Goal: Task Accomplishment & Management: Manage account settings

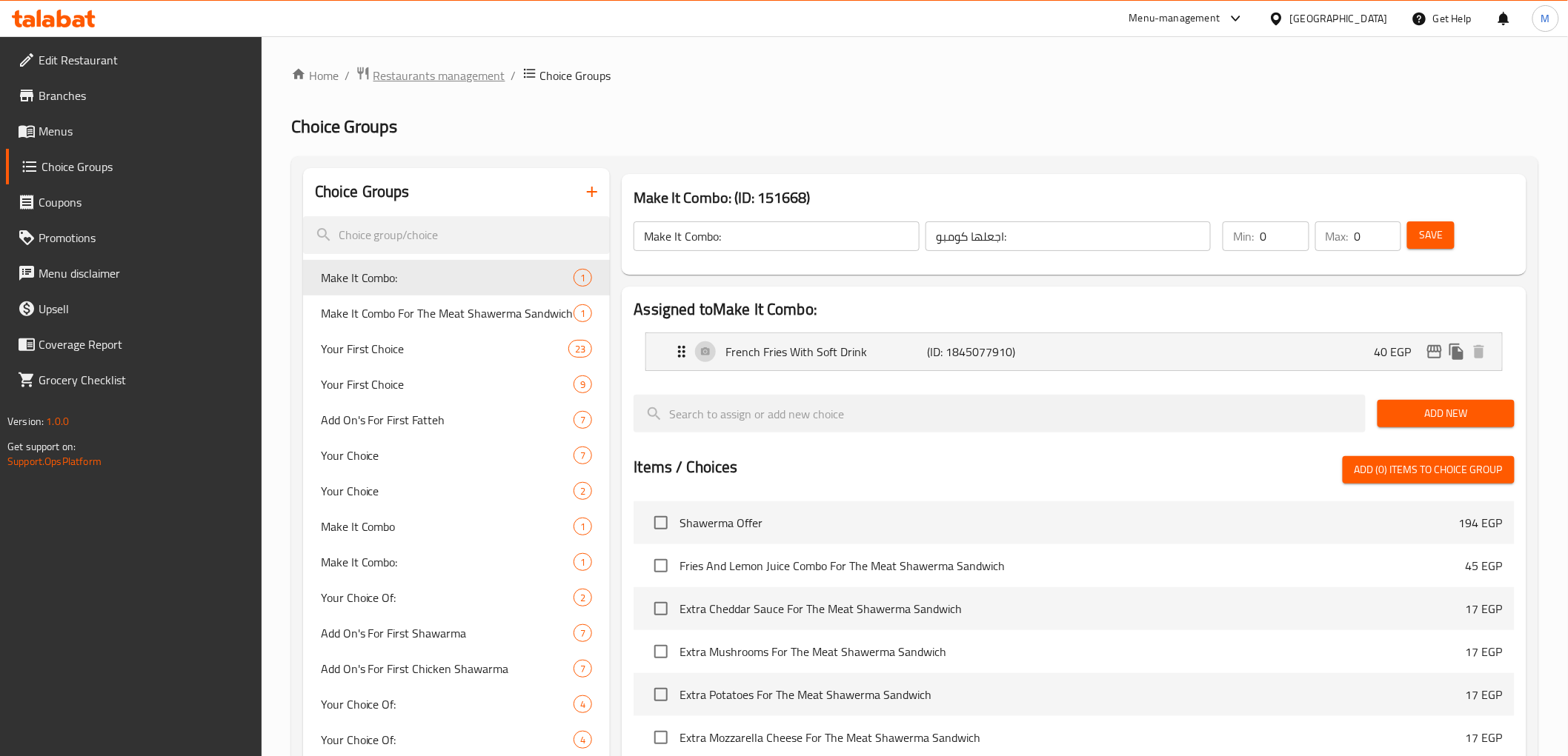
click at [432, 75] on span "Restaurants management" at bounding box center [439, 75] width 132 height 18
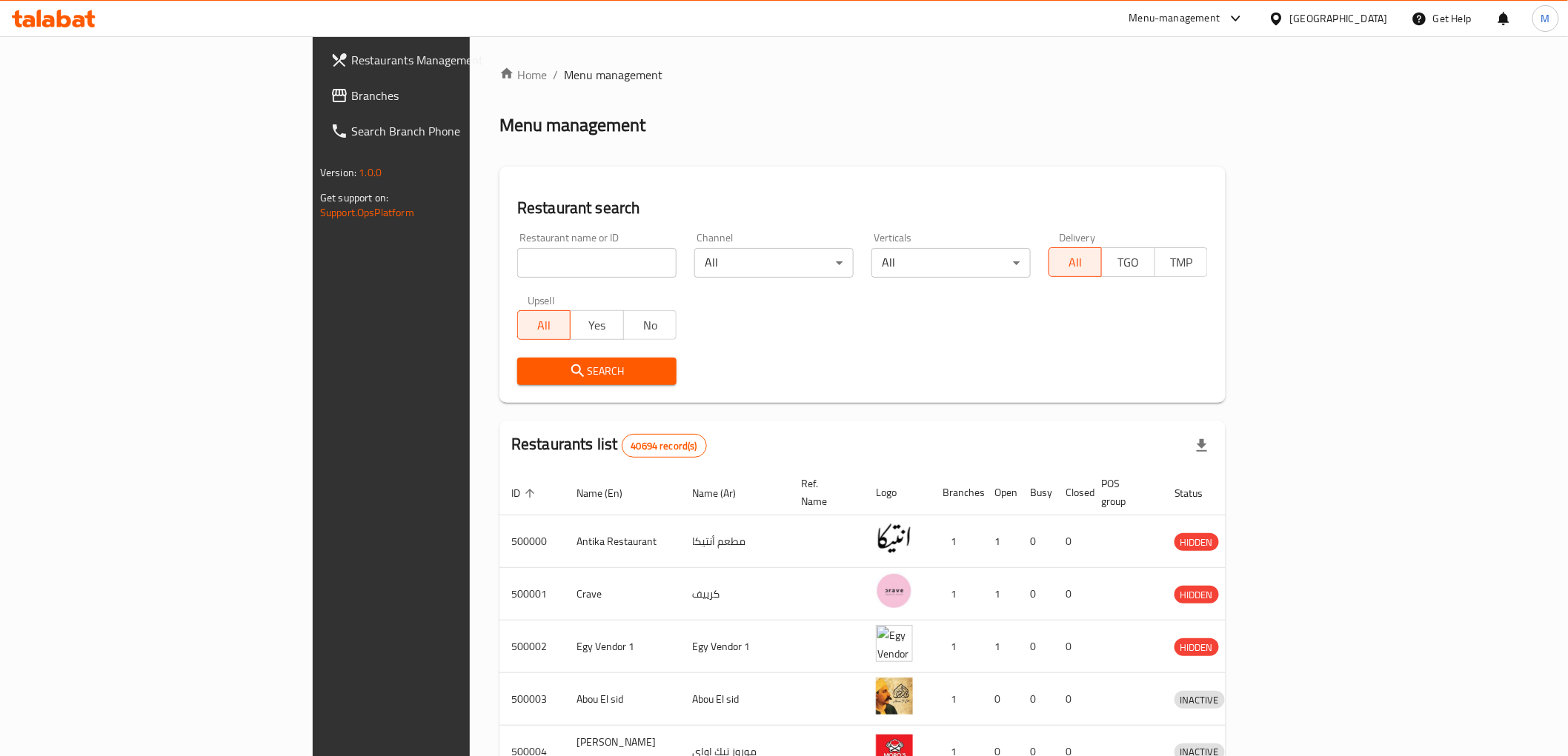
click at [352, 92] on span "Branches" at bounding box center [457, 95] width 211 height 18
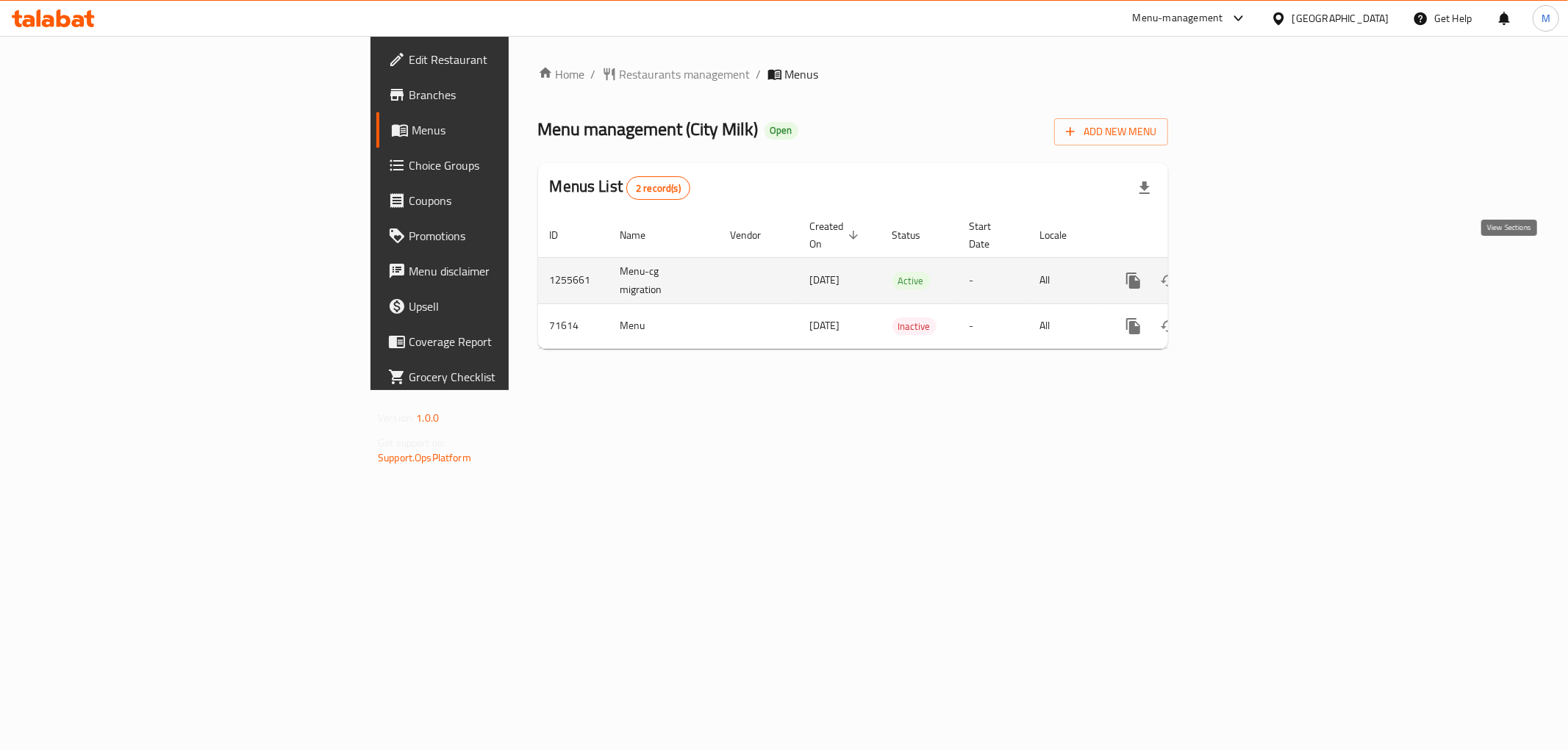
click at [1249, 272] on icon "enhanced table" at bounding box center [1239, 280] width 18 height 18
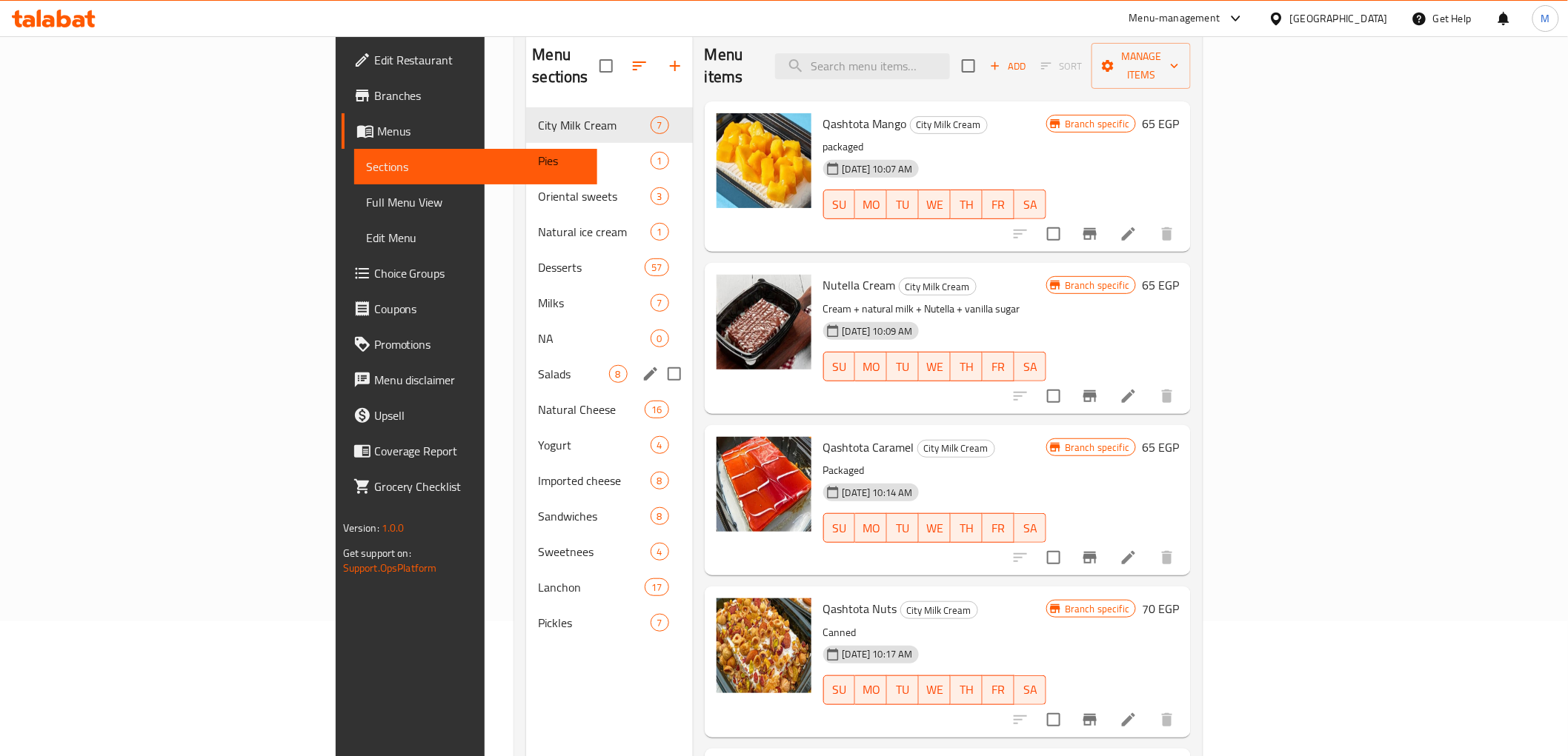
scroll to position [164, 0]
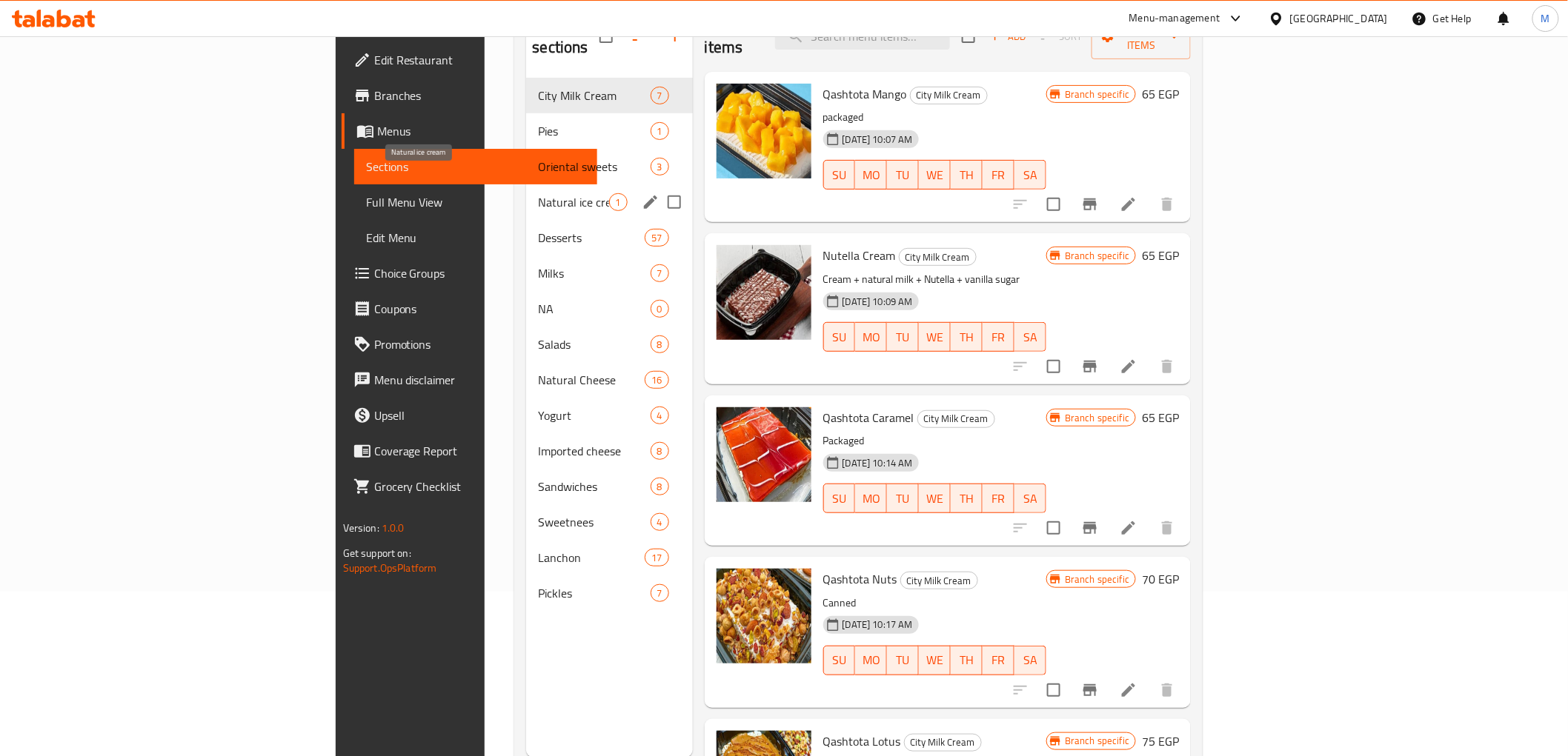
click at [538, 193] on span "Natural ice cream" at bounding box center [573, 202] width 70 height 18
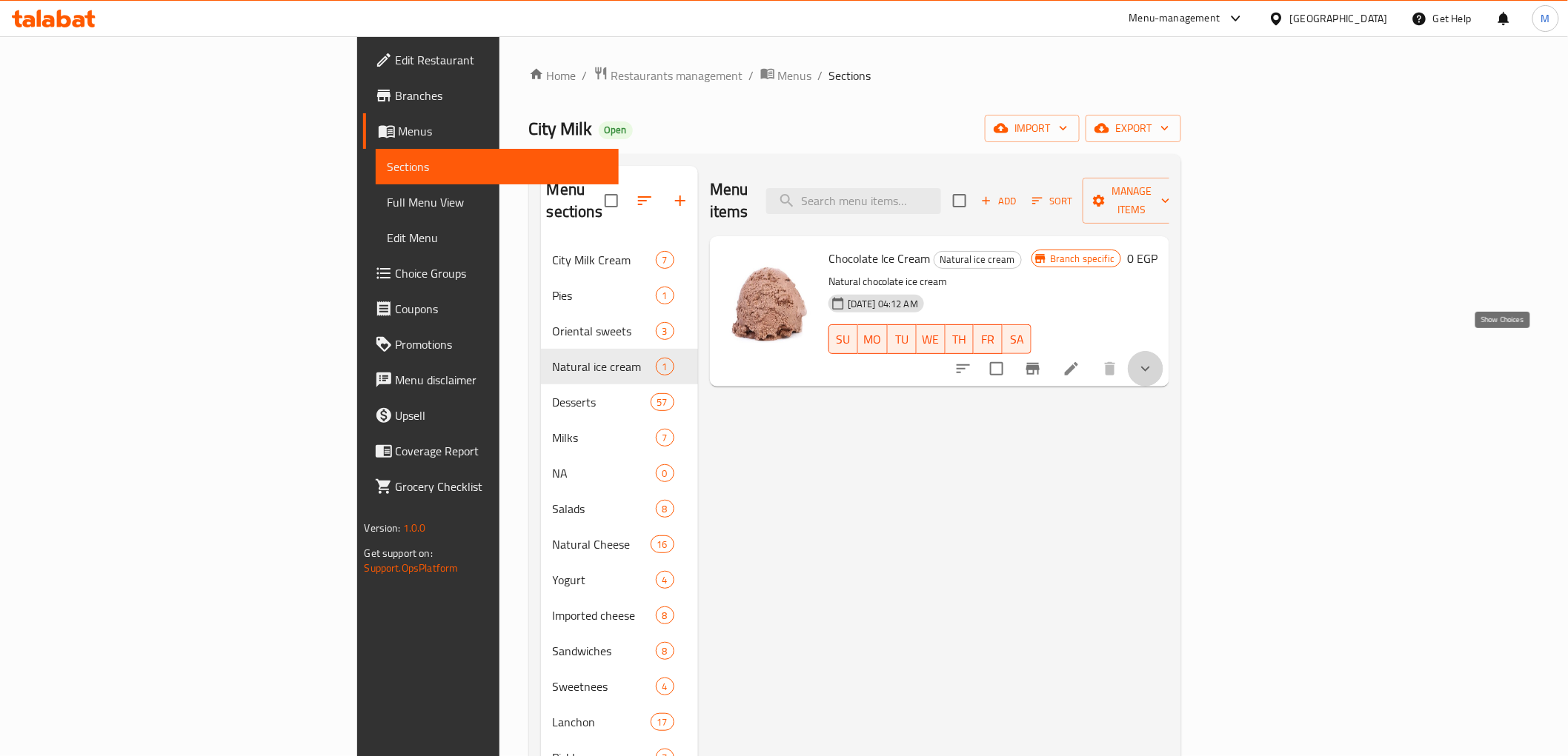
click at [1155, 360] on icon "show more" at bounding box center [1145, 369] width 18 height 18
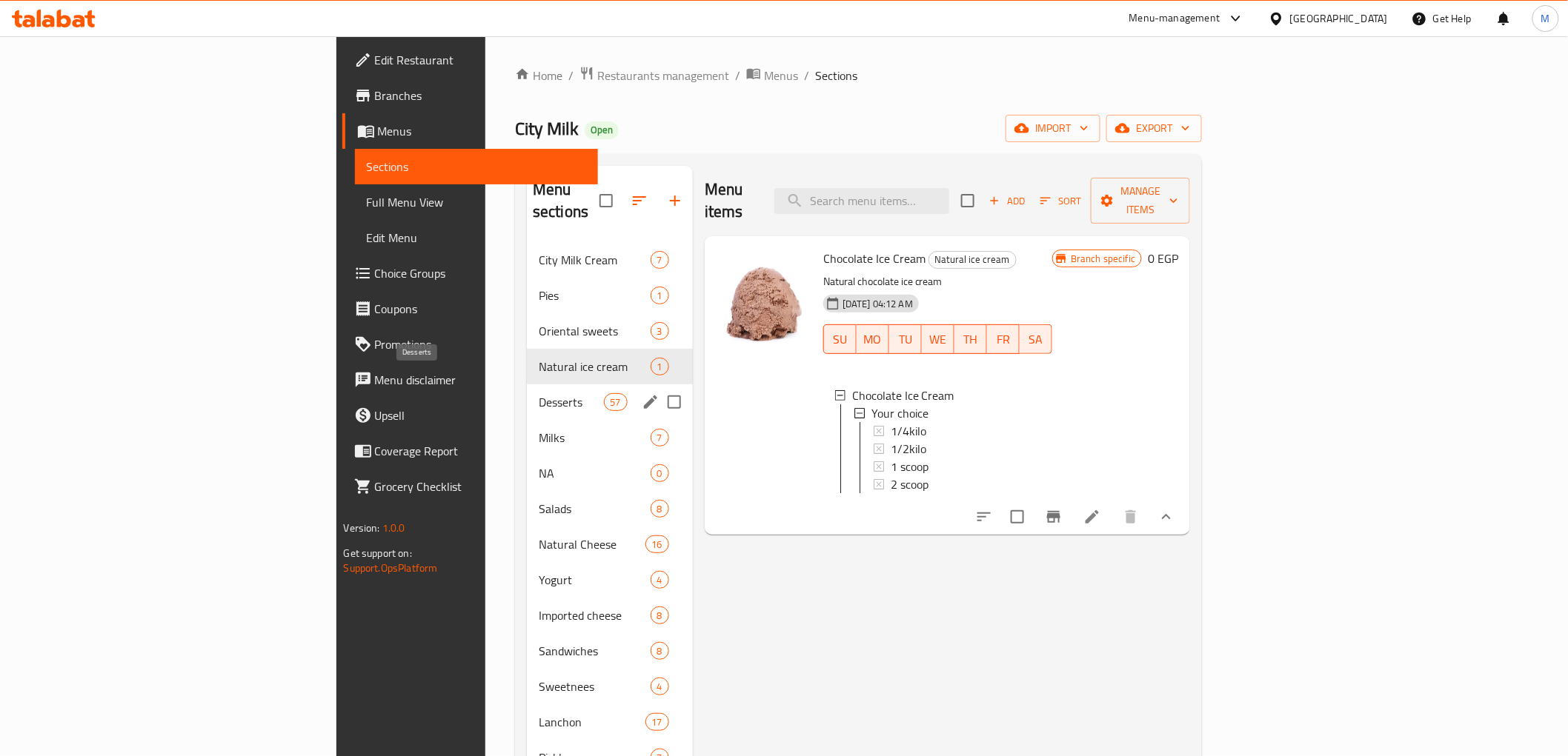
click at [539, 394] on span "Desserts" at bounding box center [572, 402] width 65 height 18
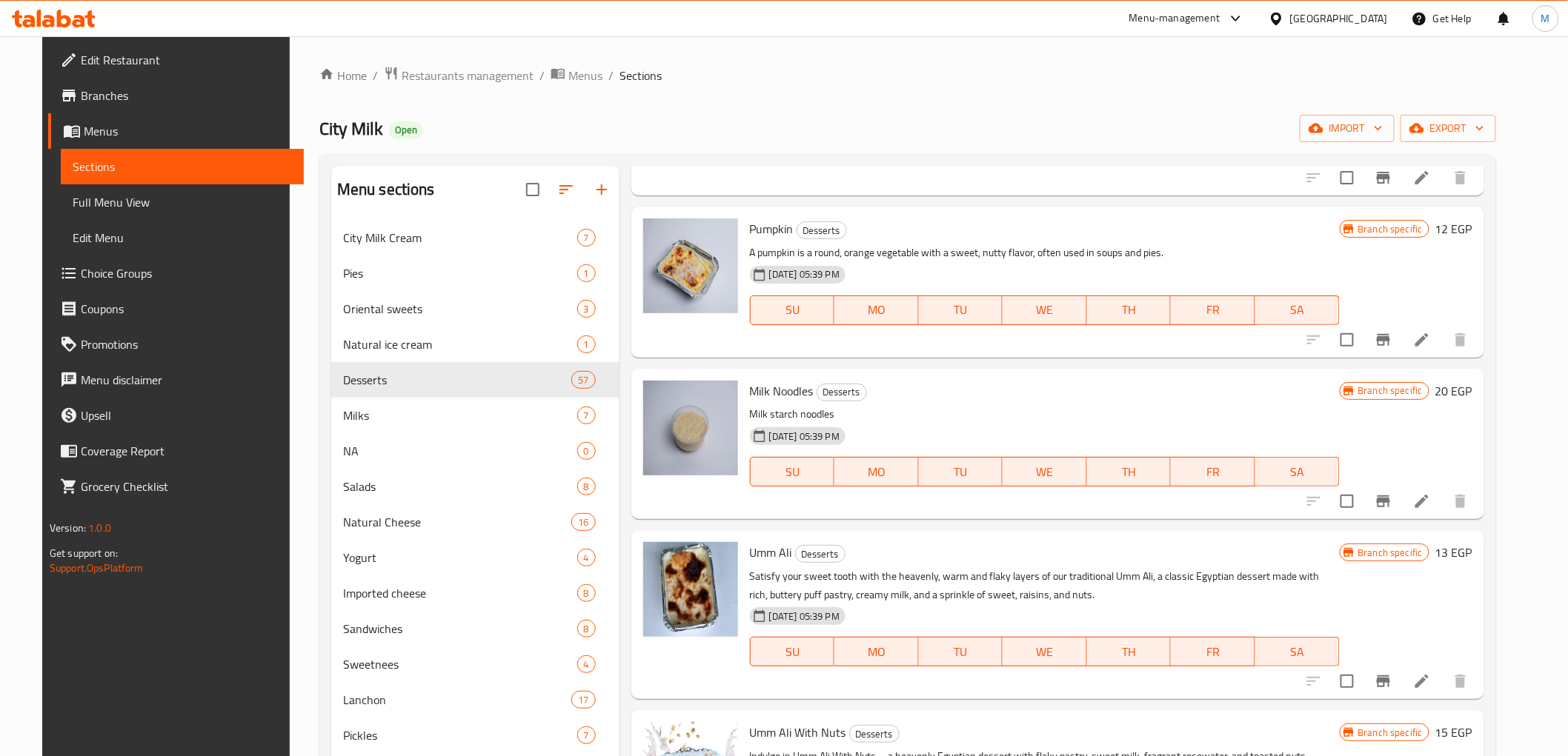
click at [100, 275] on span "Choice Groups" at bounding box center [186, 273] width 211 height 18
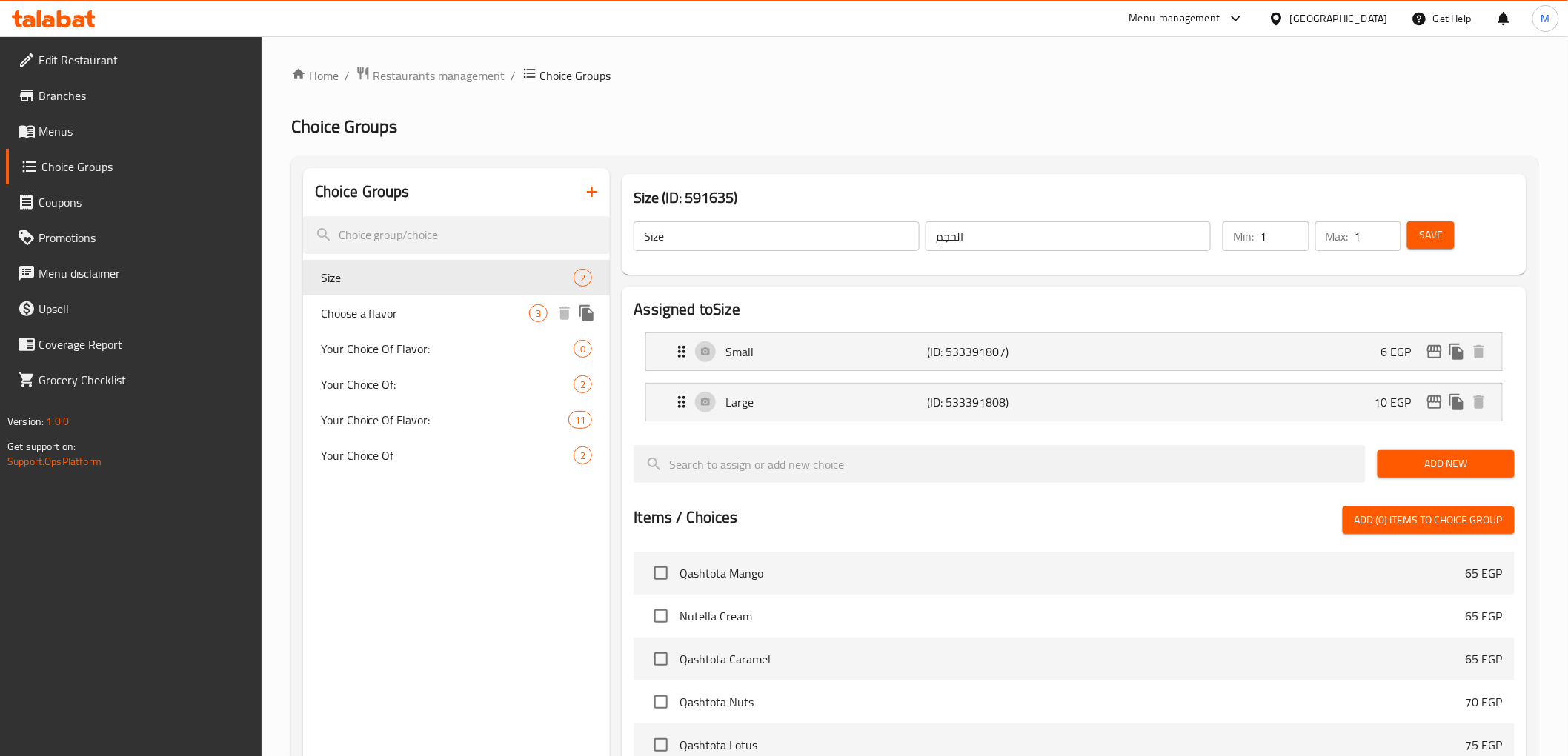
click at [390, 315] on span "Choose a flavor" at bounding box center [425, 313] width 208 height 18
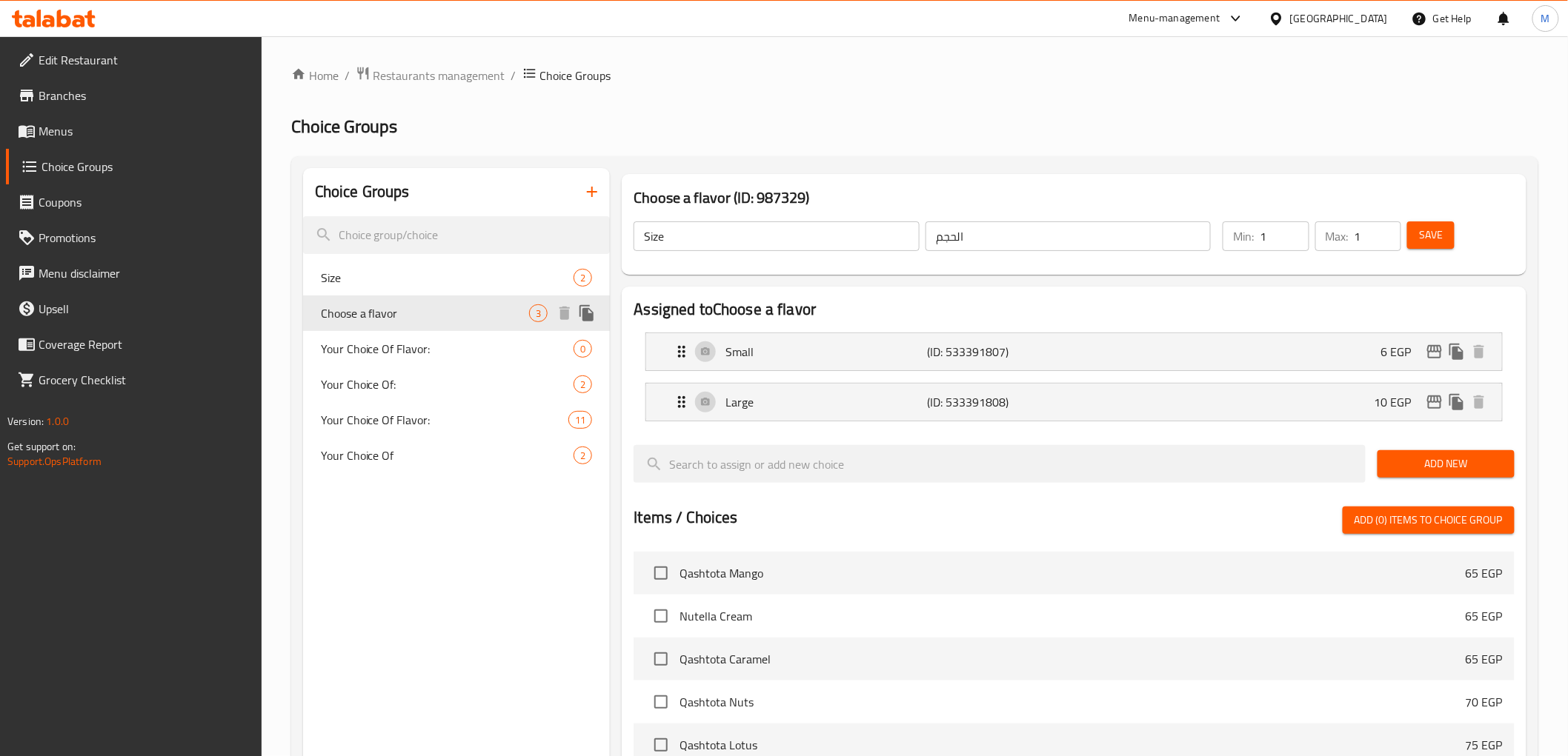
type input "Choose a flavor"
type input "اختيار نكهة"
type input "3"
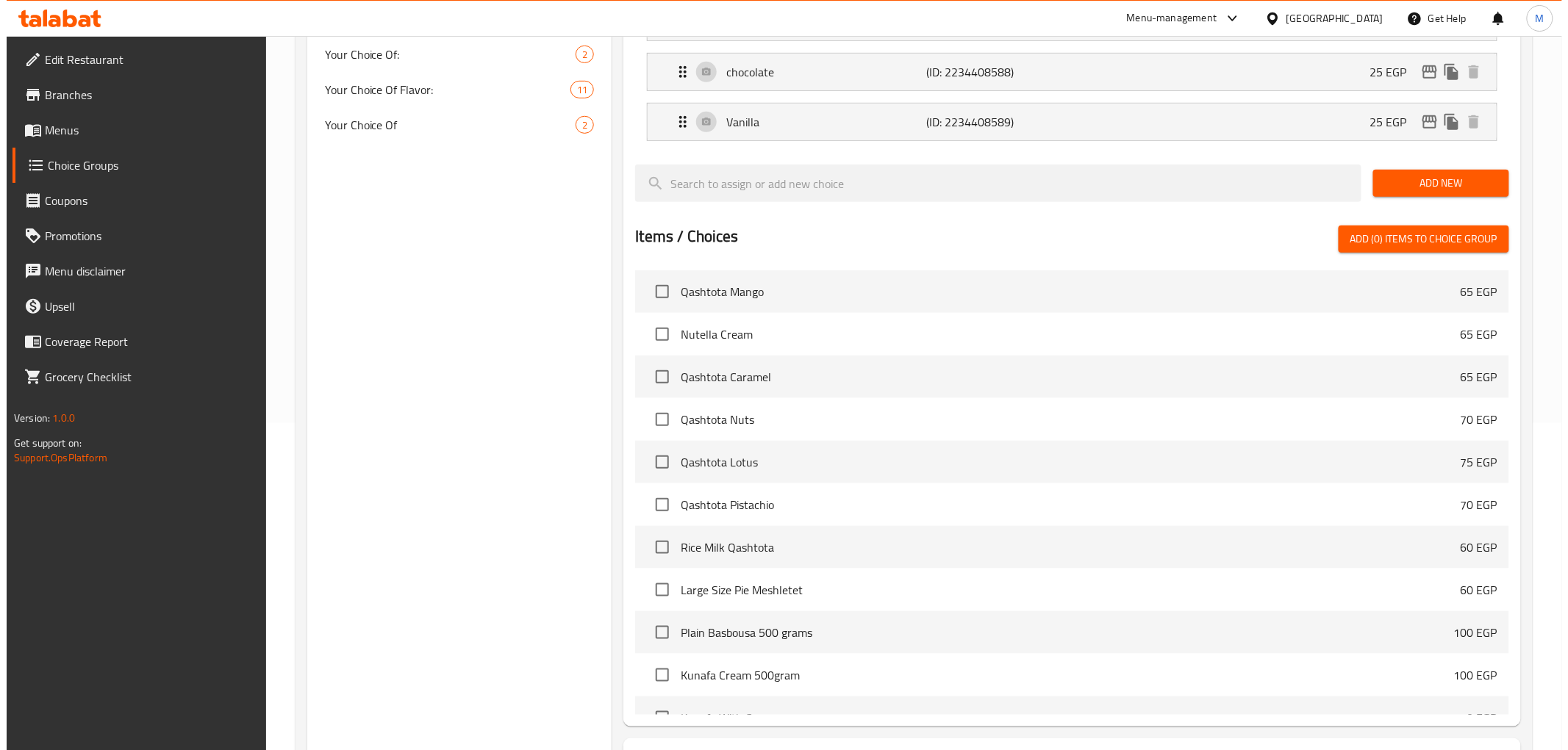
scroll to position [453, 0]
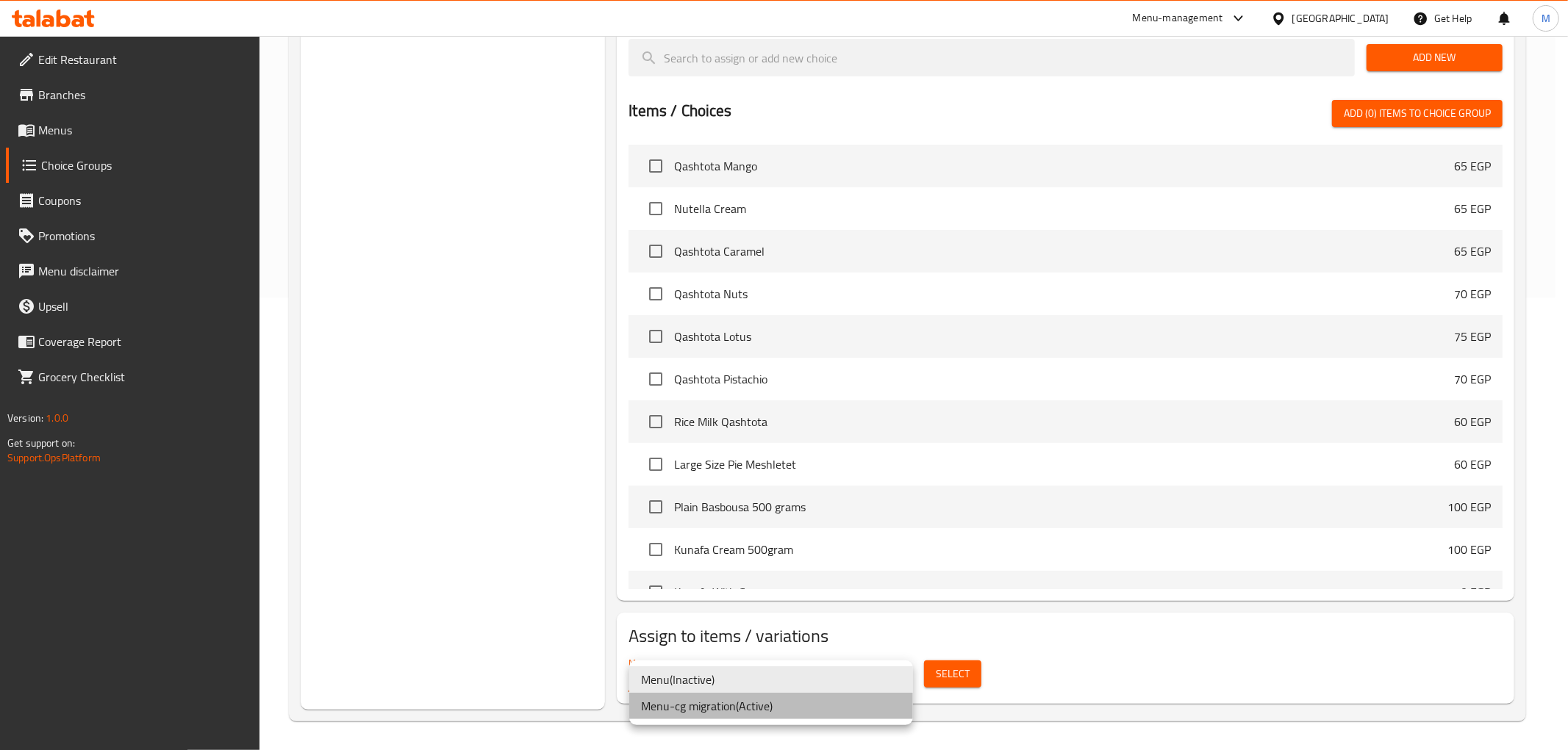
click at [777, 702] on li "Menu-cg migration ( Active )" at bounding box center [771, 706] width 284 height 27
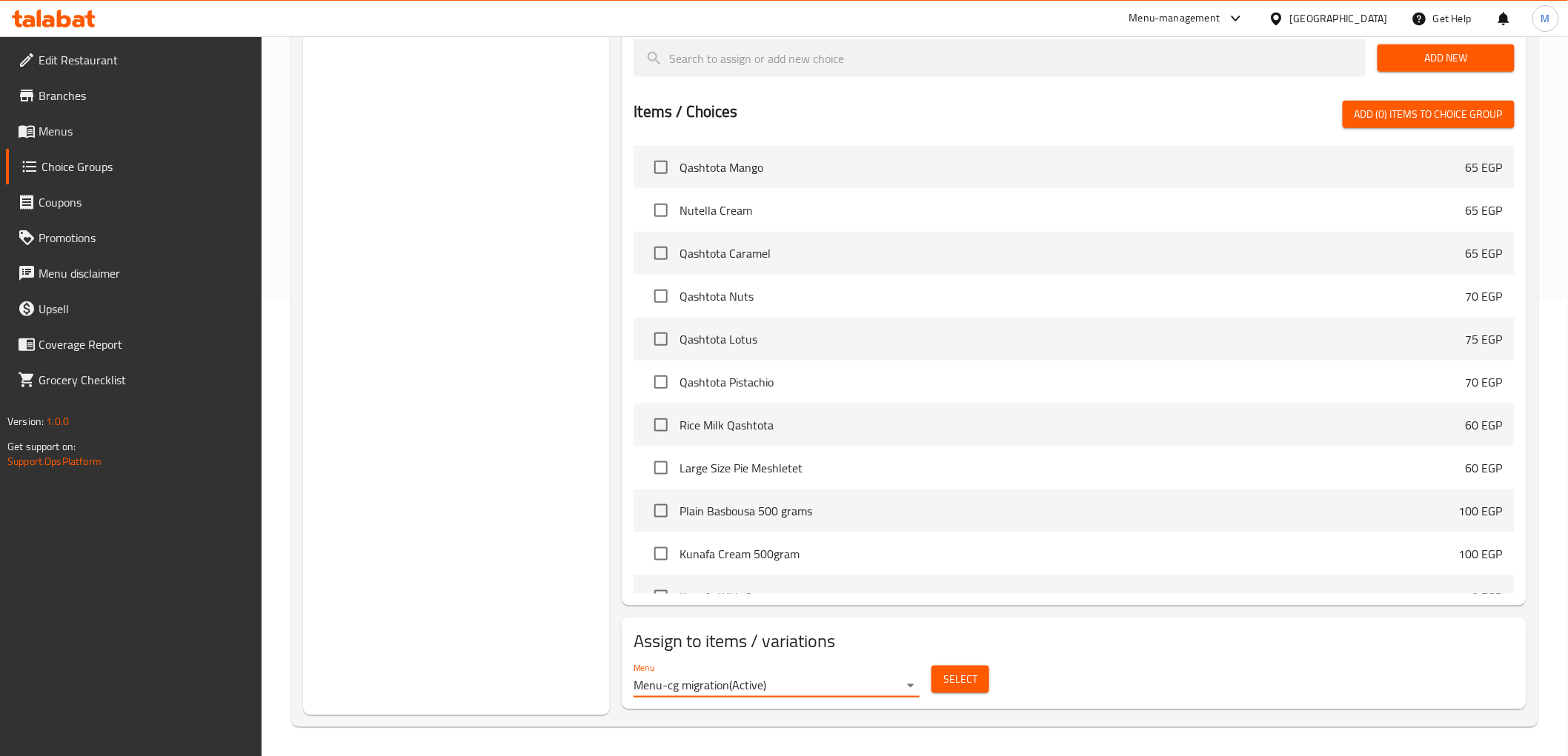
click at [942, 678] on button "Select" at bounding box center [960, 679] width 58 height 28
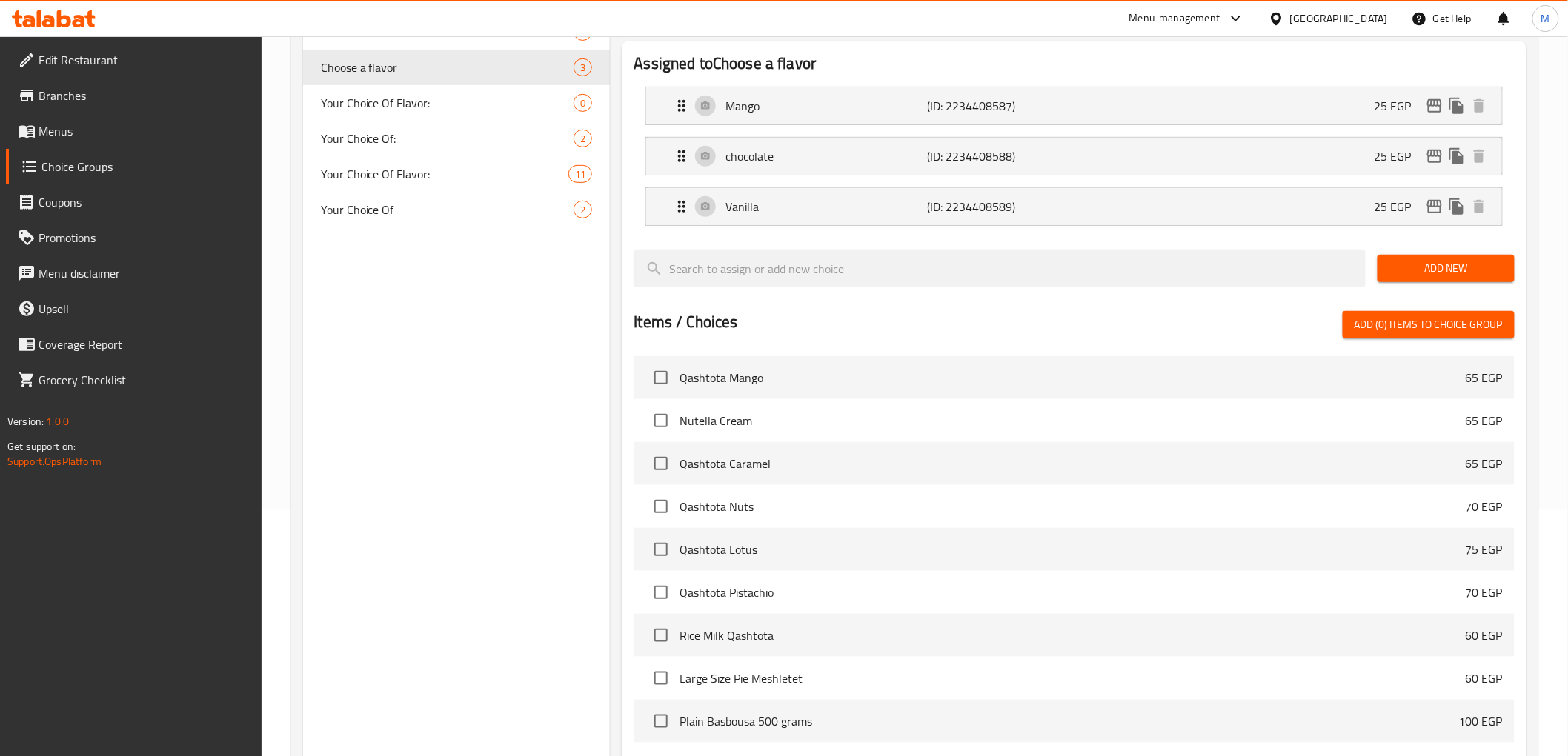
scroll to position [0, 0]
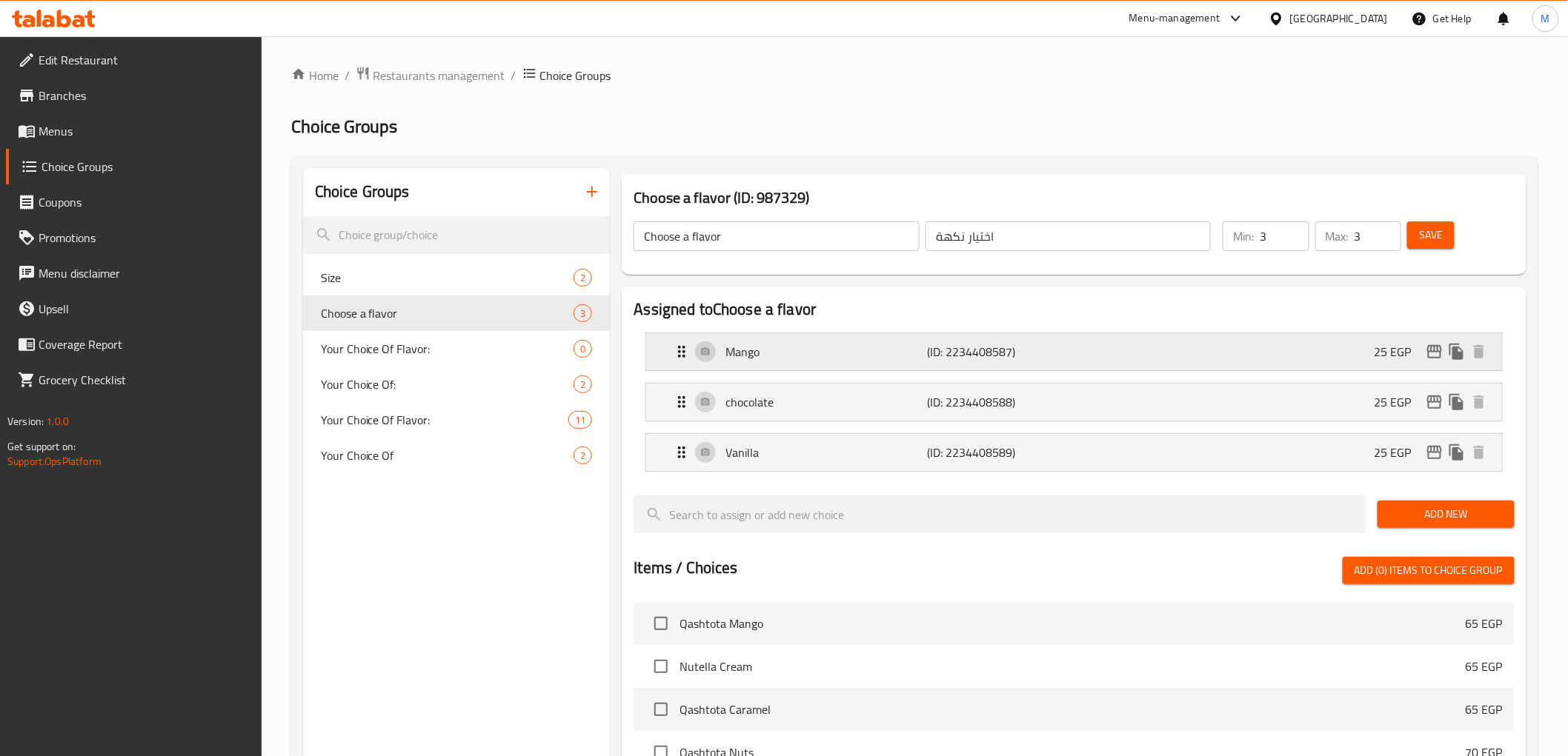
click at [788, 358] on p "Mango" at bounding box center [826, 352] width 202 height 18
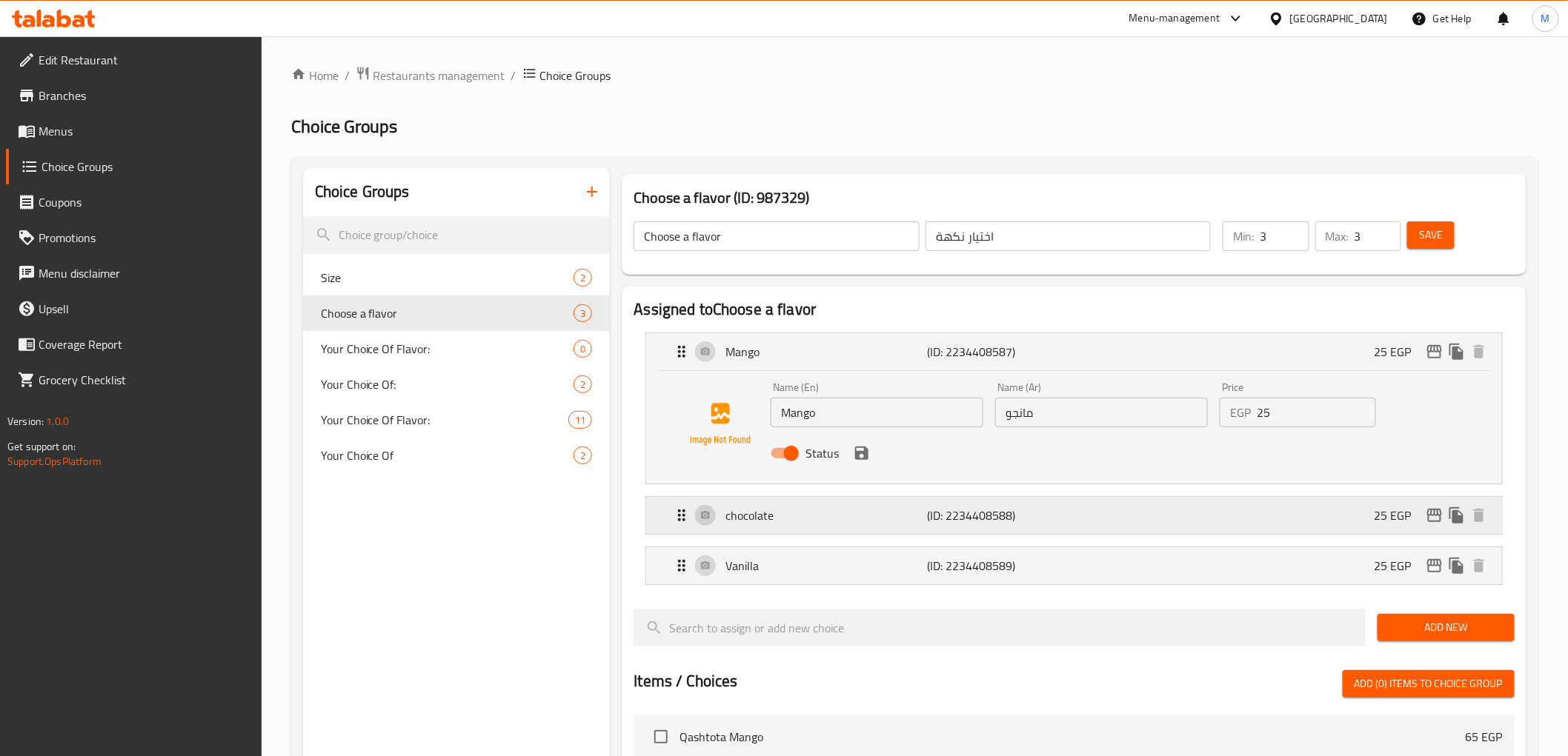
click at [839, 522] on p "chocolate" at bounding box center [826, 516] width 202 height 18
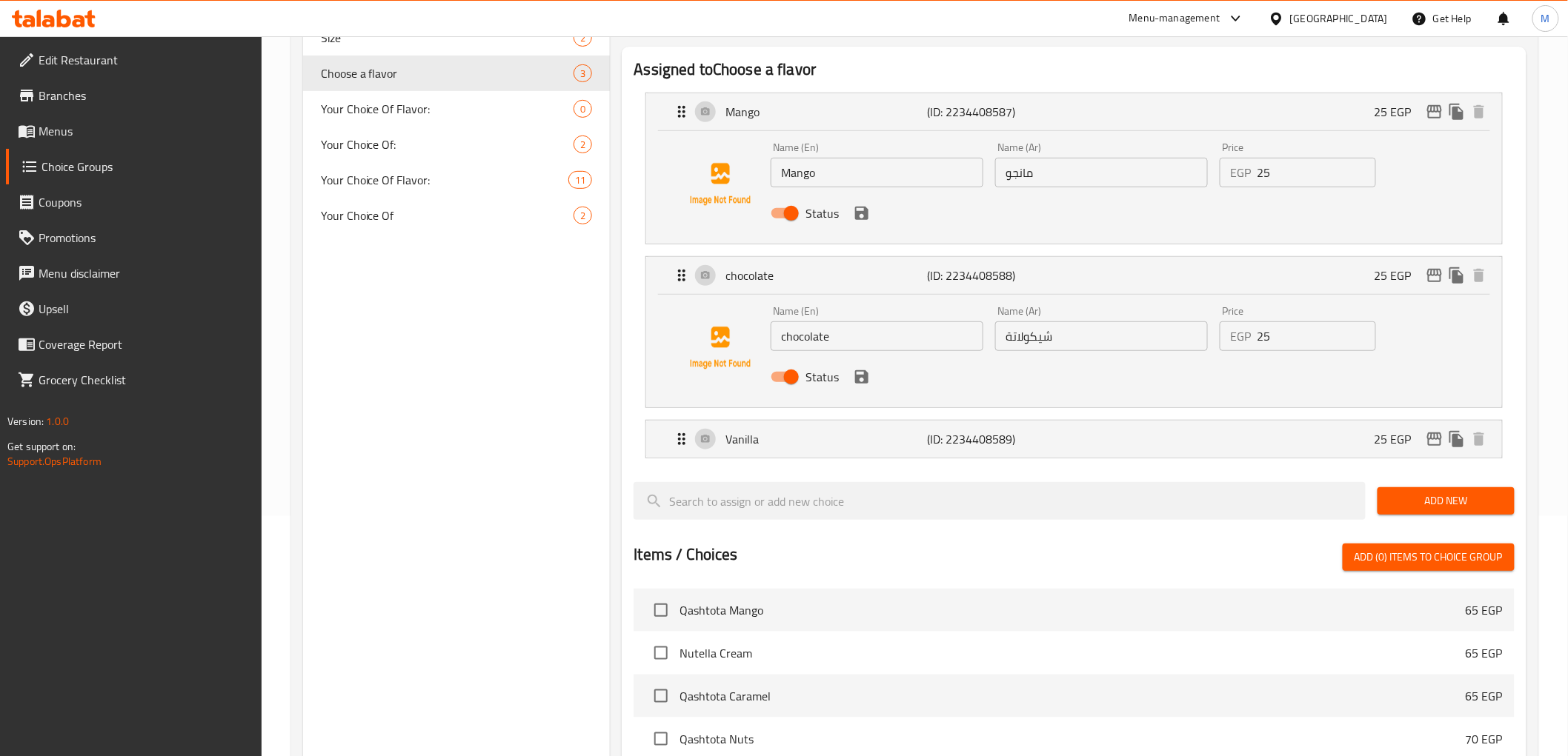
scroll to position [247, 0]
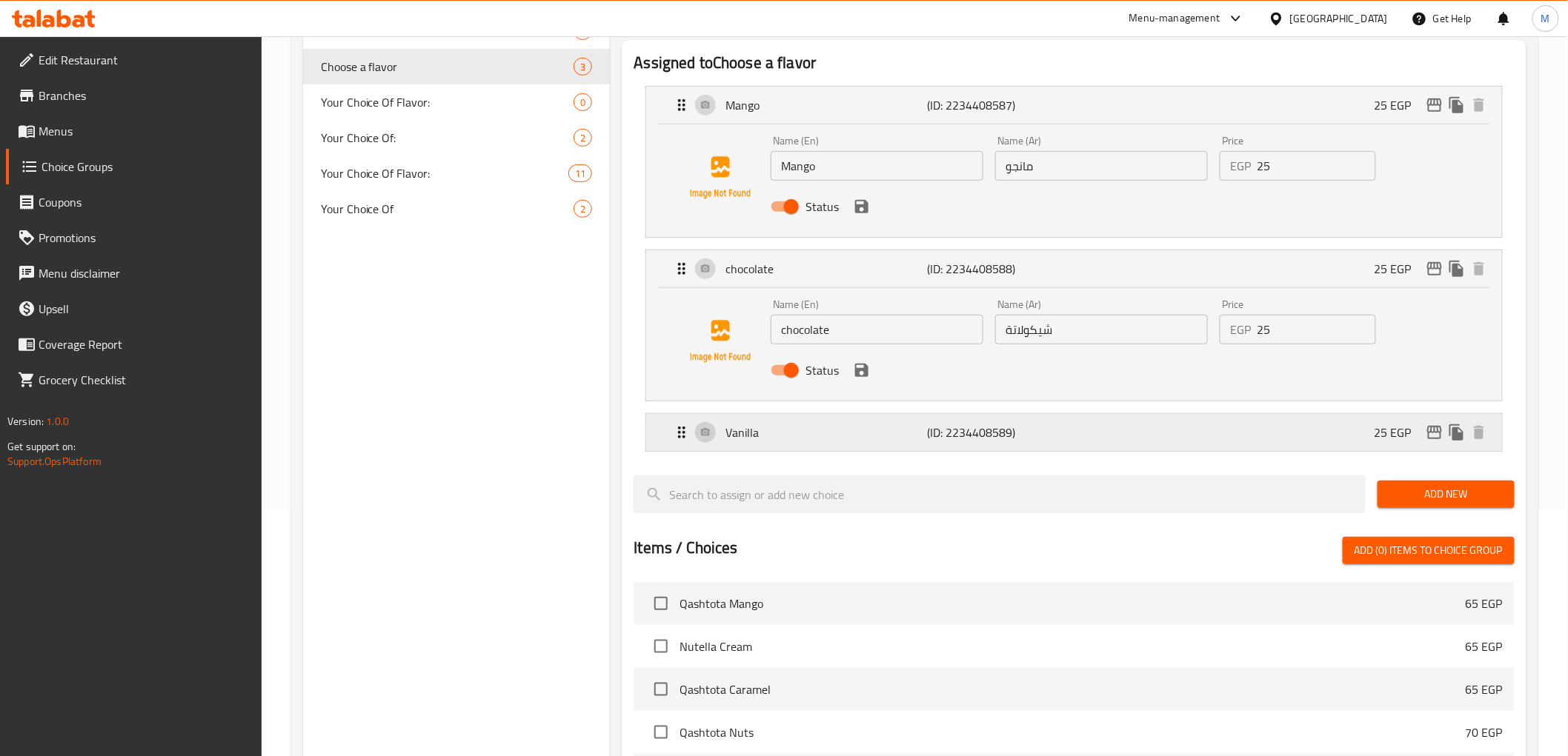
click at [821, 435] on p "Vanilla" at bounding box center [826, 432] width 202 height 18
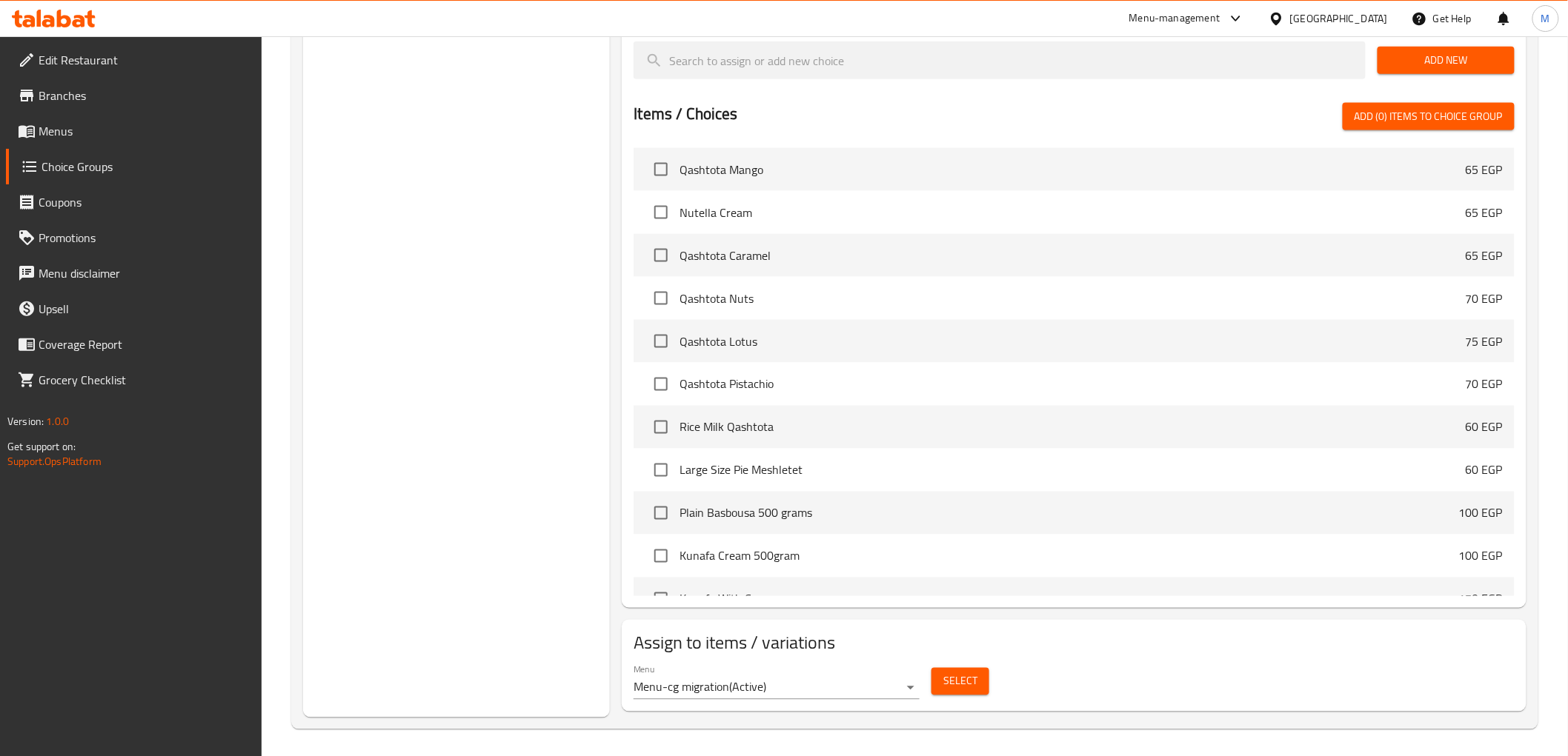
scroll to position [796, 0]
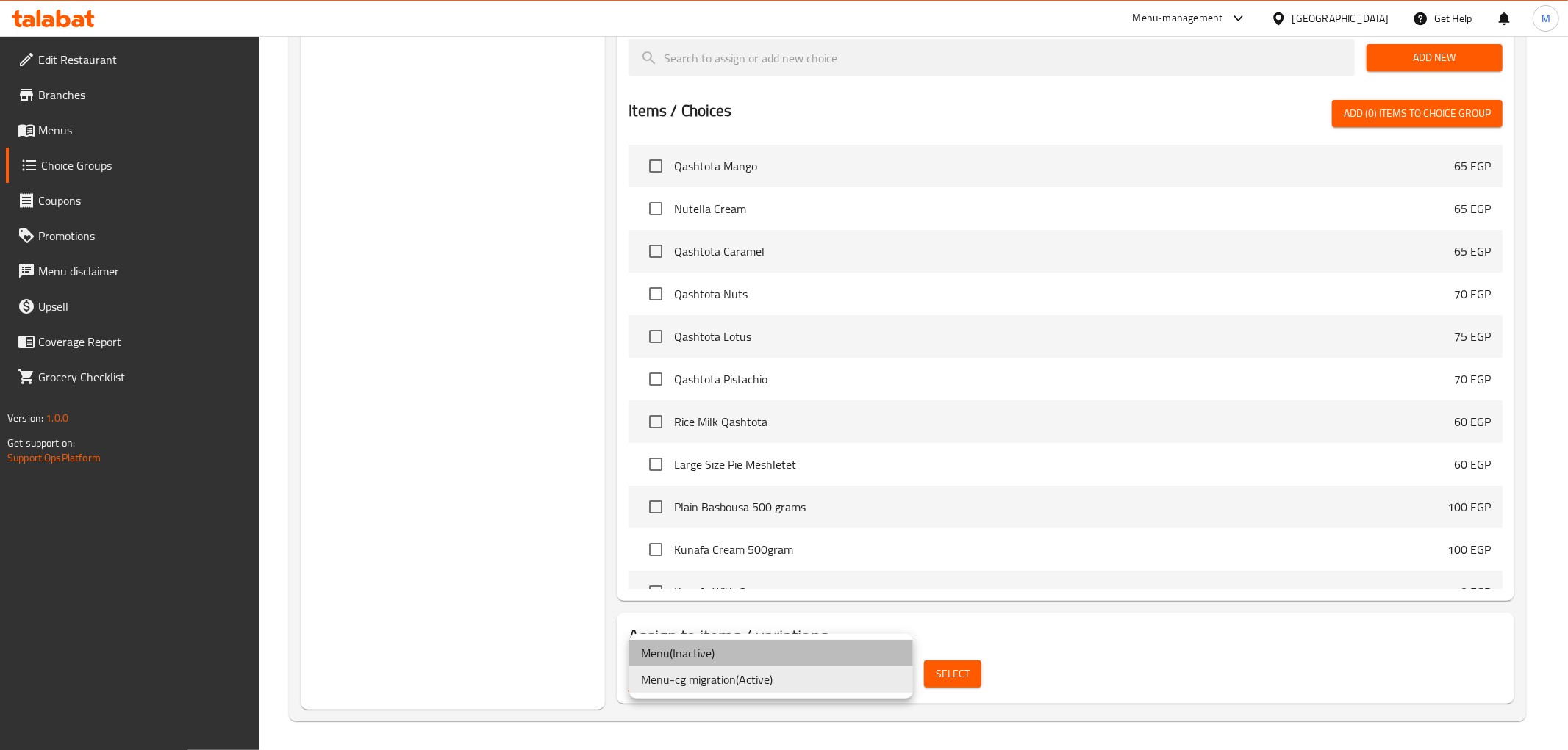
click at [817, 659] on li "Menu ( Inactive )" at bounding box center [771, 654] width 284 height 27
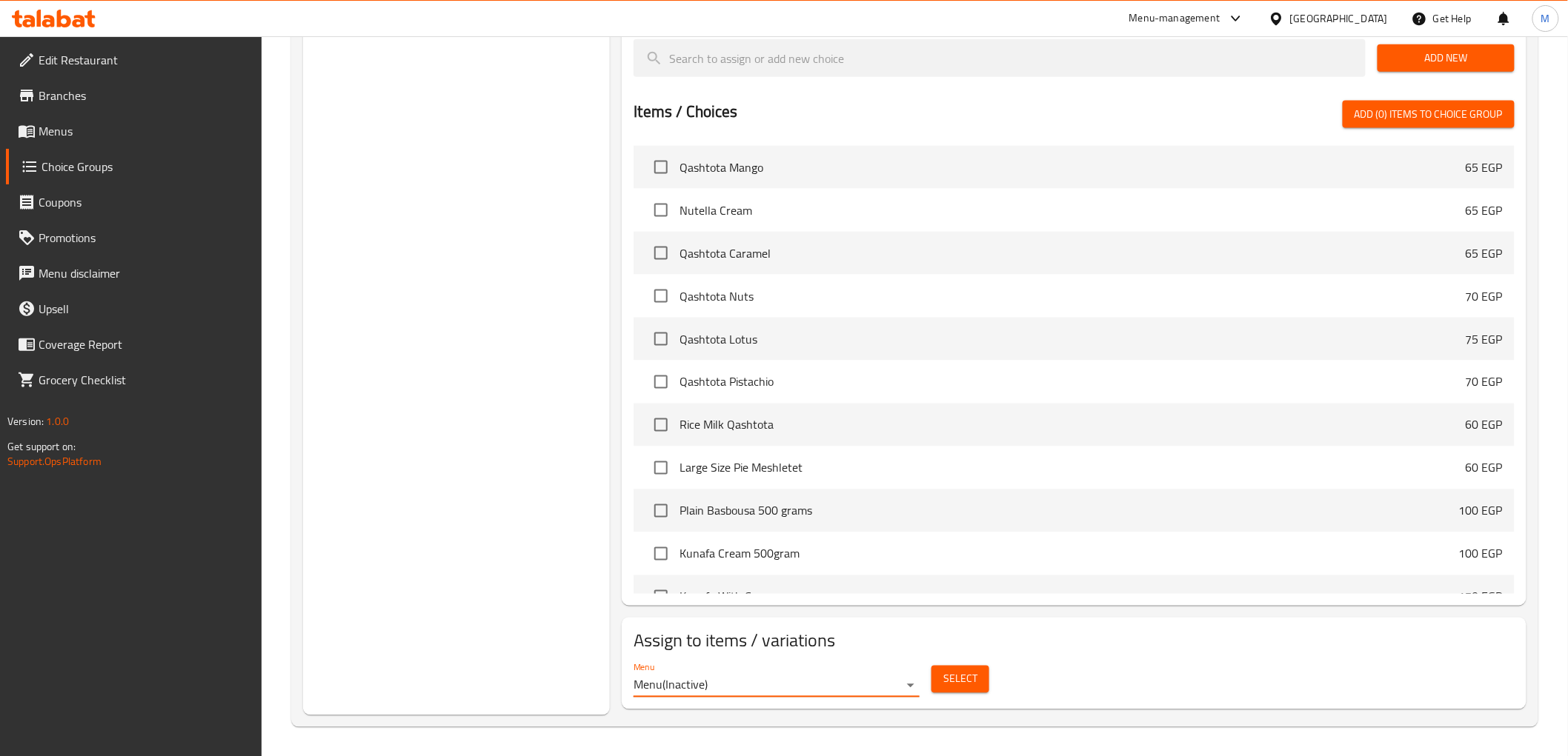
click at [972, 682] on span "Select" at bounding box center [960, 679] width 34 height 18
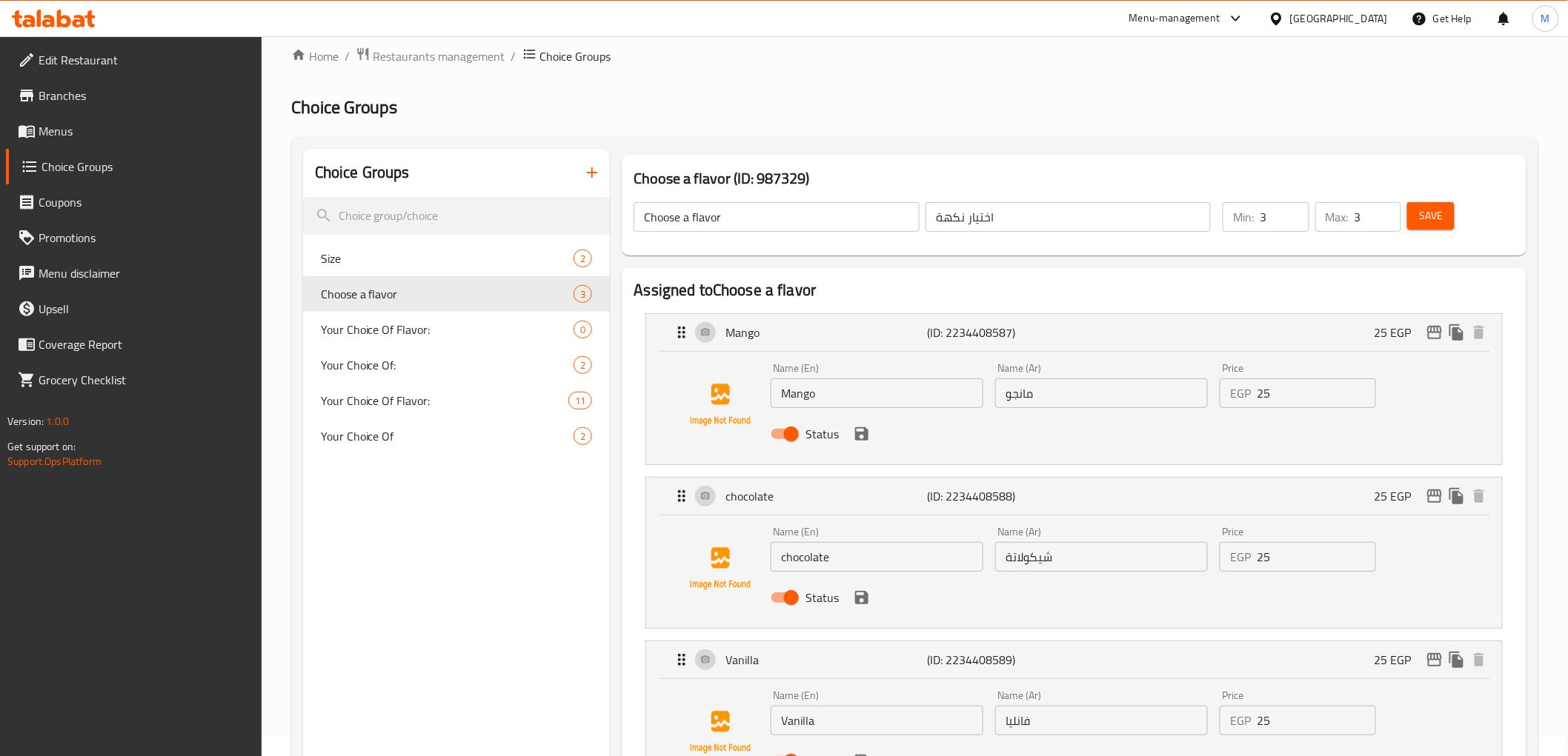
scroll to position [0, 0]
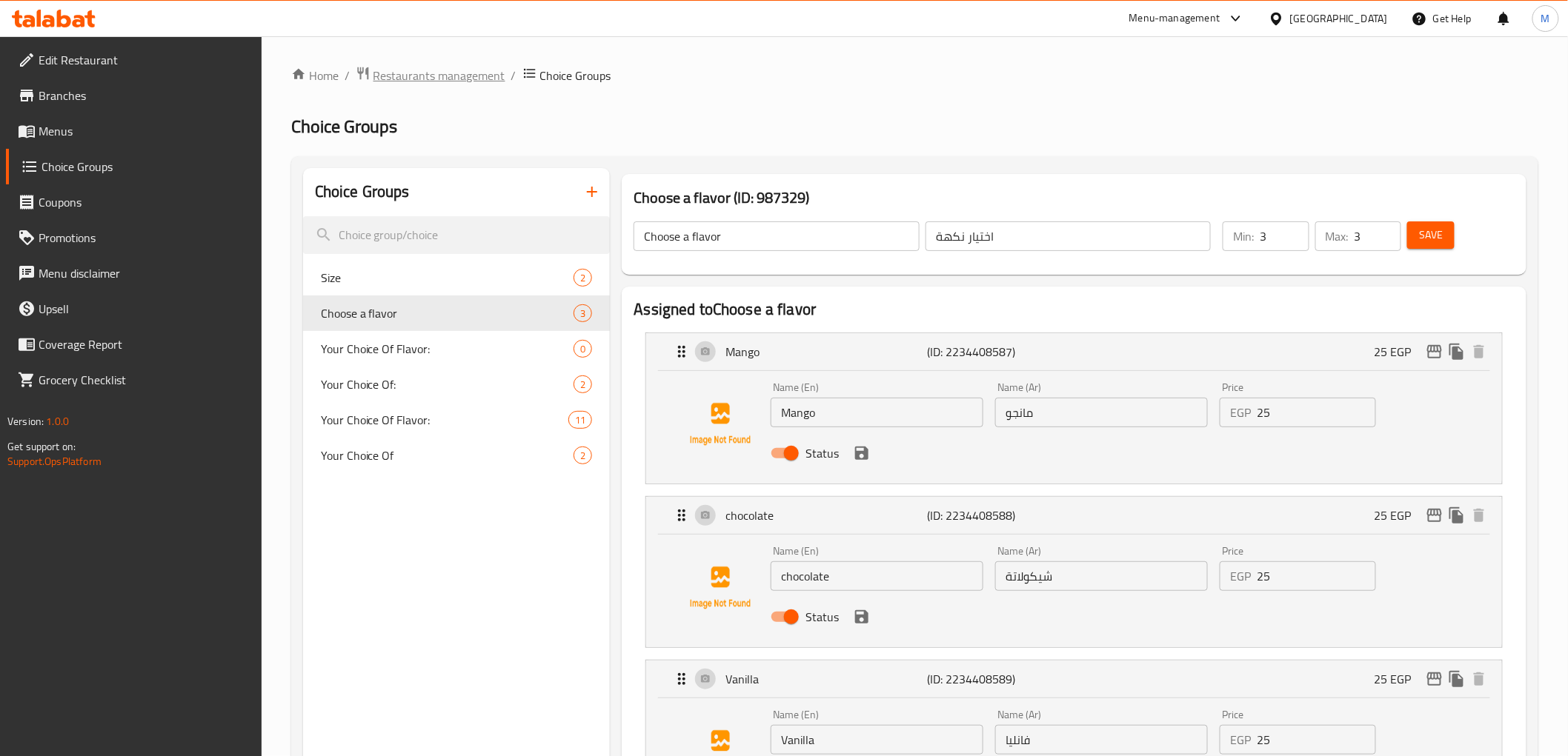
click at [452, 74] on span "Restaurants management" at bounding box center [439, 75] width 132 height 18
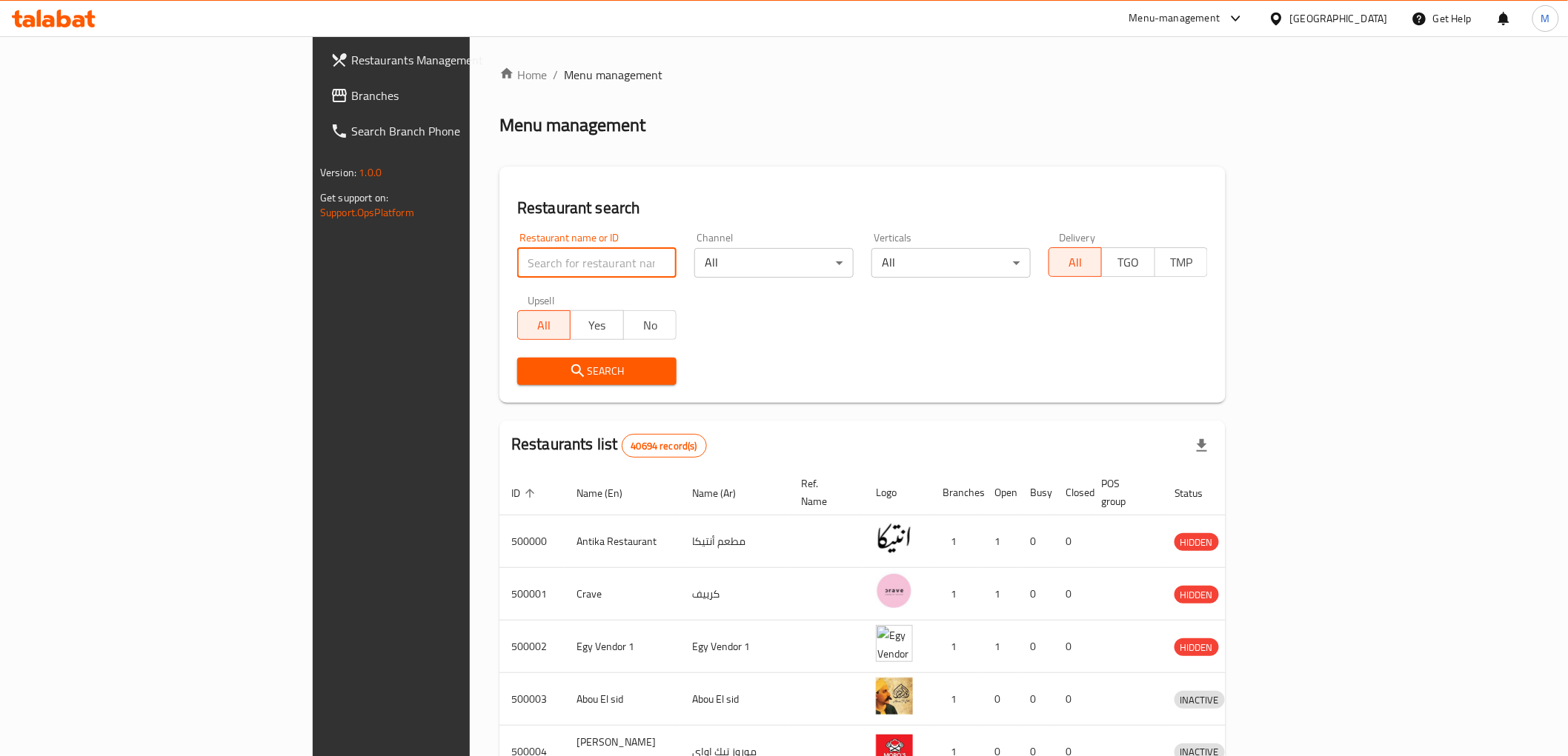
click at [517, 260] on input "search" at bounding box center [597, 262] width 159 height 30
paste input "510859"
type input "510859"
click button "Search" at bounding box center [597, 372] width 159 height 28
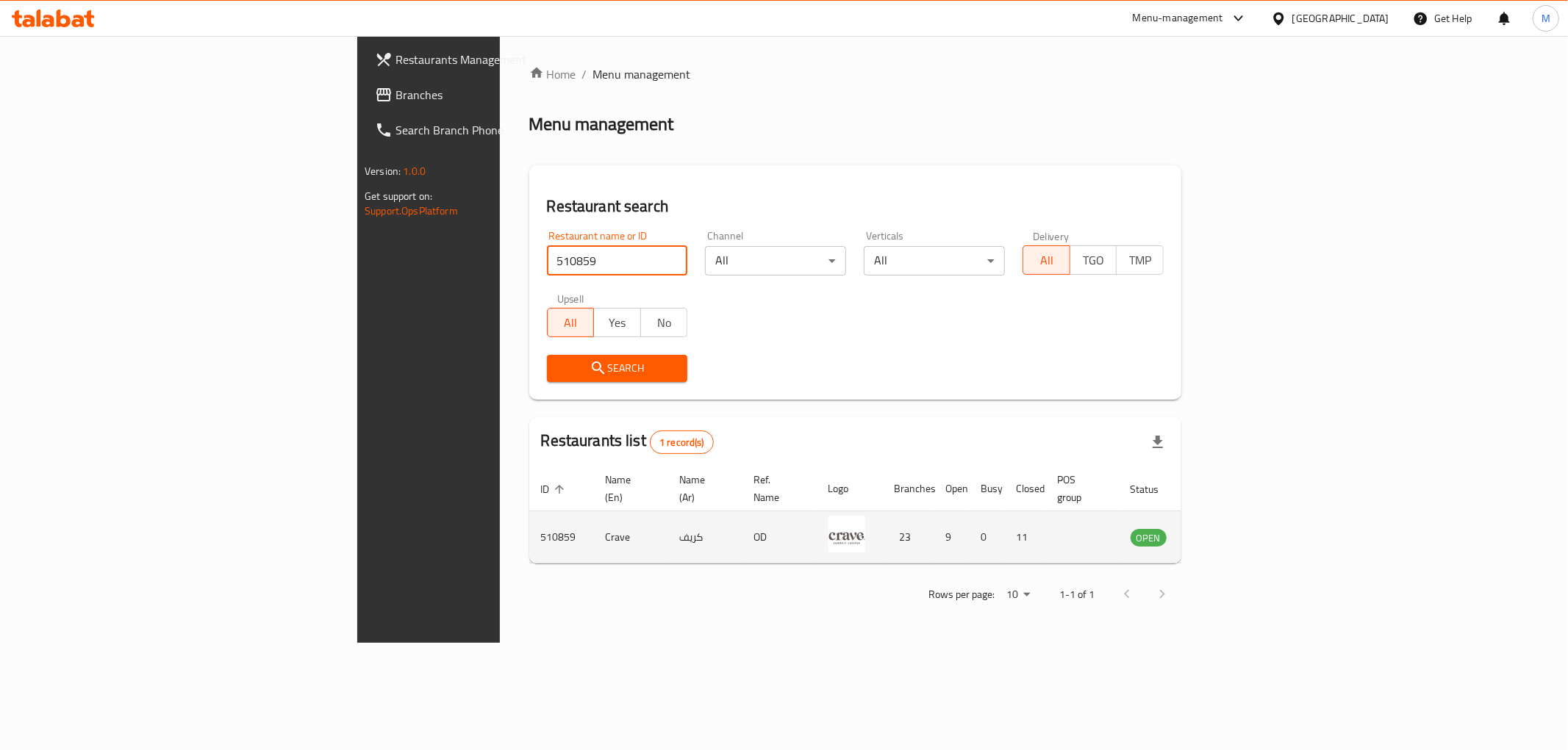
click at [1225, 532] on icon "enhanced table" at bounding box center [1216, 537] width 16 height 12
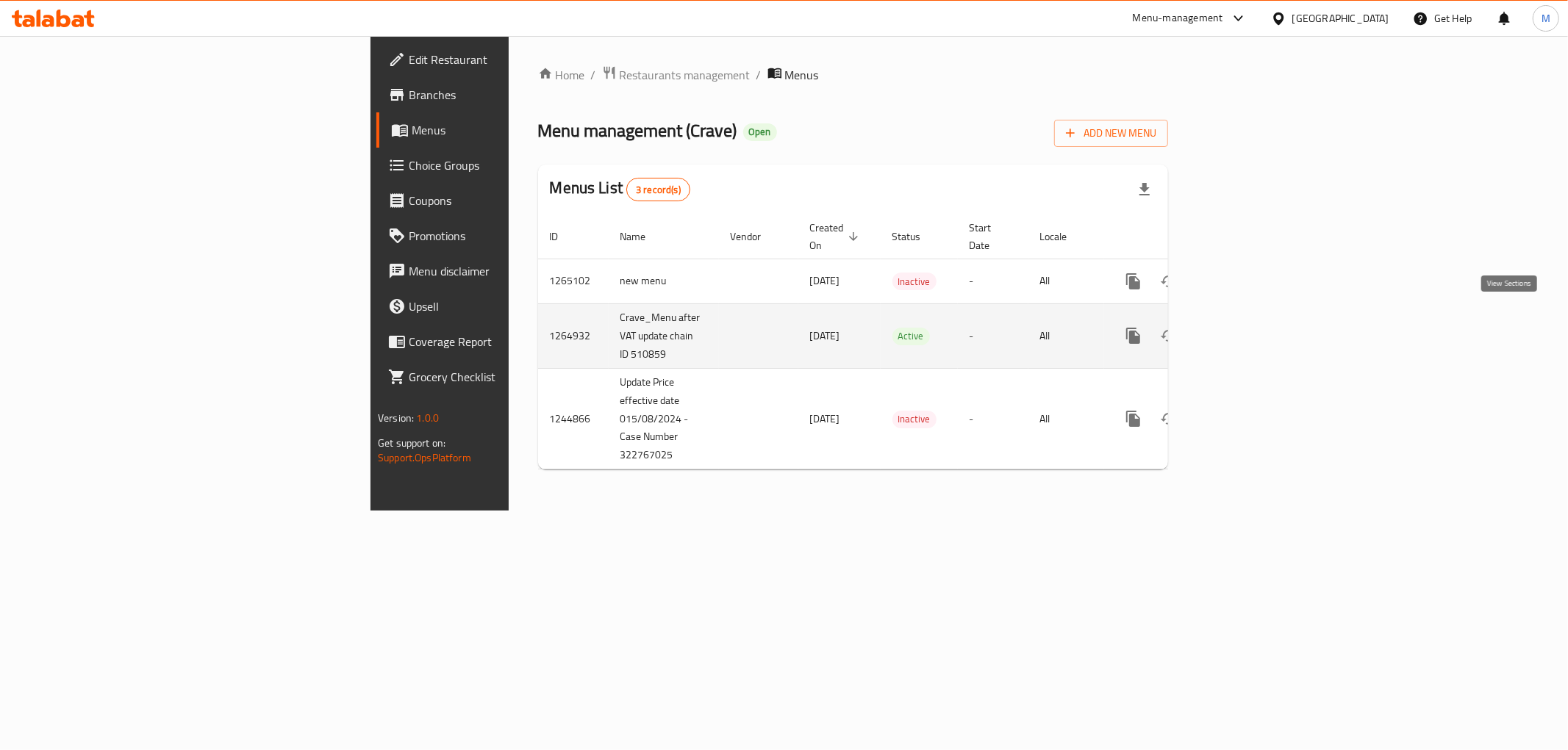
click at [1249, 327] on icon "enhanced table" at bounding box center [1239, 335] width 18 height 18
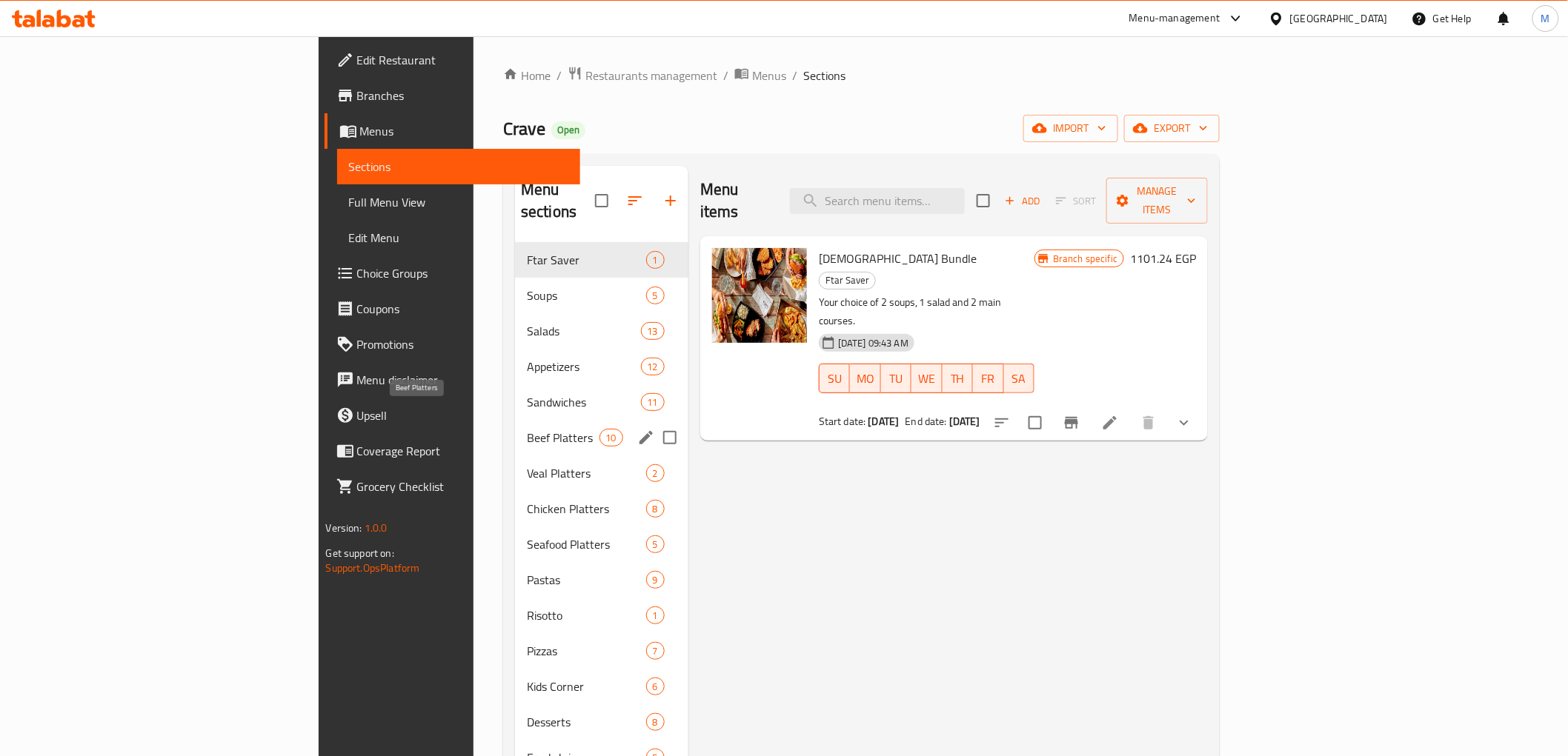
click at [527, 429] on span "Beef Platters" at bounding box center [563, 438] width 73 height 18
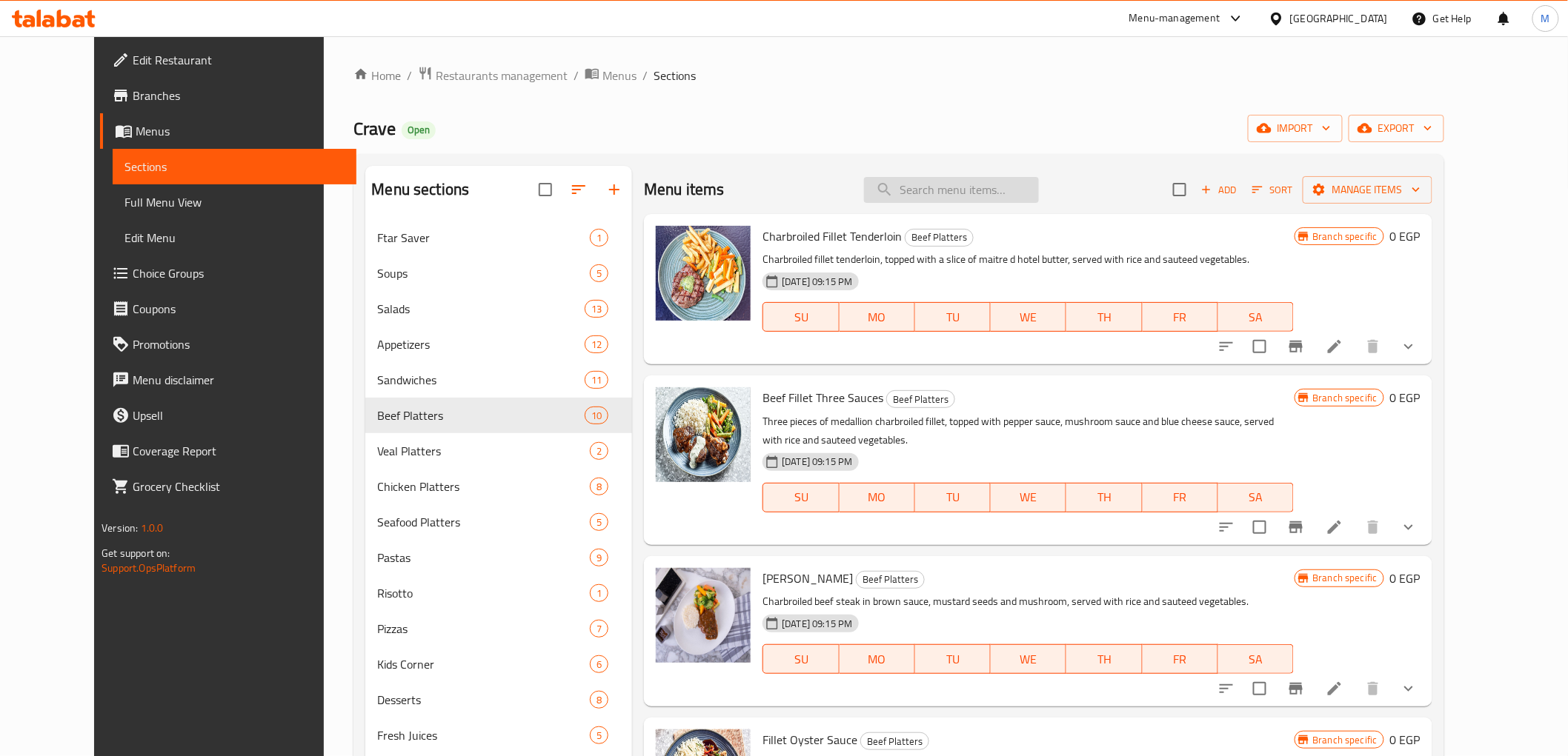
click at [1002, 199] on input "search" at bounding box center [951, 189] width 175 height 26
paste input "Charbroiled Fillet-T"
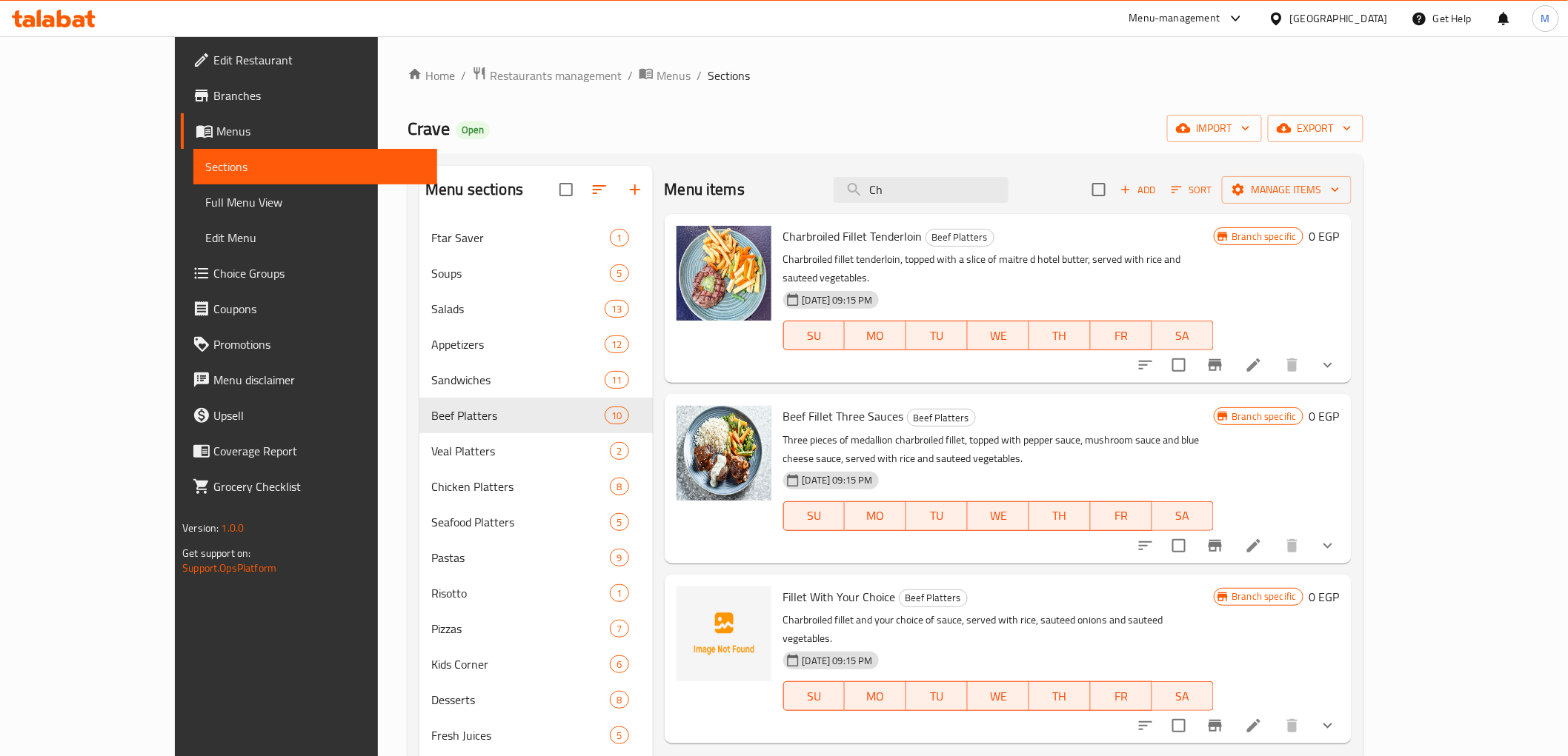
type input "C"
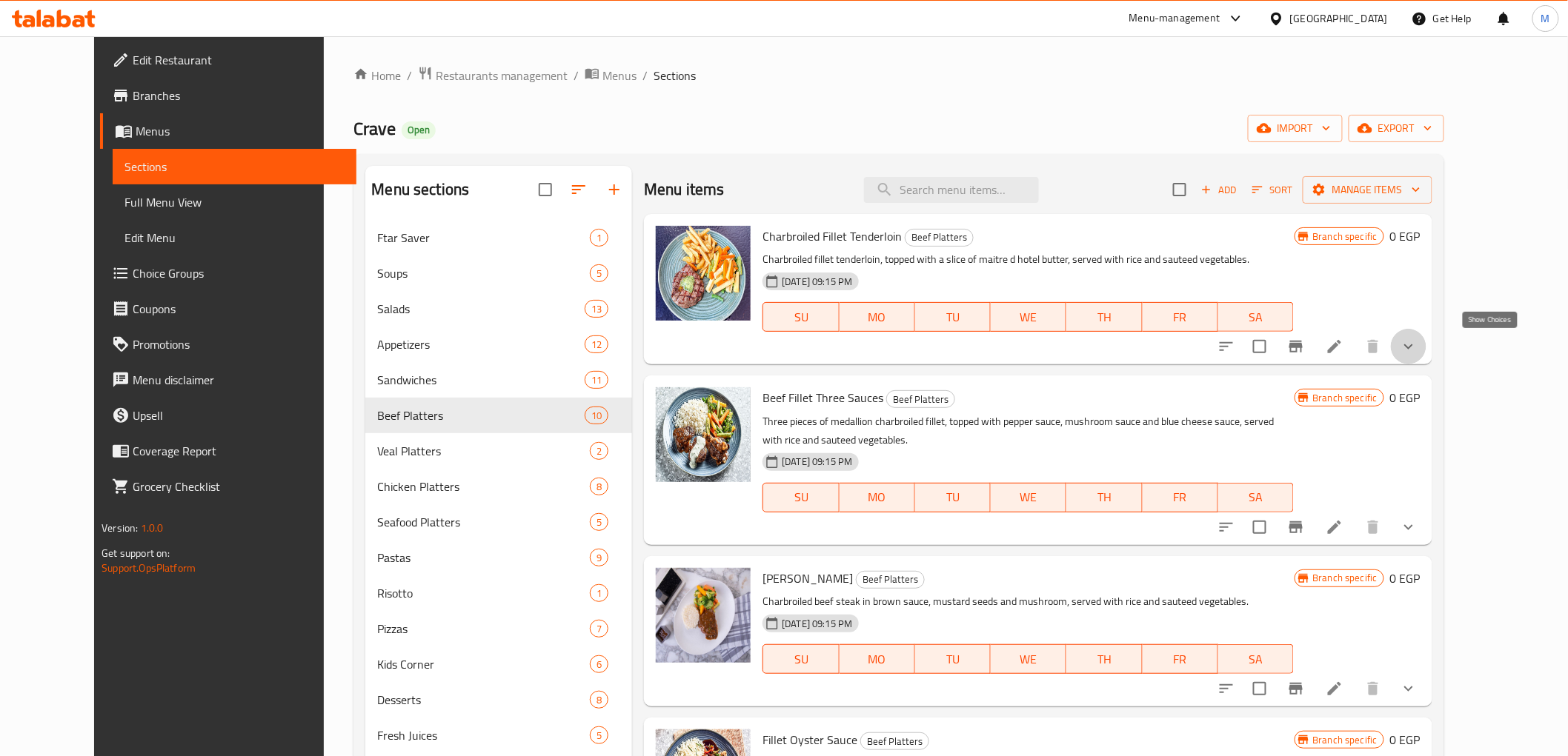
click at [1417, 344] on icon "show more" at bounding box center [1409, 347] width 18 height 18
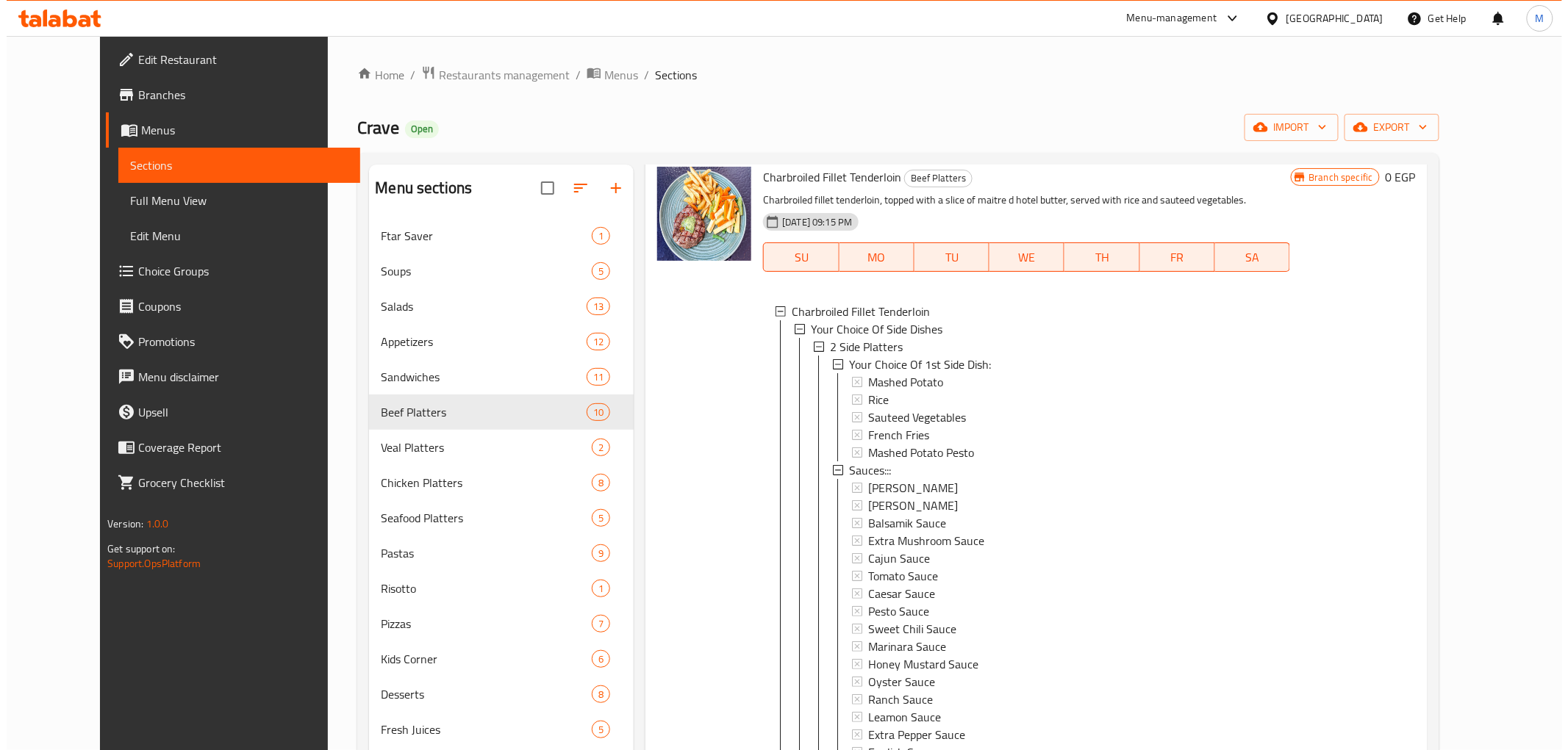
scroll to position [82, 0]
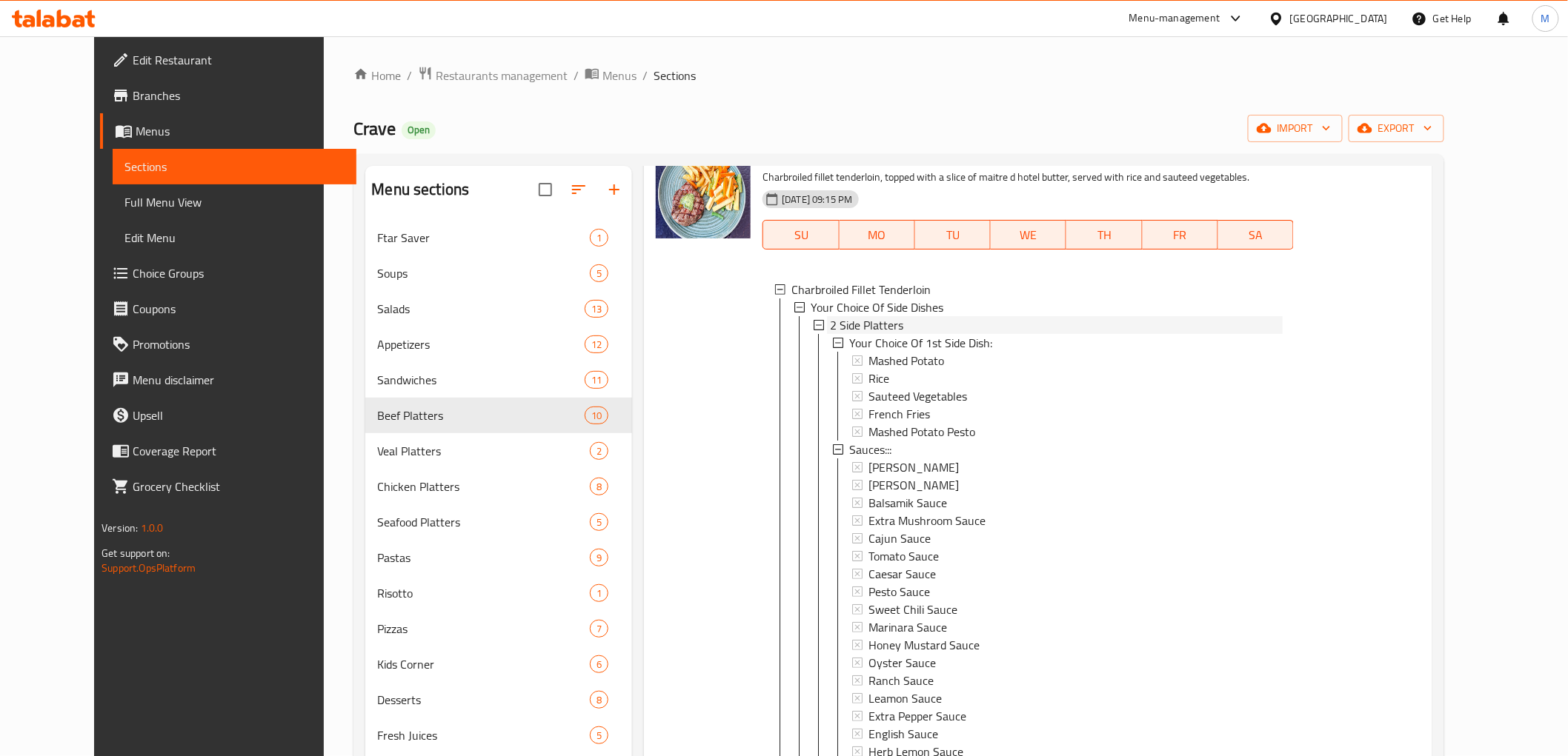
click at [862, 325] on span "2 Side Platters" at bounding box center [867, 325] width 73 height 18
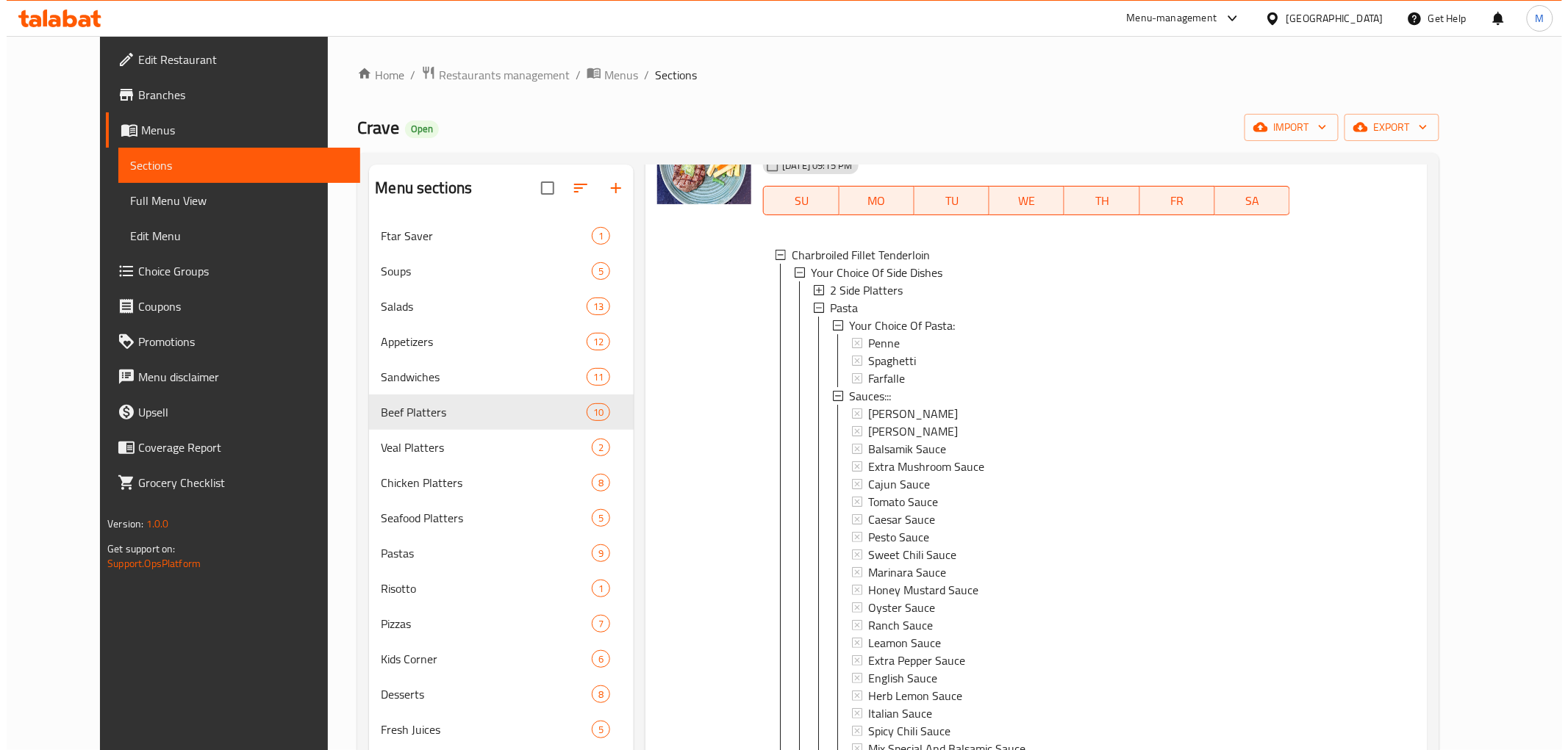
scroll to position [163, 0]
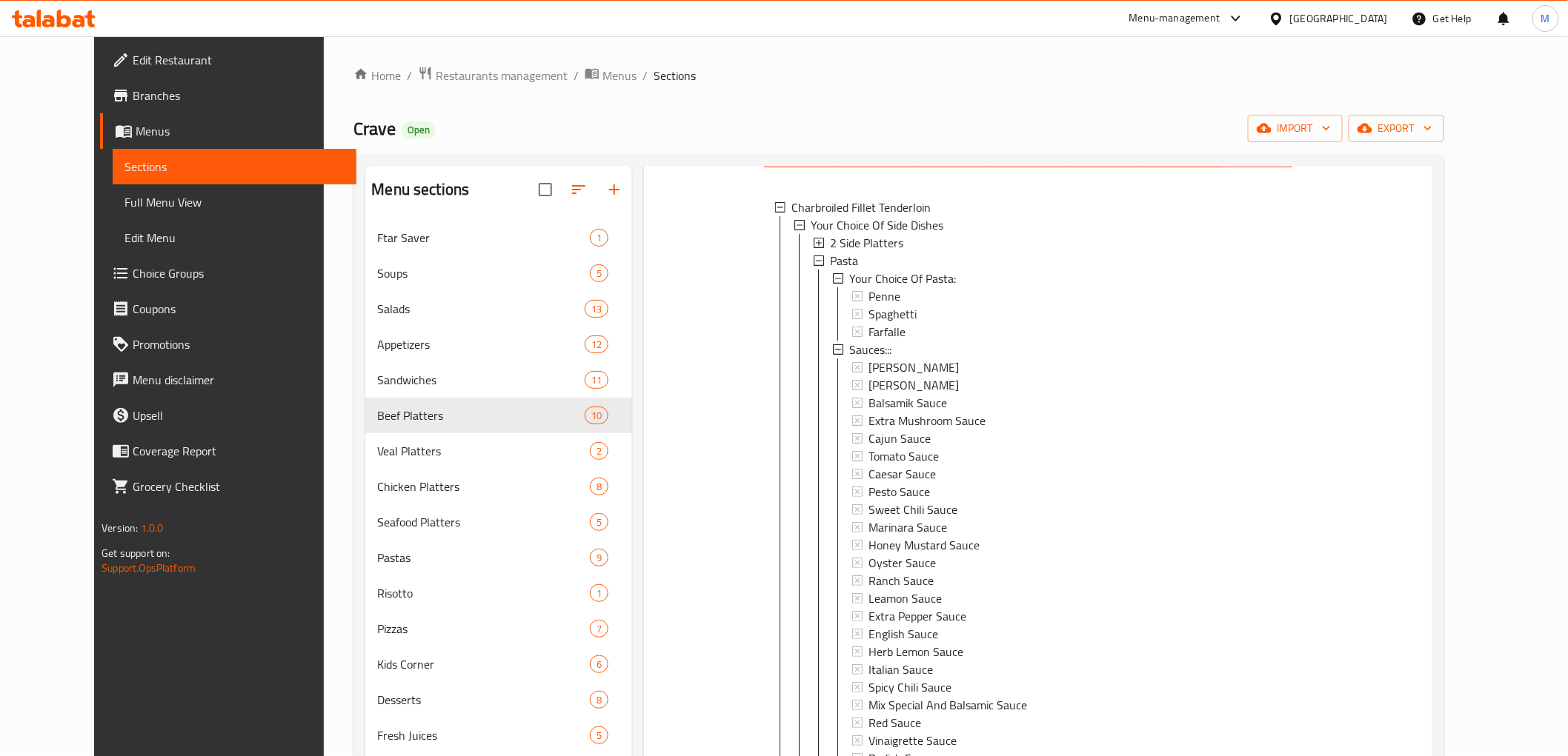
click at [845, 240] on span "2 Side Platters" at bounding box center [867, 243] width 73 height 18
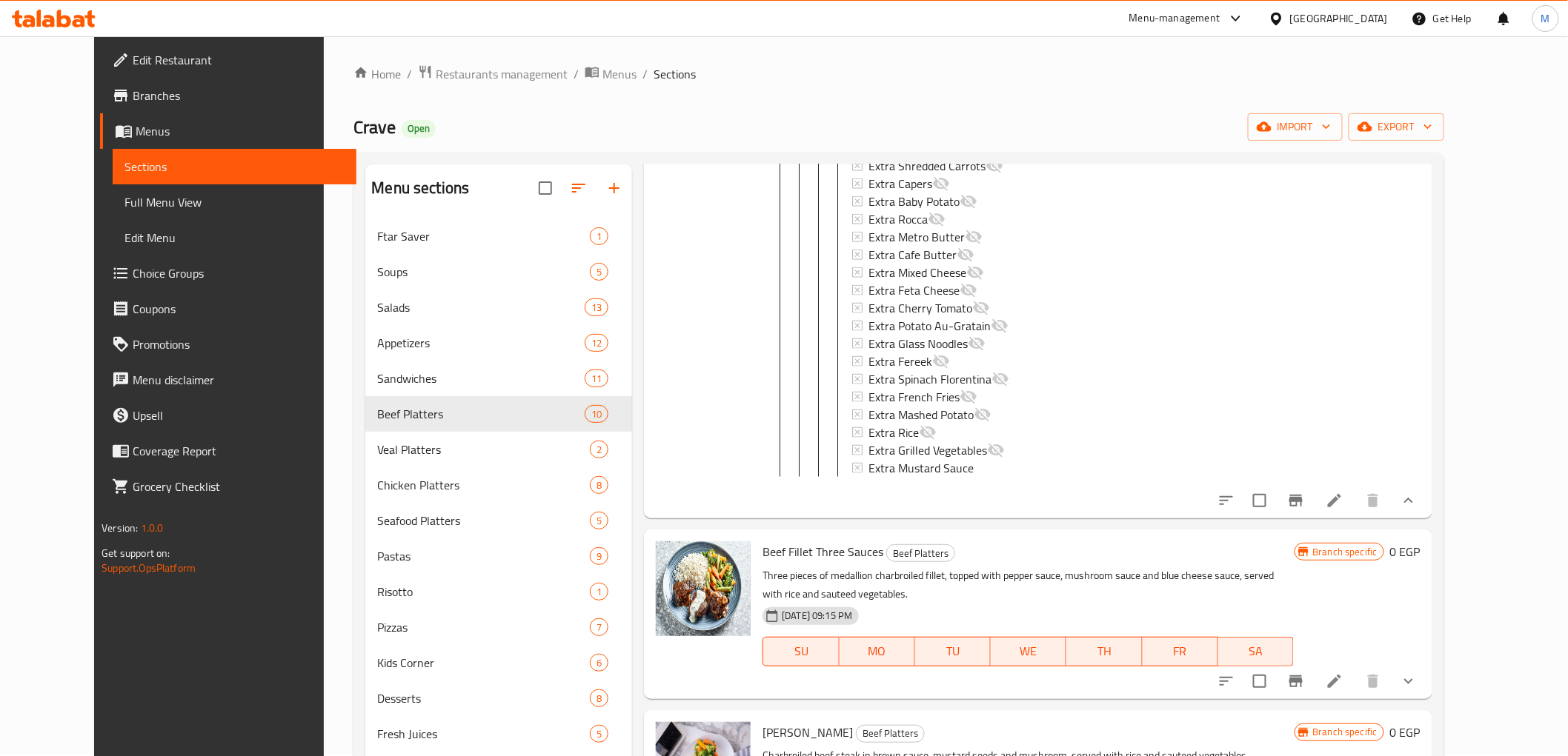
scroll to position [5762, 0]
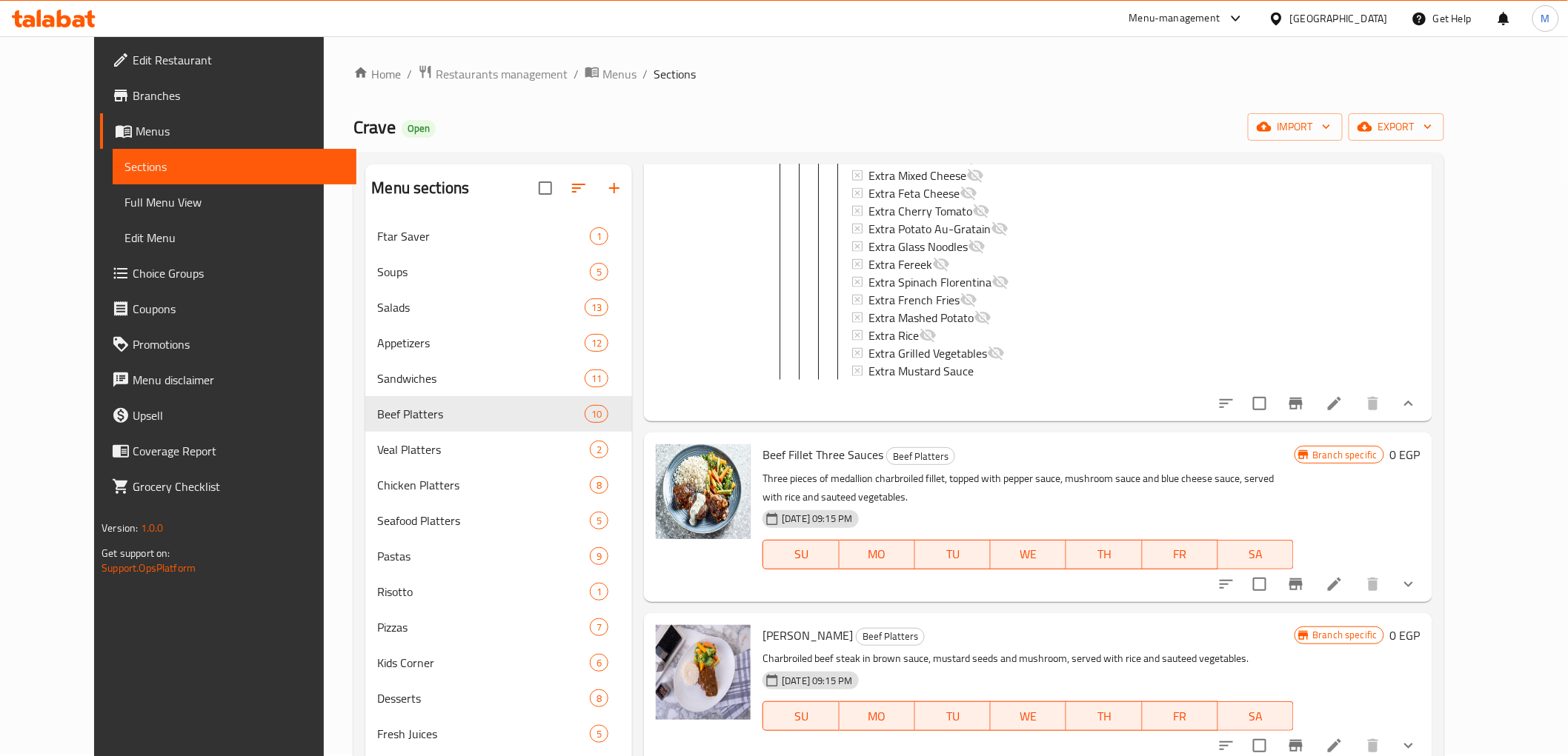
click at [1343, 412] on icon at bounding box center [1335, 403] width 18 height 18
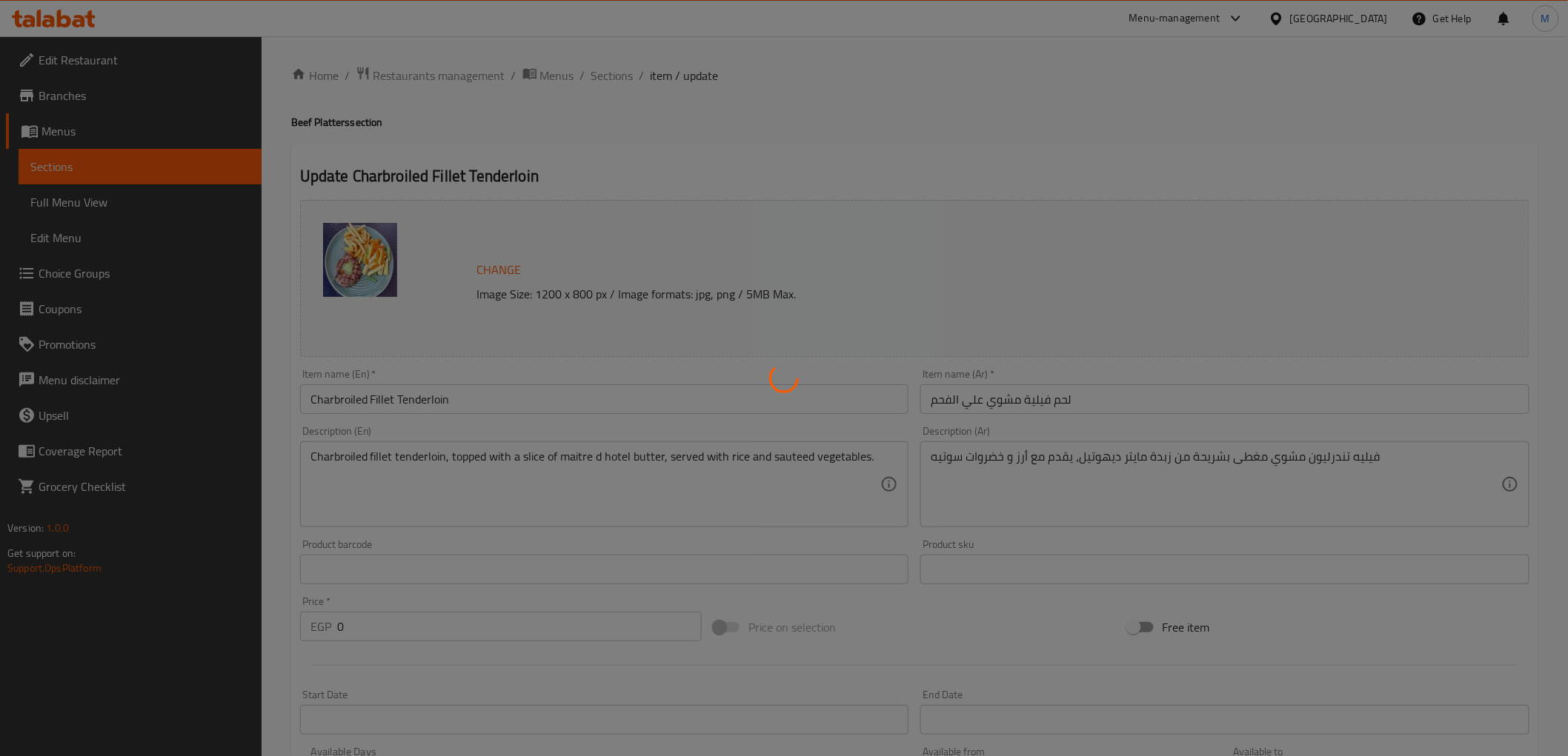
type input "إختيارك من الطبق الجانبي الأول:"
type input "1"
type input "صوصات"
type input "0"
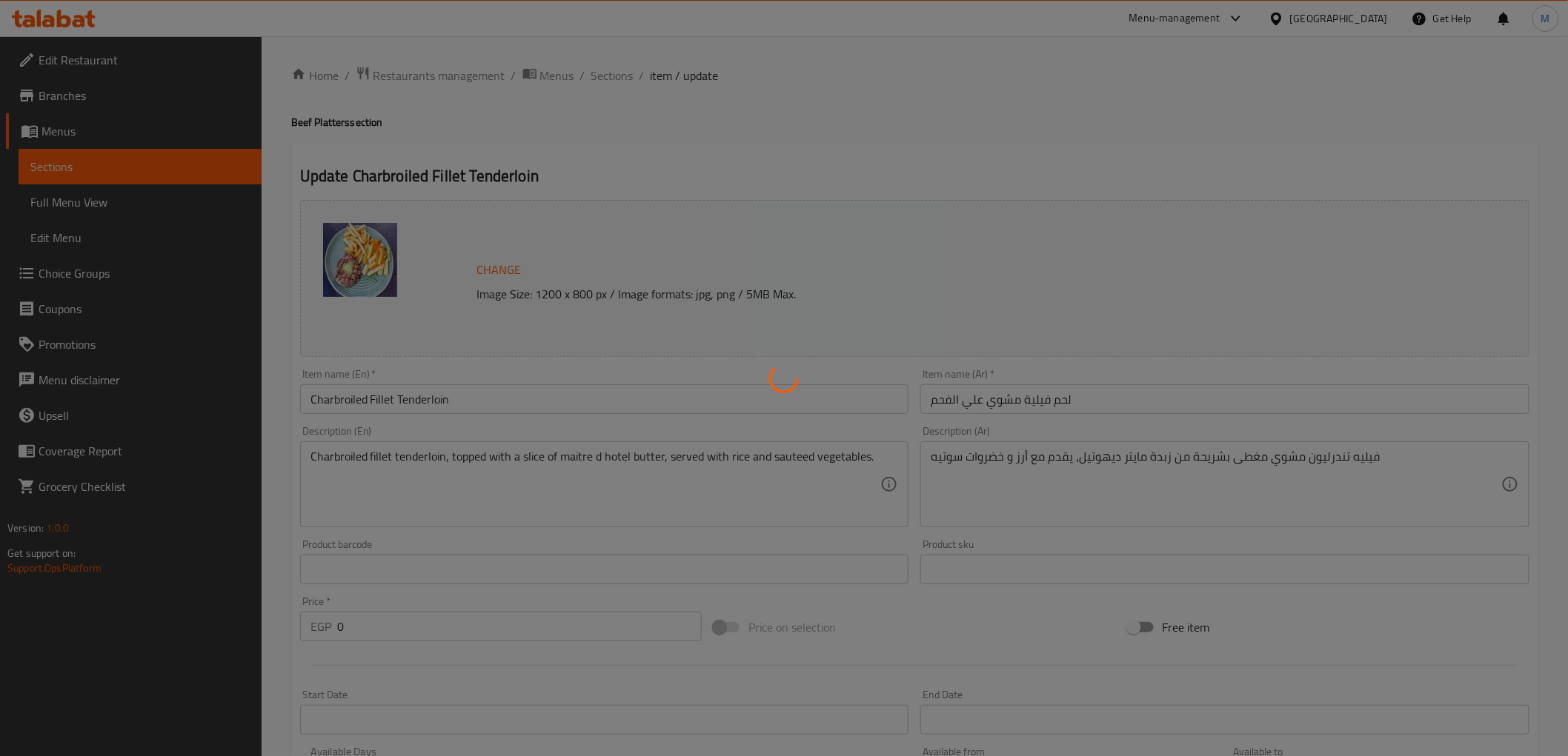
type input "34"
type input "إضافات طازجة:"
type input "0"
type input "درجة التسوية"
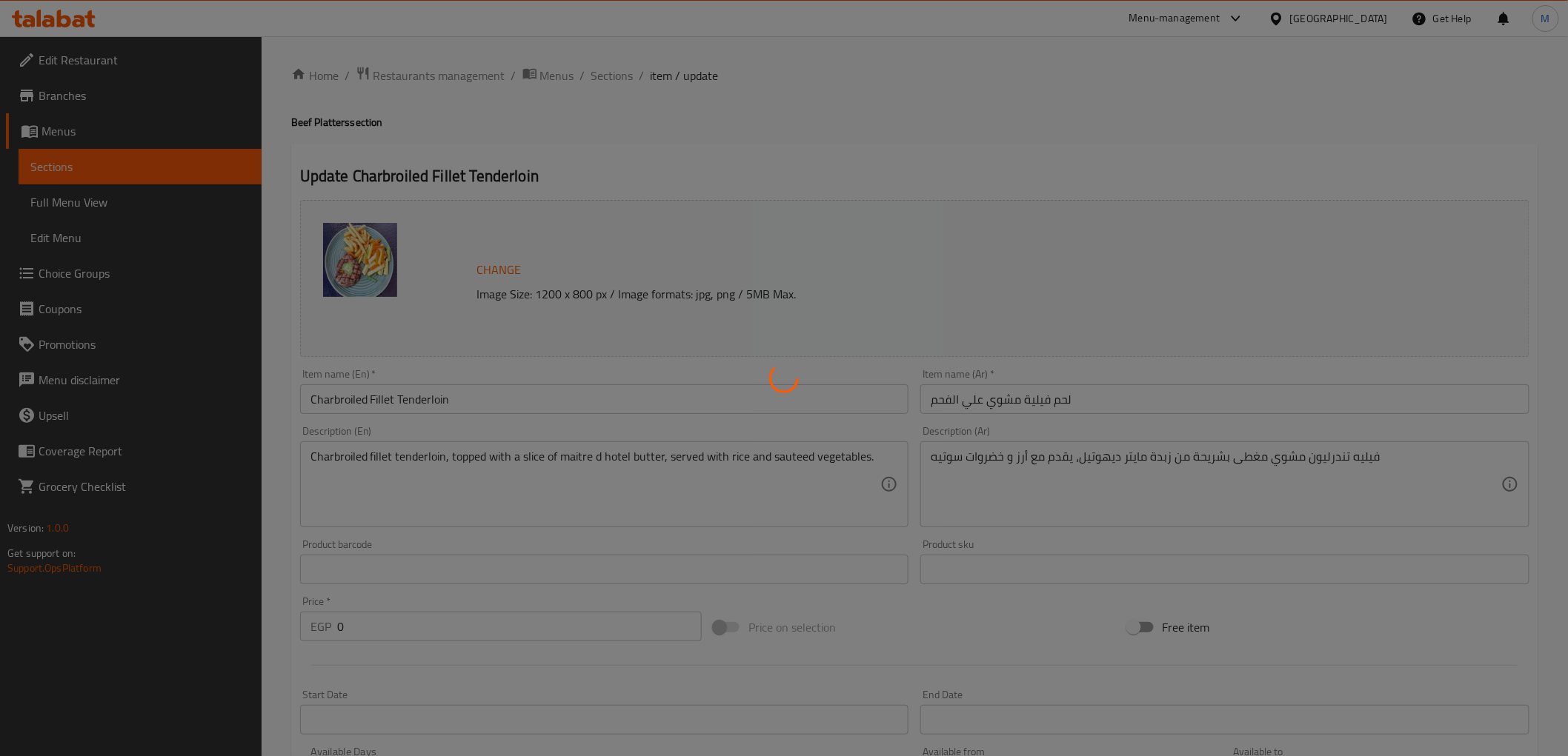
type input "1"
type input "إختيارك من الطبق الجانبي الثاني:"
type input "1"
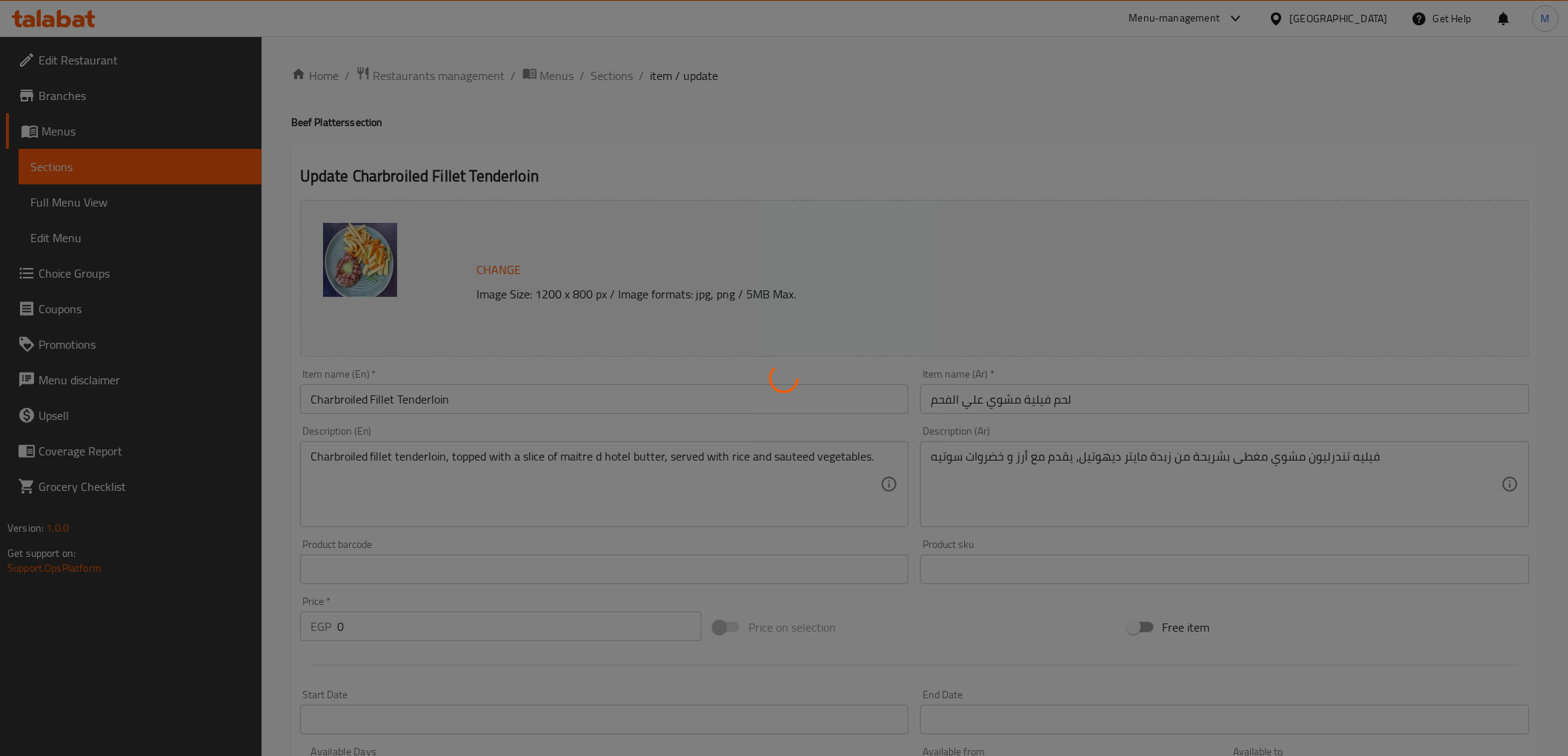
type input "إختيارك من المكرونة:"
type input "1"
type input "صوصات"
type input "0"
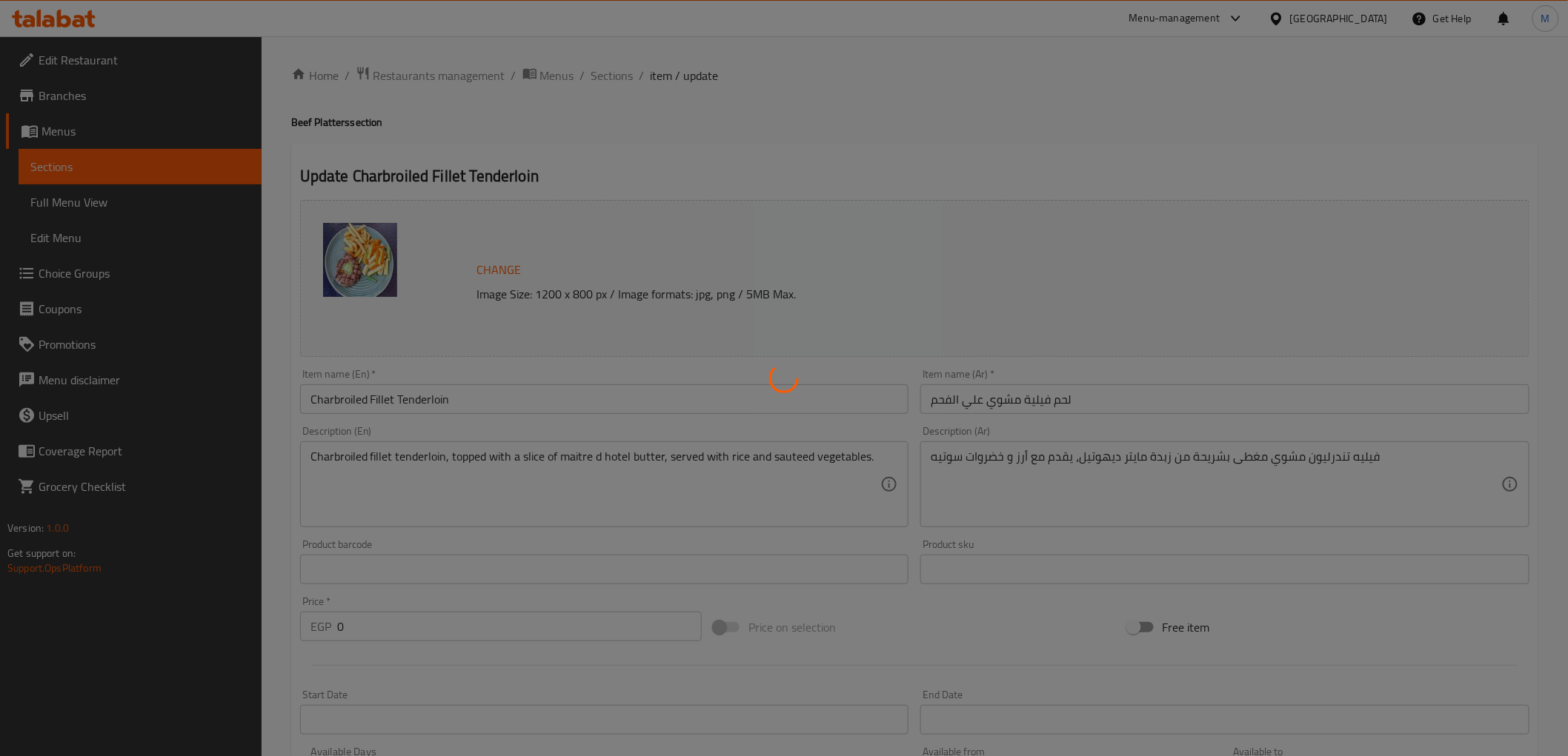
type input "34"
type input "إضافات طازجة:"
type input "0"
type input "درجة التسوية"
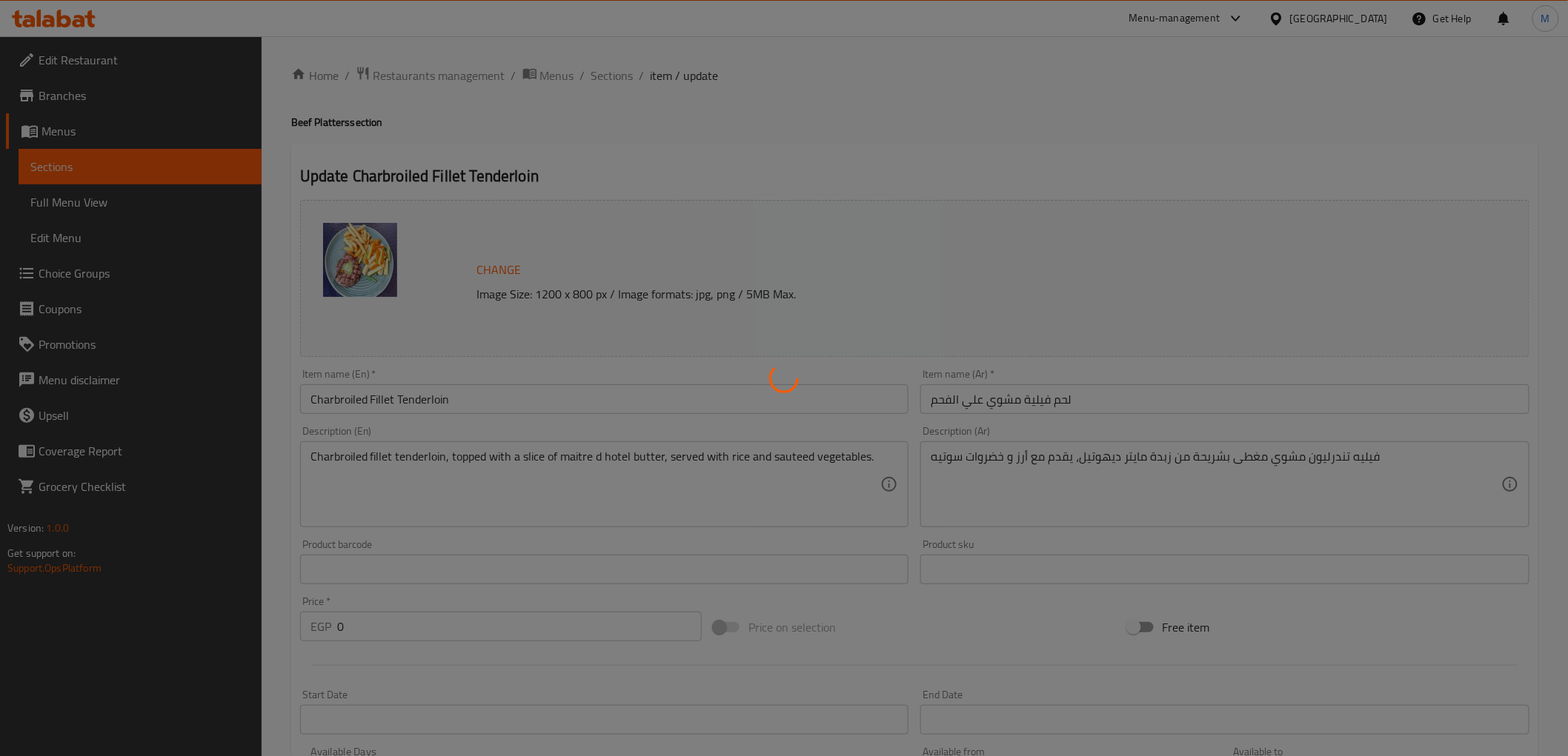
type input "1"
type input "إختيارك من الصوص:"
type input "1"
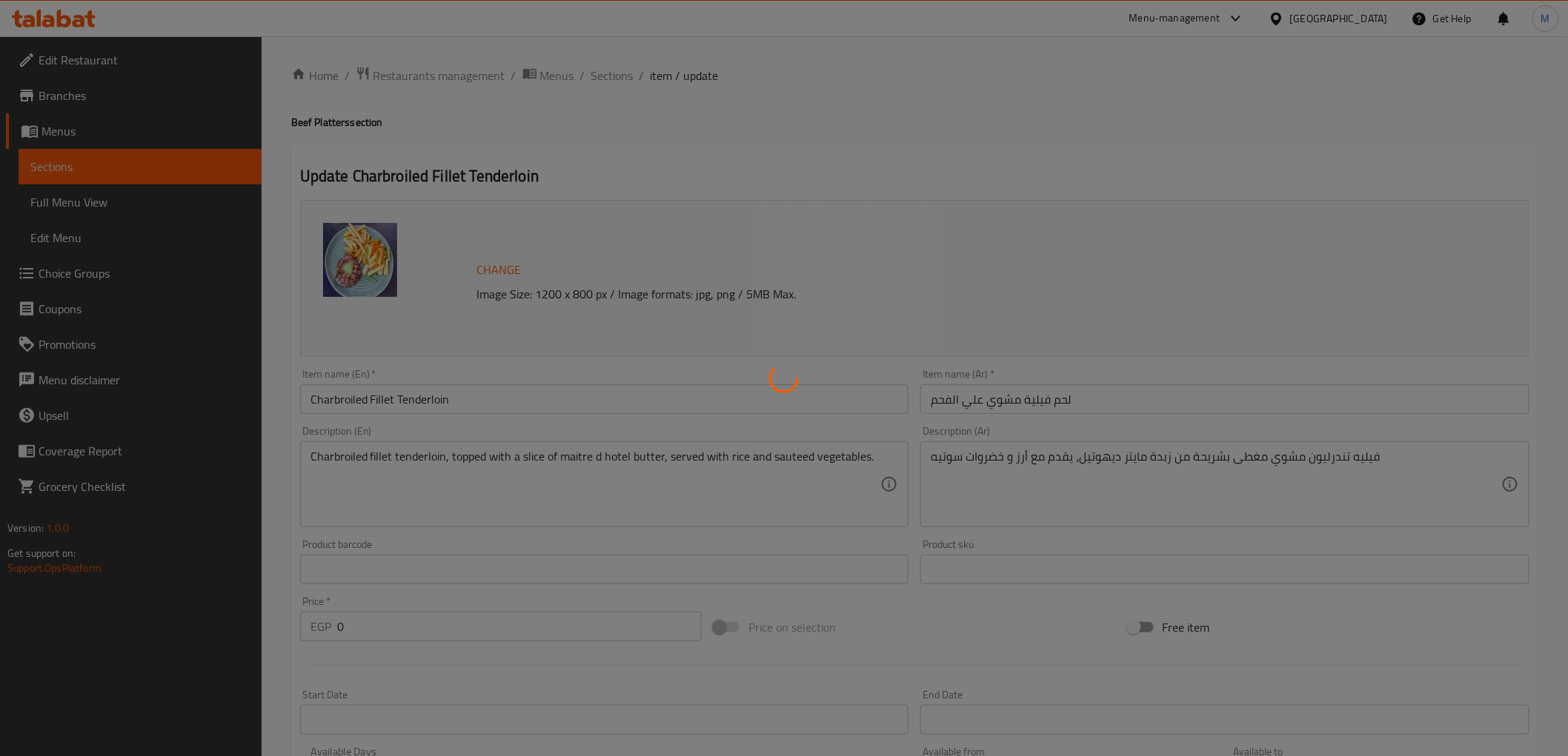
type input "درجة التسوية"
type input "1"
type input "صوصات"
type input "0"
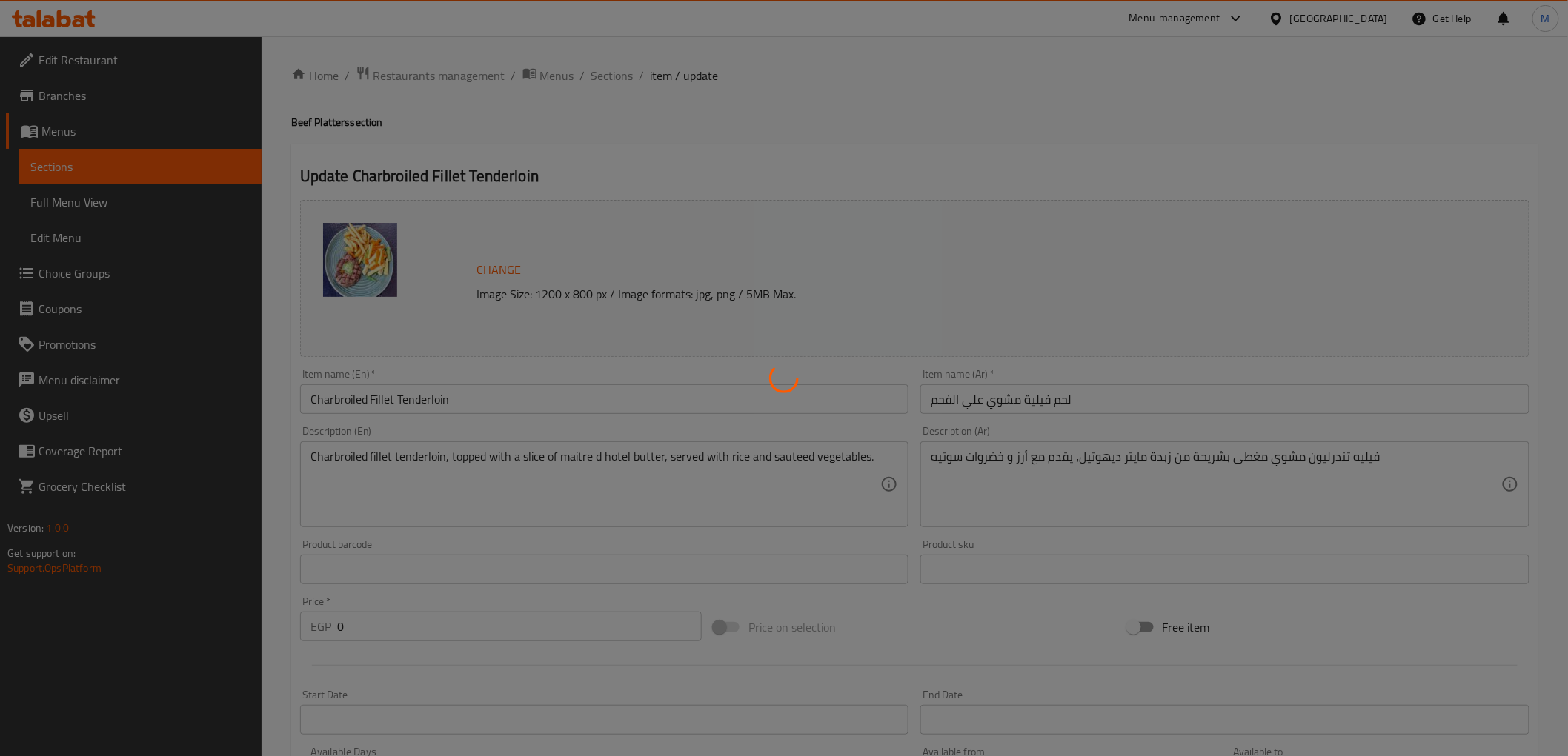
type input "34"
type input "إضافات طازجة:"
type input "0"
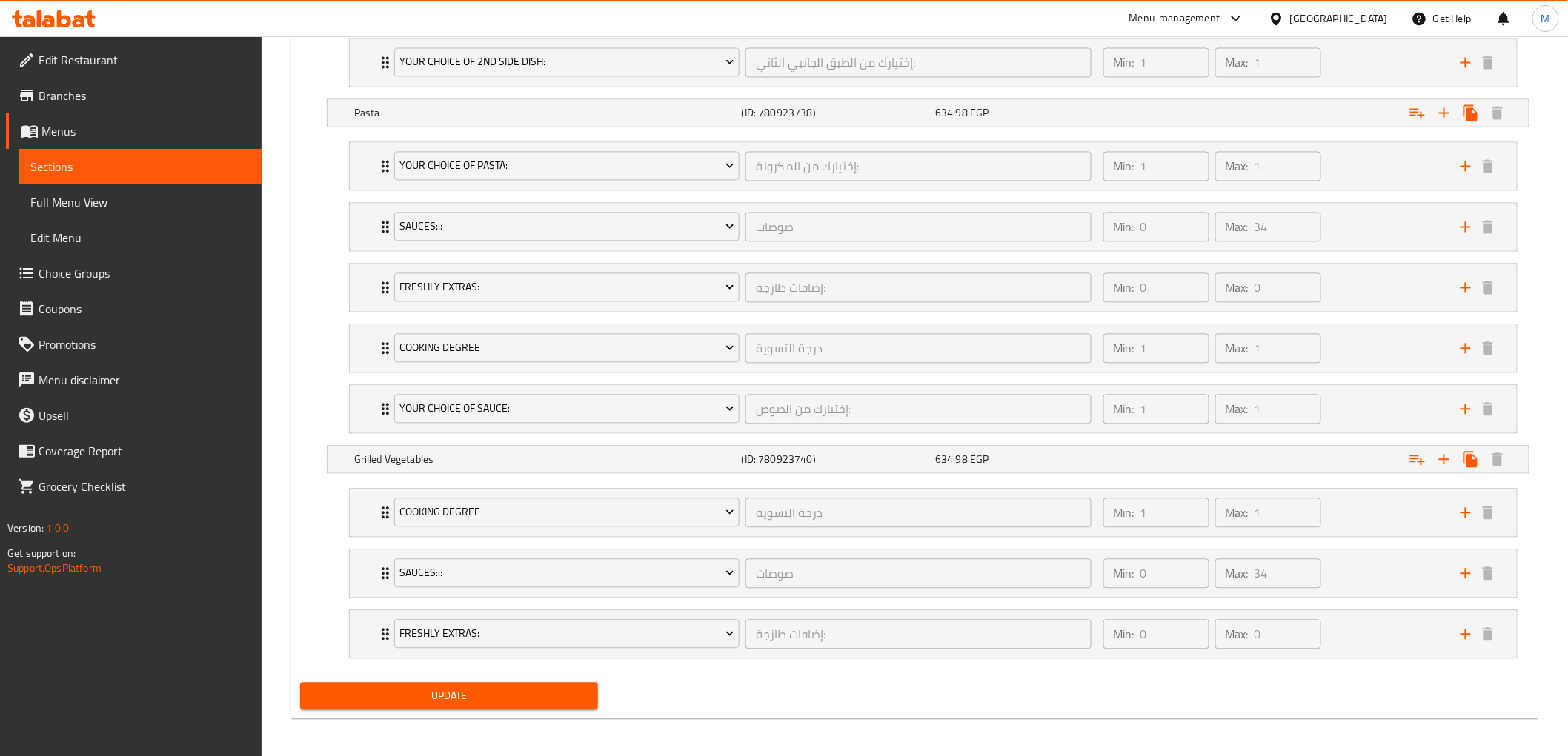
scroll to position [1180, 0]
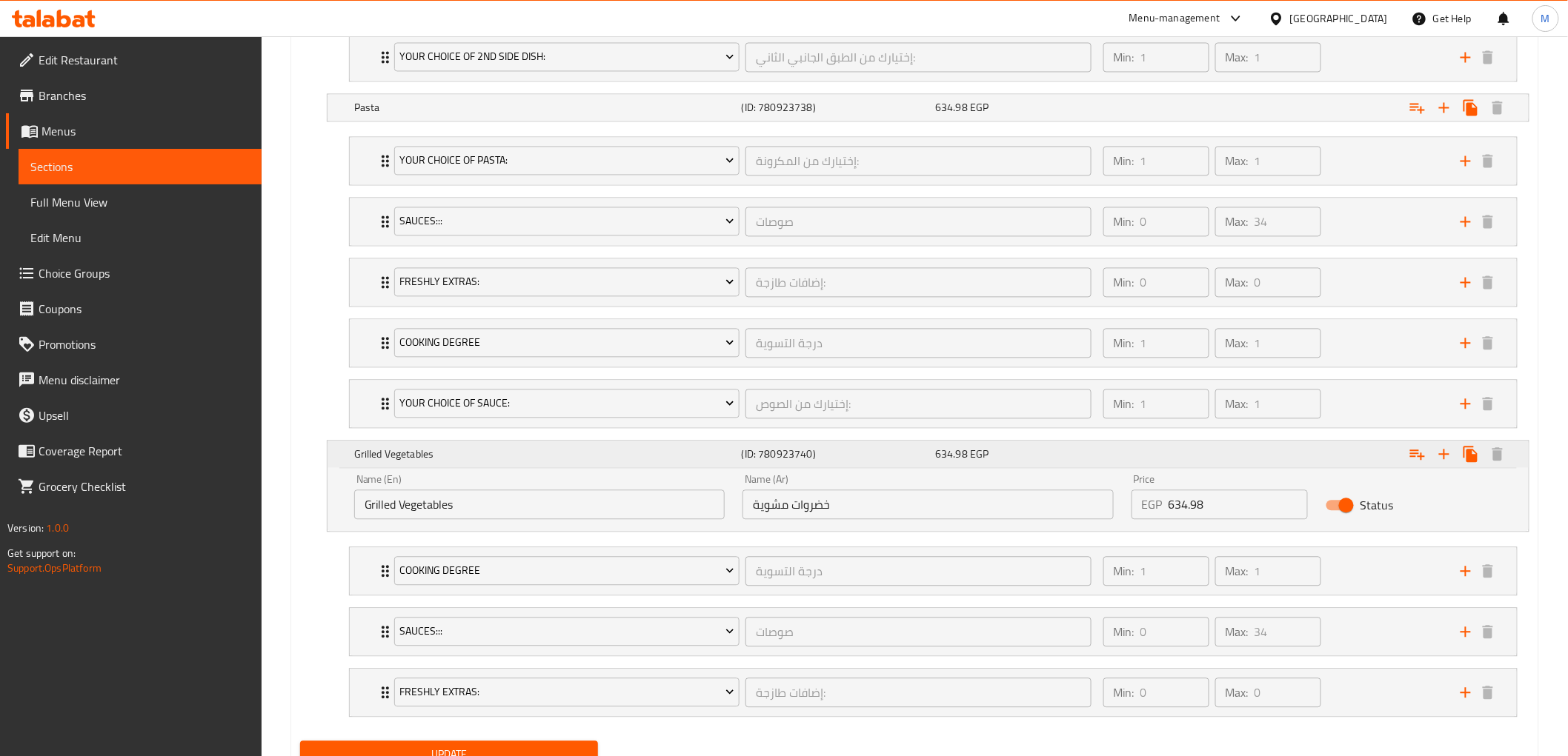
click at [462, 453] on h5 "Grilled Vegetables" at bounding box center [545, 453] width 381 height 14
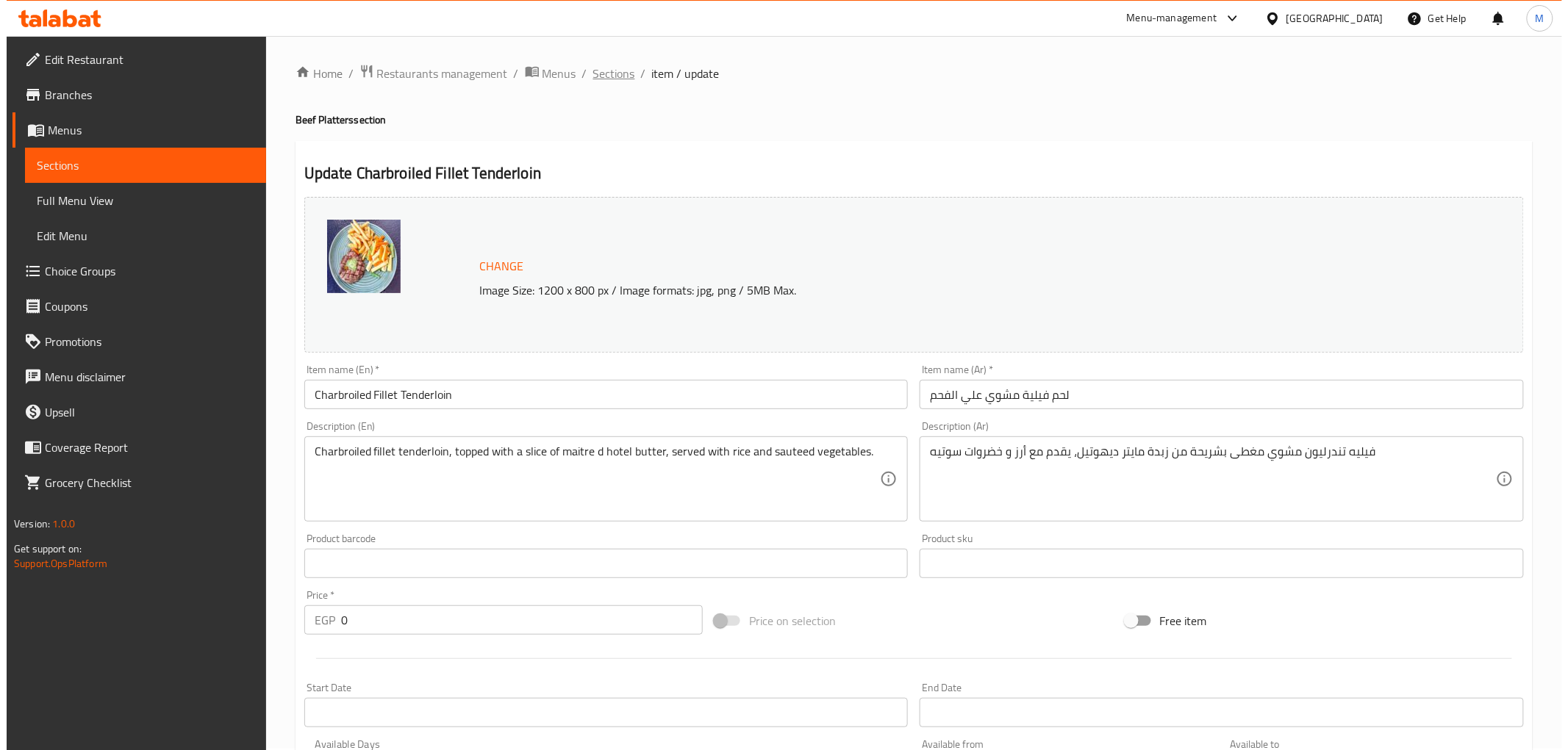
scroll to position [0, 0]
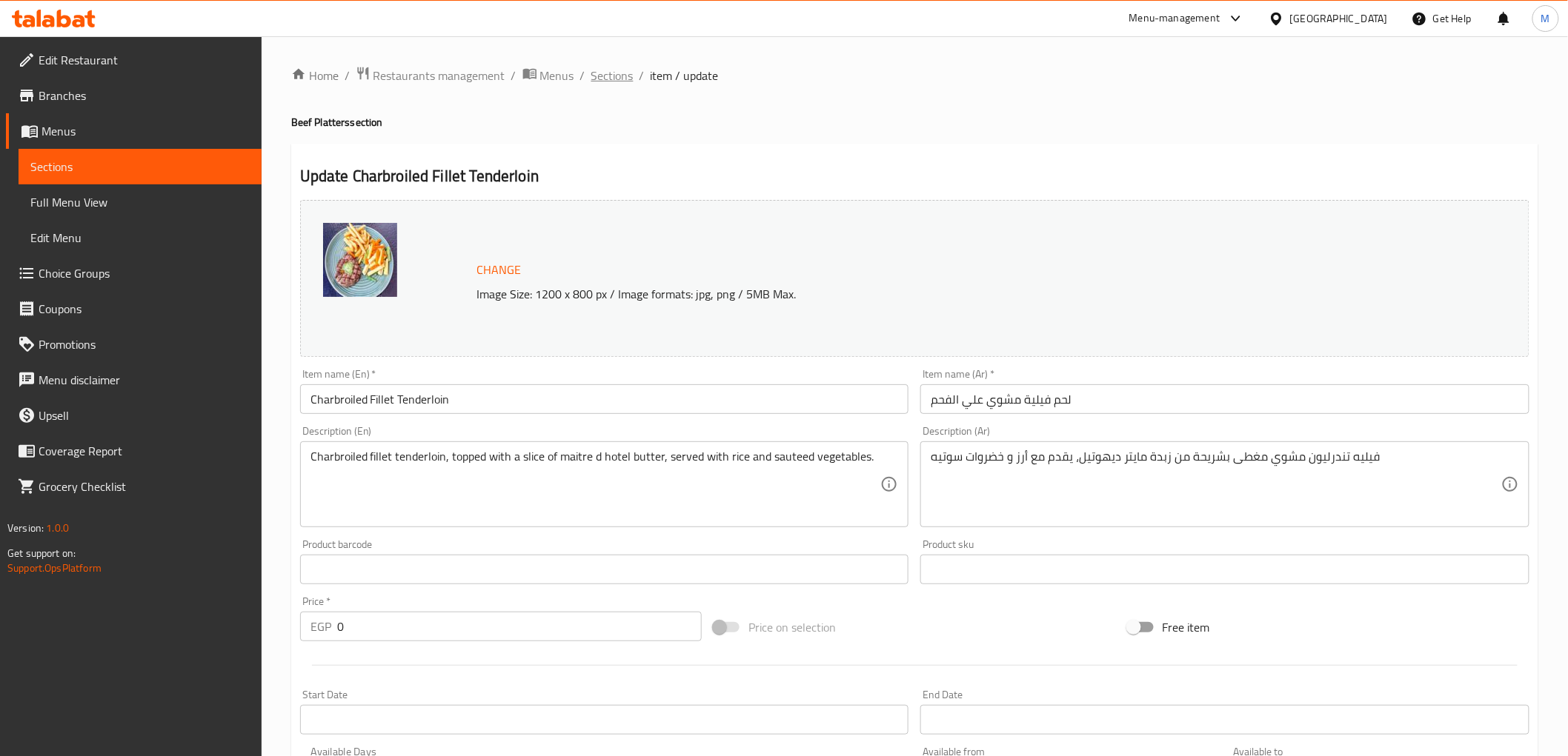
click at [618, 72] on span "Sections" at bounding box center [612, 75] width 42 height 18
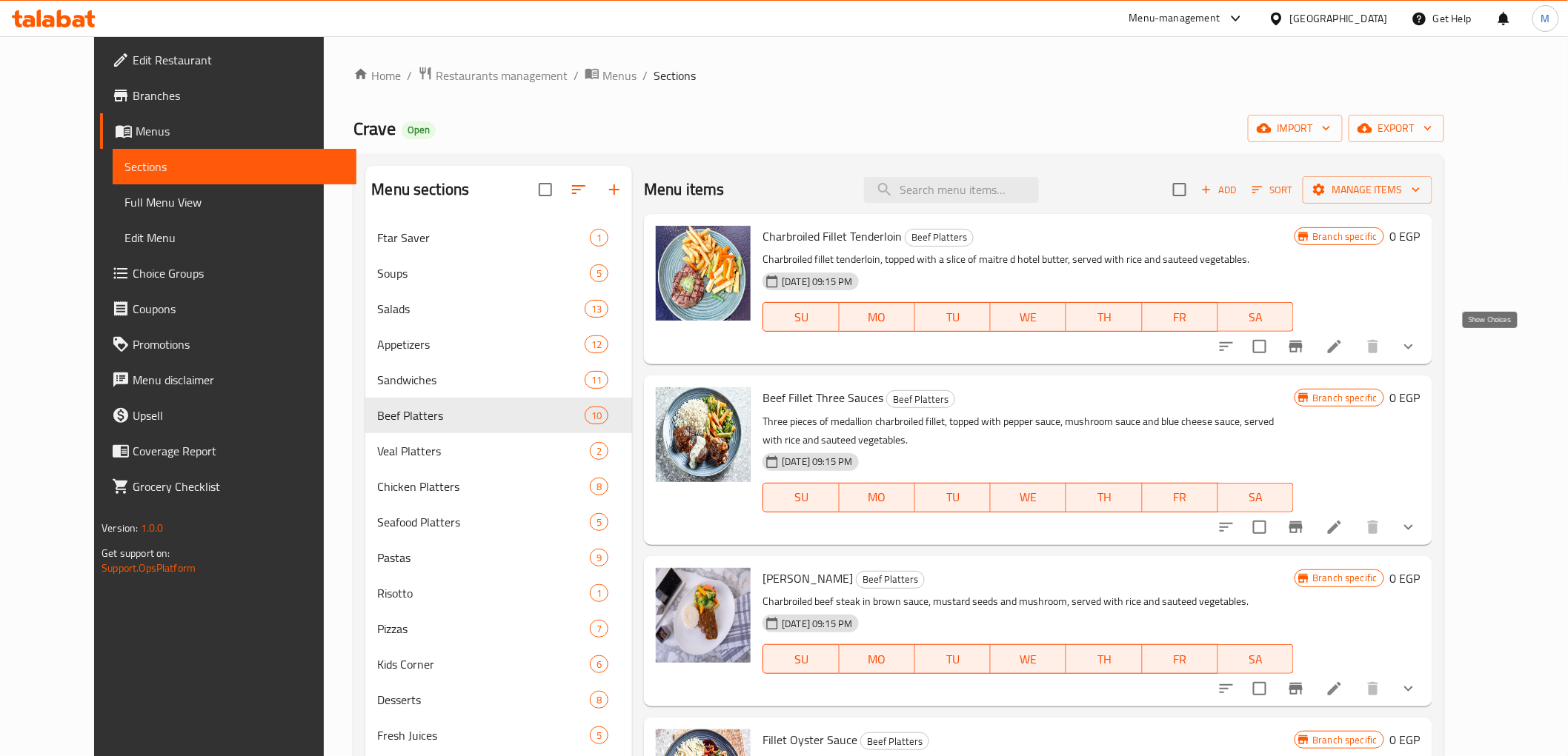
click at [1417, 344] on icon "show more" at bounding box center [1409, 347] width 18 height 18
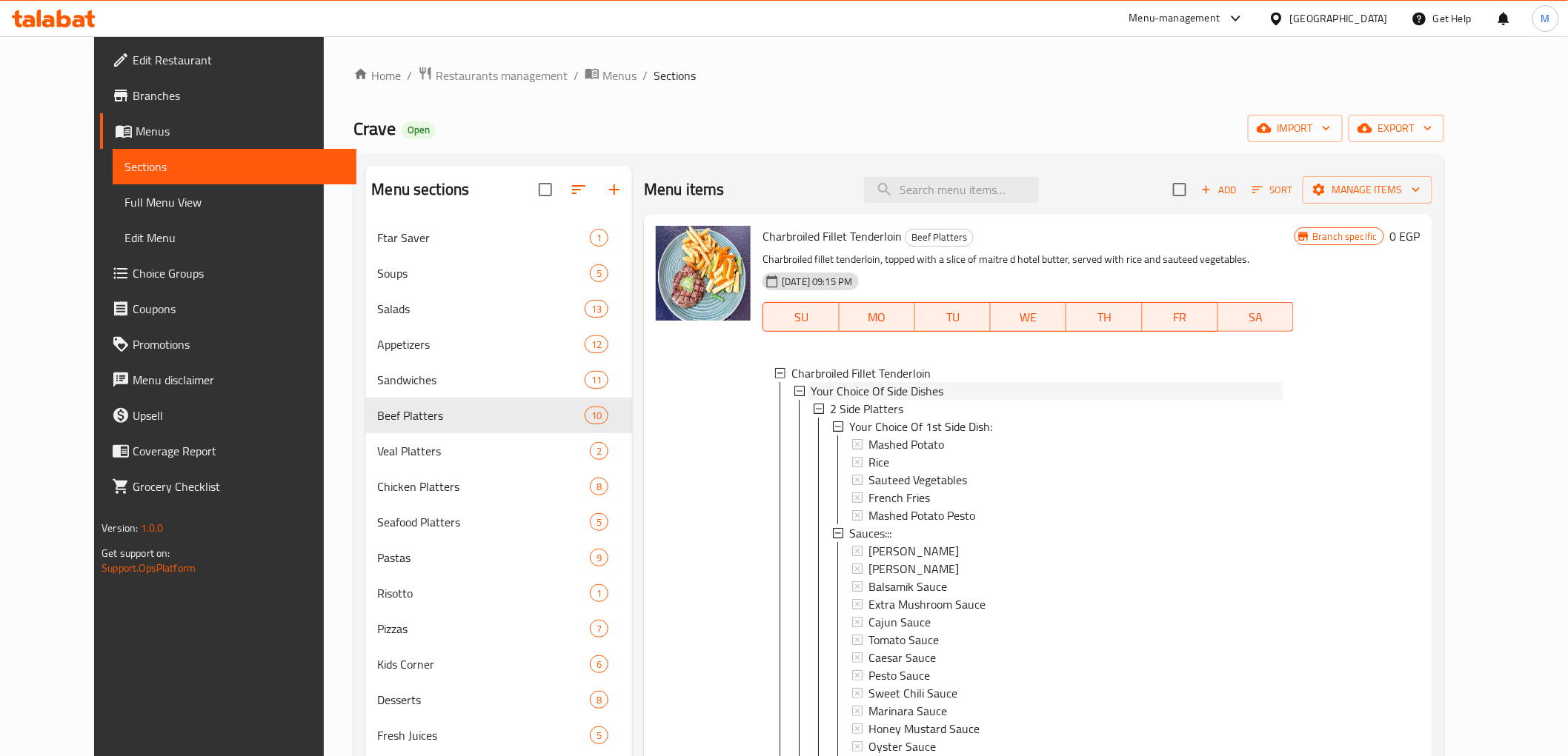
click at [869, 397] on span "Your Choice Of Side Dishes" at bounding box center [877, 391] width 133 height 18
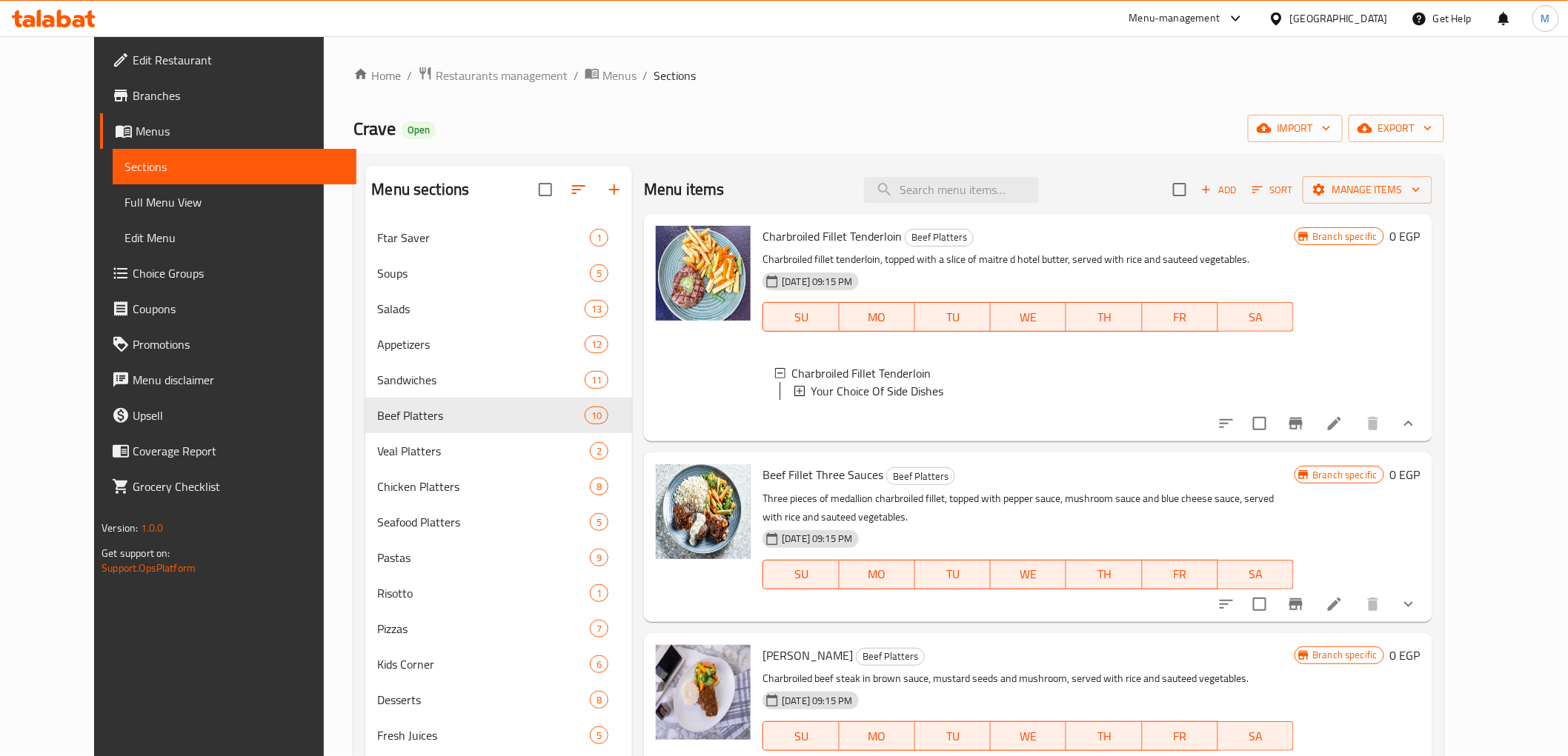
click at [866, 396] on span "Your Choice Of Side Dishes" at bounding box center [877, 391] width 133 height 18
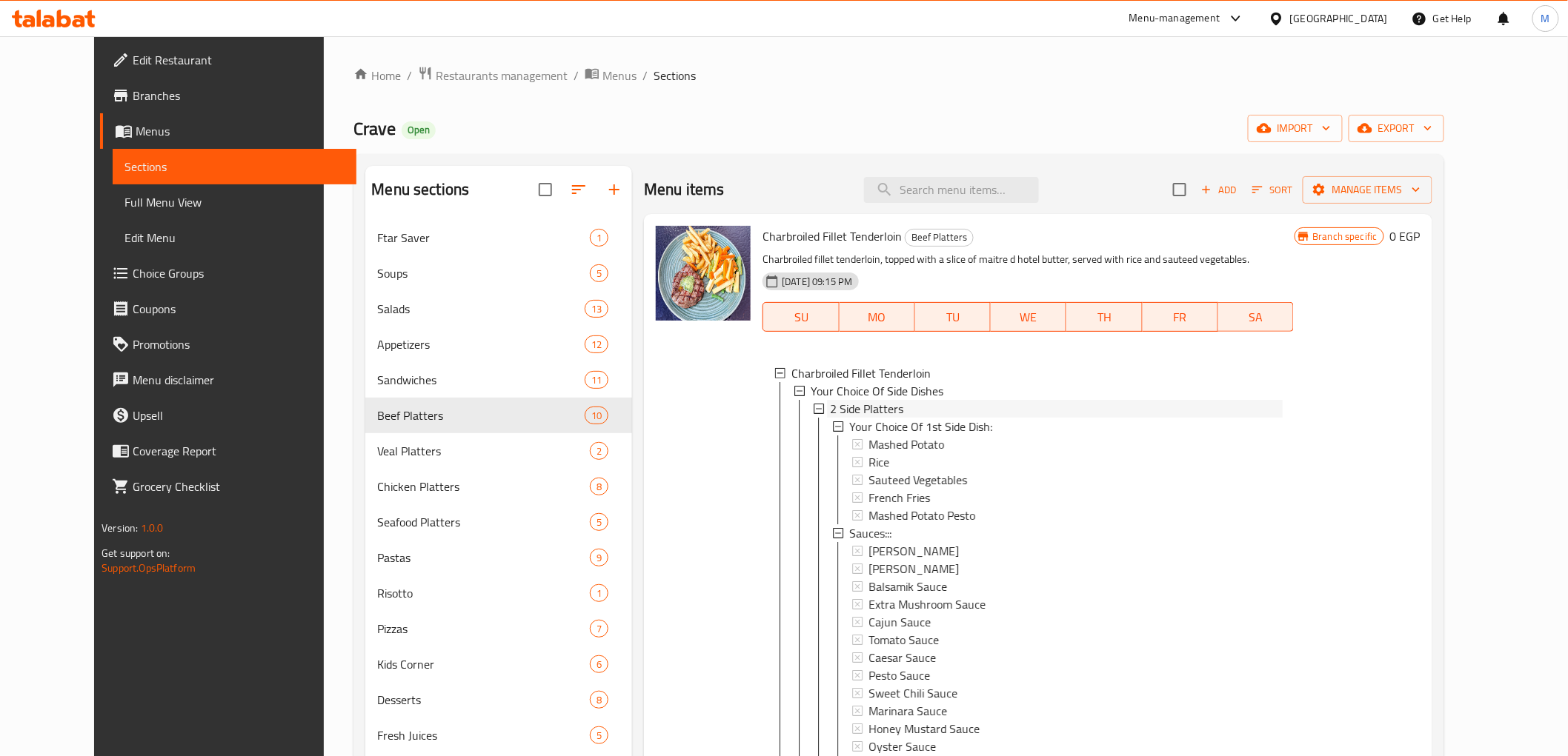
click at [857, 405] on span "2 Side Platters" at bounding box center [867, 408] width 73 height 18
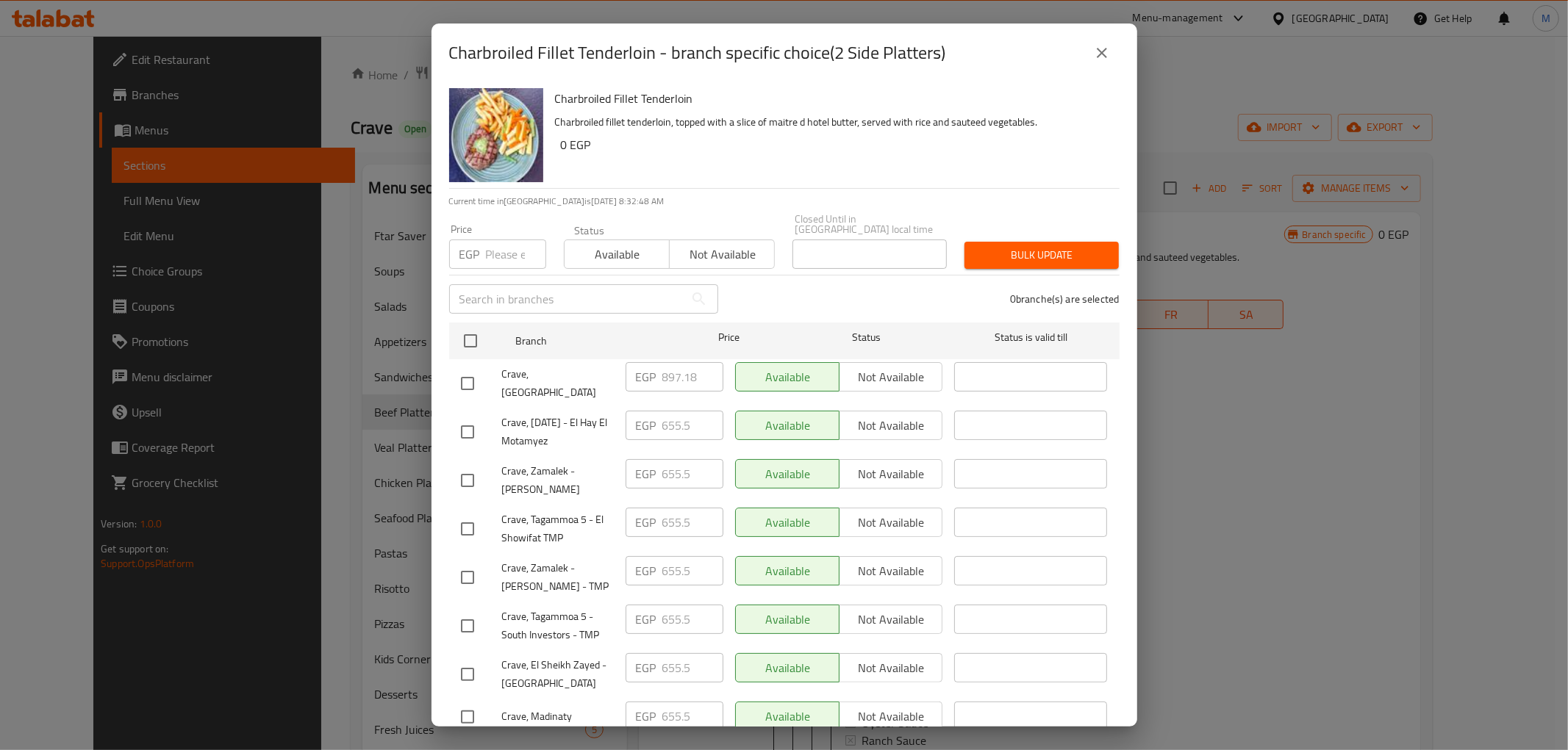
click at [467, 368] on input "checkbox" at bounding box center [467, 383] width 31 height 30
checkbox input "true"
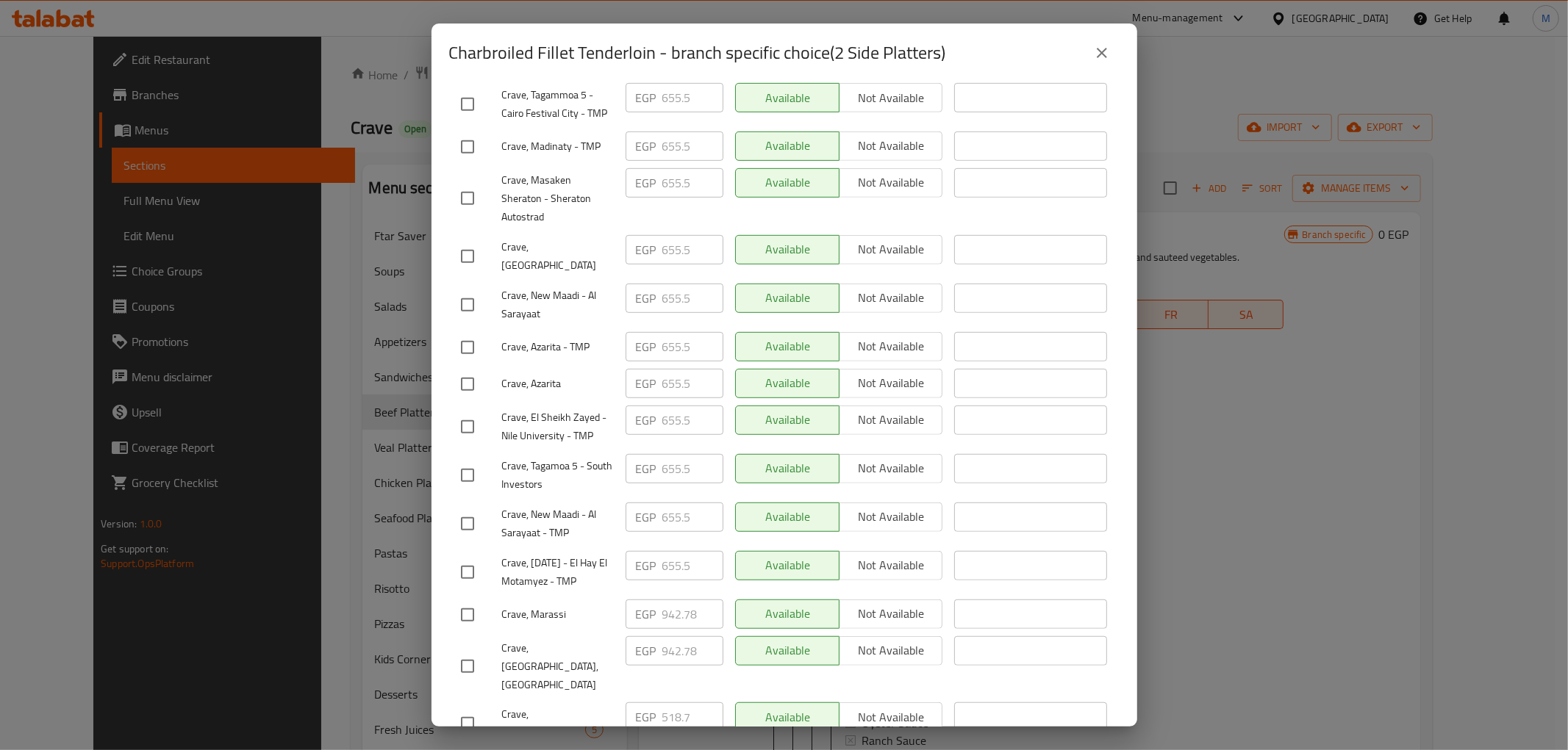
scroll to position [687, 0]
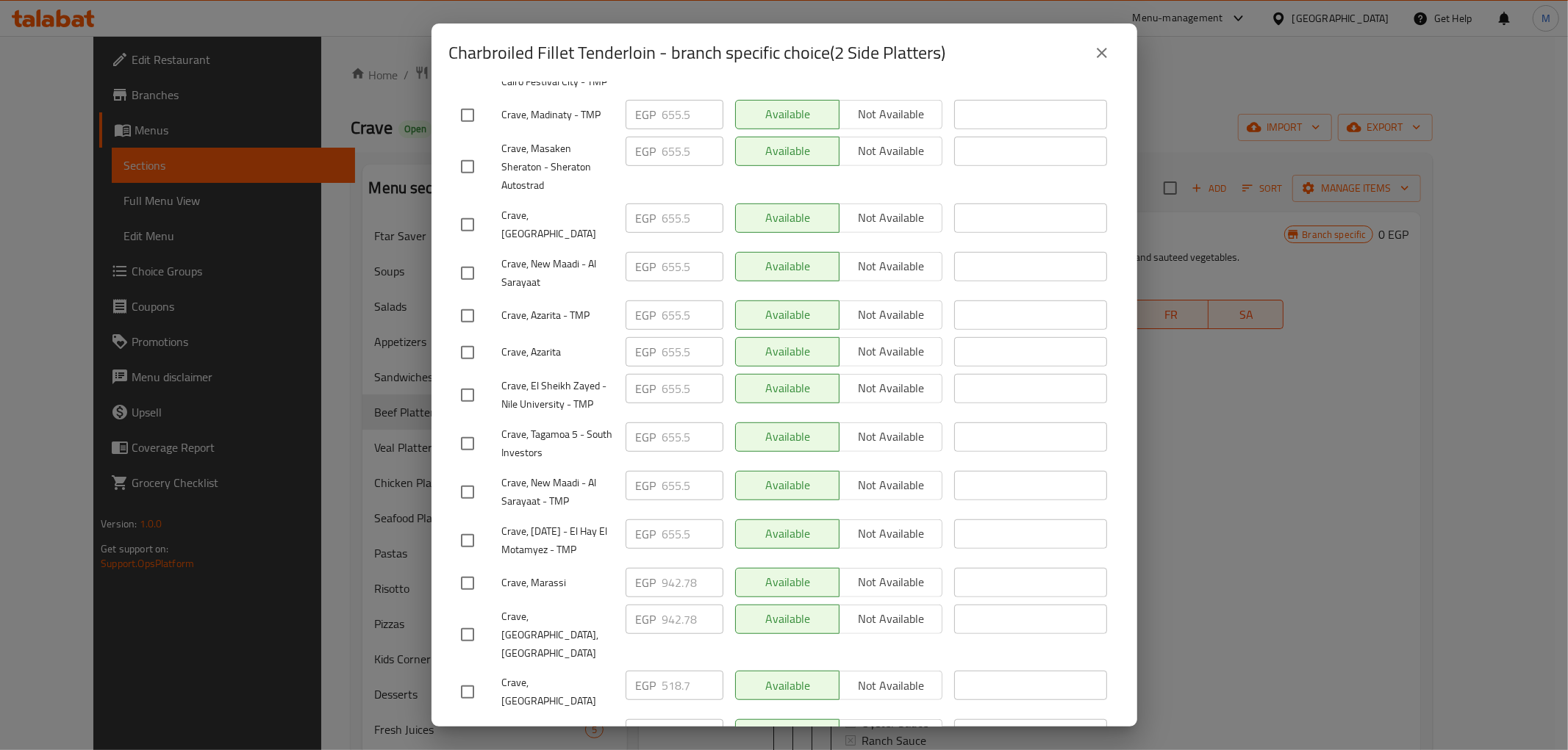
click at [469, 619] on input "checkbox" at bounding box center [467, 635] width 31 height 30
checkbox input "true"
click at [461, 568] on input "checkbox" at bounding box center [467, 583] width 31 height 30
checkbox input "true"
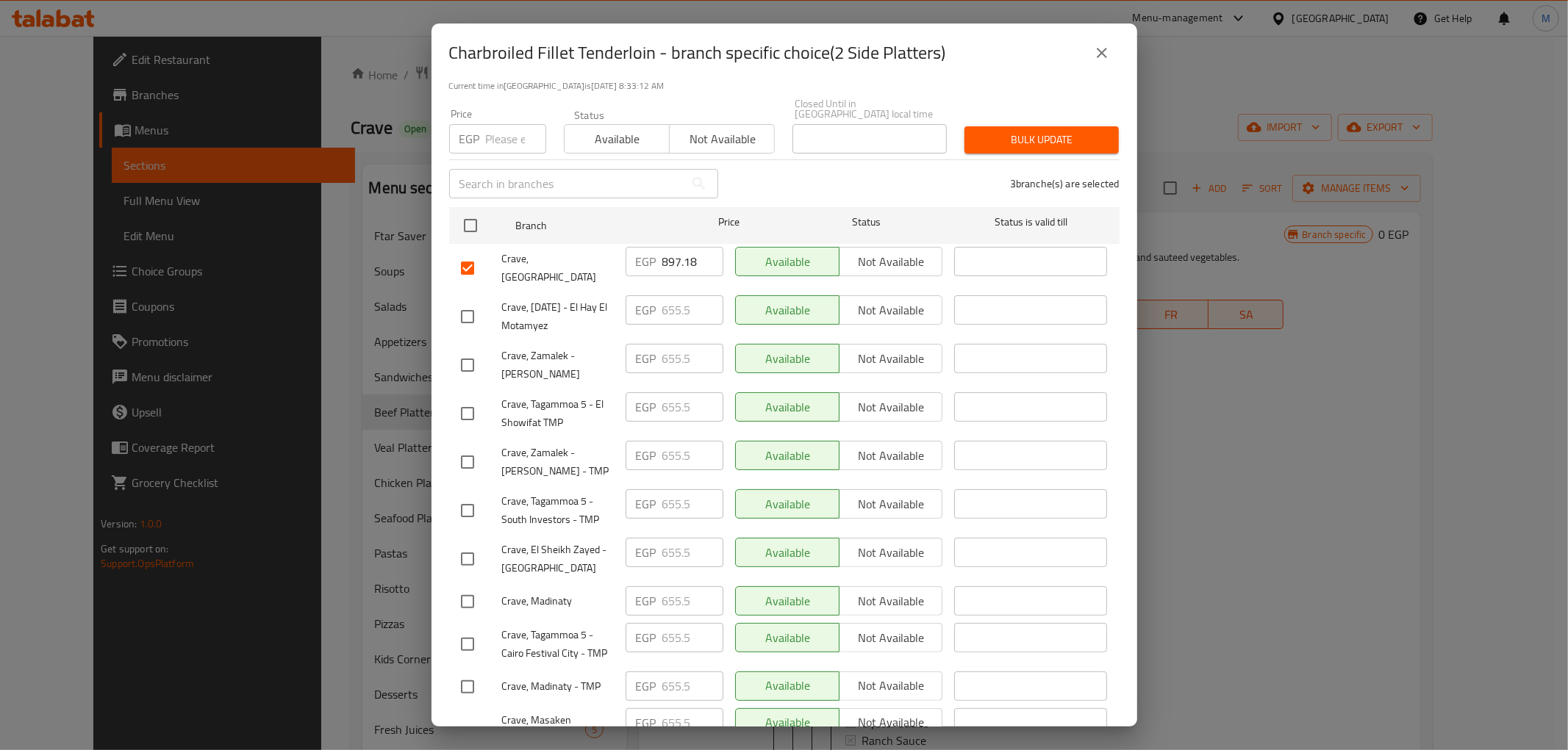
scroll to position [0, 0]
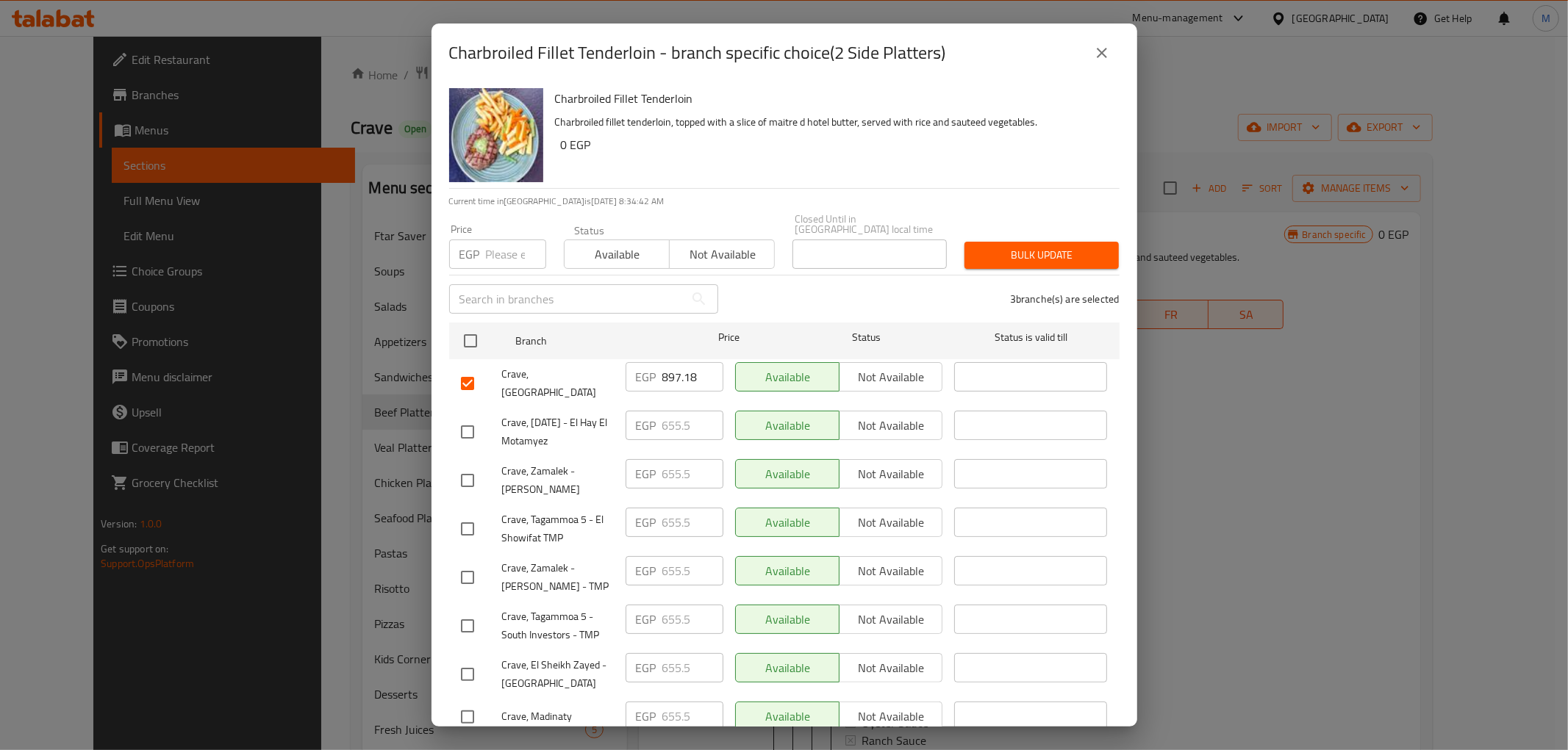
click at [459, 368] on input "checkbox" at bounding box center [467, 383] width 31 height 30
checkbox input "false"
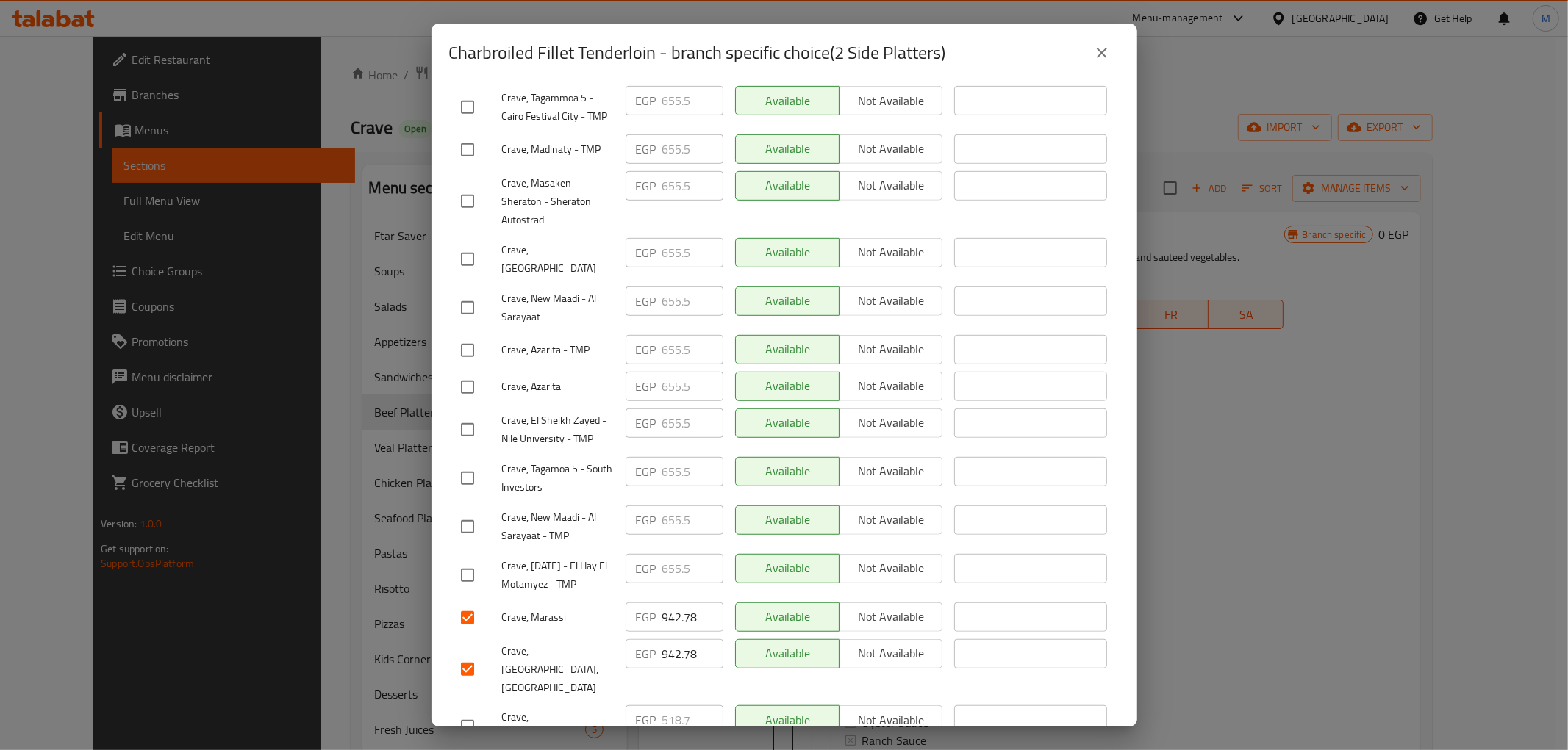
scroll to position [687, 0]
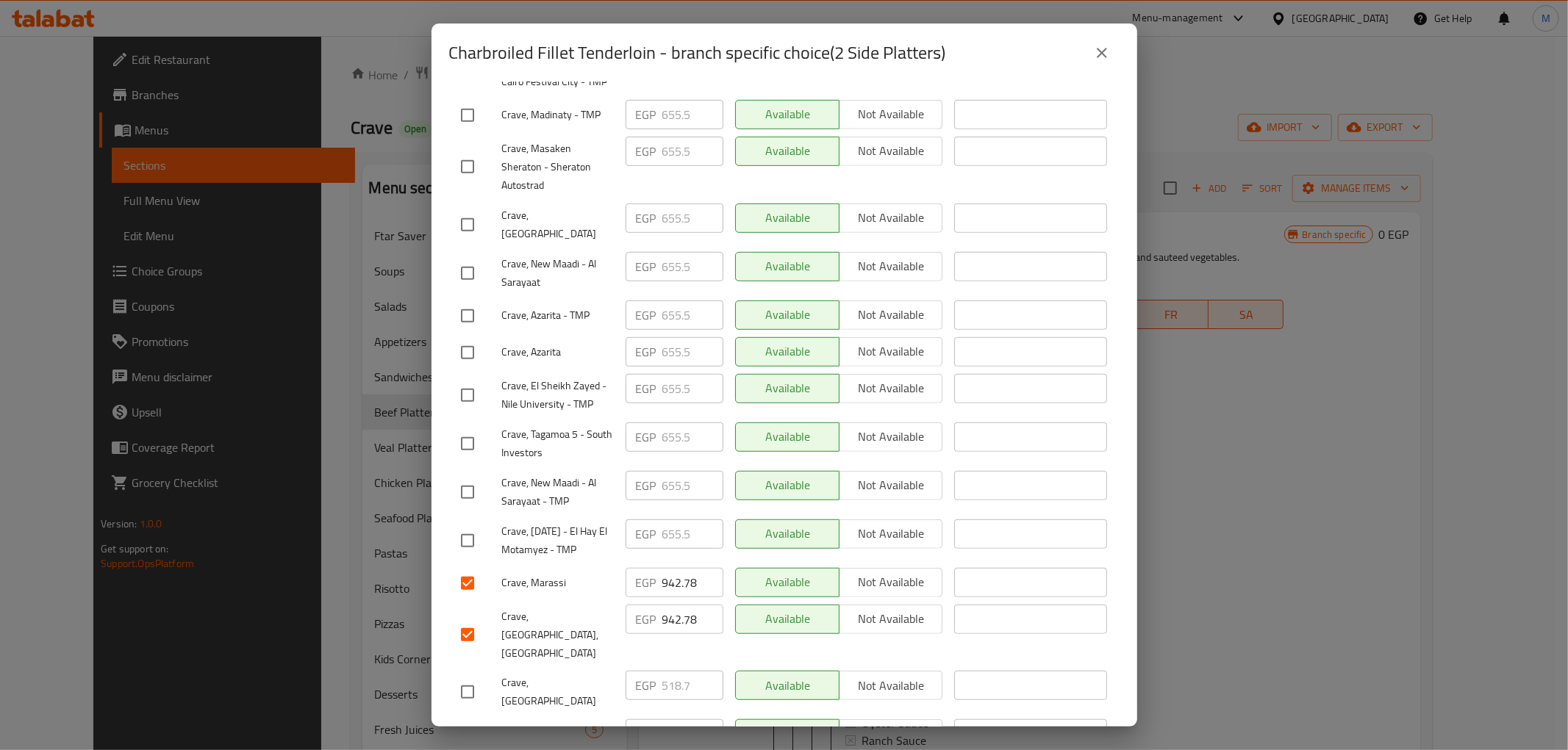
click at [665, 568] on input "942.78" at bounding box center [693, 582] width 61 height 30
paste input "90.66"
type input "990.66"
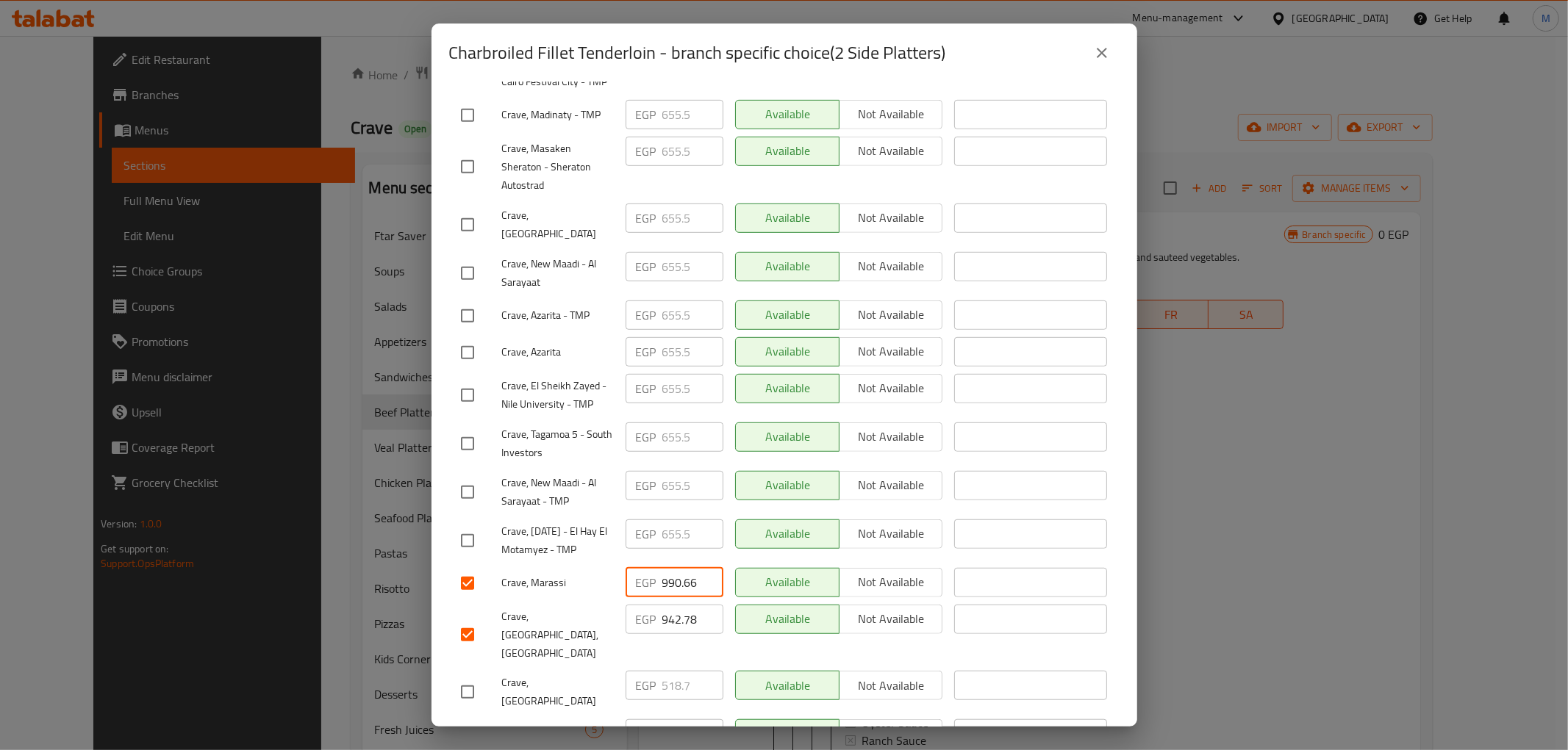
click at [670, 605] on input "942.78" at bounding box center [693, 619] width 61 height 30
paste input "90.66"
type input "990.66"
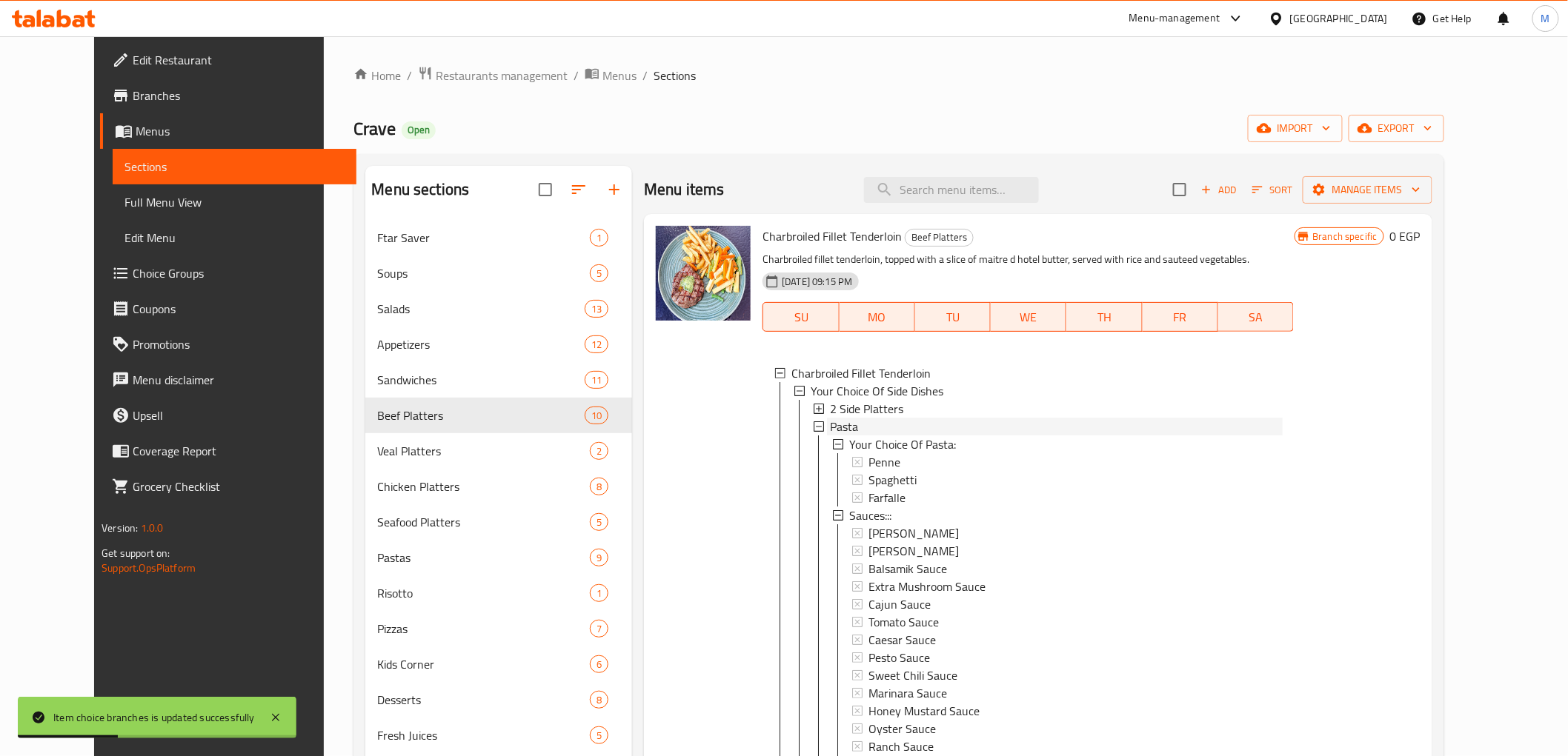
click at [842, 426] on div "Pasta" at bounding box center [1056, 427] width 452 height 18
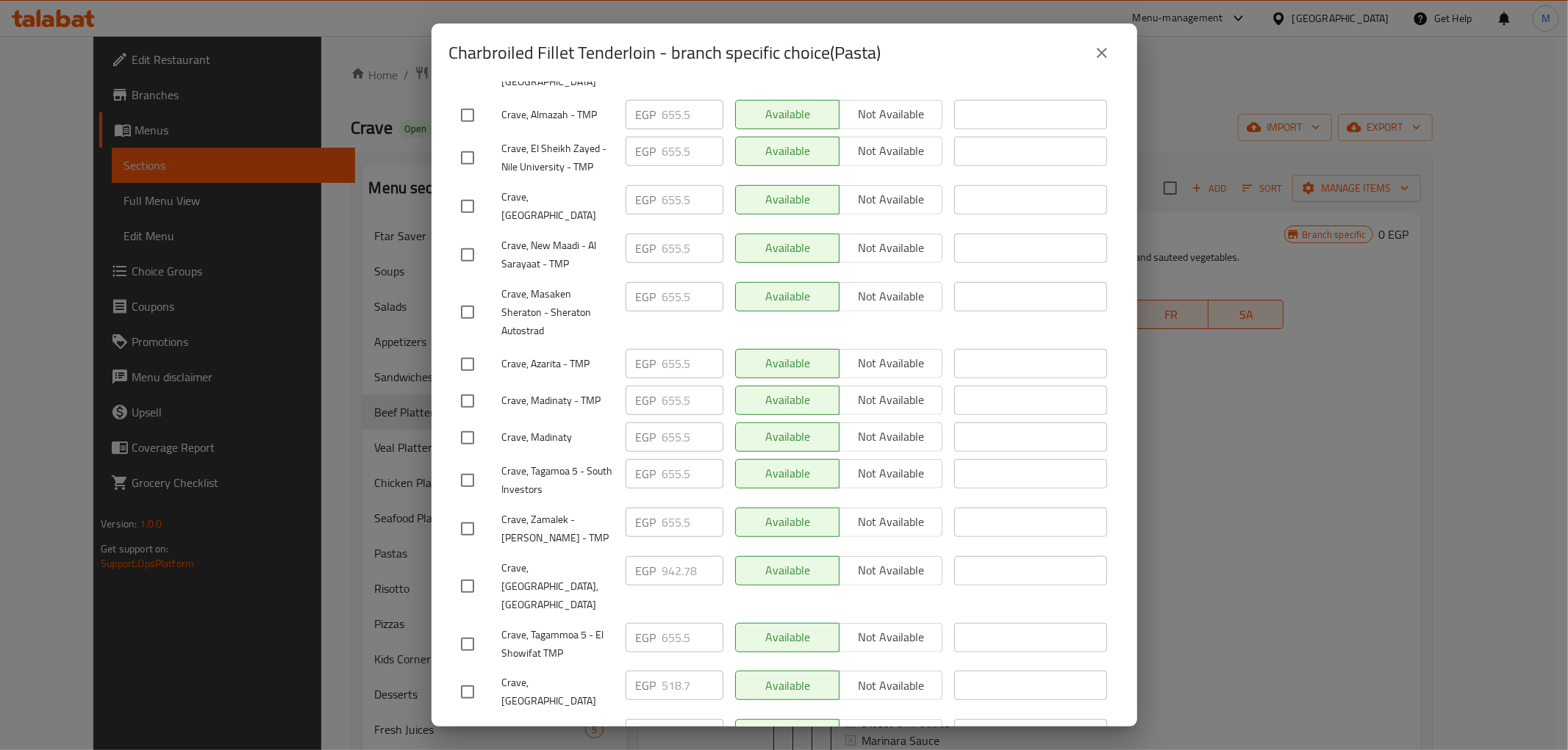
click at [474, 720] on input "checkbox" at bounding box center [467, 735] width 31 height 30
checkbox input "true"
click at [464, 571] on input "checkbox" at bounding box center [467, 586] width 31 height 30
checkbox input "true"
click at [669, 557] on input "942.78" at bounding box center [693, 571] width 61 height 30
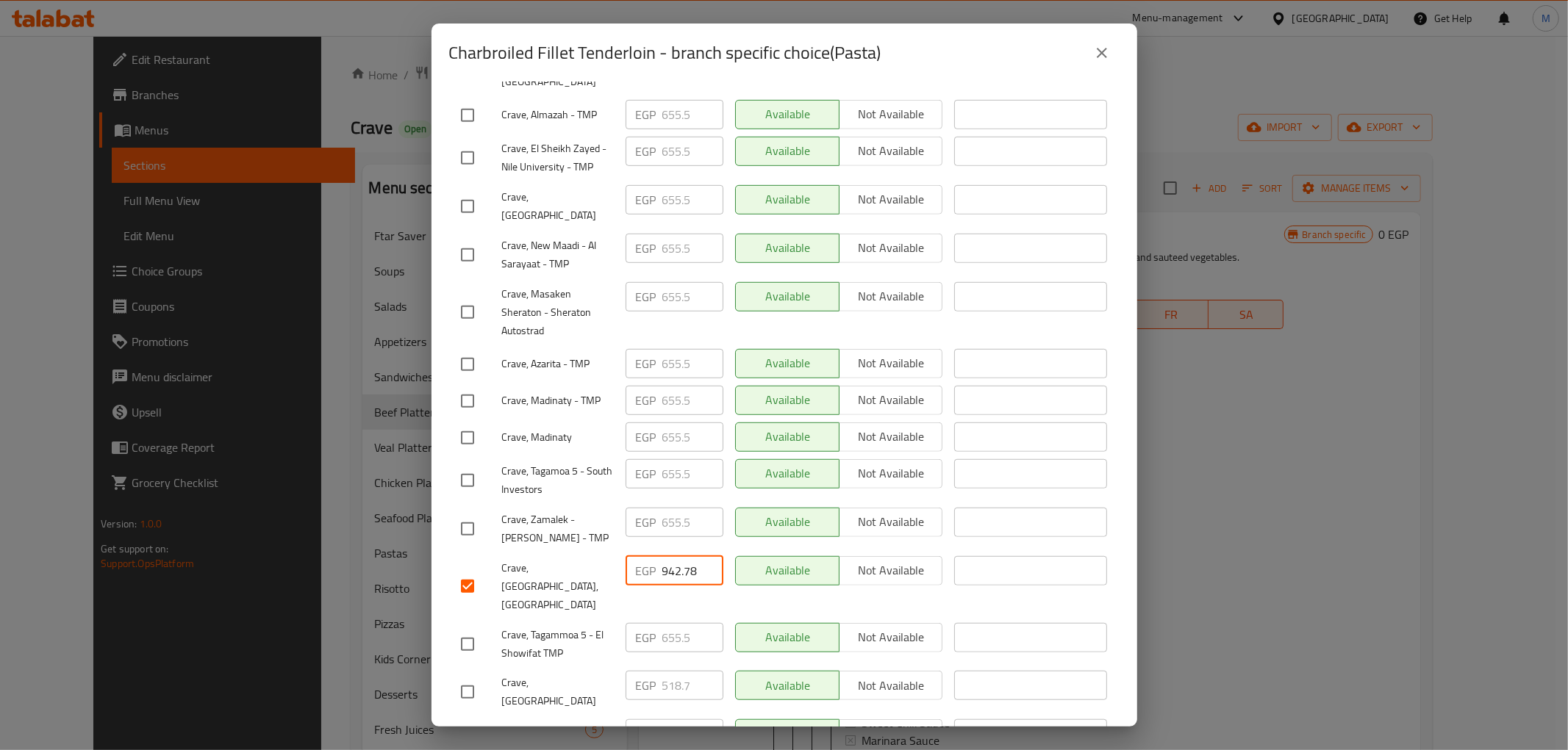
click at [669, 557] on input "942.78" at bounding box center [693, 571] width 61 height 30
paste input "90.66"
type input "990.66"
click at [670, 720] on input "942.78" at bounding box center [693, 734] width 61 height 30
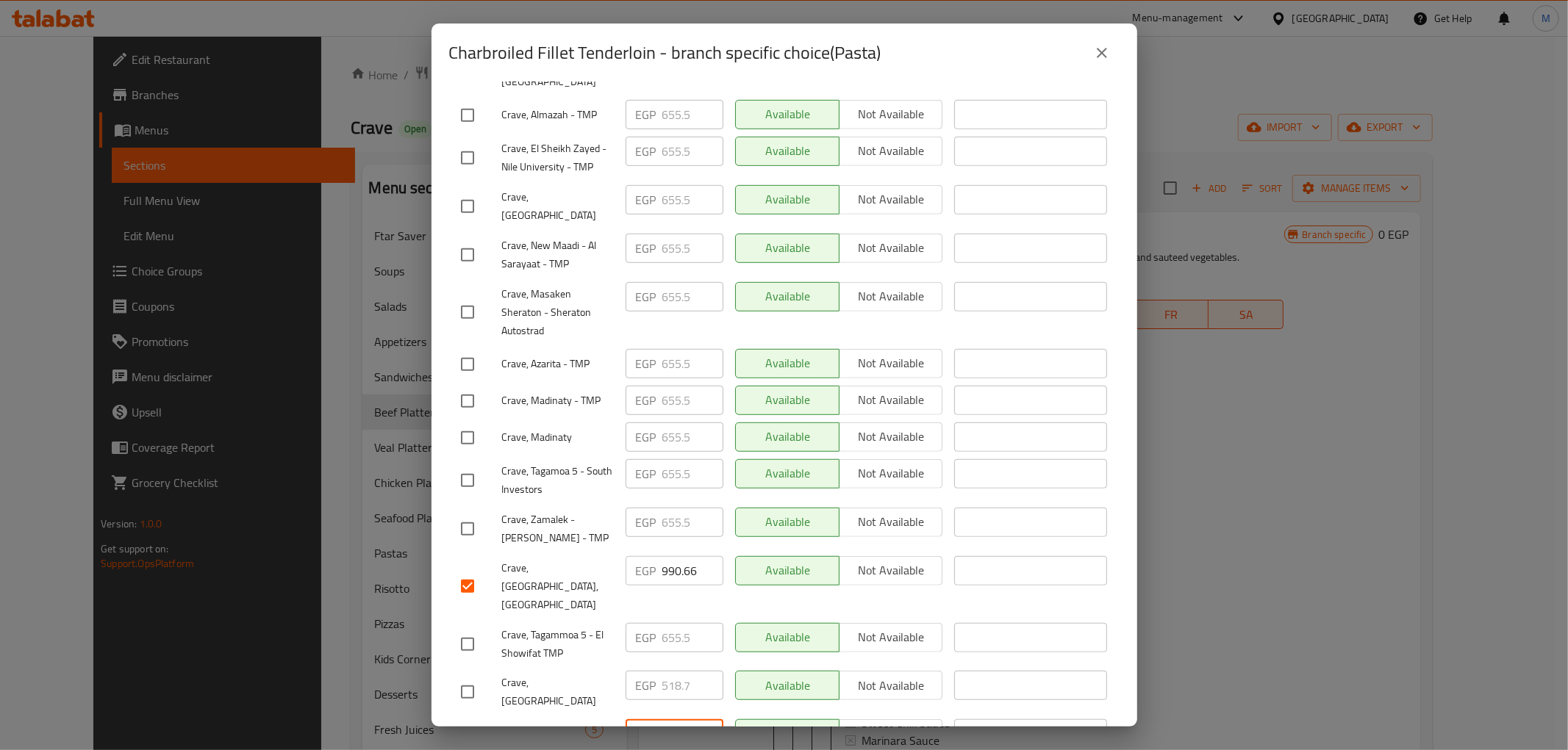
click at [670, 720] on input "942.78" at bounding box center [693, 734] width 61 height 30
paste input "90.66"
type input "990.66"
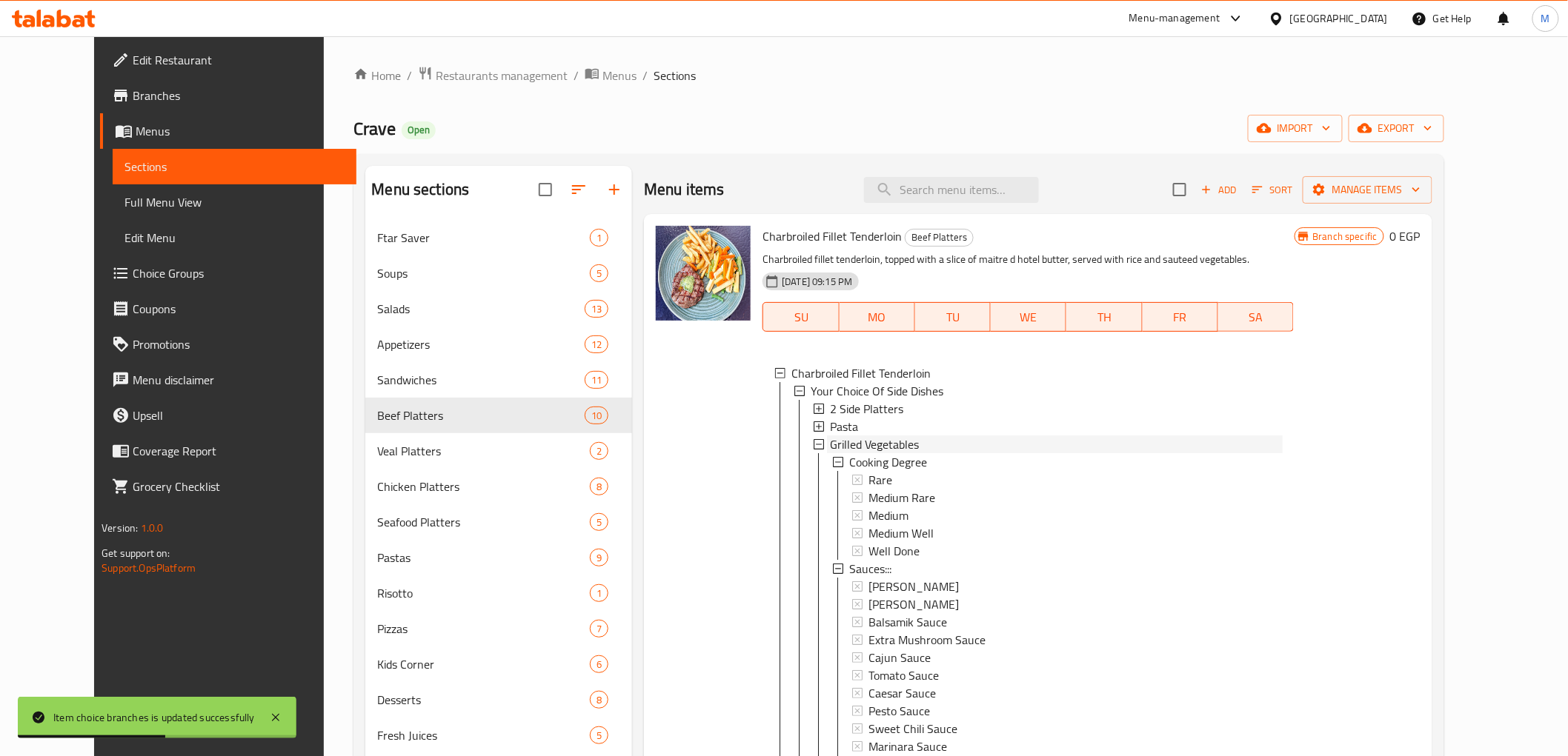
click at [841, 445] on span "Grilled Vegetables" at bounding box center [874, 445] width 89 height 18
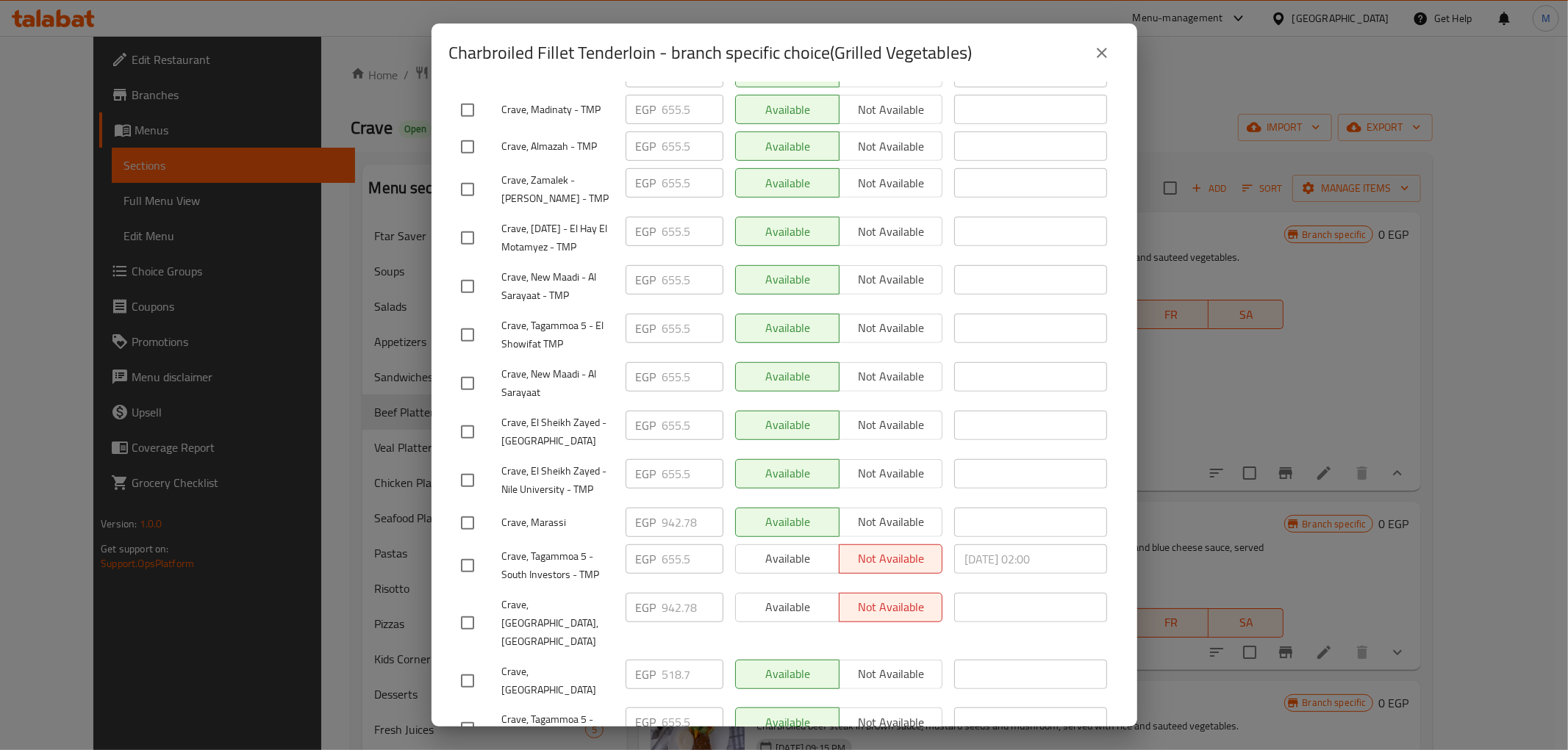
click at [463, 608] on input "checkbox" at bounding box center [467, 623] width 31 height 30
checkbox input "true"
click at [467, 508] on input "checkbox" at bounding box center [467, 523] width 31 height 30
checkbox input "true"
click at [670, 508] on input "942.78" at bounding box center [693, 522] width 61 height 30
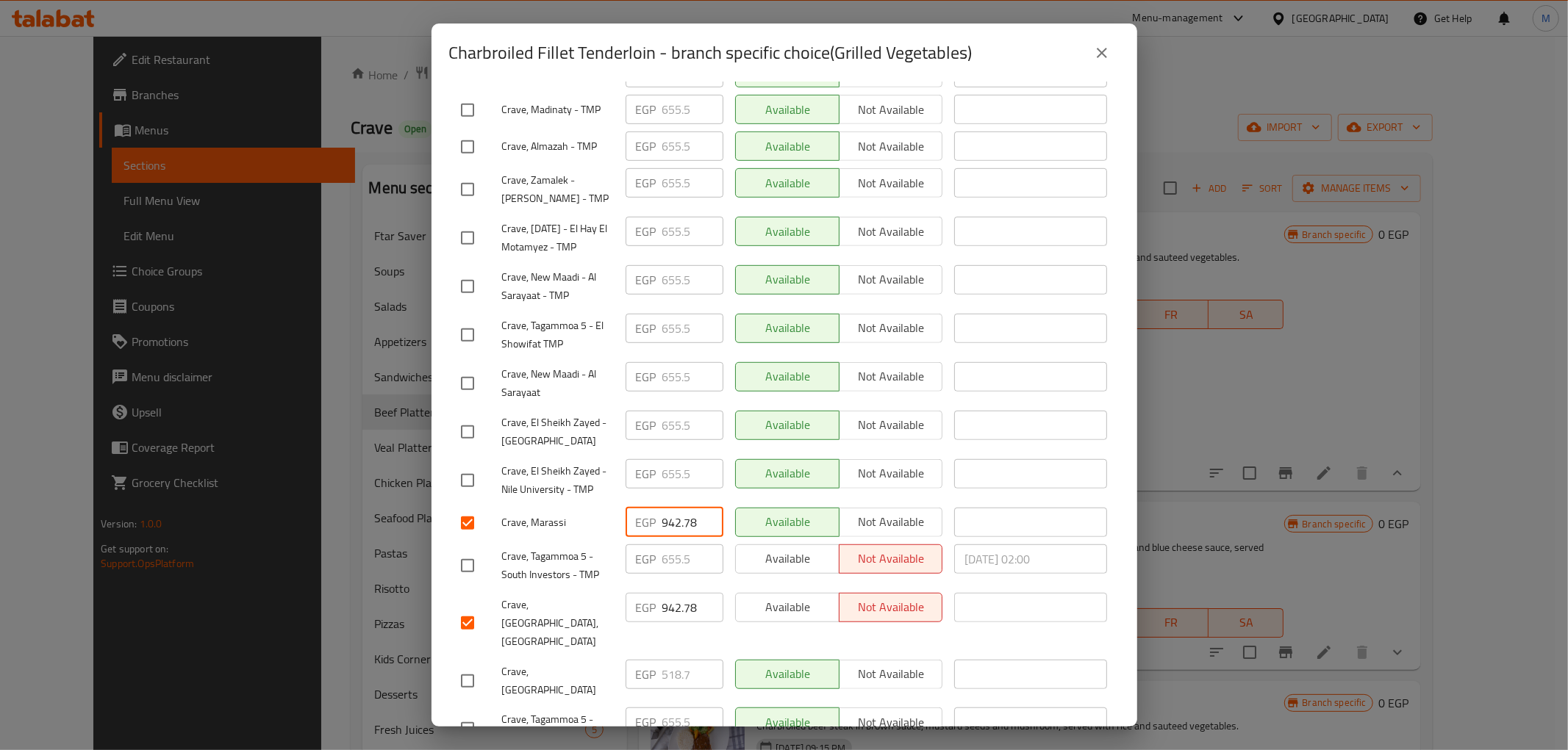
click at [670, 508] on input "942.78" at bounding box center [693, 522] width 61 height 30
paste input "90.66"
type input "990.66"
click at [667, 593] on input "942.78" at bounding box center [693, 607] width 61 height 30
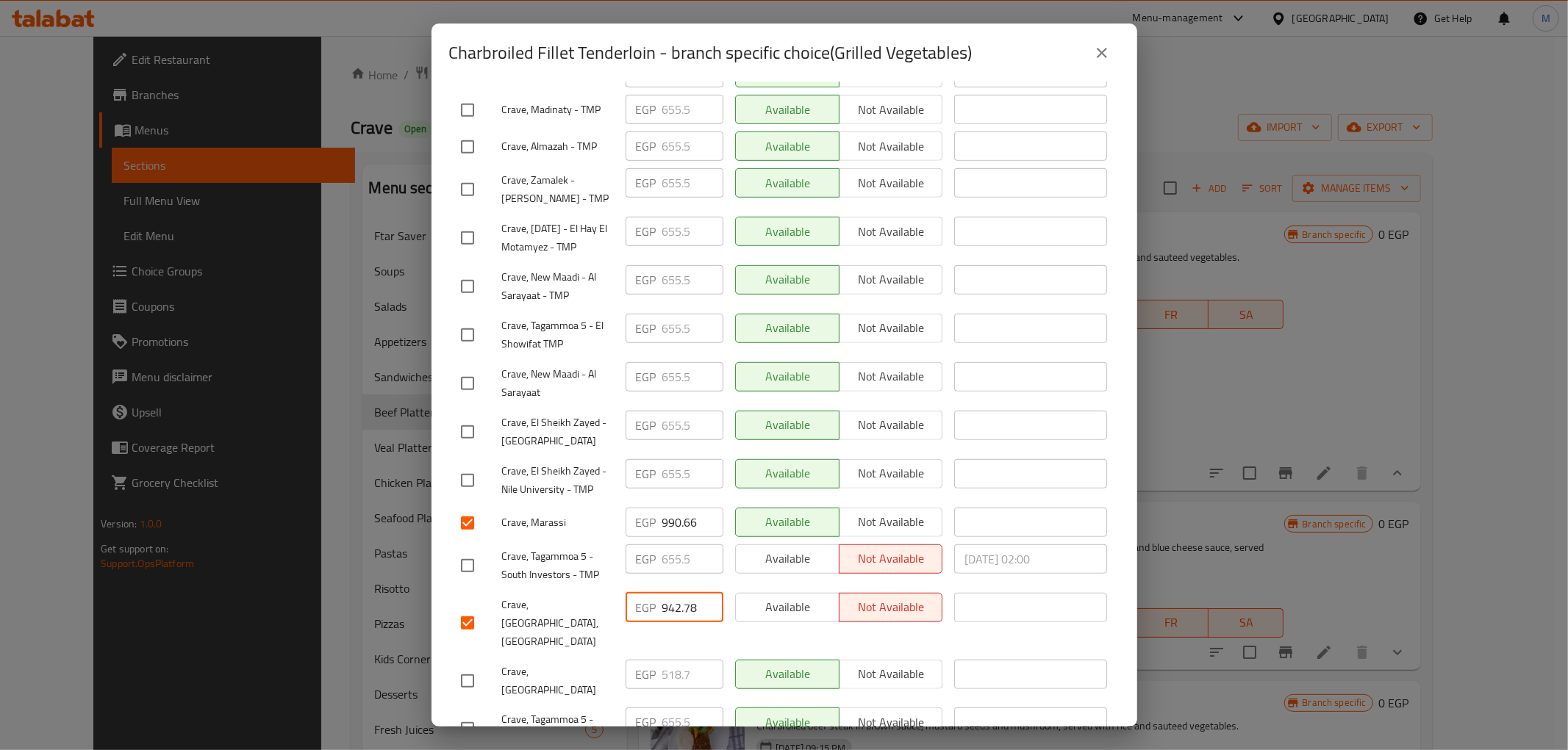
click at [667, 593] on input "942.78" at bounding box center [693, 607] width 61 height 30
paste input "90.66"
type input "990.66"
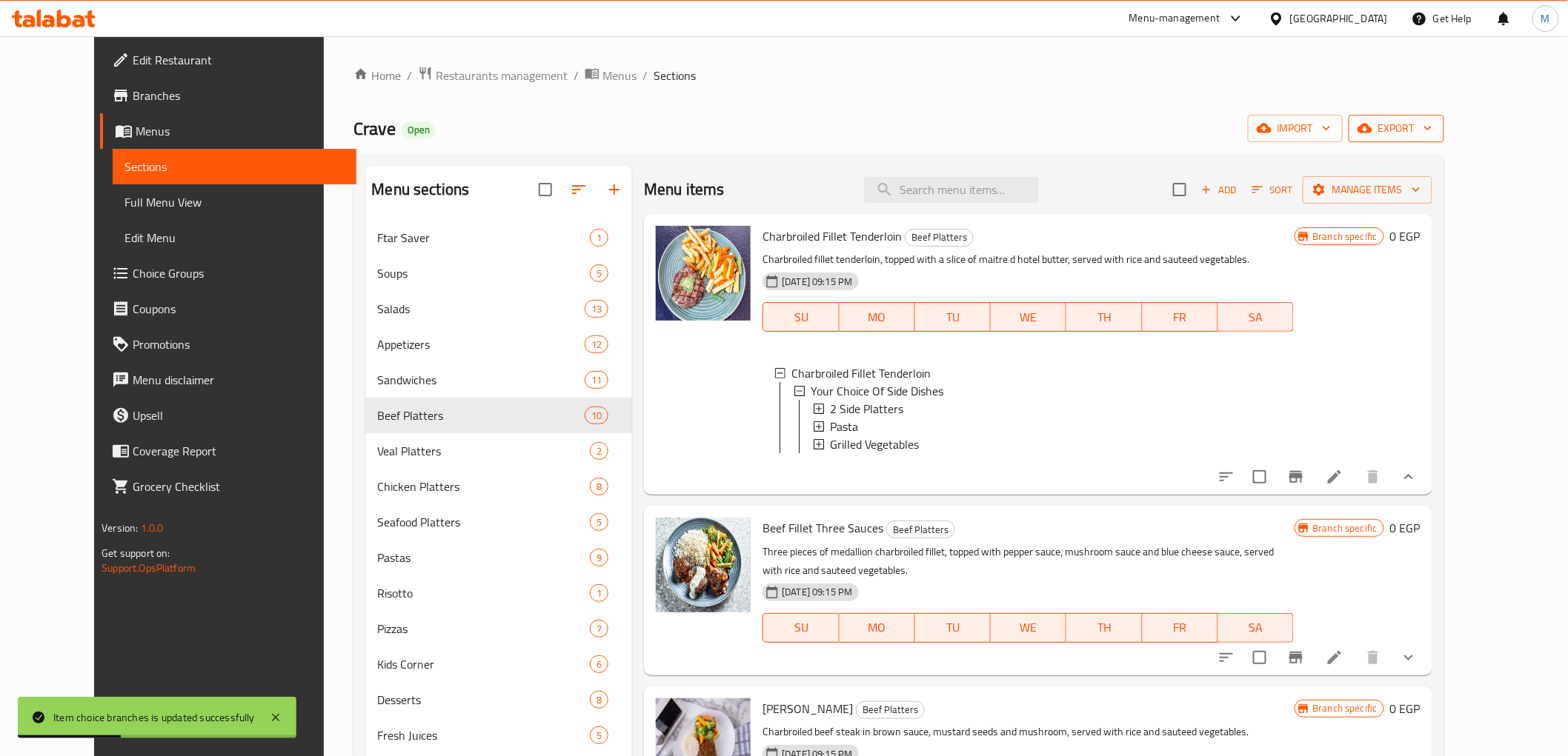
click at [1433, 131] on span "export" at bounding box center [1396, 128] width 72 height 18
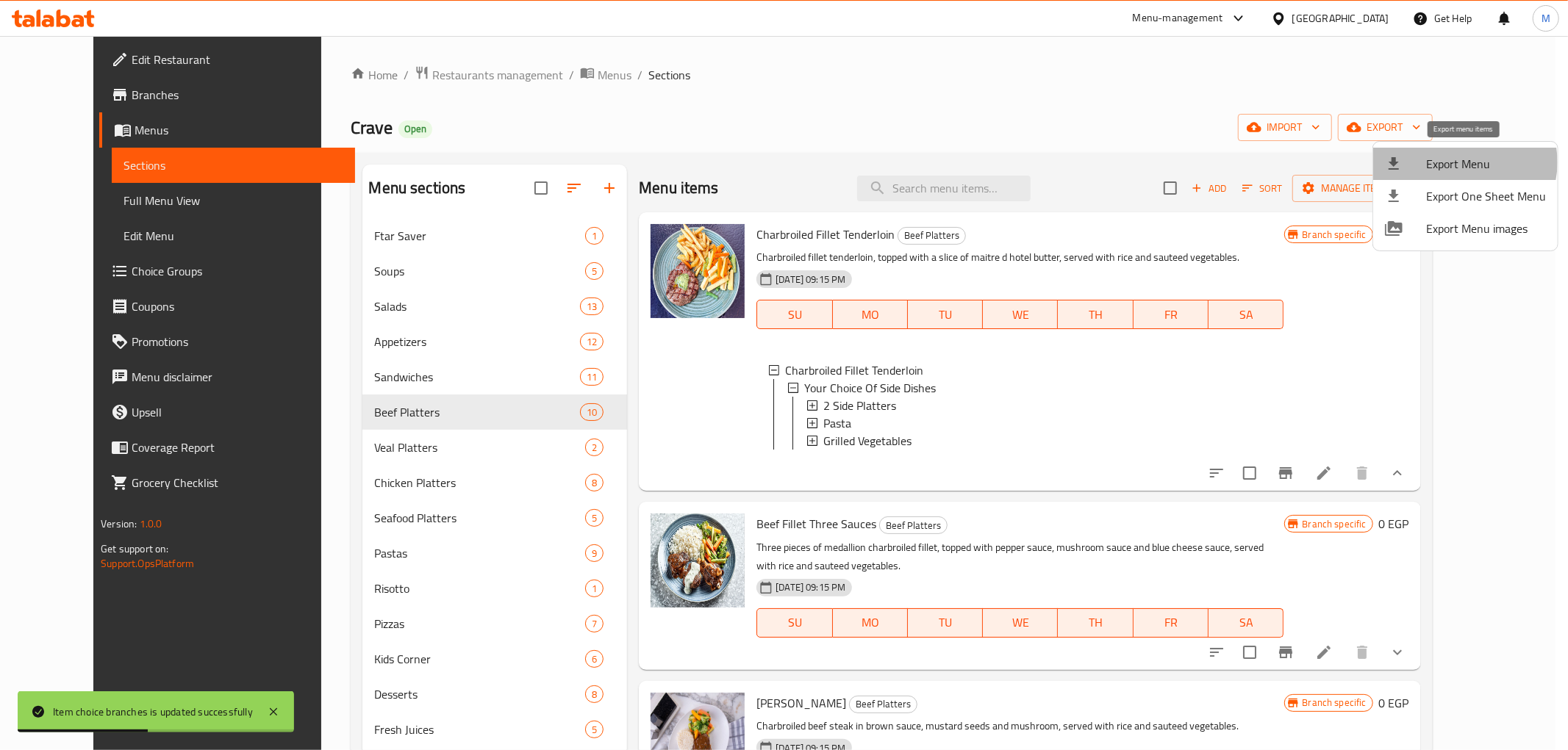
click at [1464, 162] on span "Export Menu" at bounding box center [1486, 164] width 120 height 18
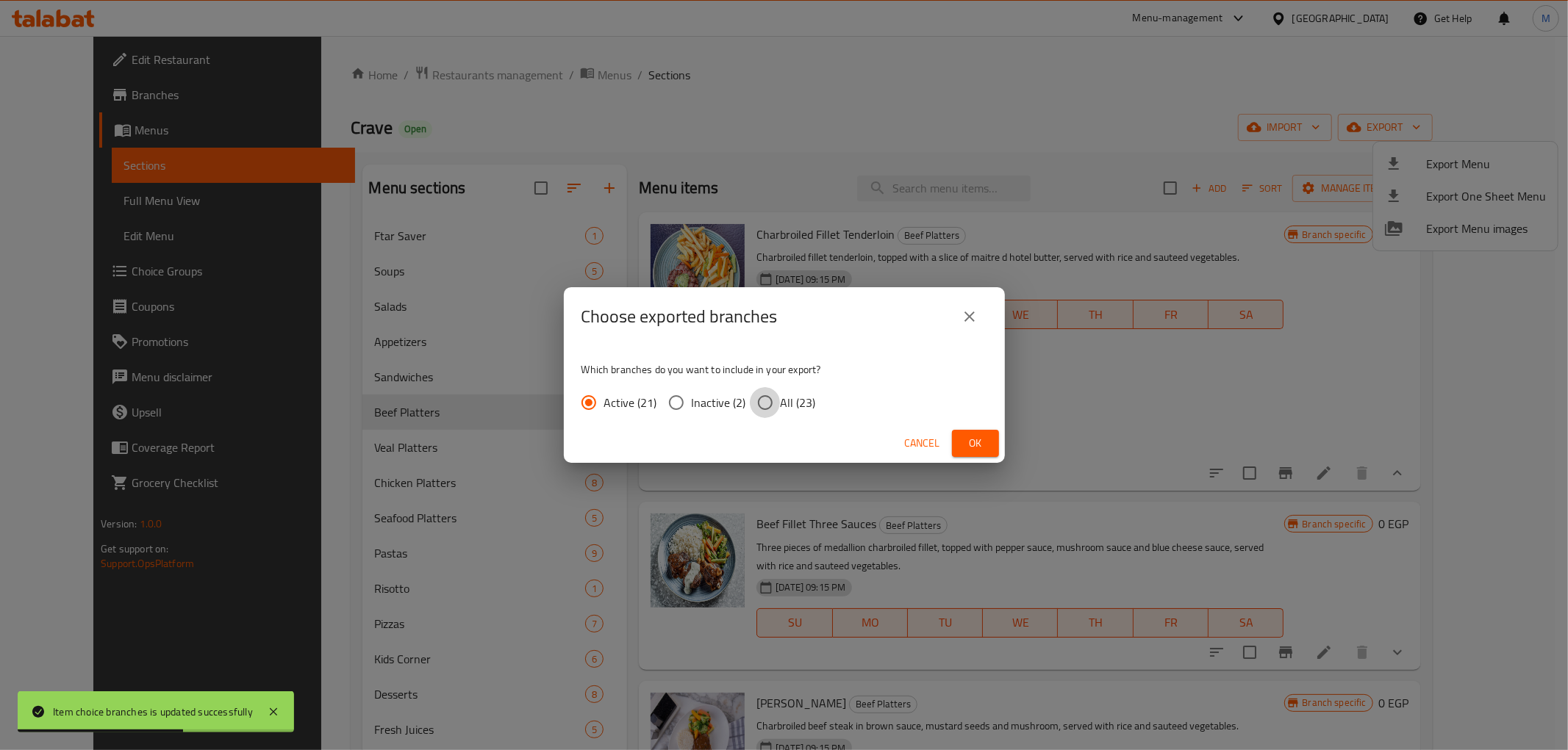
click at [770, 401] on input "All (23)" at bounding box center [765, 402] width 31 height 30
radio input "true"
click at [981, 435] on span "Ok" at bounding box center [975, 443] width 24 height 18
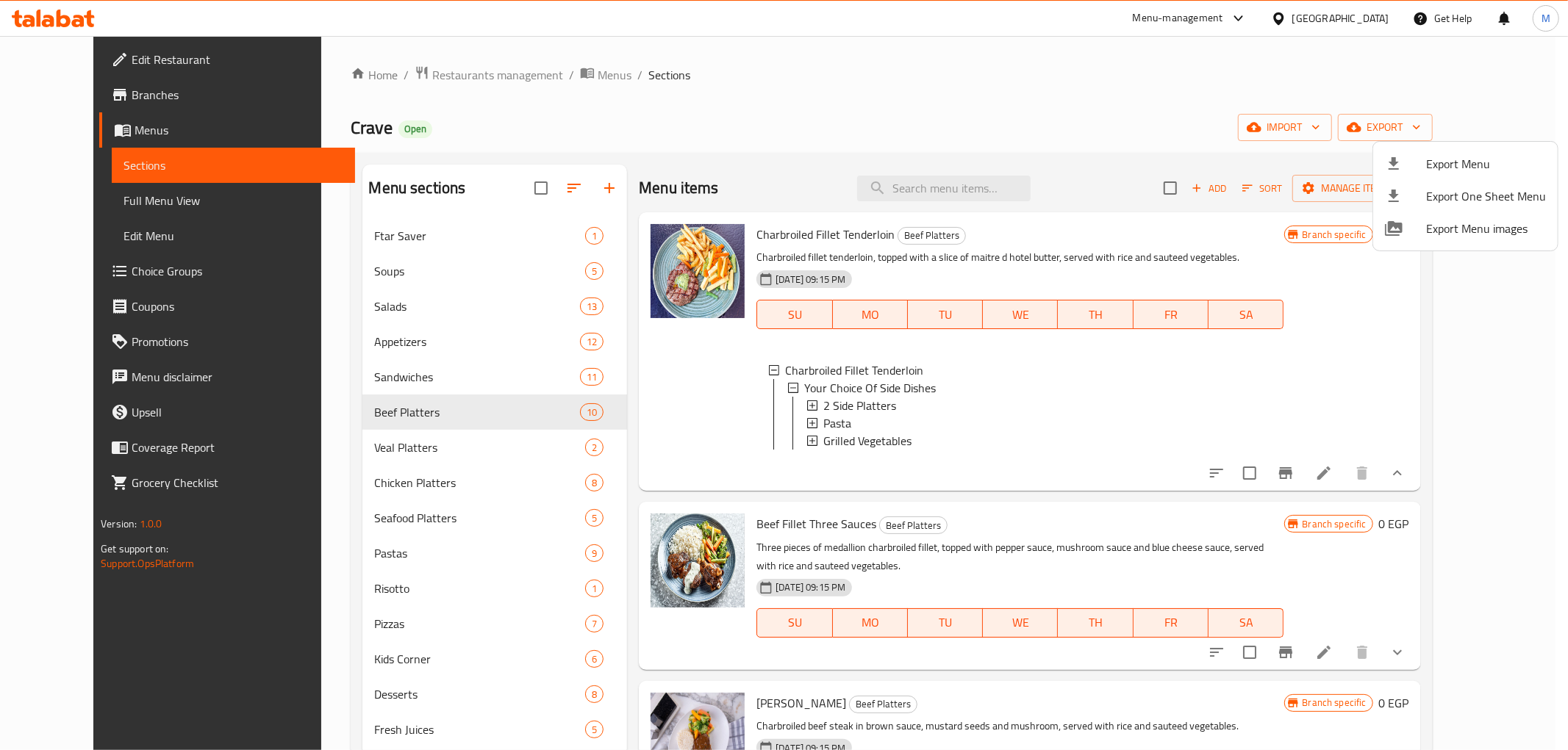
click at [1541, 524] on div at bounding box center [784, 375] width 1568 height 750
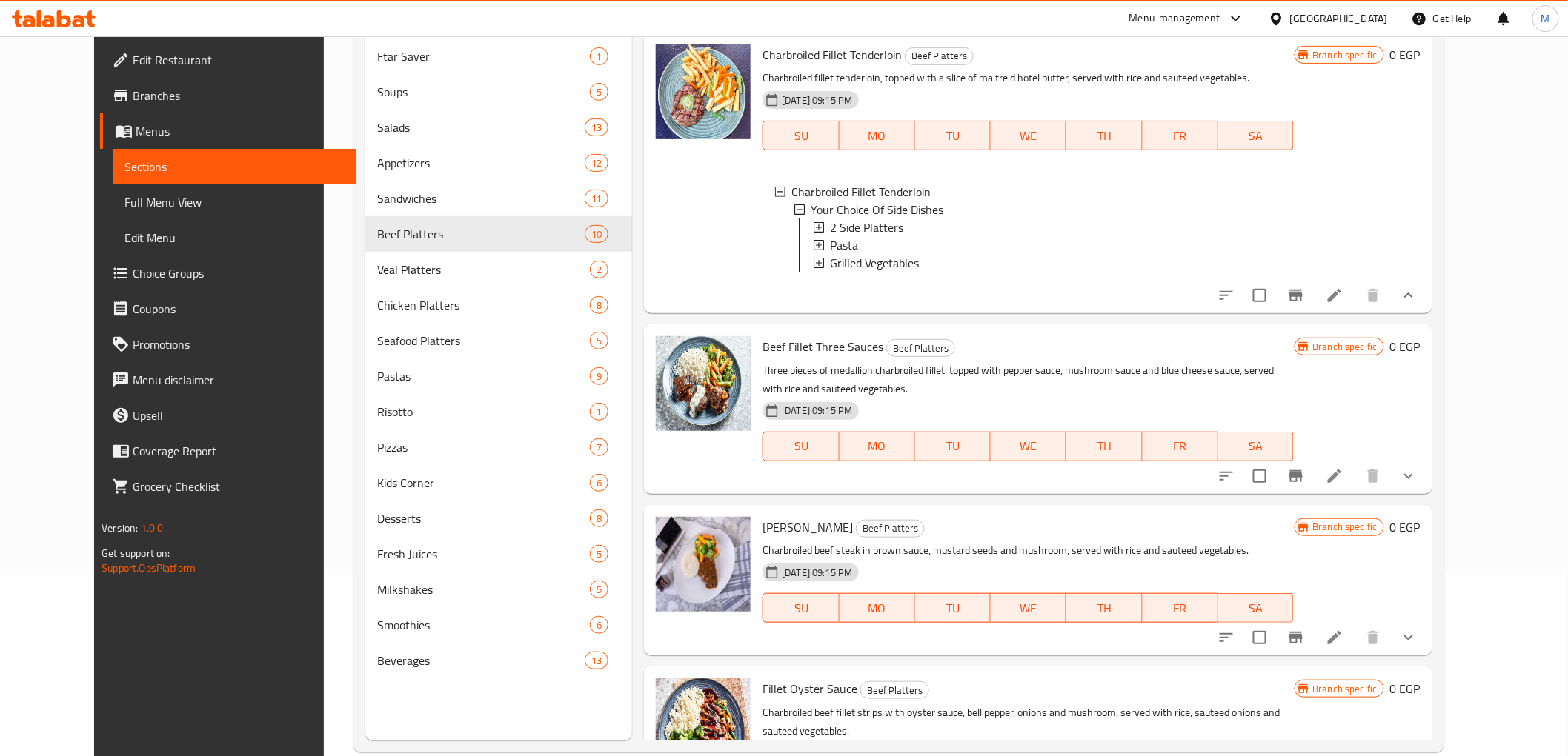
scroll to position [207, 0]
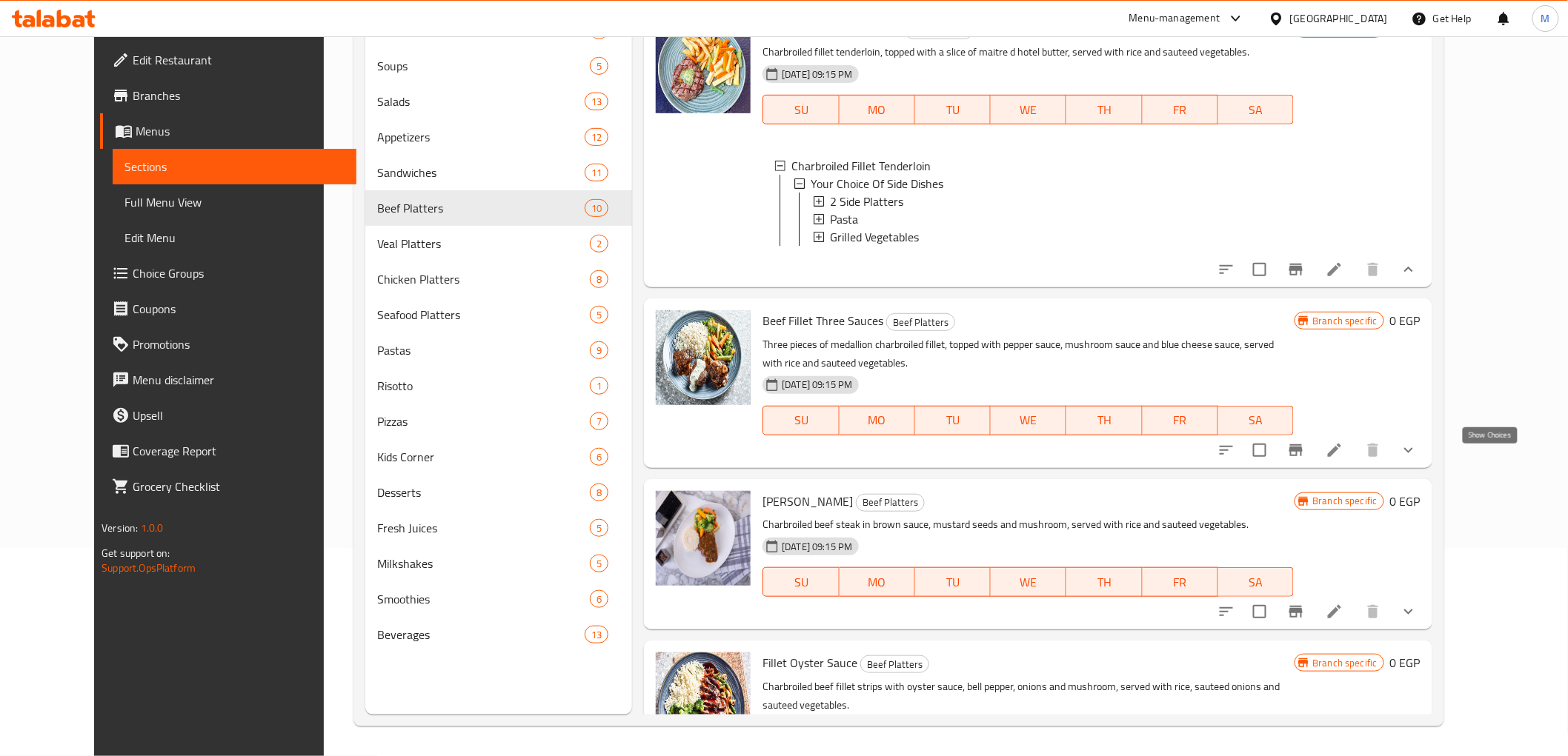
click at [1417, 459] on icon "show more" at bounding box center [1409, 451] width 18 height 18
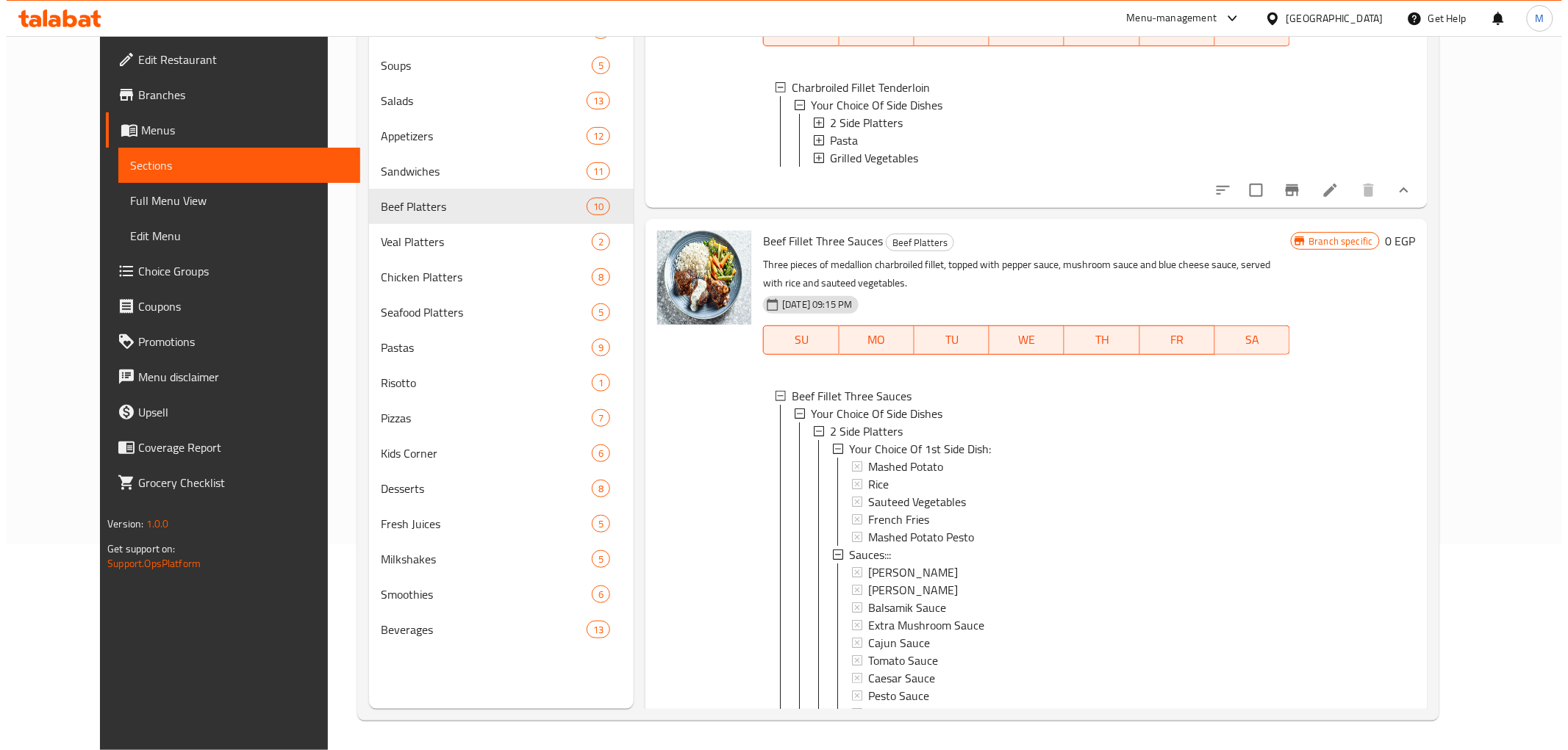
scroll to position [82, 0]
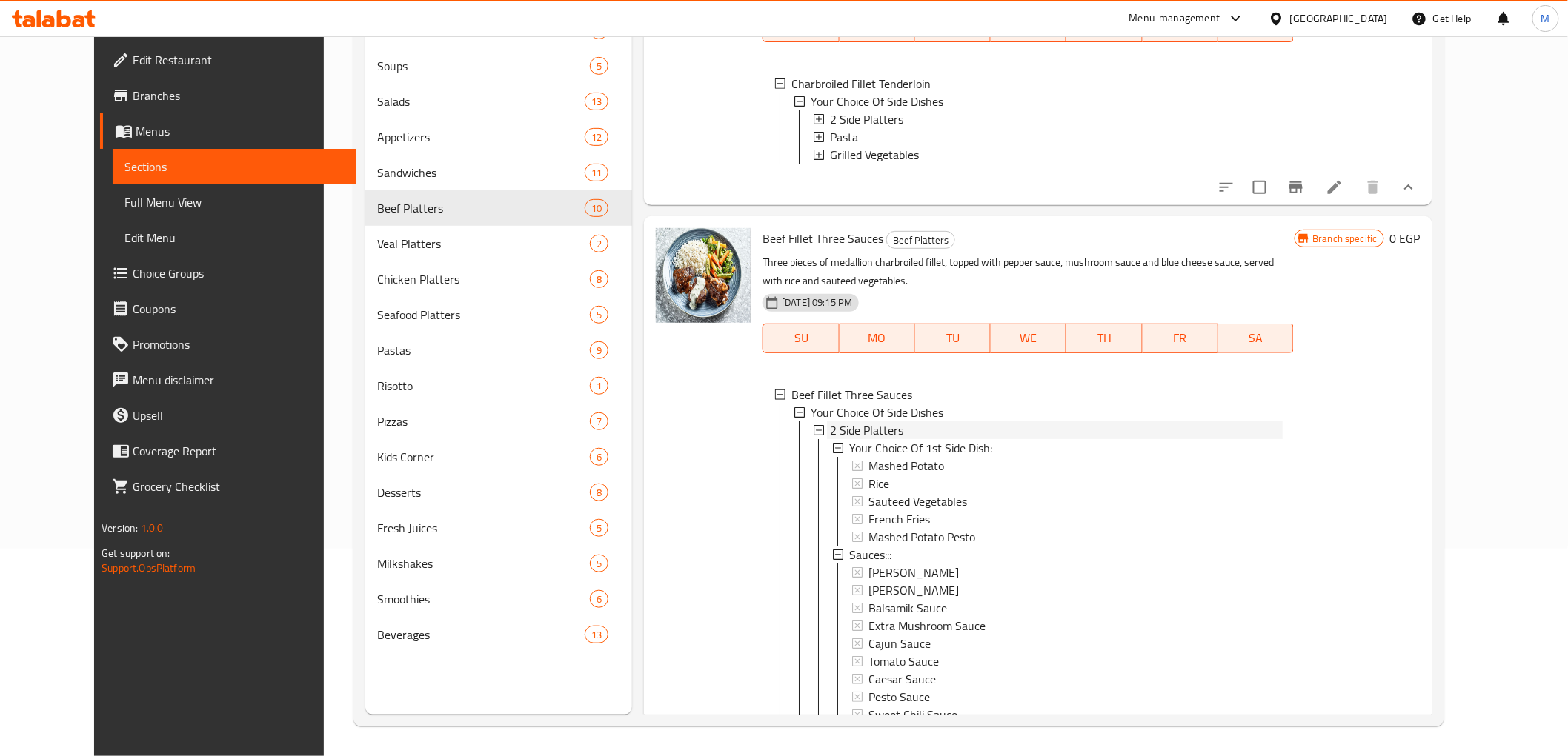
click at [858, 437] on span "2 Side Platters" at bounding box center [867, 430] width 73 height 18
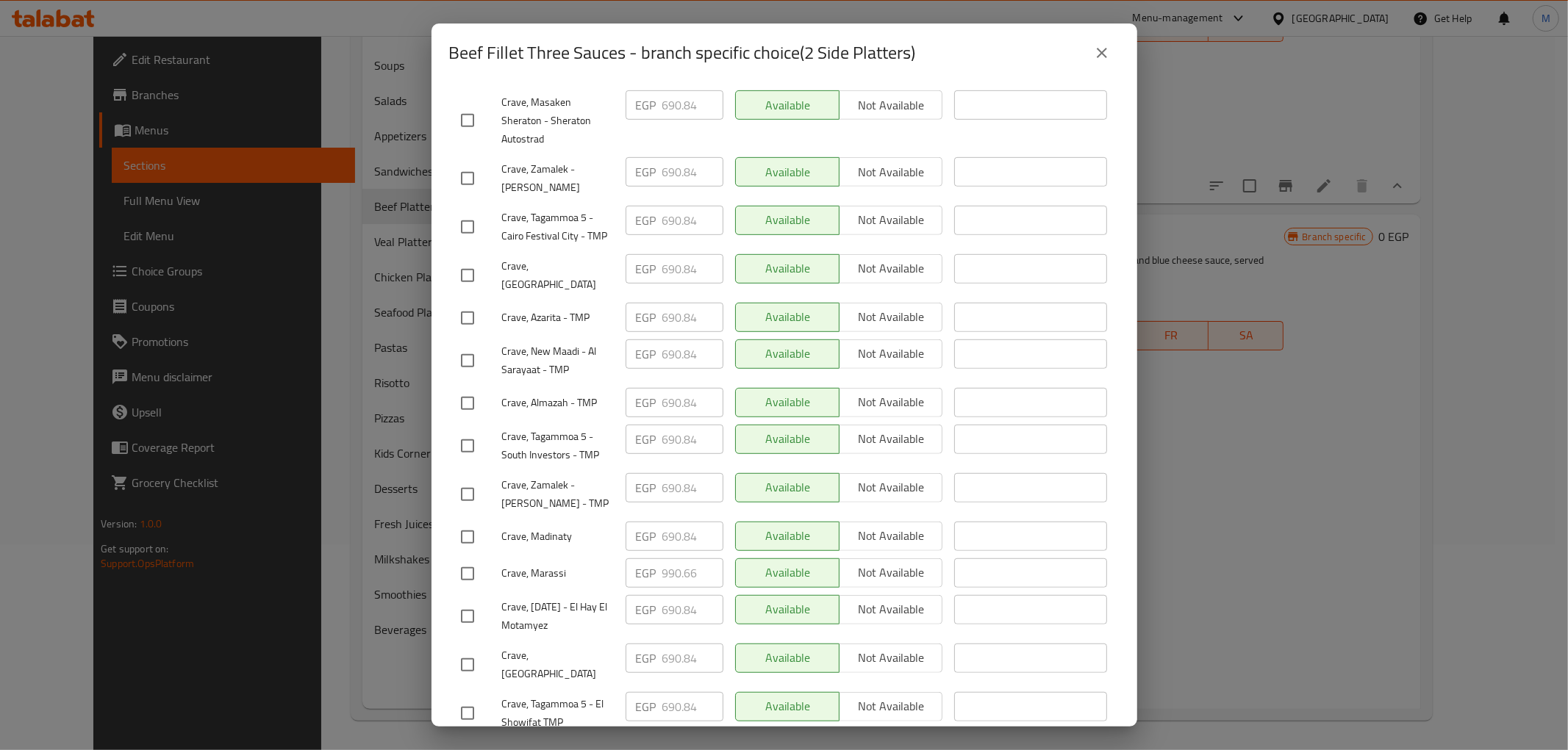
scroll to position [687, 0]
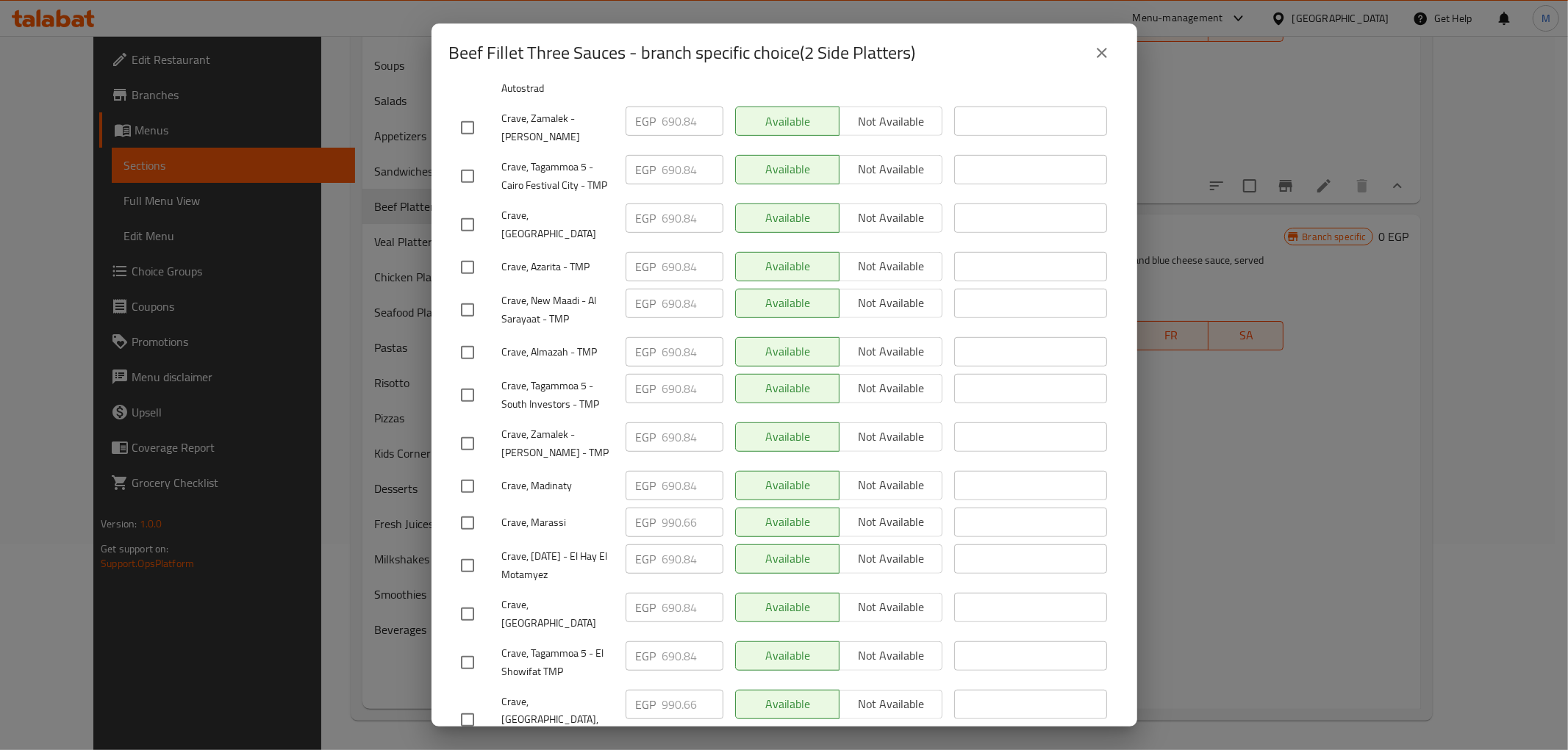
click at [471, 705] on input "checkbox" at bounding box center [467, 720] width 31 height 30
checkbox input "true"
click at [461, 508] on input "checkbox" at bounding box center [467, 523] width 31 height 30
checkbox input "true"
click at [670, 508] on input "990.66" at bounding box center [693, 522] width 61 height 30
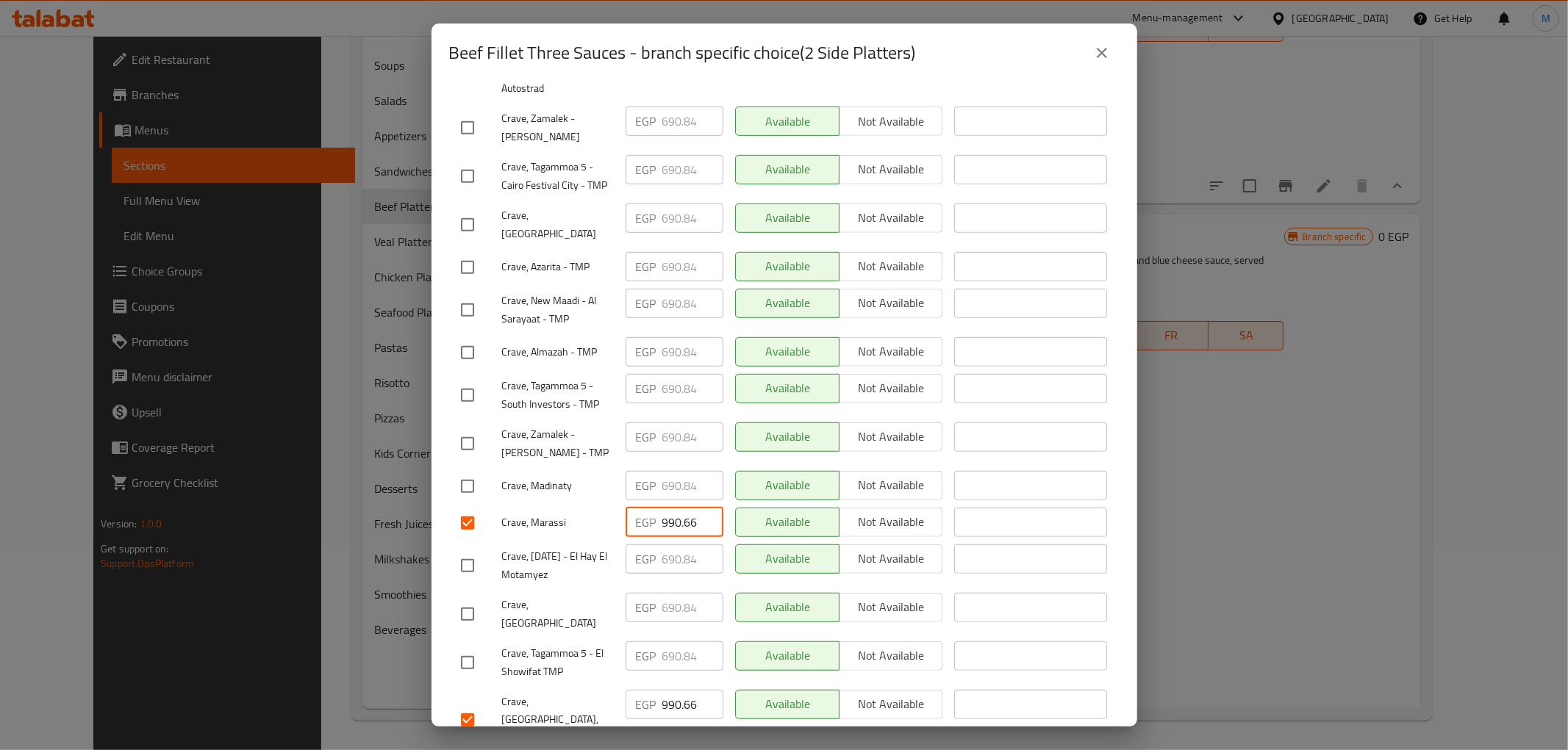
click at [670, 508] on input "990.66" at bounding box center [693, 522] width 61 height 30
paste input "1040.82"
type input "1040.82"
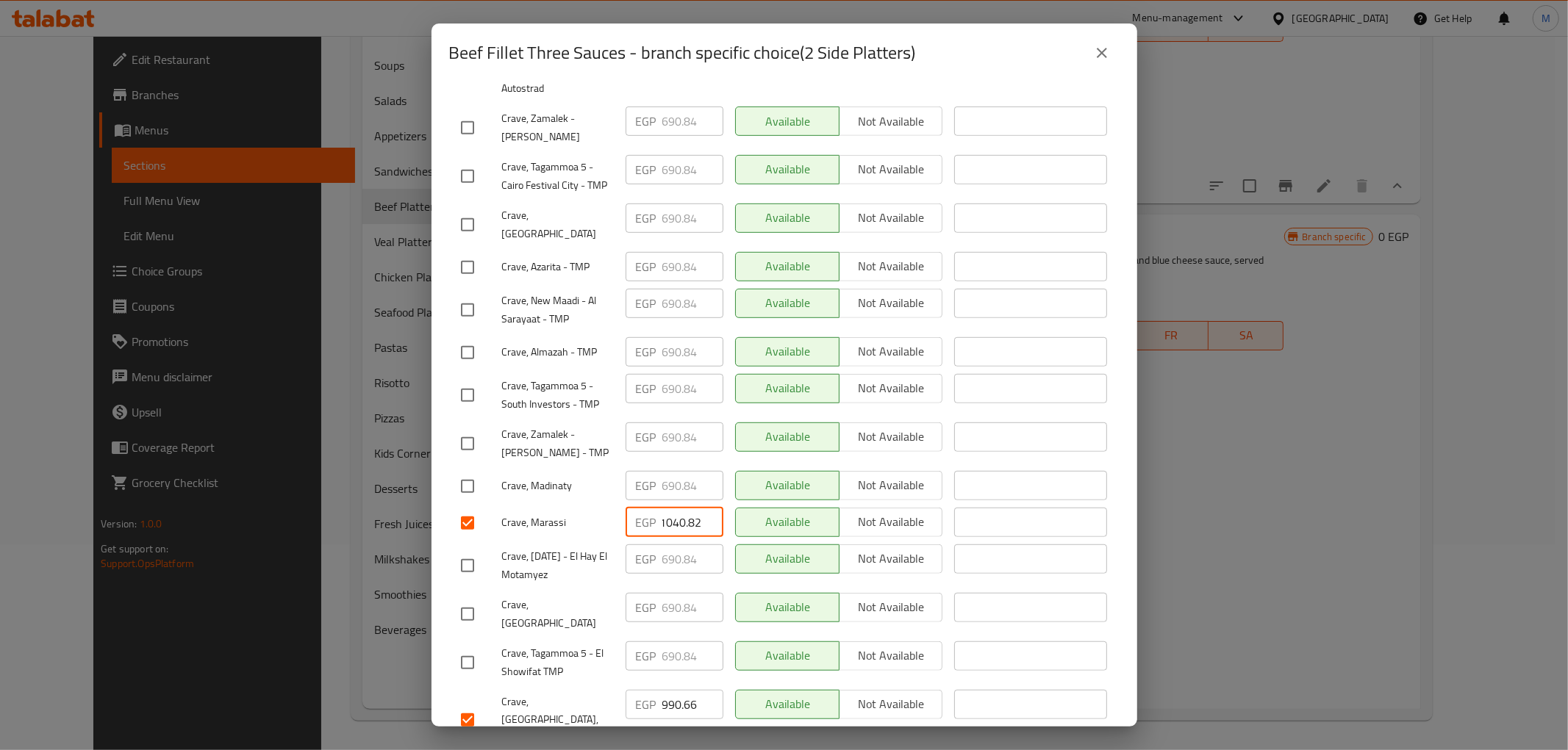
click at [663, 690] on input "990.66" at bounding box center [693, 704] width 61 height 30
paste input "1040.82"
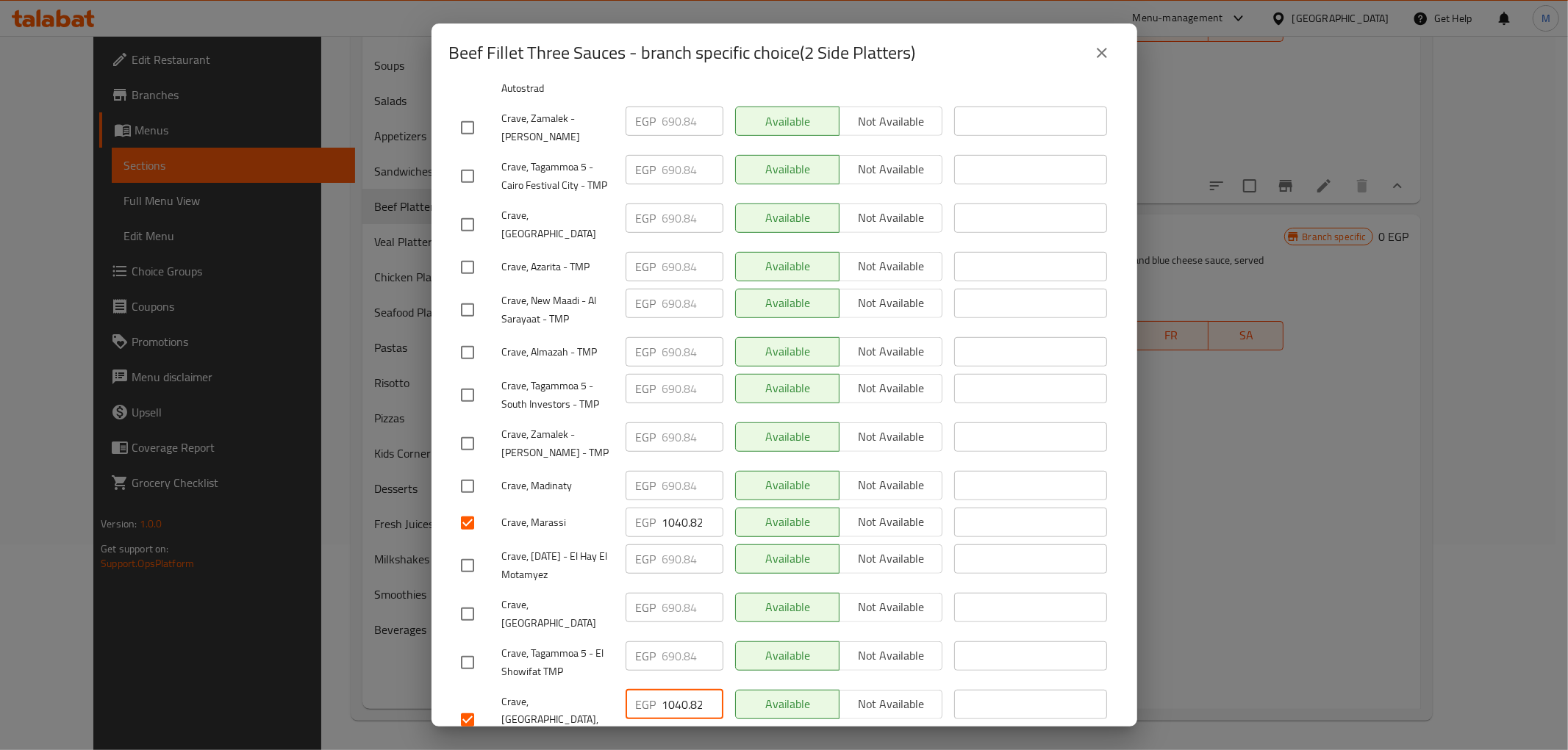
scroll to position [0, 4]
type input "1040.82"
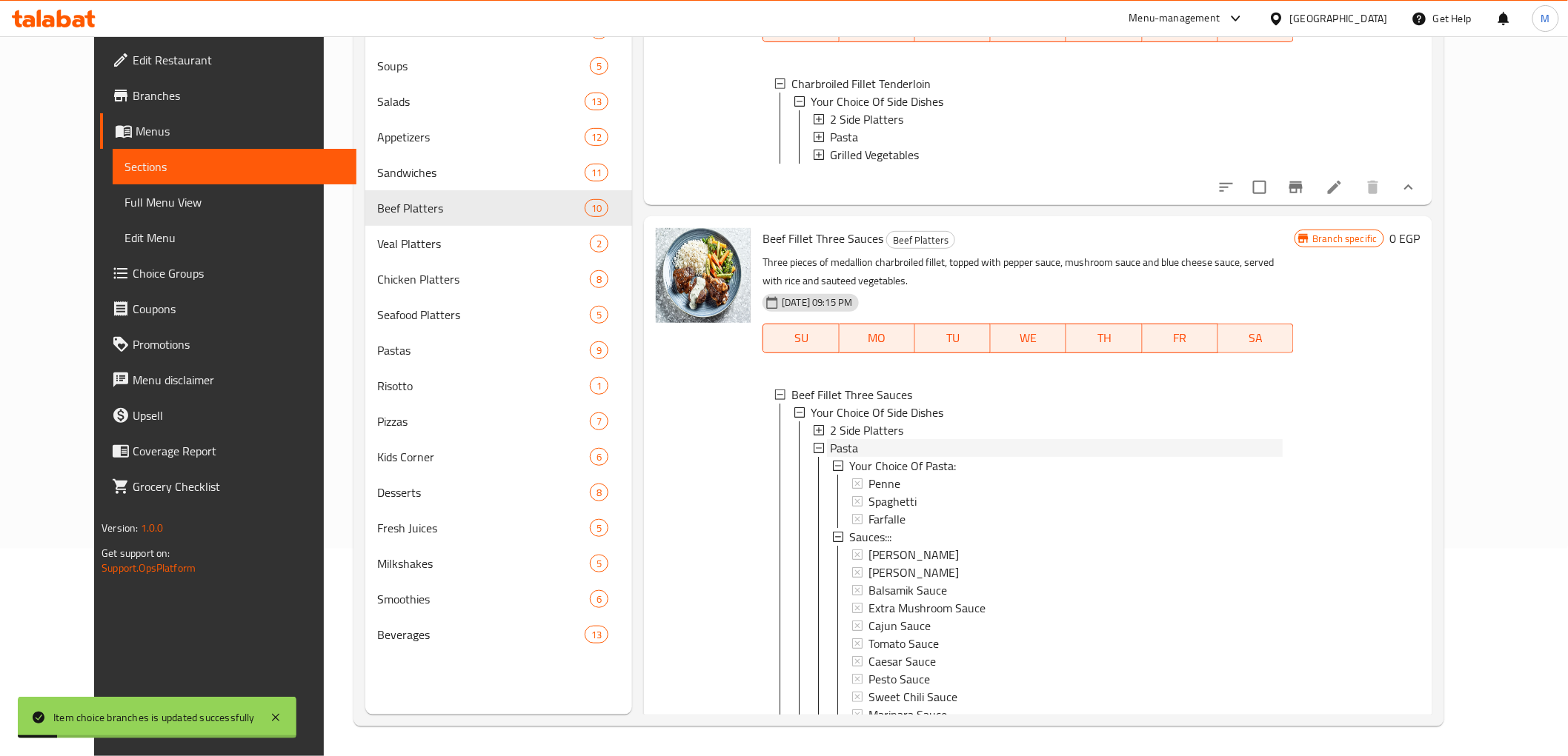
click at [841, 456] on div "Pasta" at bounding box center [1056, 448] width 452 height 18
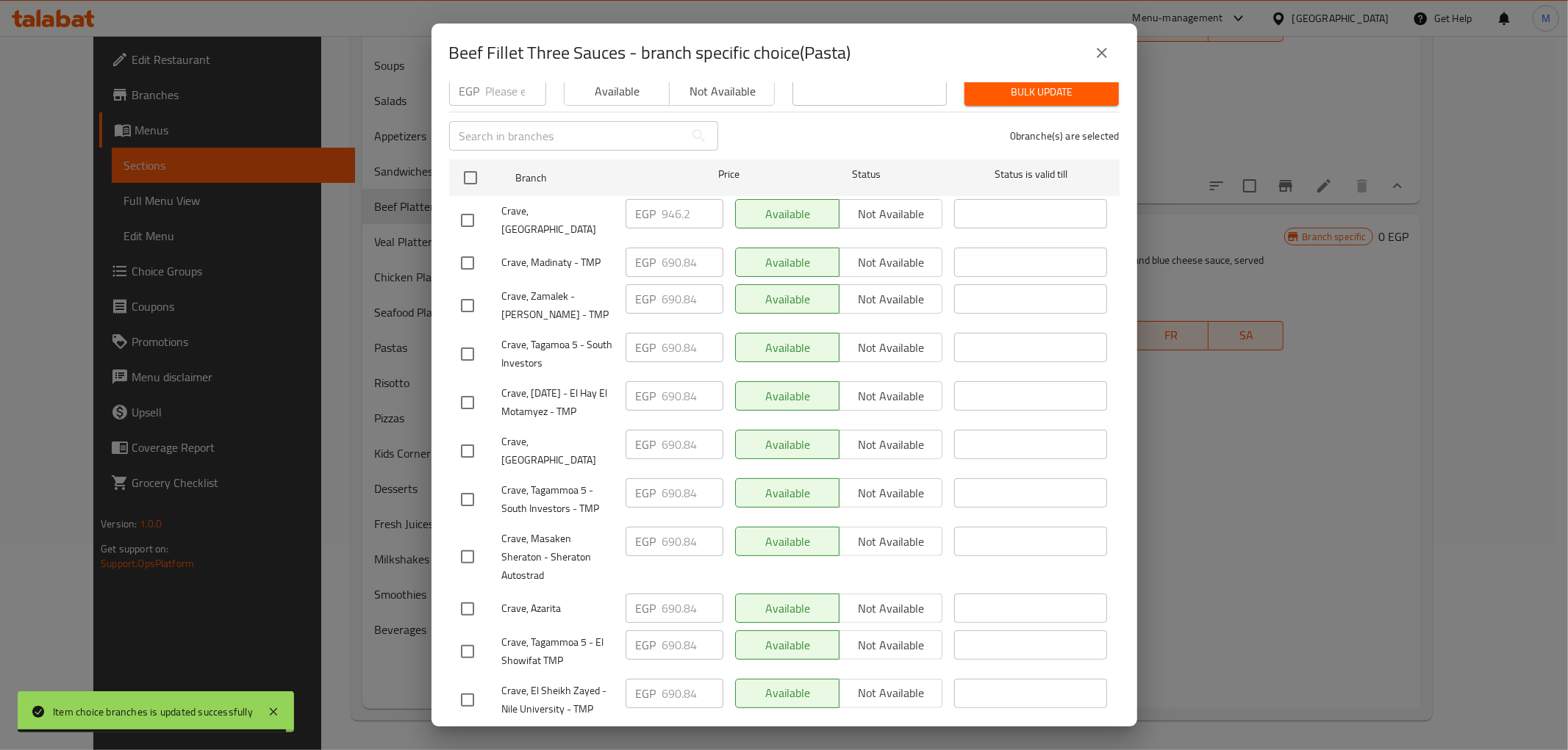
scroll to position [687, 0]
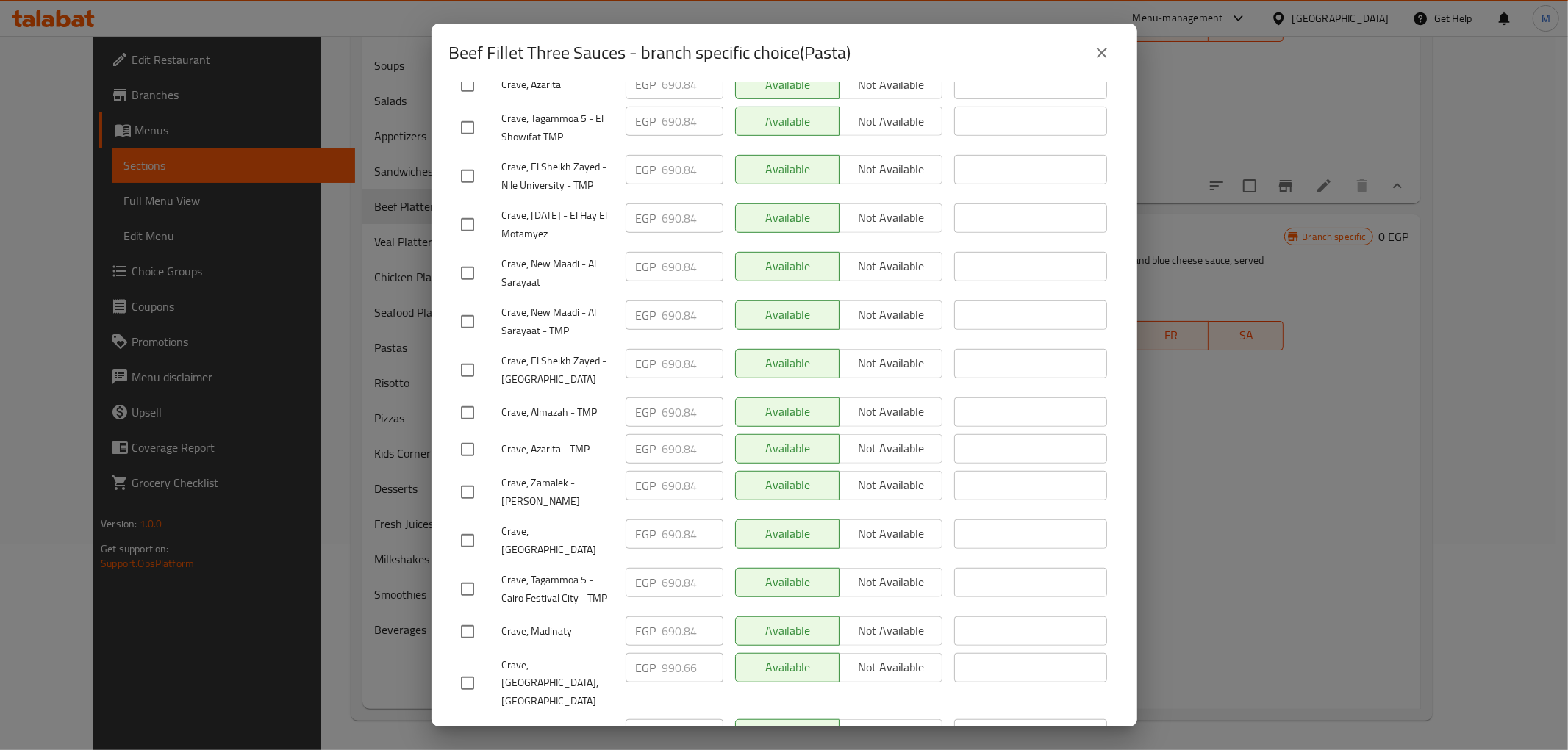
click at [461, 720] on input "checkbox" at bounding box center [467, 735] width 31 height 30
checkbox input "true"
click at [468, 668] on input "checkbox" at bounding box center [467, 683] width 31 height 30
checkbox input "true"
click at [675, 654] on input "990.66" at bounding box center [693, 668] width 61 height 30
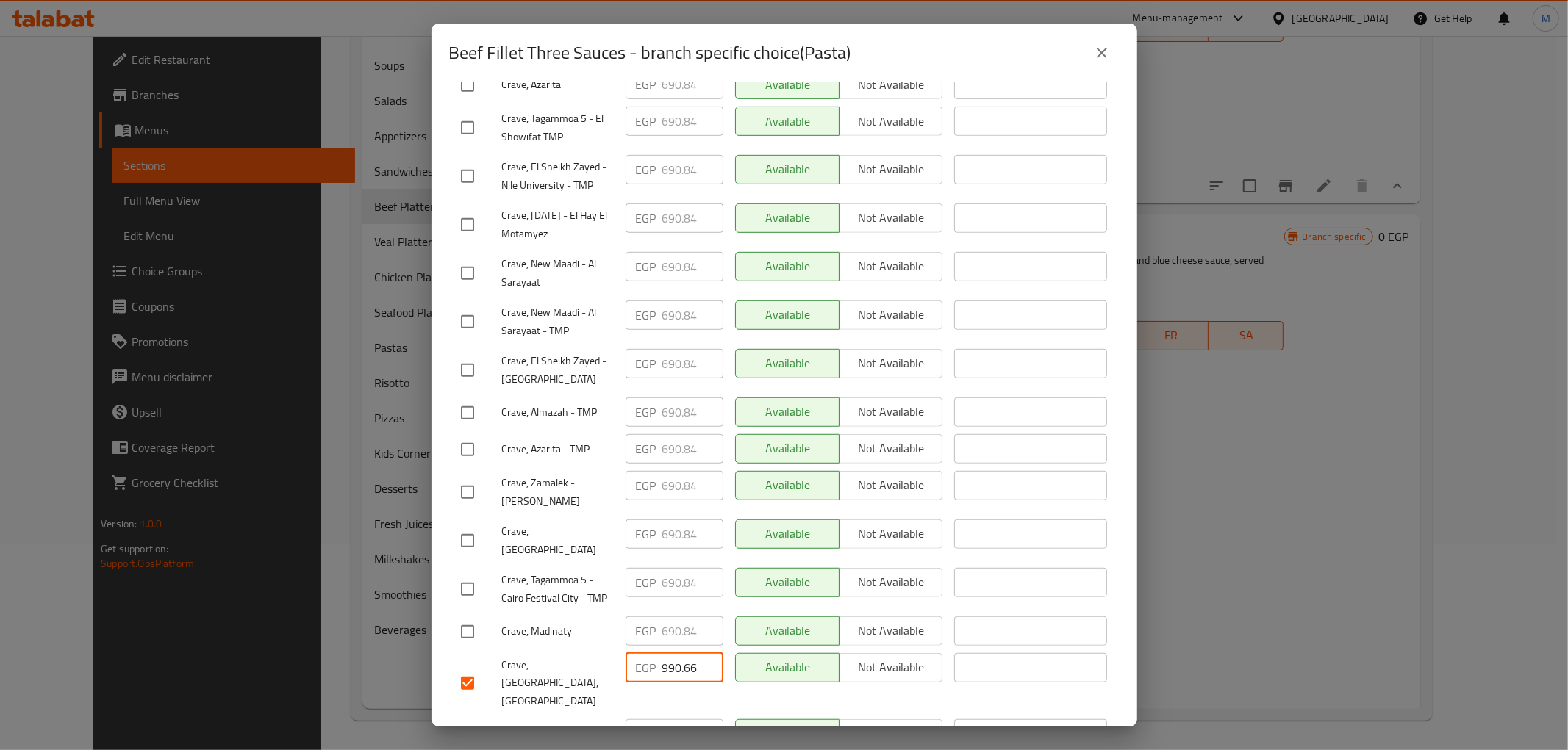
click at [675, 654] on input "990.66" at bounding box center [693, 668] width 61 height 30
click at [677, 654] on input "990.66" at bounding box center [693, 668] width 61 height 30
paste input "1040.82"
type input "1040.82"
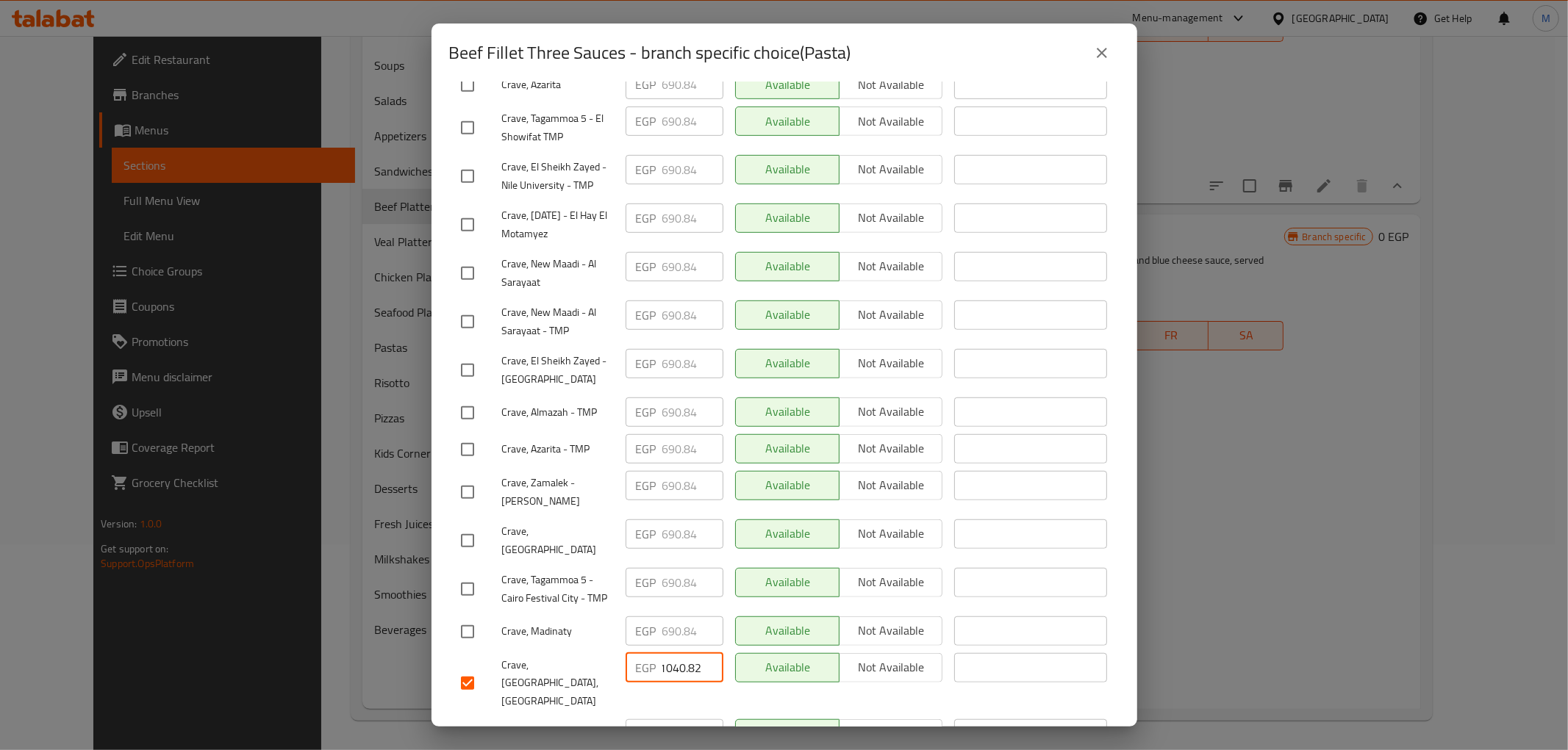
click at [677, 720] on input "990.66" at bounding box center [693, 734] width 61 height 30
paste input "1040.82"
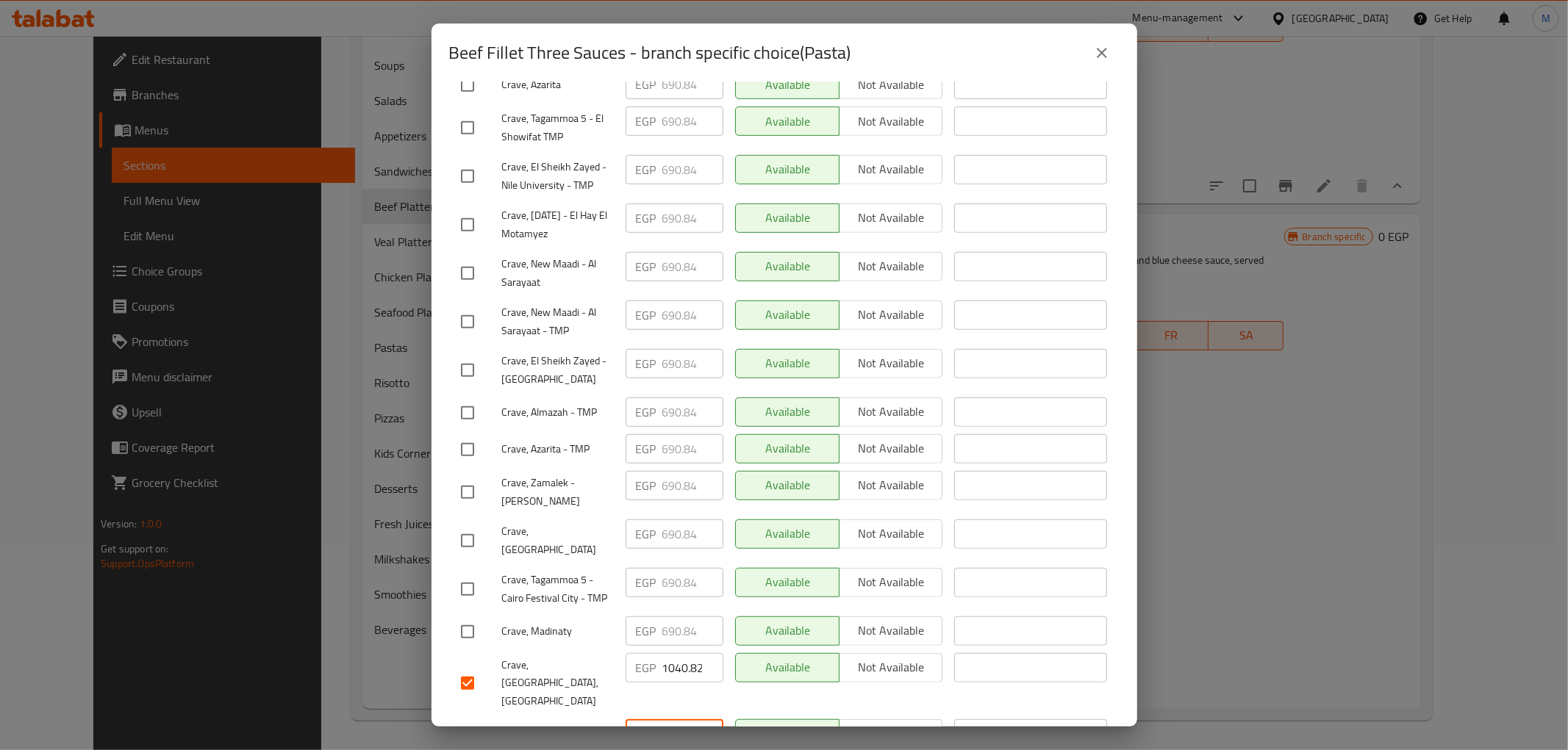
scroll to position [0, 4]
type input "1040.82"
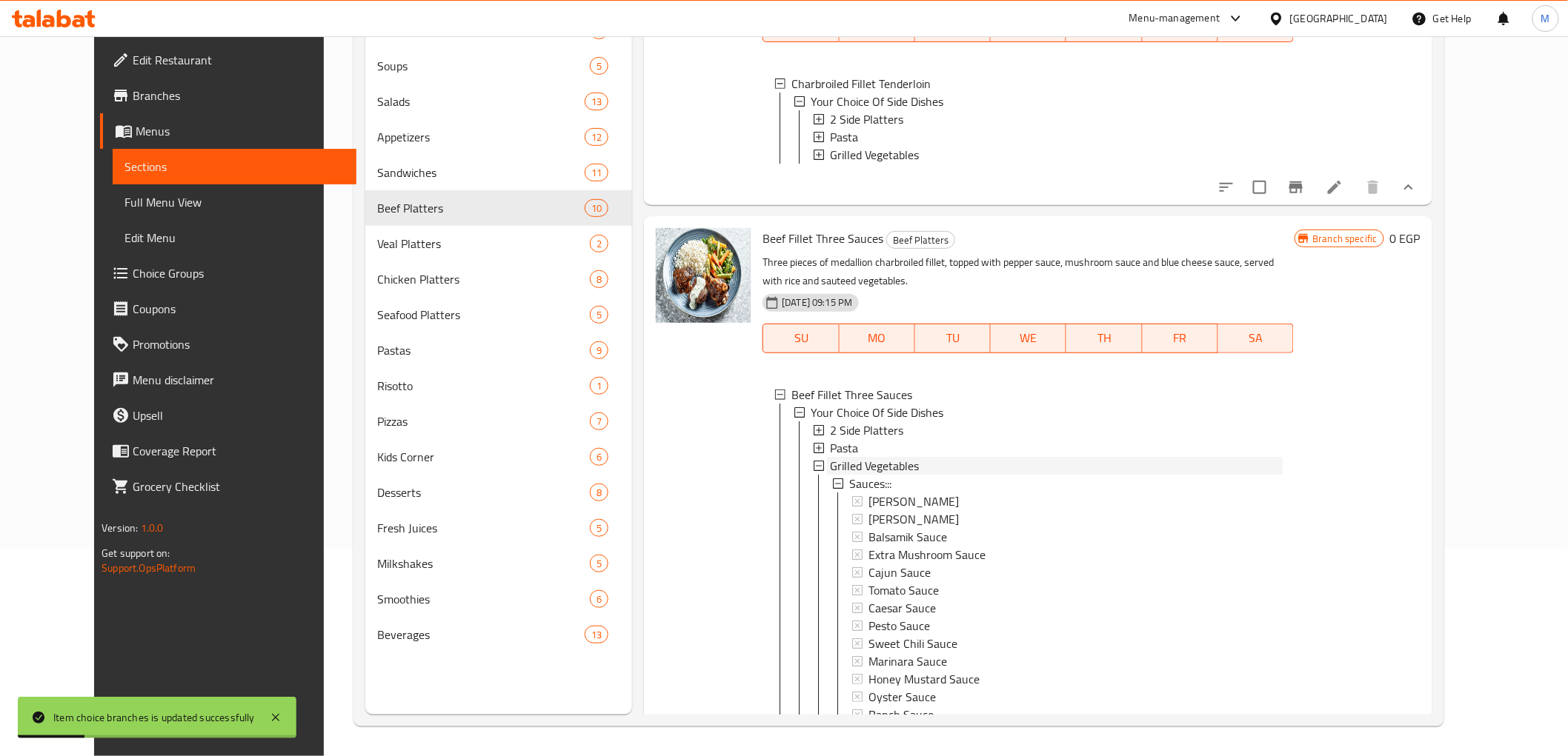
click at [850, 475] on span "Grilled Vegetables" at bounding box center [874, 466] width 89 height 18
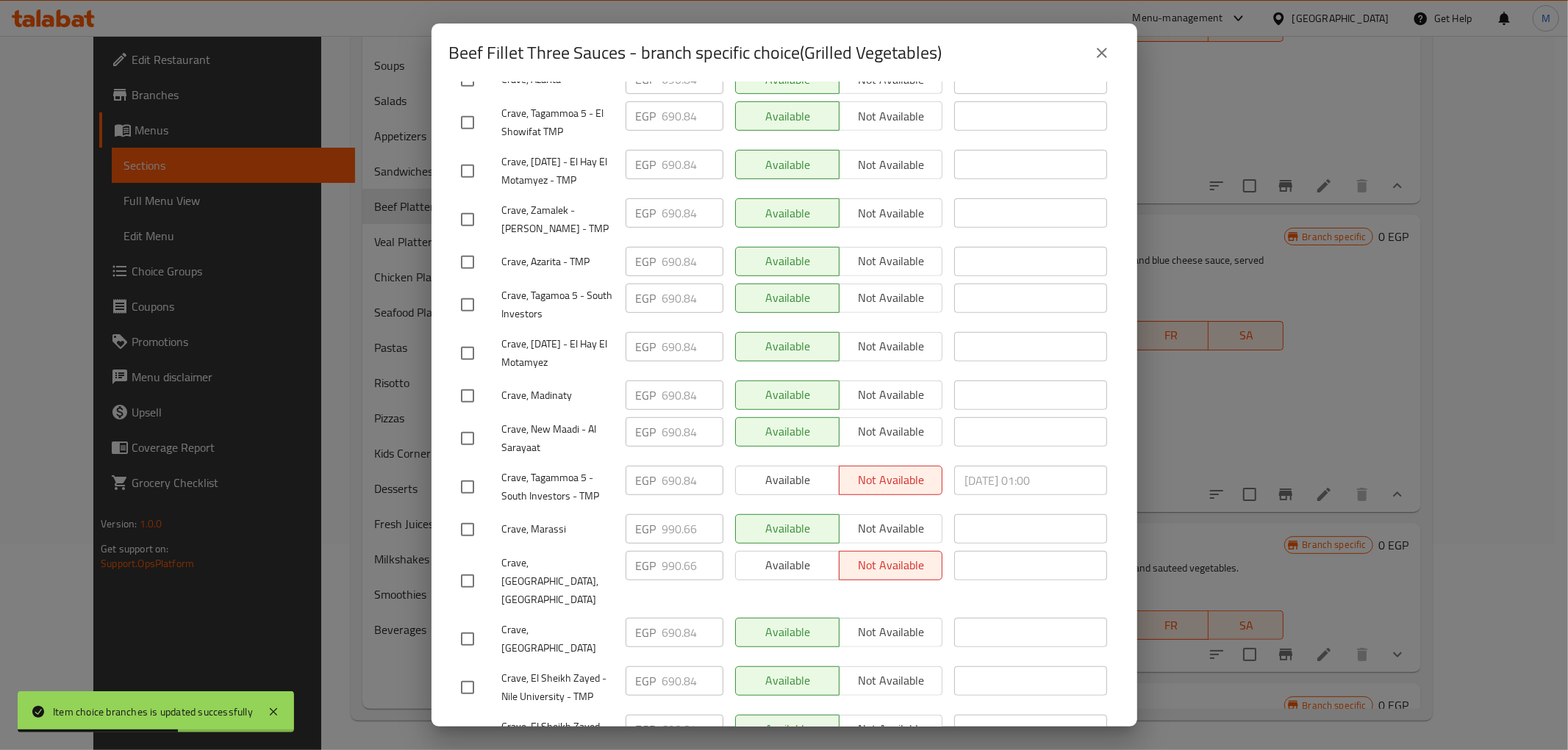
scroll to position [687, 0]
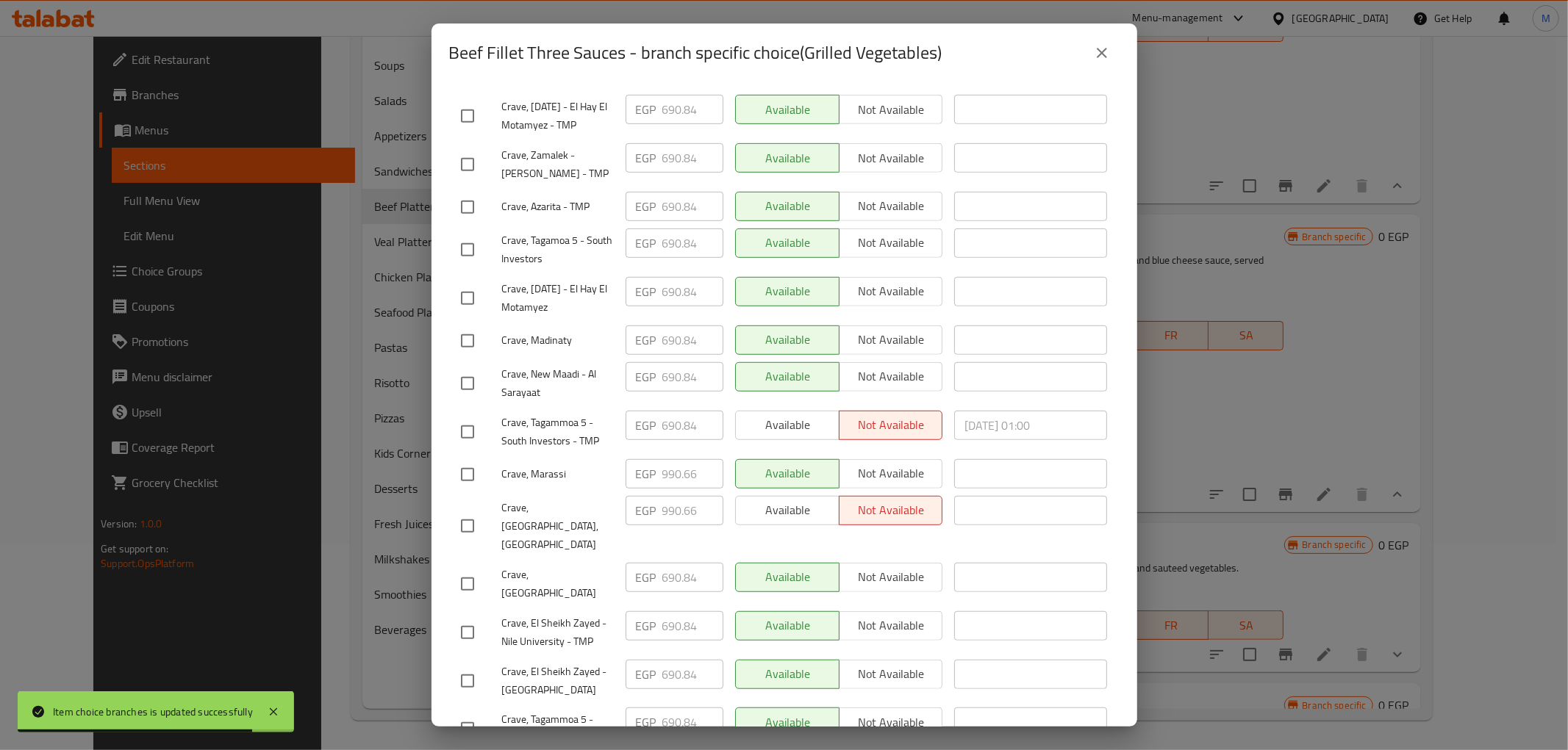
click at [463, 511] on input "checkbox" at bounding box center [467, 526] width 31 height 30
checkbox input "true"
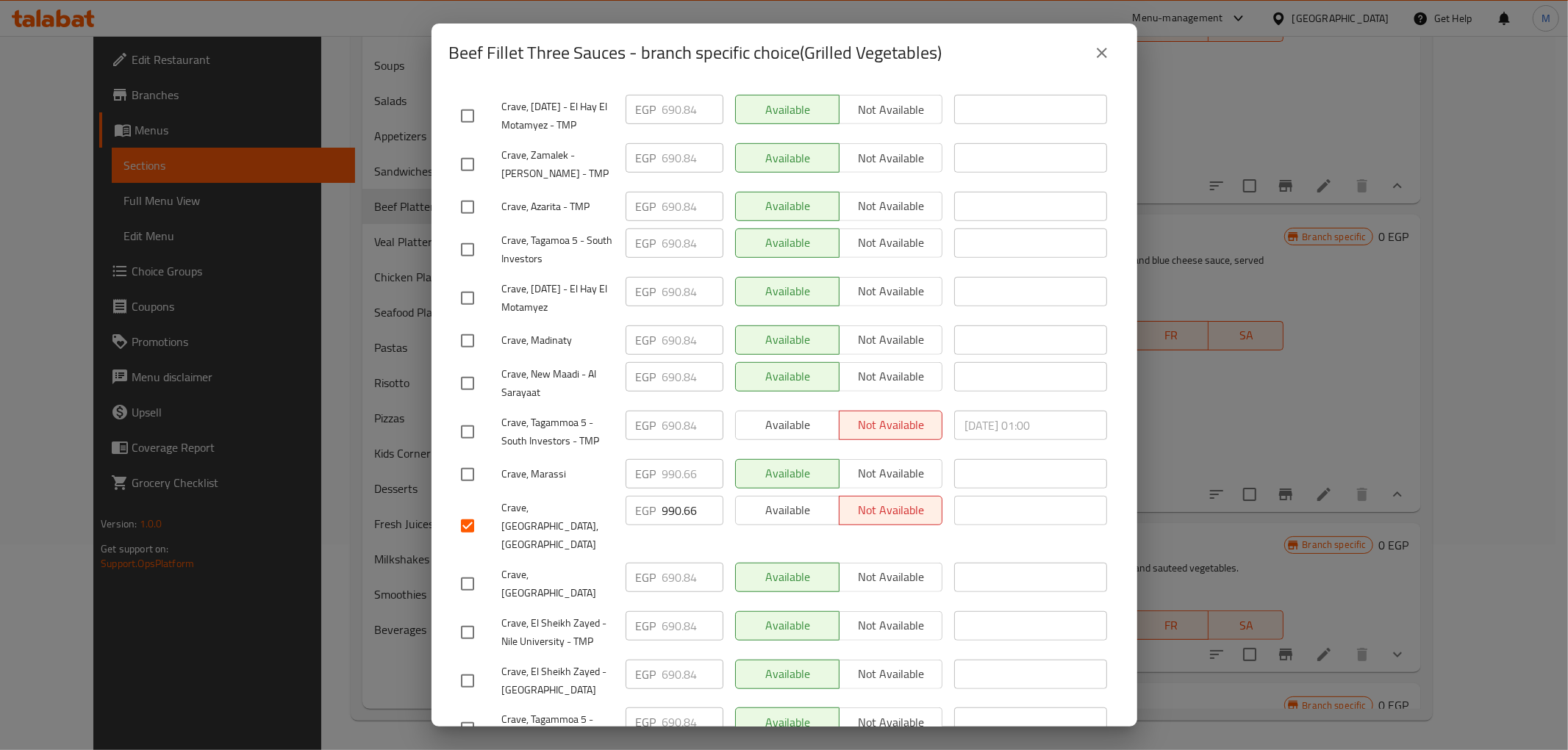
click at [464, 459] on input "checkbox" at bounding box center [467, 475] width 31 height 30
checkbox input "true"
click at [673, 459] on input "990.66" at bounding box center [693, 474] width 61 height 30
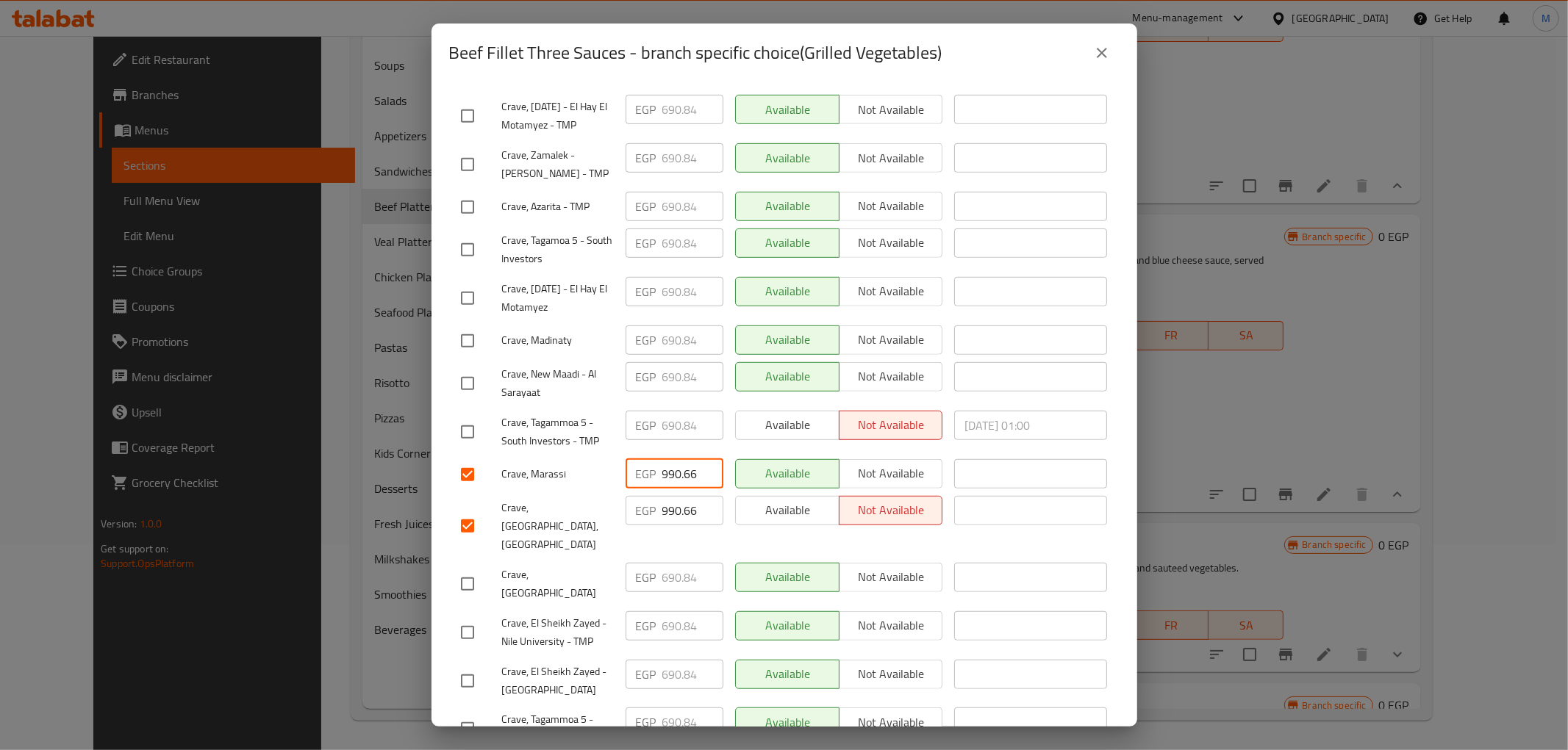
paste input "1040.82"
type input "1040.82"
click at [670, 497] on input "990.66" at bounding box center [693, 511] width 61 height 30
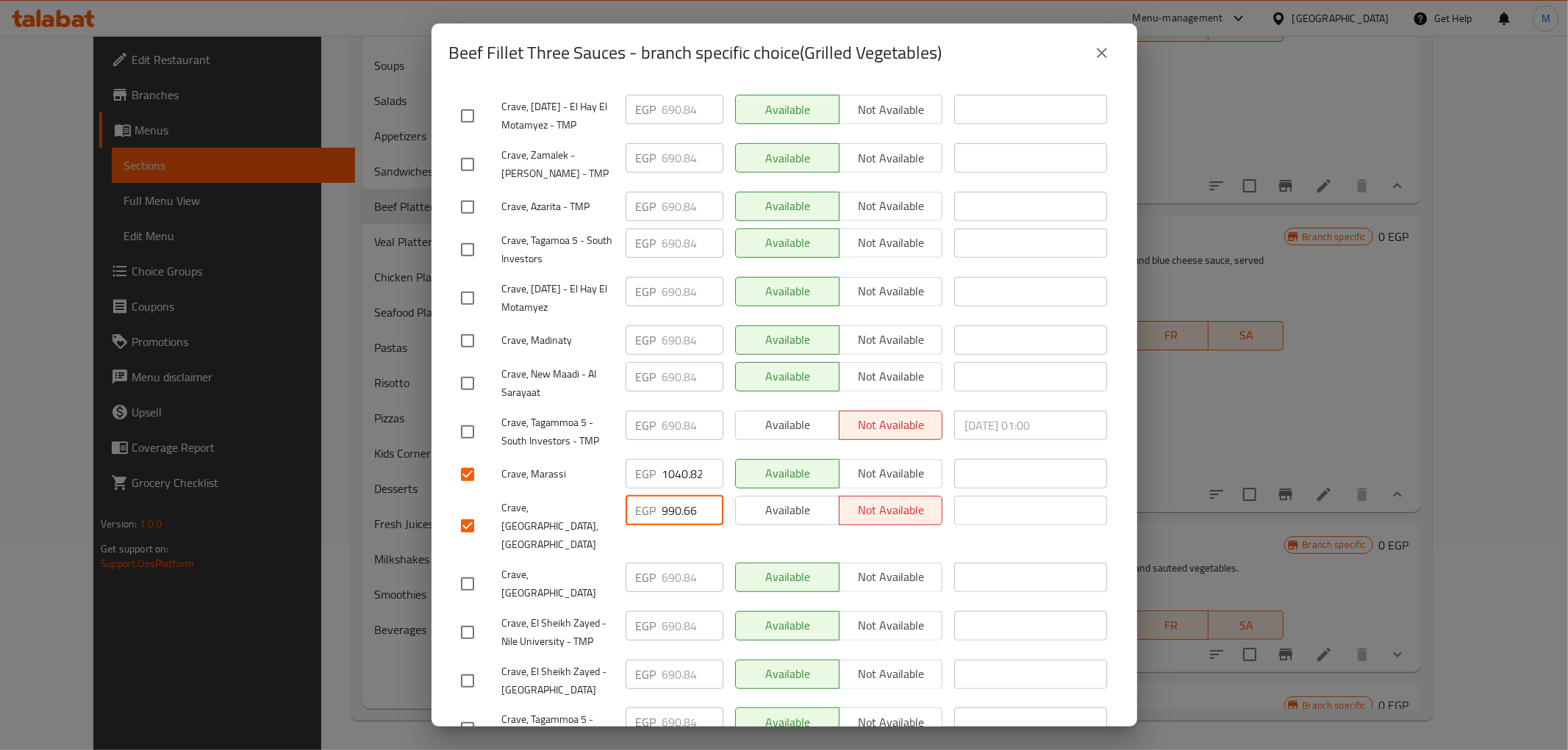
click at [670, 497] on input "990.66" at bounding box center [693, 511] width 61 height 30
click at [671, 497] on input "990.66" at bounding box center [693, 511] width 61 height 30
paste input "1040.82"
type input "1040.82"
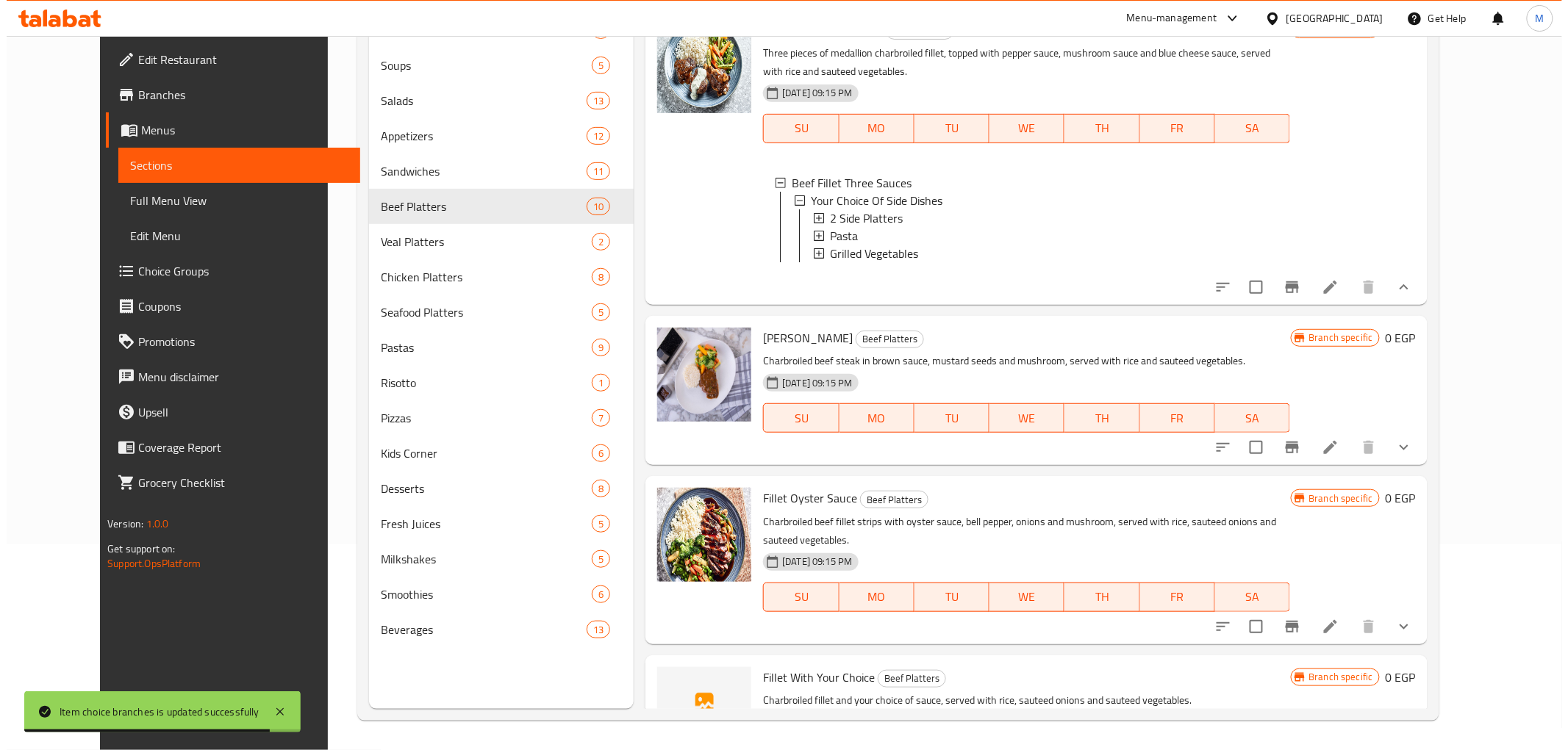
scroll to position [408, 0]
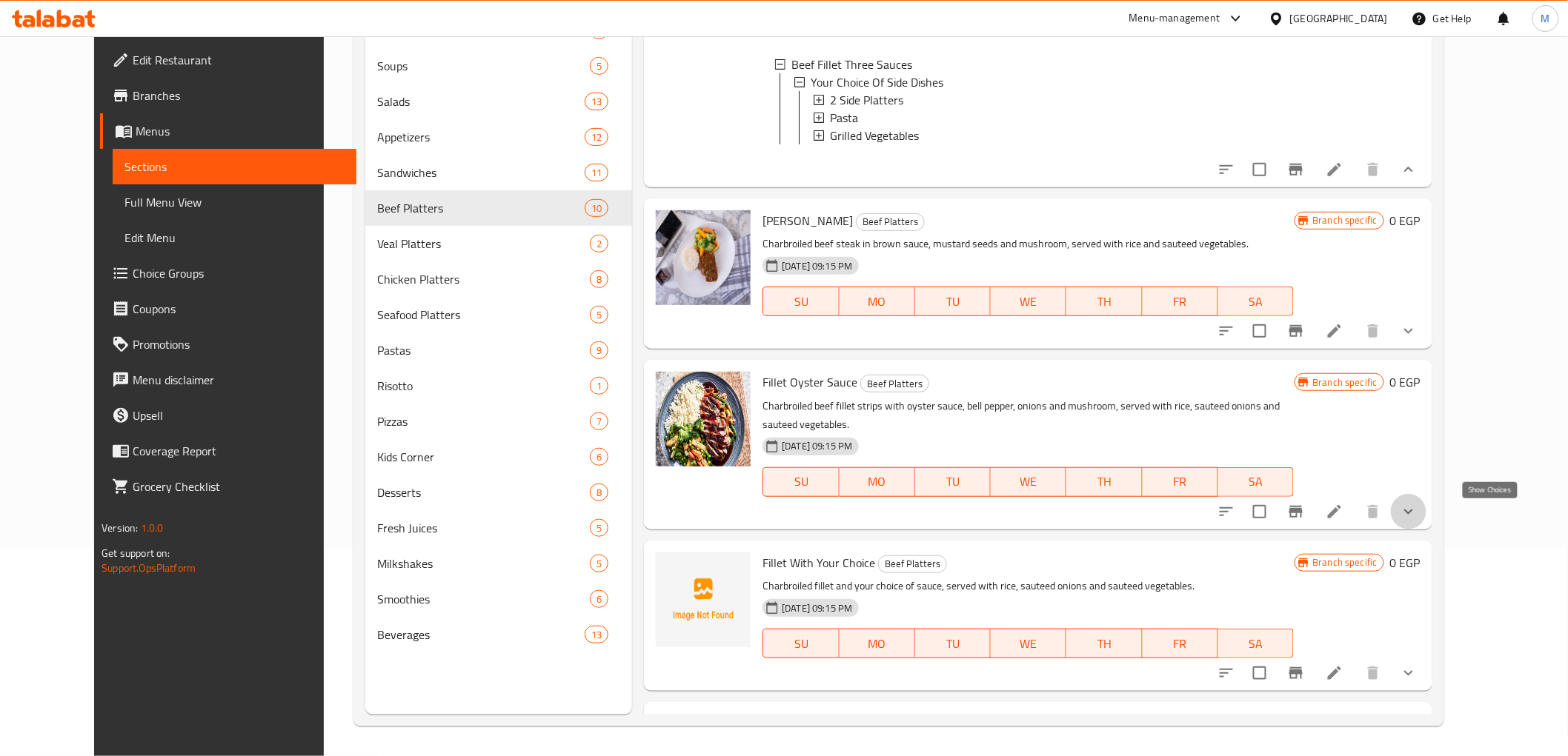
click at [1417, 521] on icon "show more" at bounding box center [1409, 512] width 18 height 18
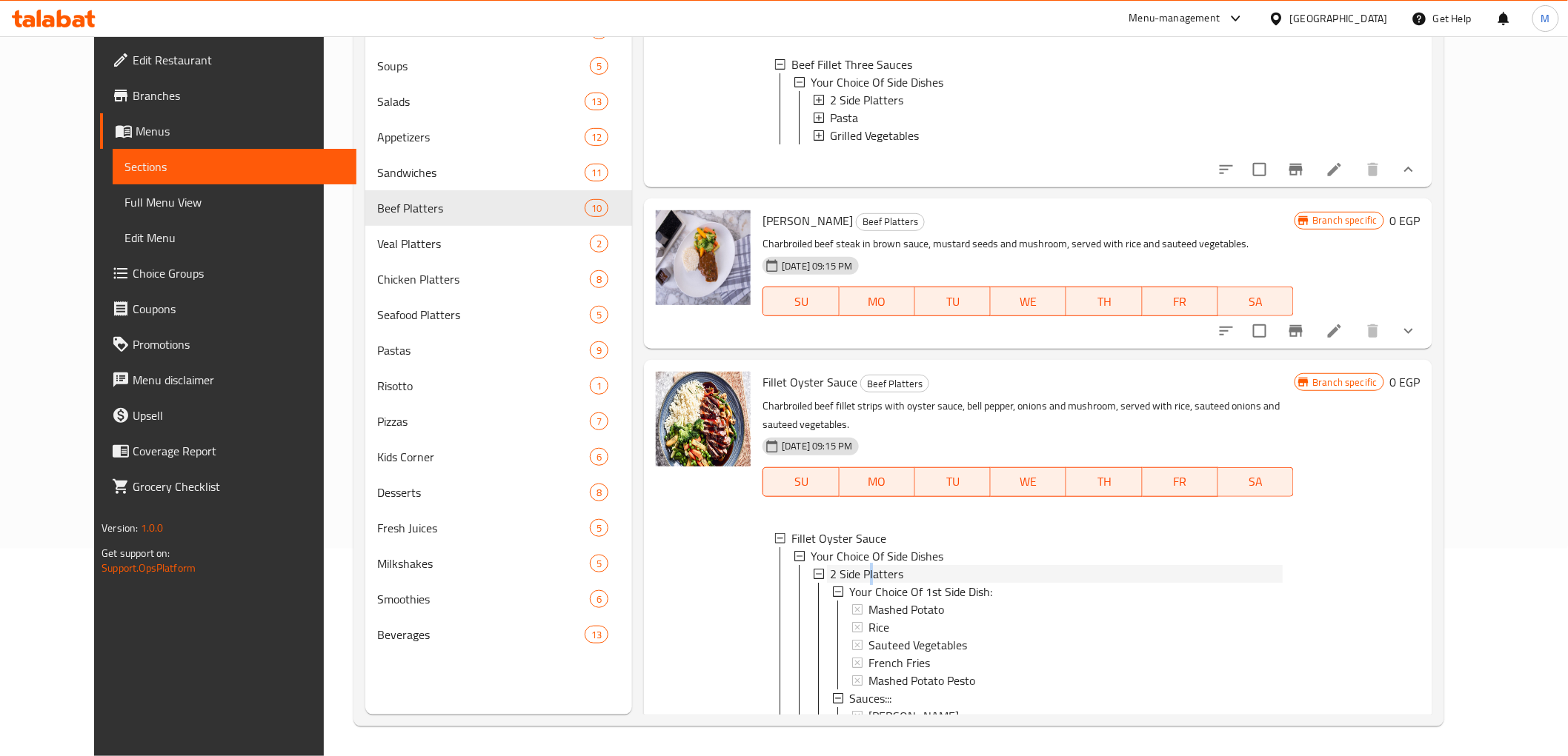
click at [848, 578] on span "2 Side Platters" at bounding box center [867, 573] width 73 height 18
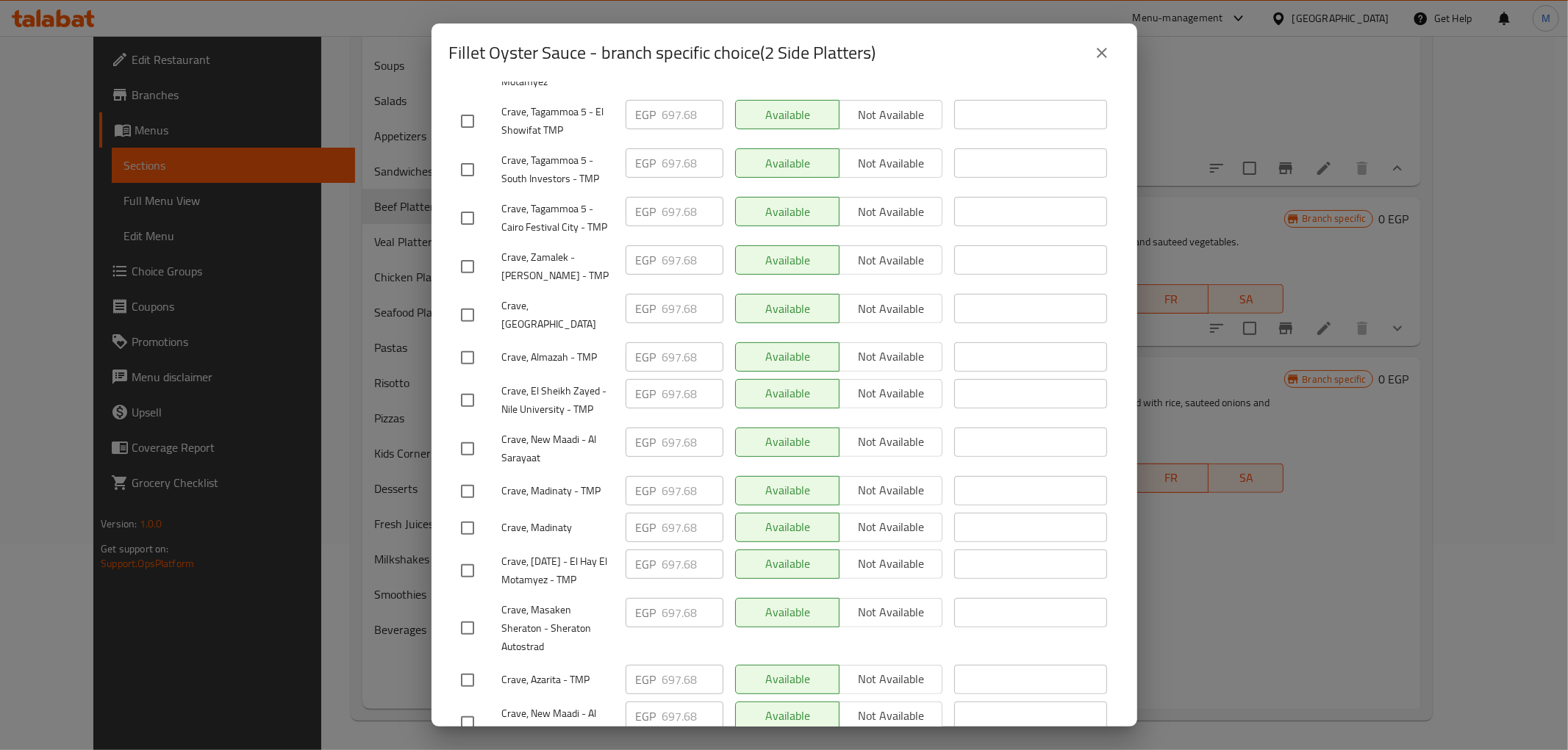
scroll to position [687, 0]
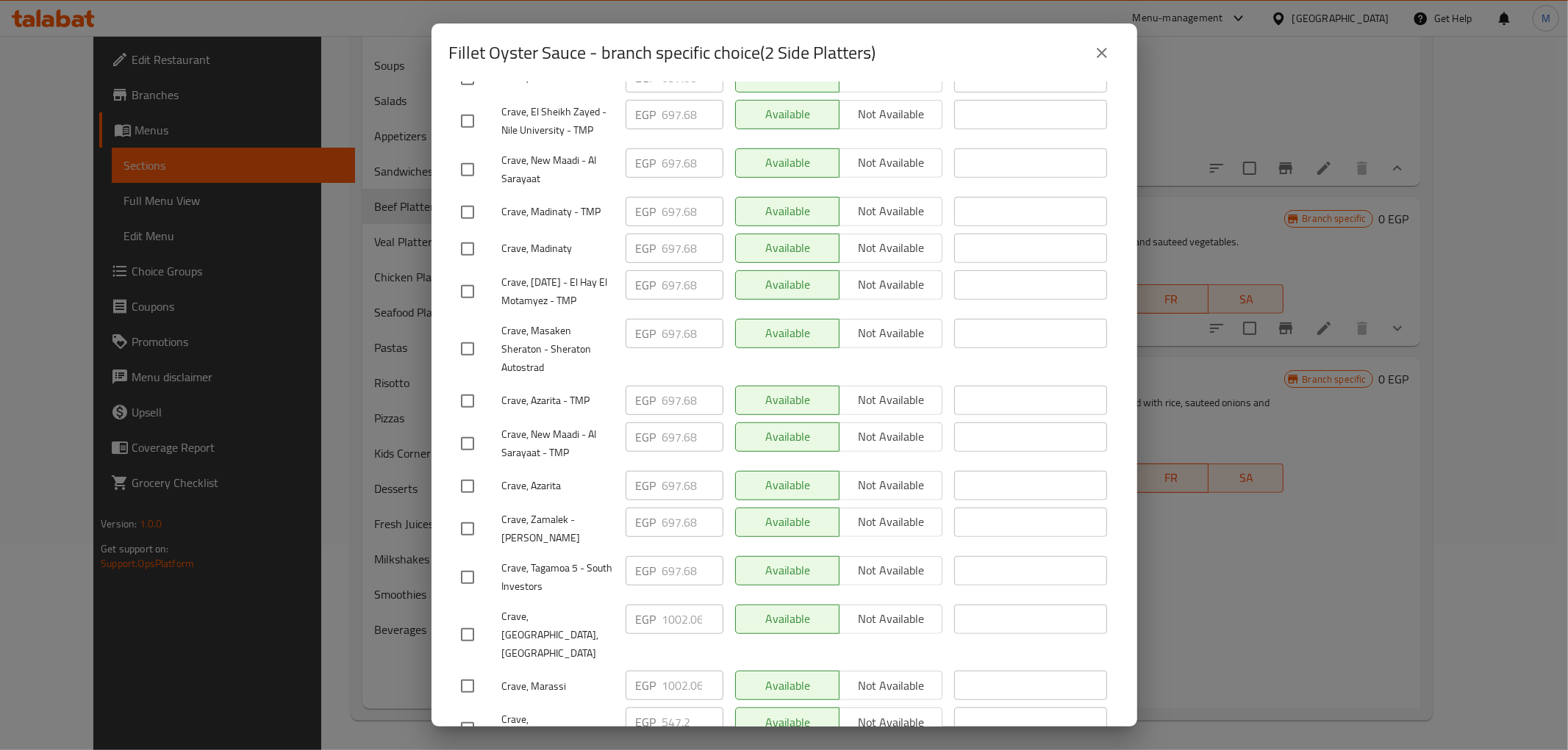
click at [464, 671] on input "checkbox" at bounding box center [467, 686] width 31 height 30
checkbox input "true"
click at [466, 619] on input "checkbox" at bounding box center [467, 635] width 31 height 30
checkbox input "true"
click at [670, 605] on input "1002.06" at bounding box center [693, 619] width 61 height 30
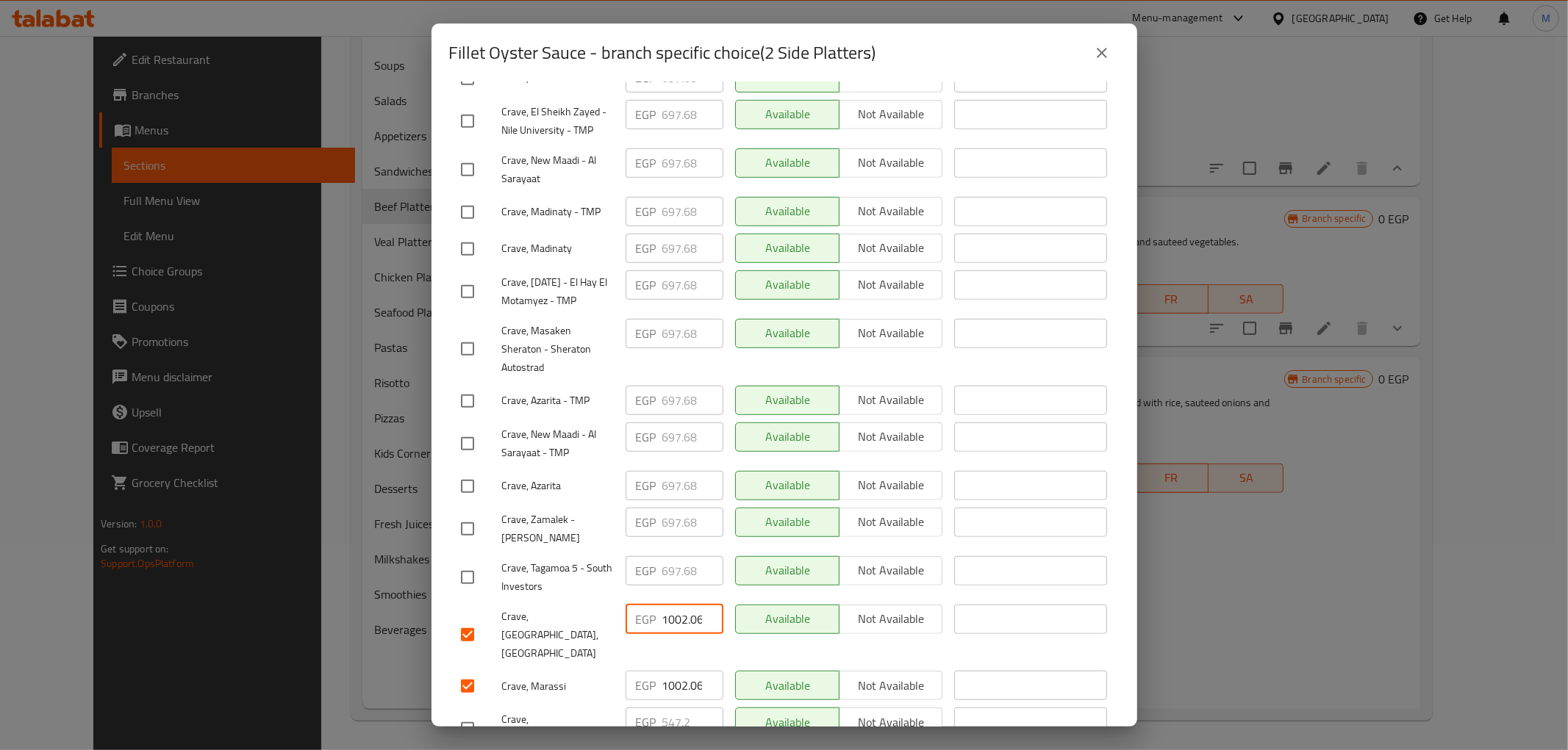
click at [670, 605] on input "1002.06" at bounding box center [693, 619] width 61 height 30
click at [669, 605] on input "1002.06" at bounding box center [693, 619] width 61 height 30
paste input "53.3"
type input "1053.36"
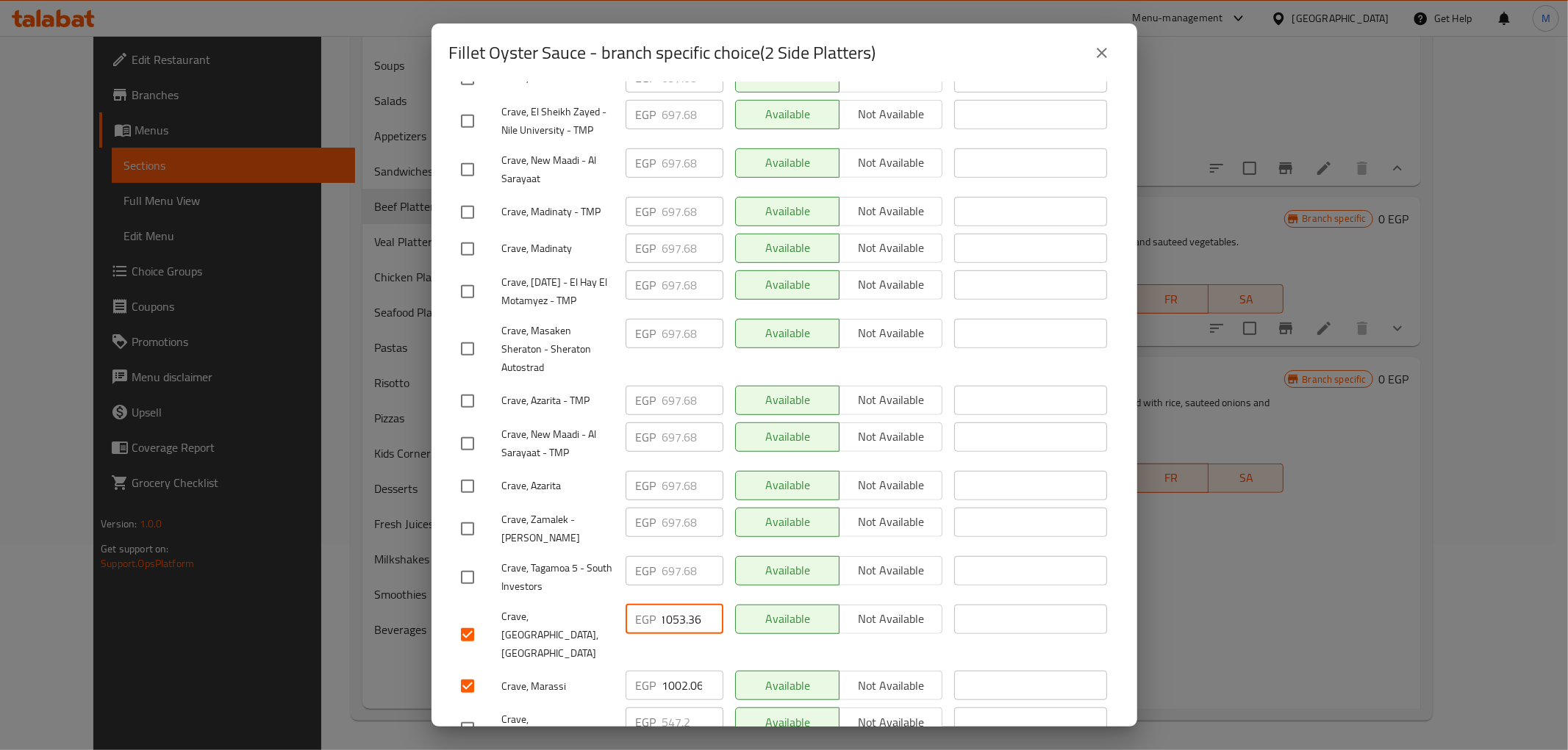
click at [681, 671] on input "1002.06" at bounding box center [693, 685] width 61 height 30
paste input "53.3"
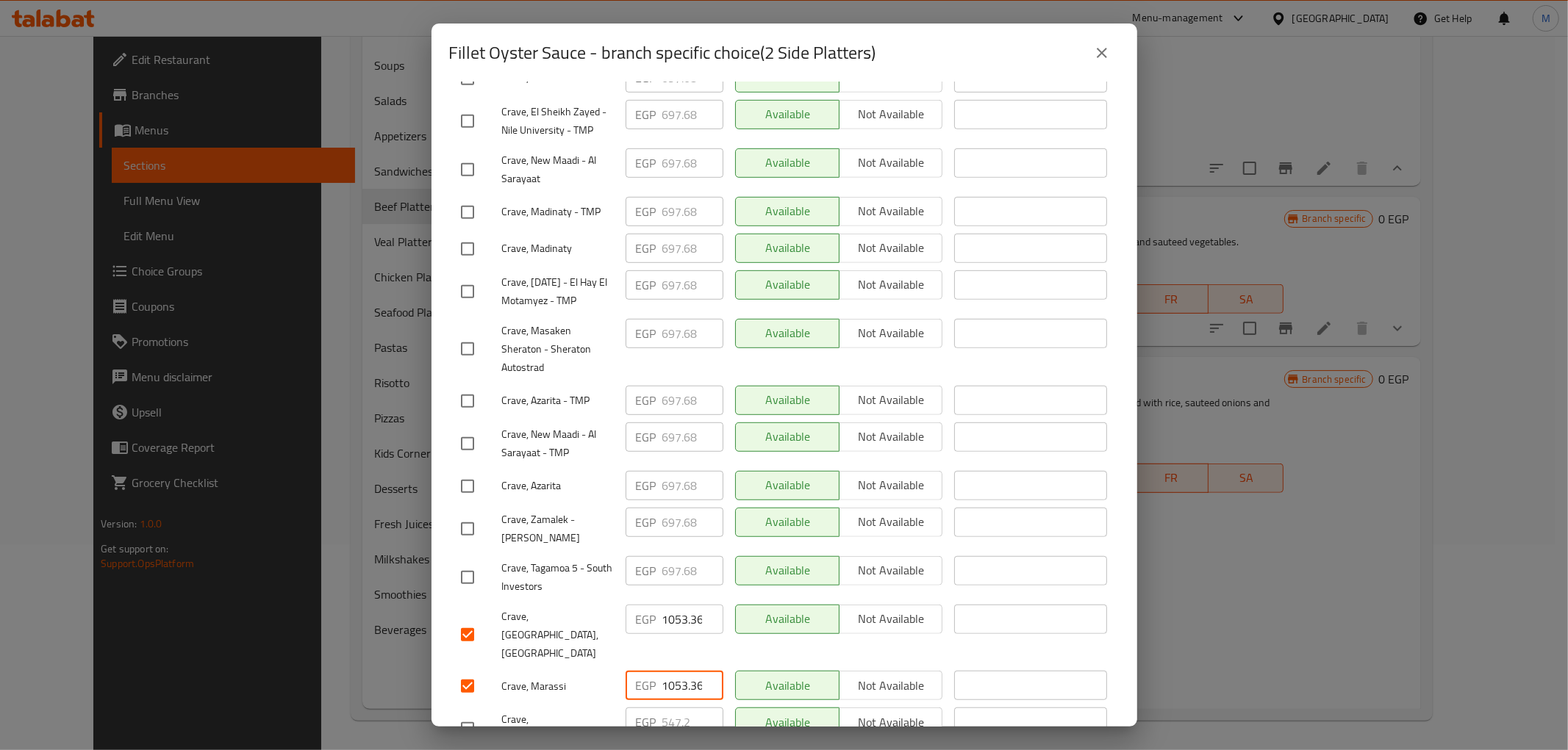
scroll to position [0, 4]
type input "1053.36"
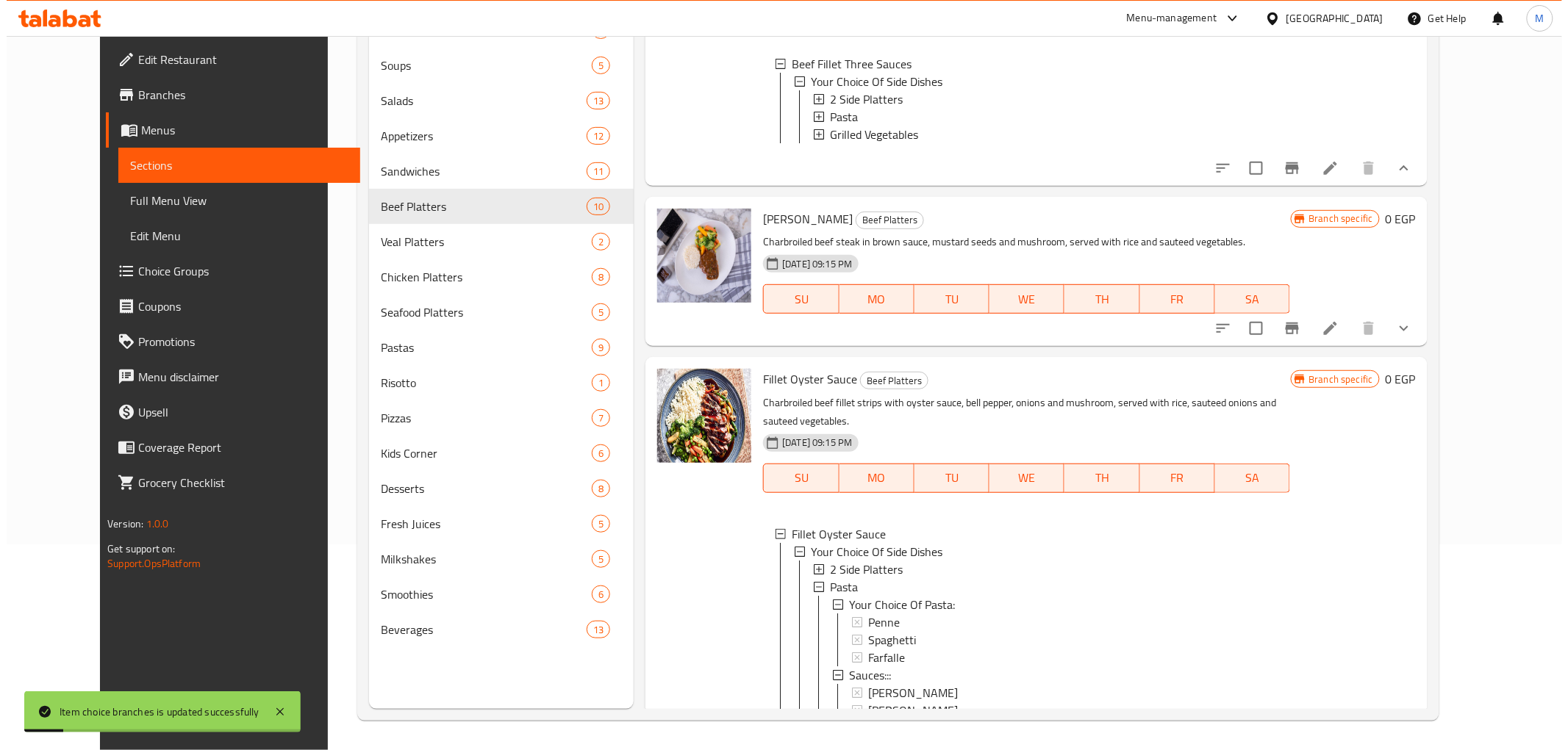
scroll to position [2, 0]
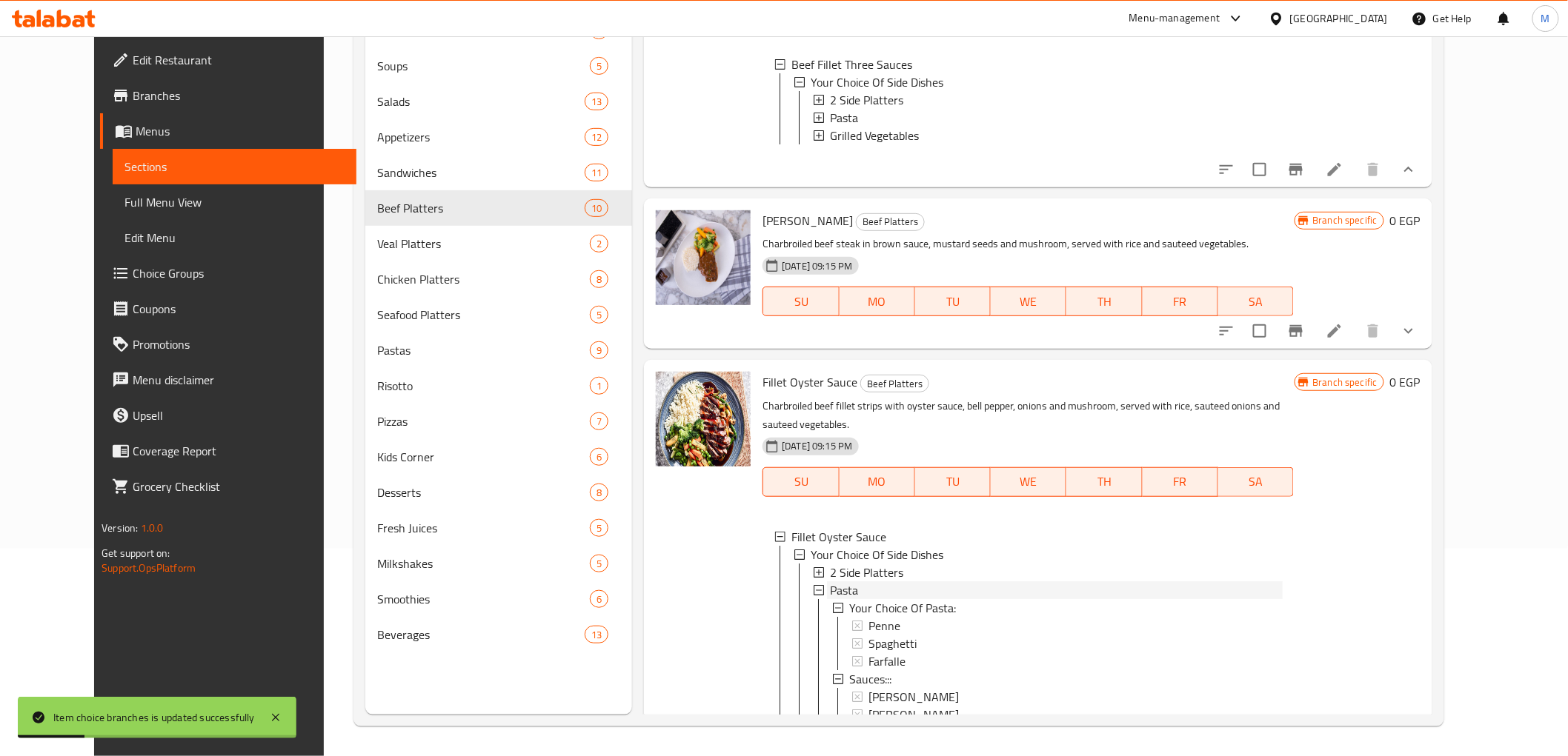
click at [845, 590] on div "Pasta" at bounding box center [1056, 590] width 452 height 18
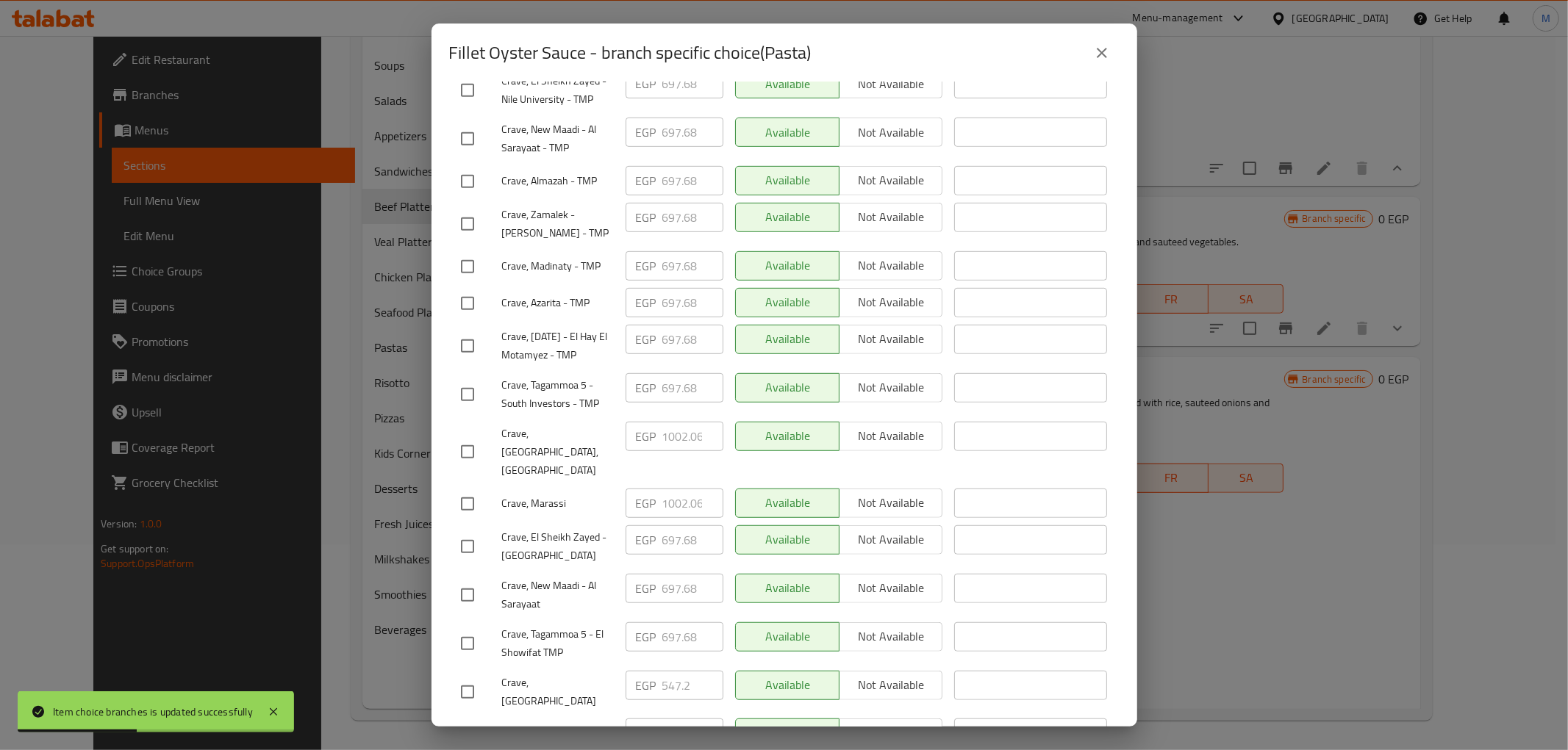
scroll to position [687, 0]
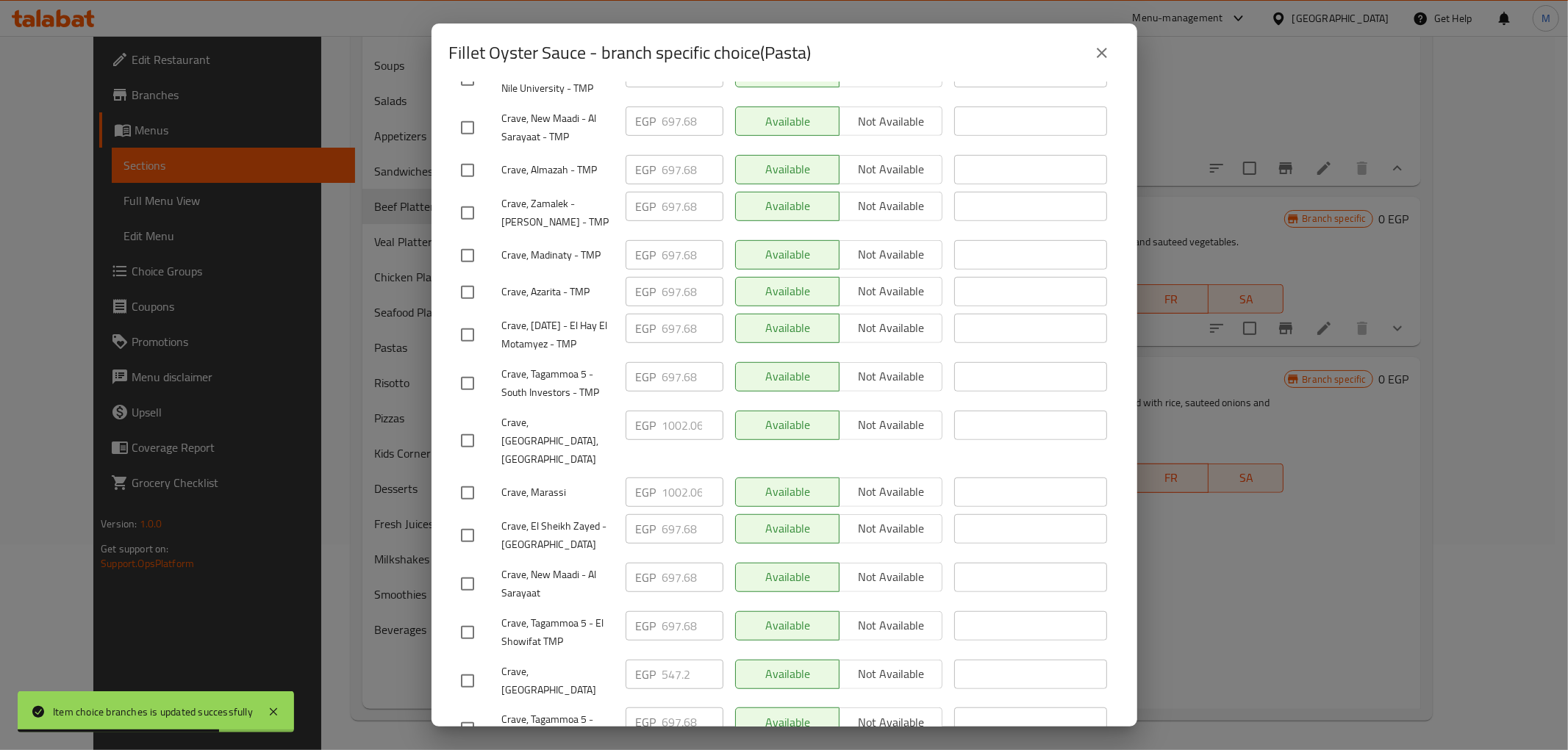
click at [461, 477] on input "checkbox" at bounding box center [467, 493] width 31 height 30
checkbox input "true"
click at [473, 426] on input "checkbox" at bounding box center [467, 441] width 31 height 30
checkbox input "true"
click at [686, 411] on input "1002.06" at bounding box center [693, 425] width 61 height 30
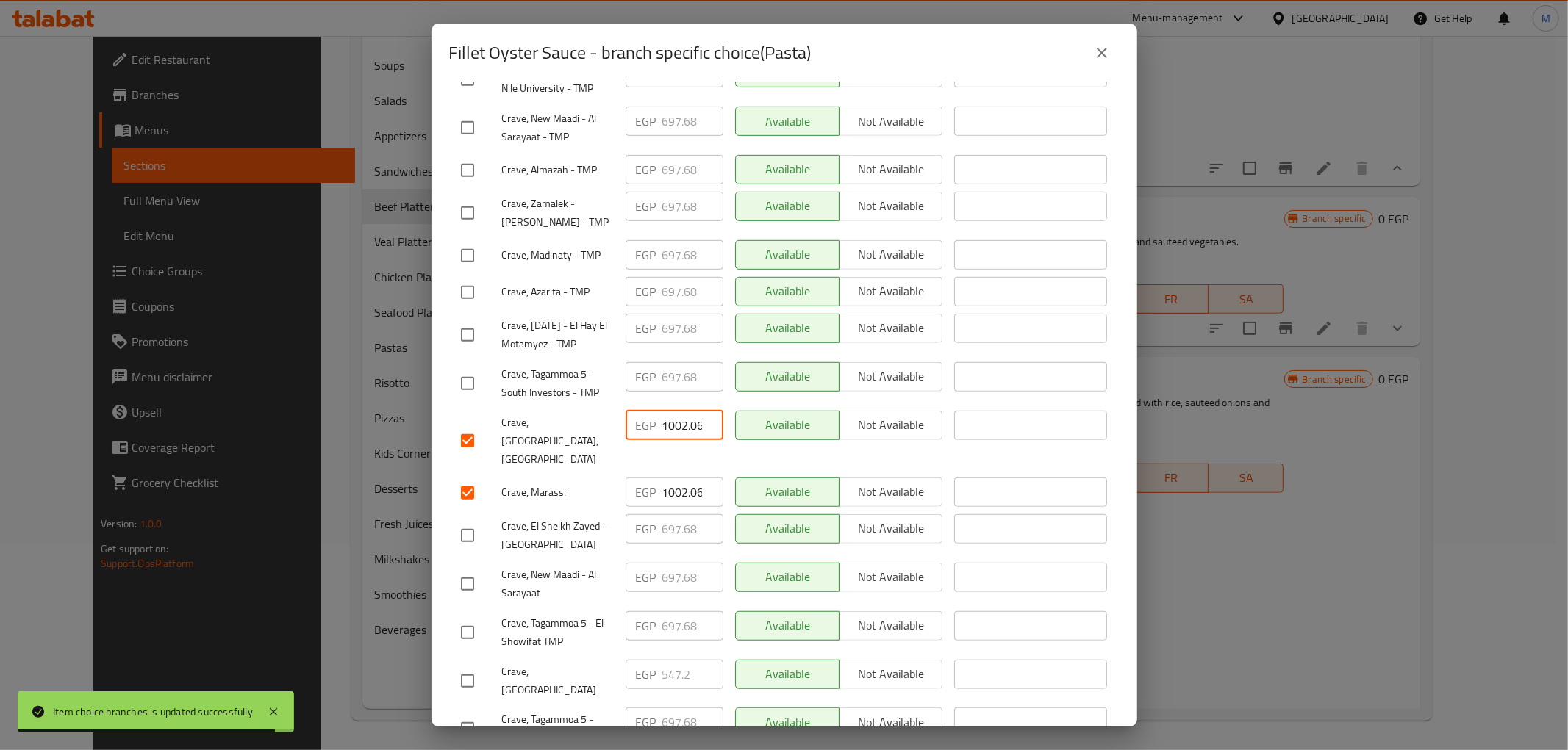
click at [684, 411] on input "1002.06" at bounding box center [693, 425] width 61 height 30
paste input "53.3"
type input "1053.36"
click at [674, 477] on input "1002.06" at bounding box center [693, 492] width 61 height 30
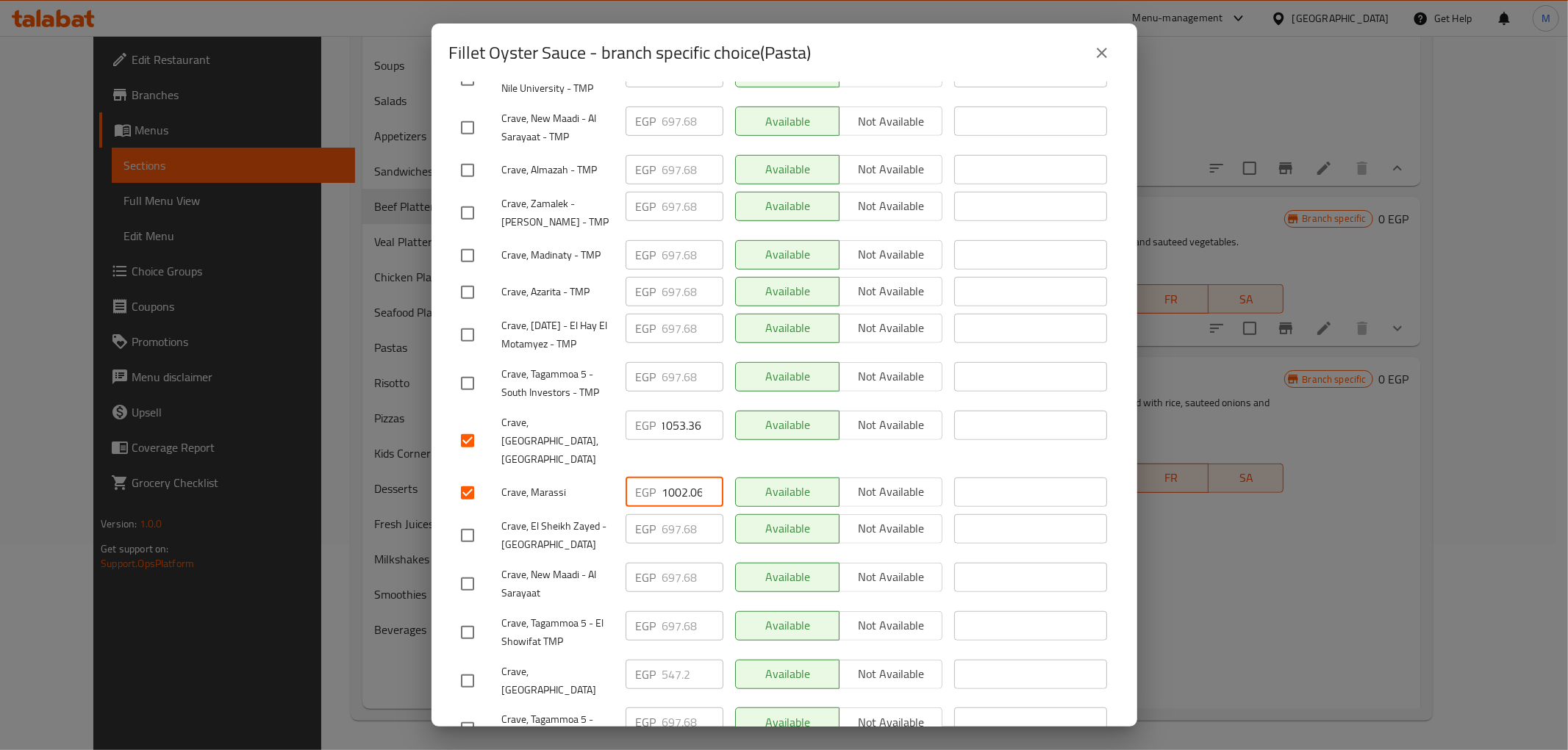
scroll to position [0, 0]
click at [675, 477] on input "1002.06" at bounding box center [693, 492] width 61 height 30
paste input "53.3"
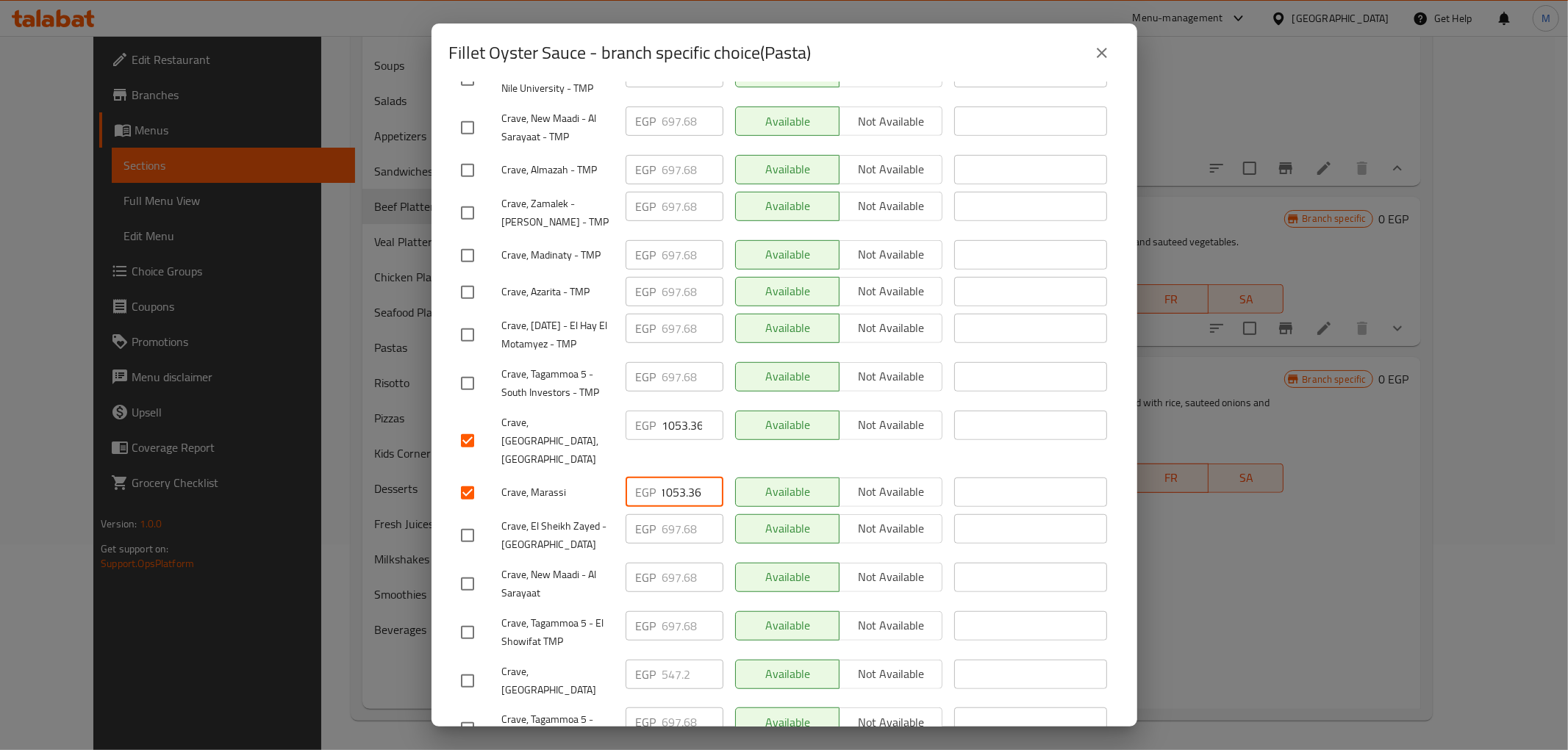
type input "1053.36"
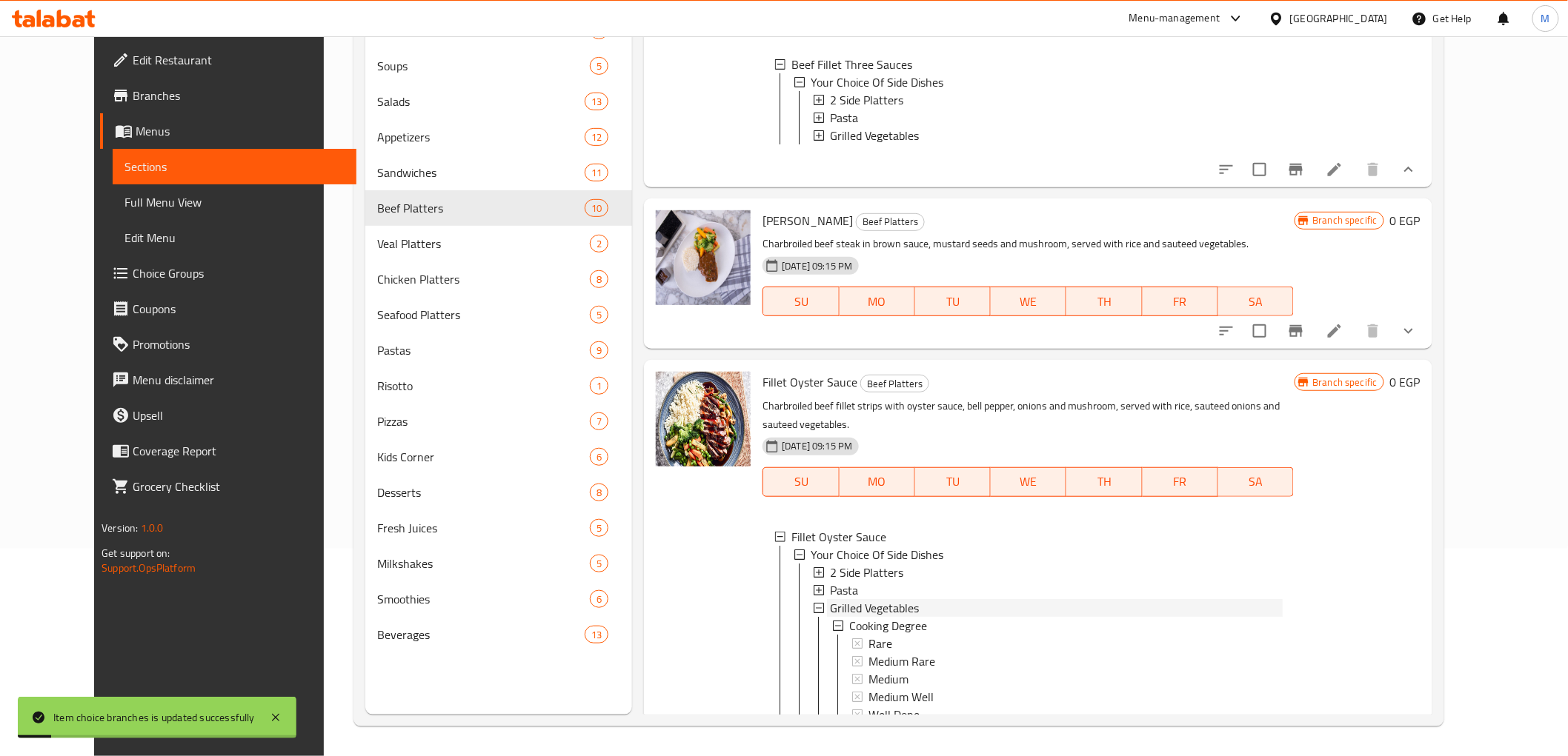
click at [849, 617] on span "Grilled Vegetables" at bounding box center [874, 608] width 89 height 18
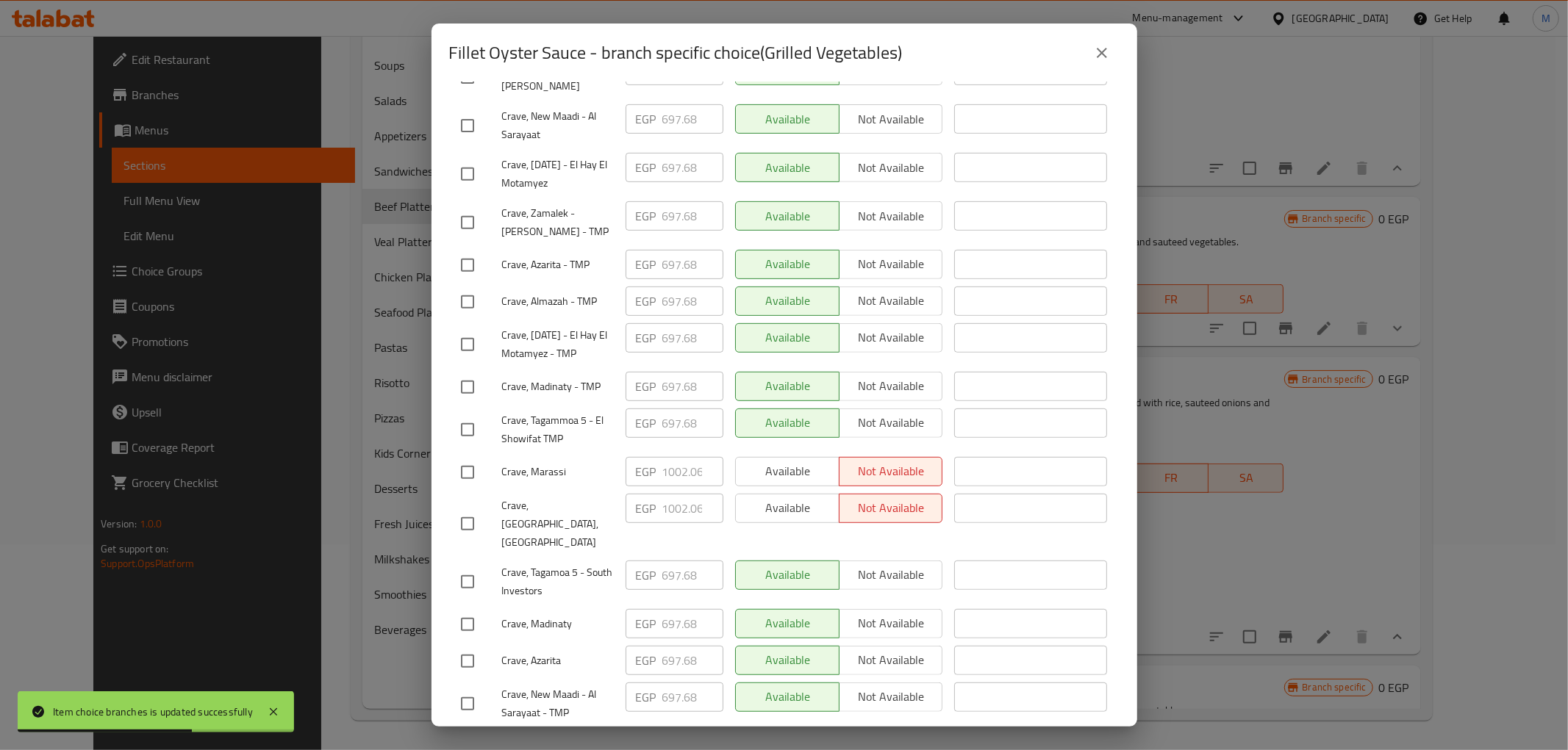
scroll to position [687, 0]
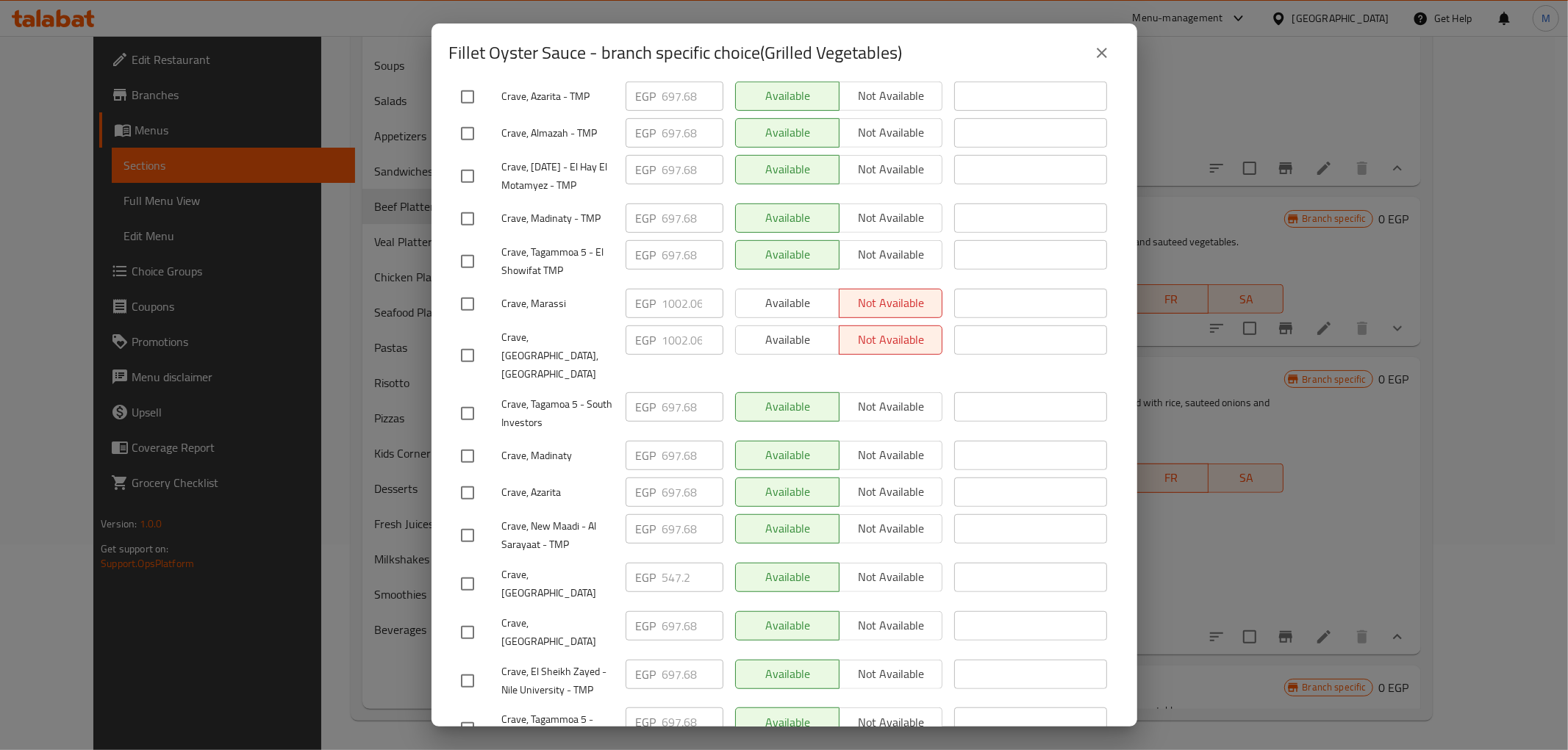
click at [471, 340] on input "checkbox" at bounding box center [467, 355] width 31 height 30
checkbox input "true"
click at [474, 289] on input "checkbox" at bounding box center [467, 304] width 31 height 30
checkbox input "true"
click at [665, 289] on input "1002.06" at bounding box center [693, 303] width 61 height 30
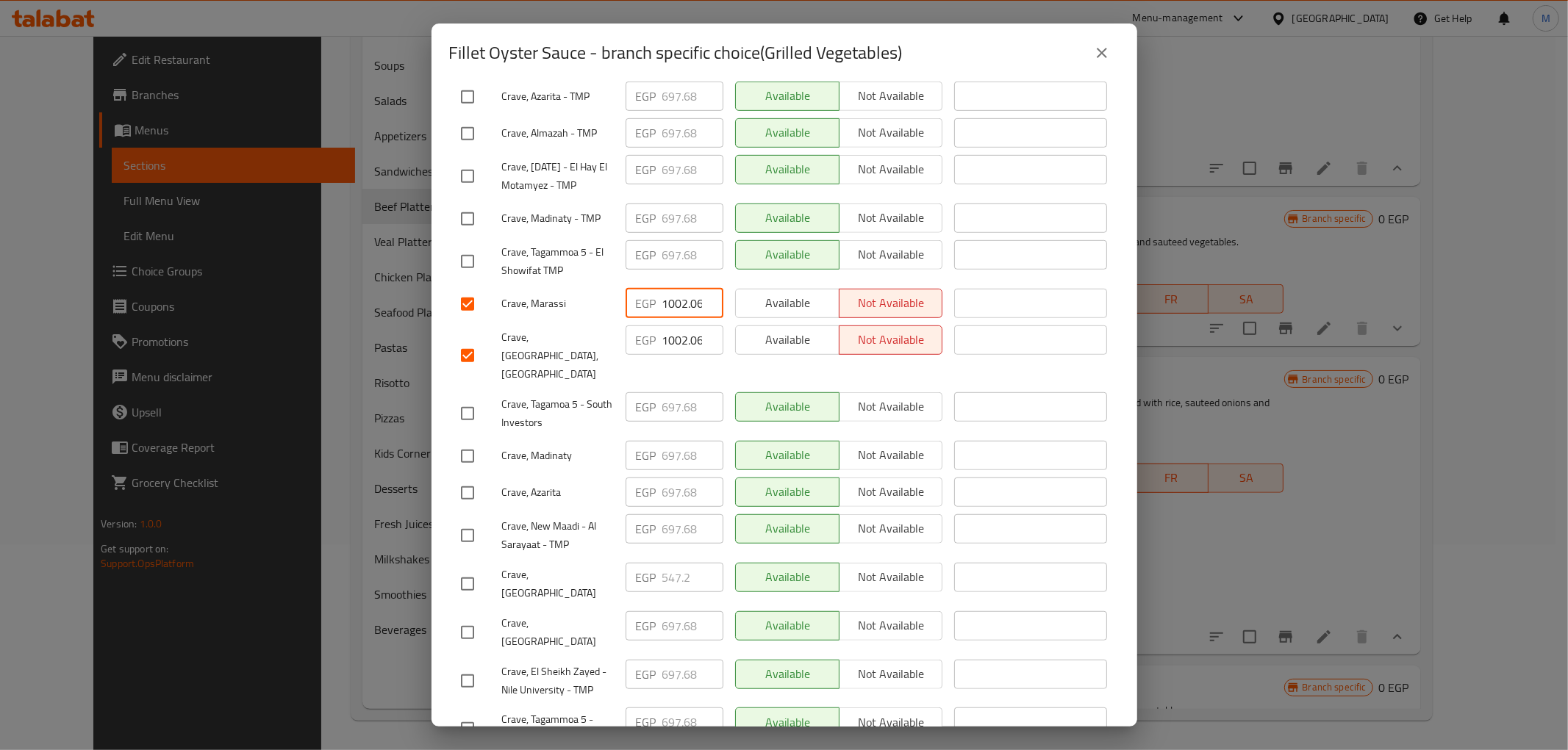
click at [663, 289] on input "1002.06" at bounding box center [693, 303] width 61 height 30
paste input "53.3"
type input "1053.36"
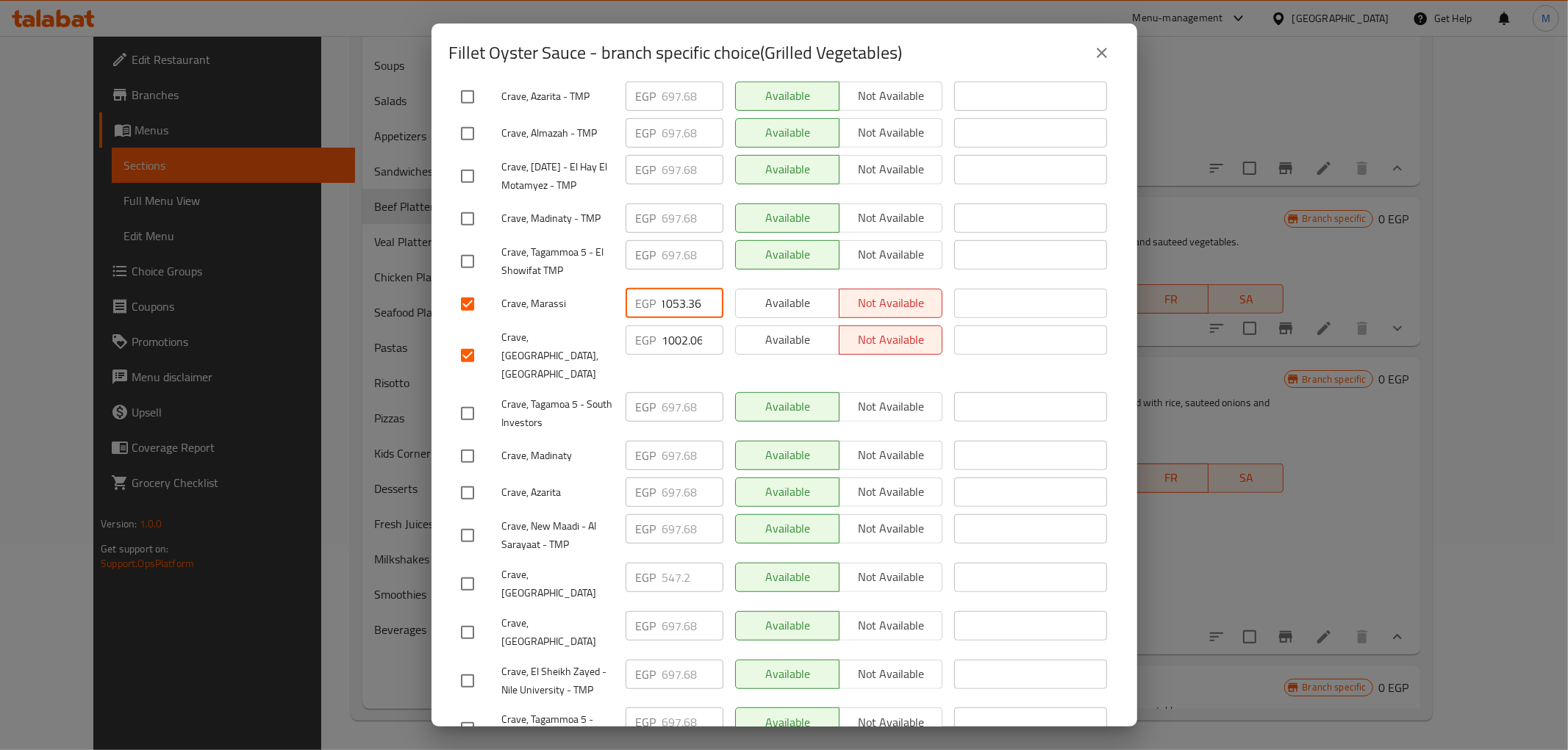
click at [679, 326] on input "1002.06" at bounding box center [693, 340] width 61 height 30
paste input "53.3"
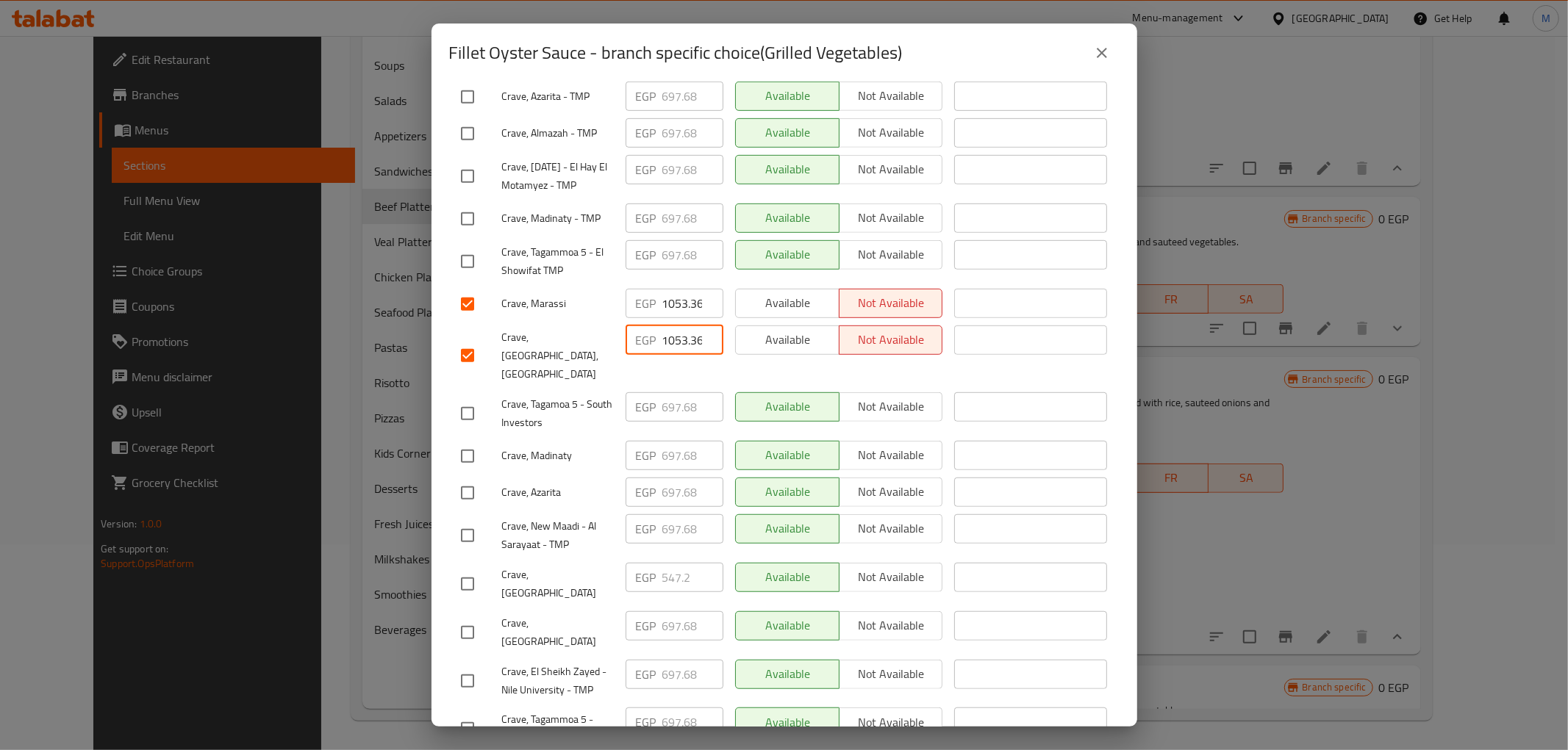
scroll to position [0, 4]
type input "1053.36"
drag, startPoint x: 770, startPoint y: 709, endPoint x: 724, endPoint y: 680, distance: 54.4
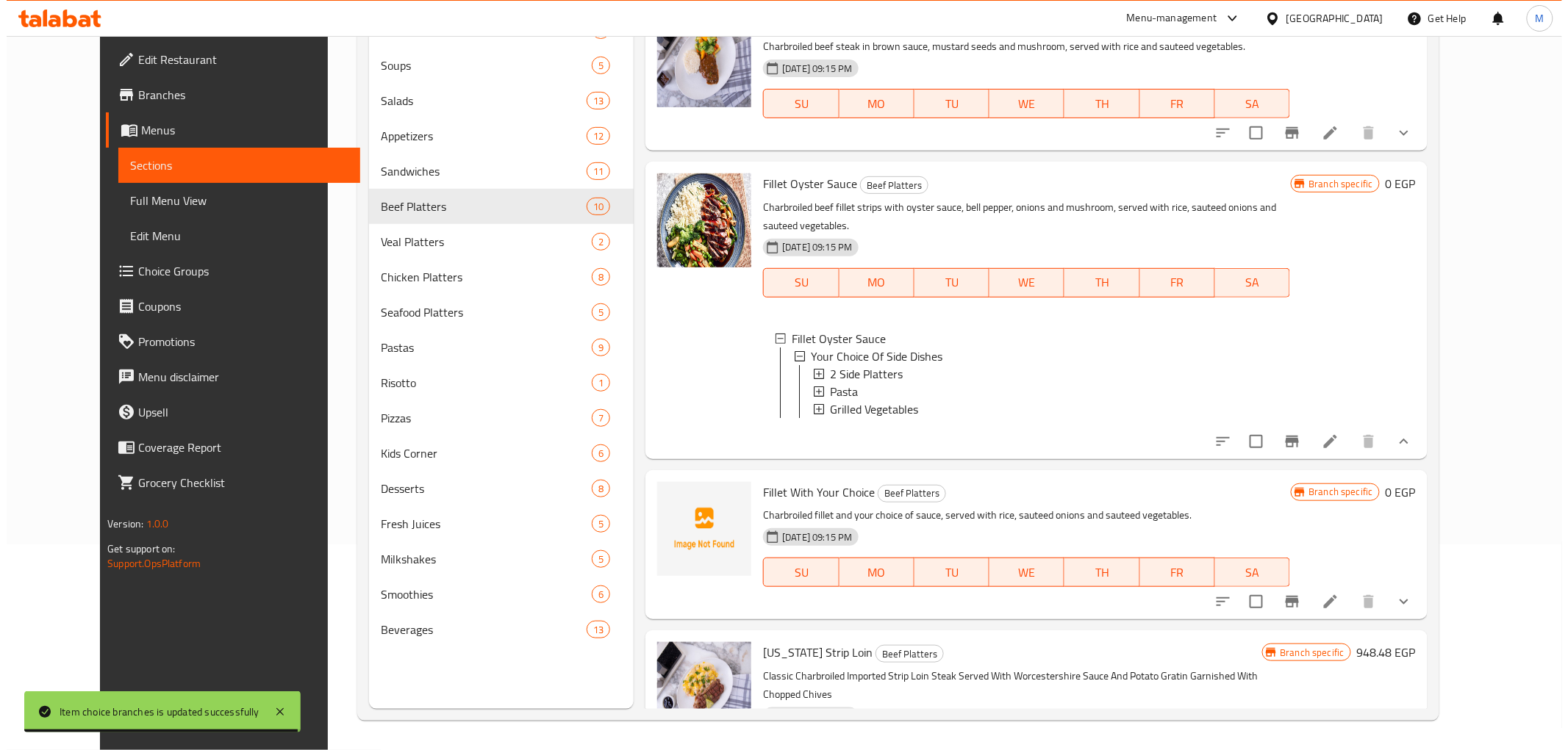
scroll to position [817, 0]
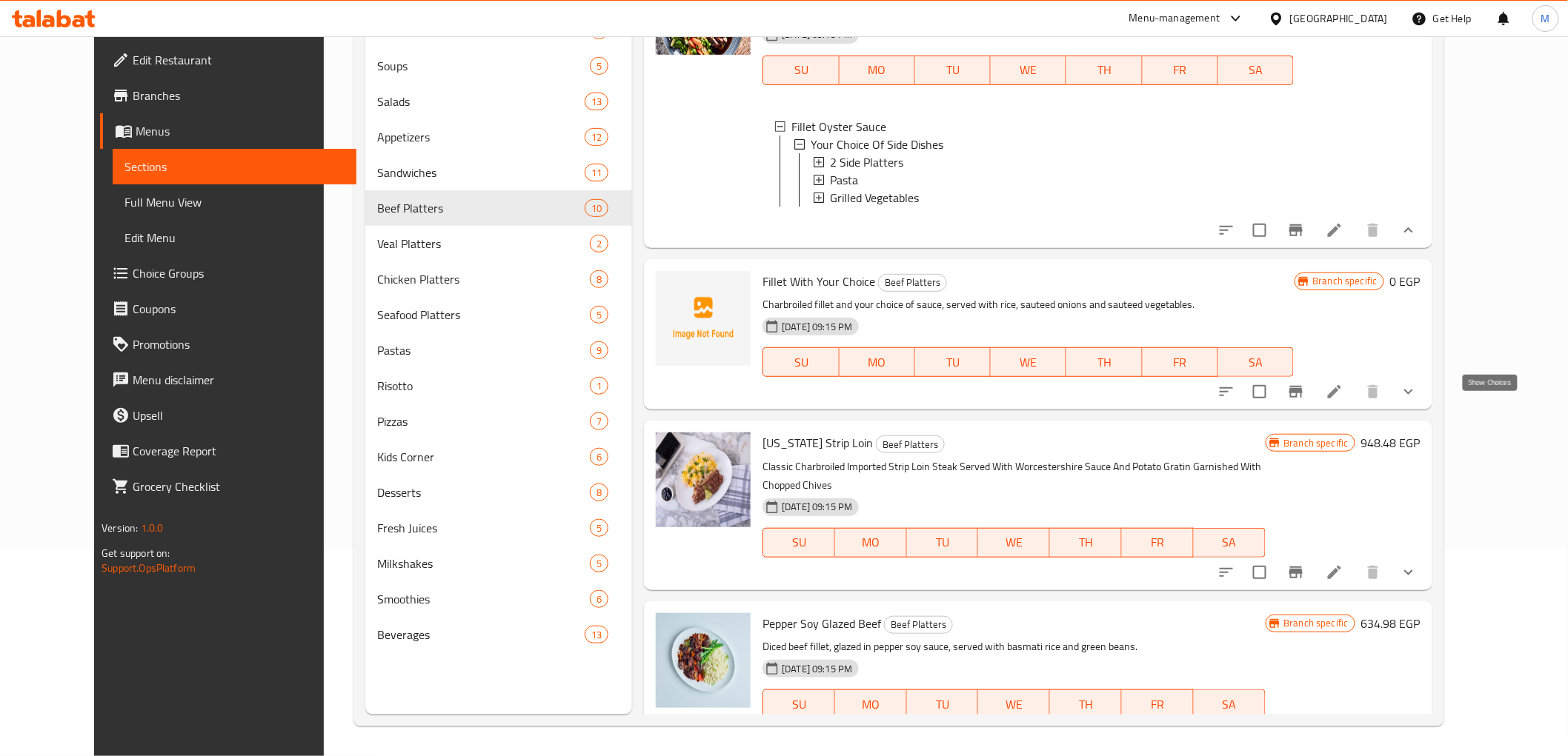
click at [1417, 401] on icon "show more" at bounding box center [1409, 392] width 18 height 18
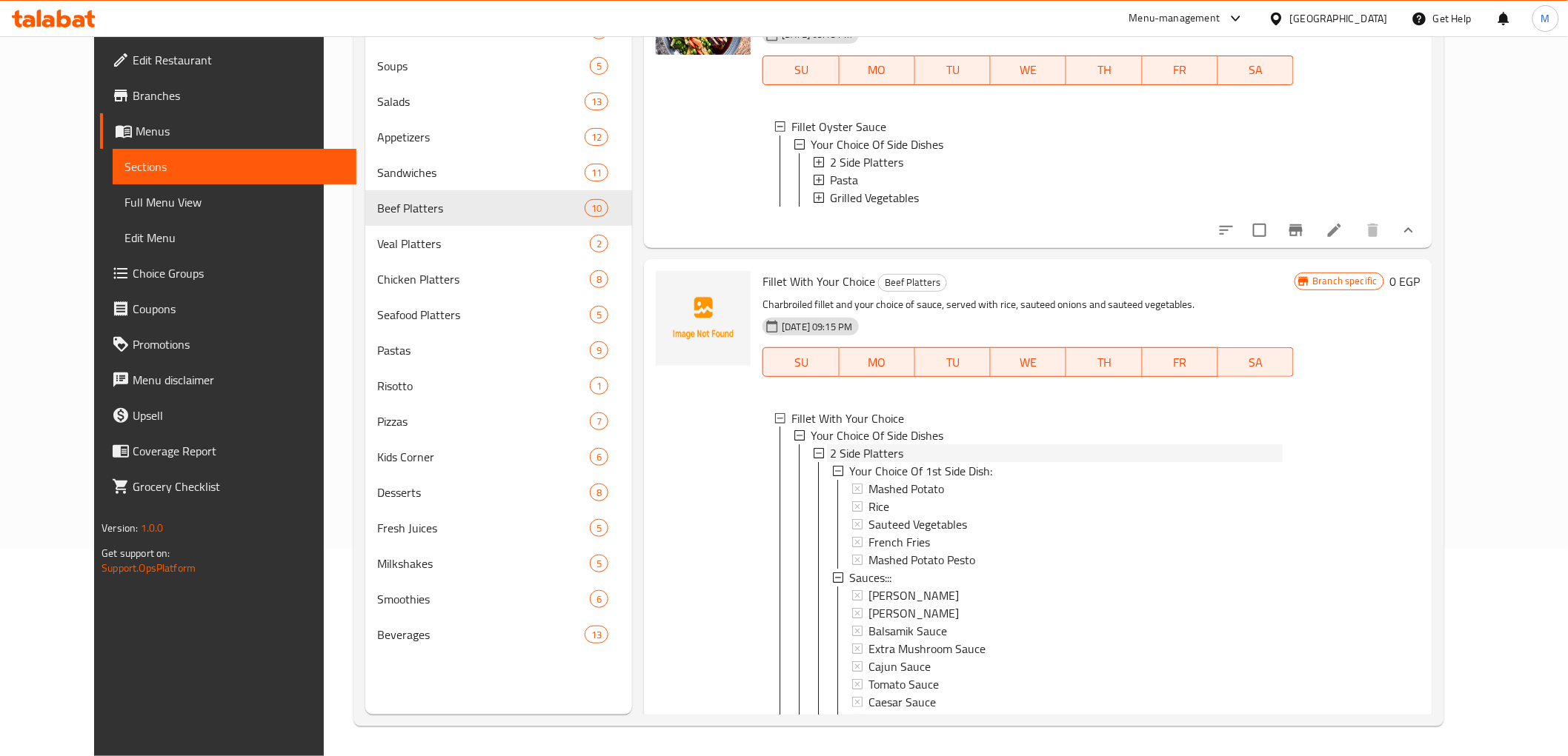
click at [814, 459] on icon at bounding box center [819, 453] width 11 height 11
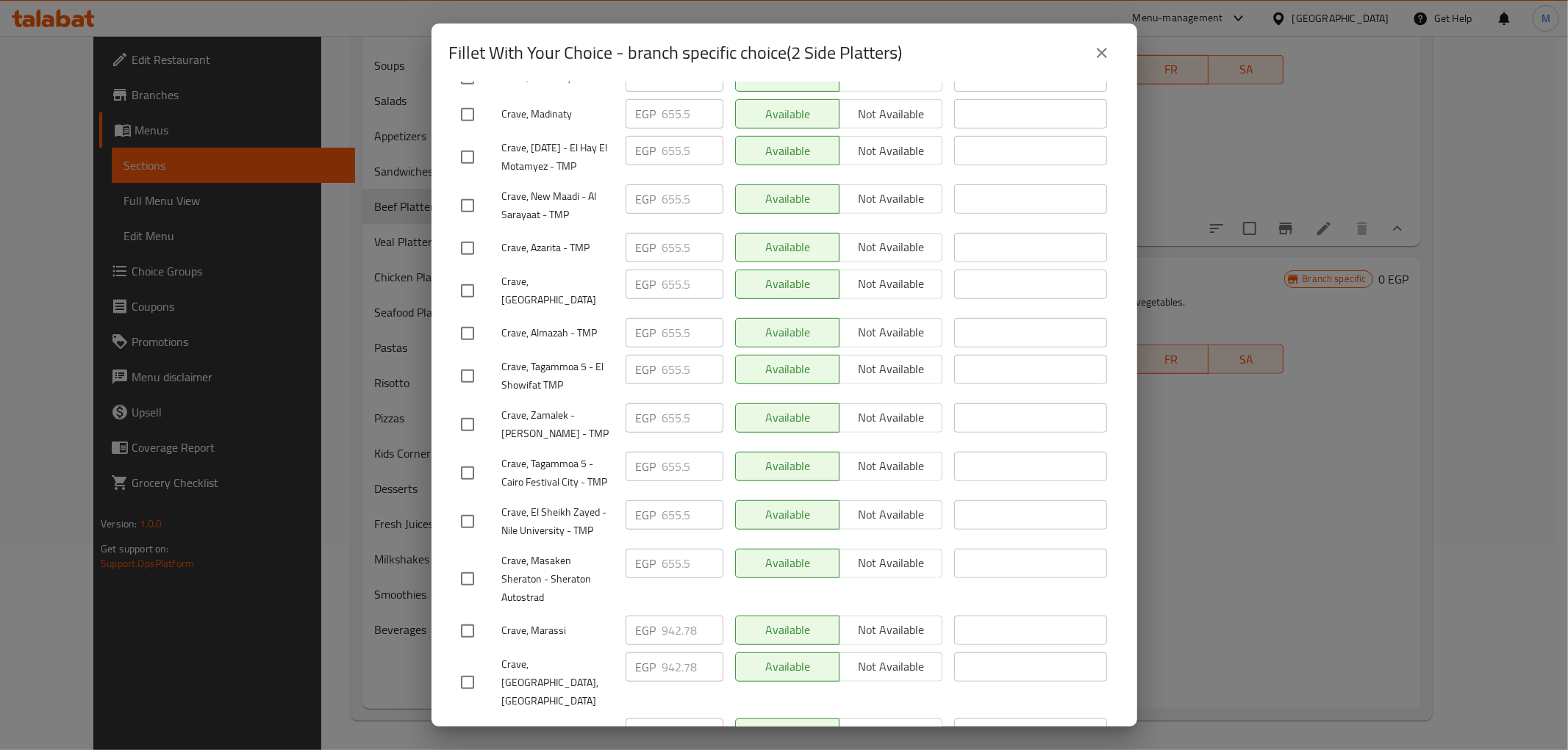
scroll to position [687, 0]
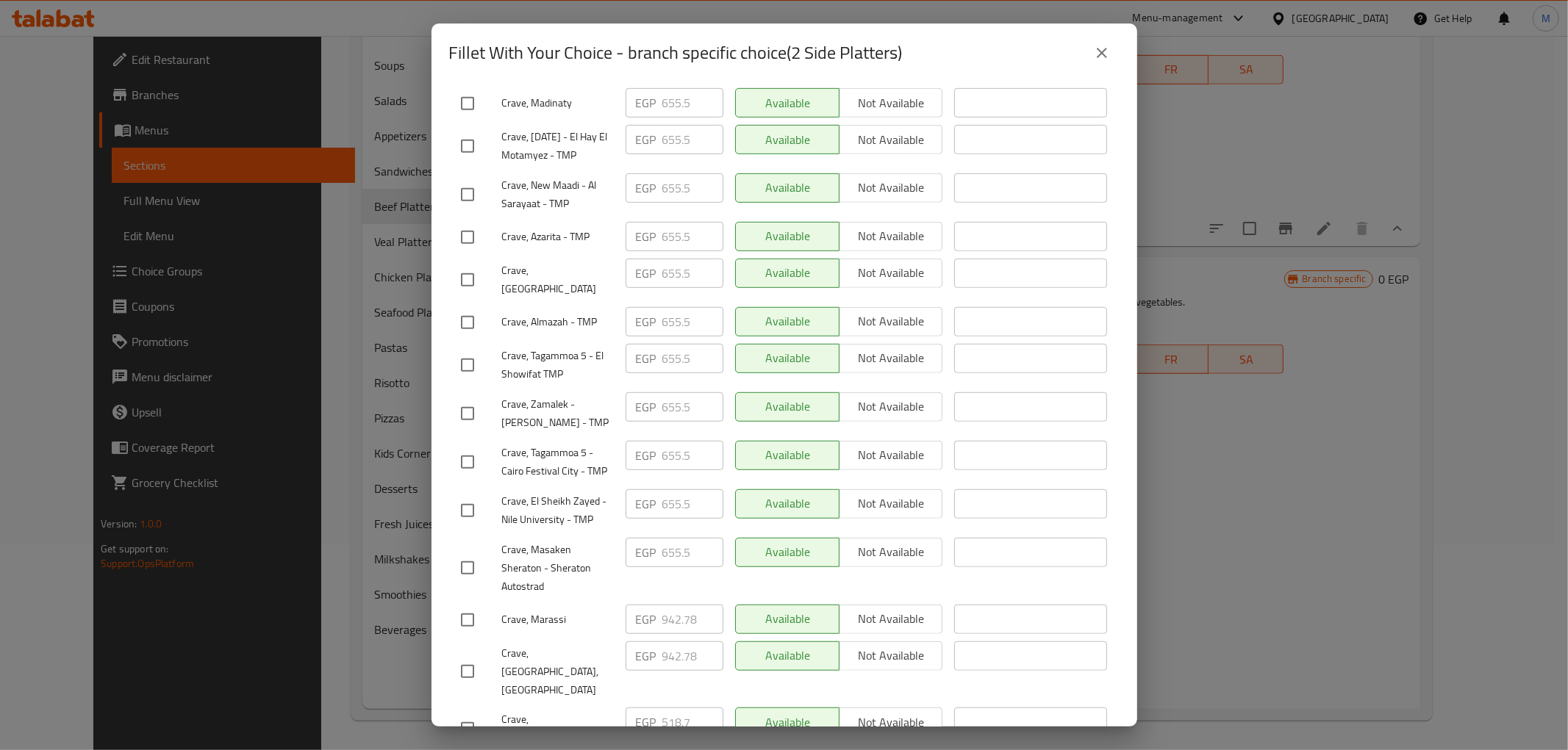
drag, startPoint x: 468, startPoint y: 579, endPoint x: 468, endPoint y: 588, distance: 9.0
click at [468, 605] on input "checkbox" at bounding box center [467, 620] width 31 height 30
checkbox input "true"
click at [465, 657] on input "checkbox" at bounding box center [467, 672] width 31 height 30
checkbox input "true"
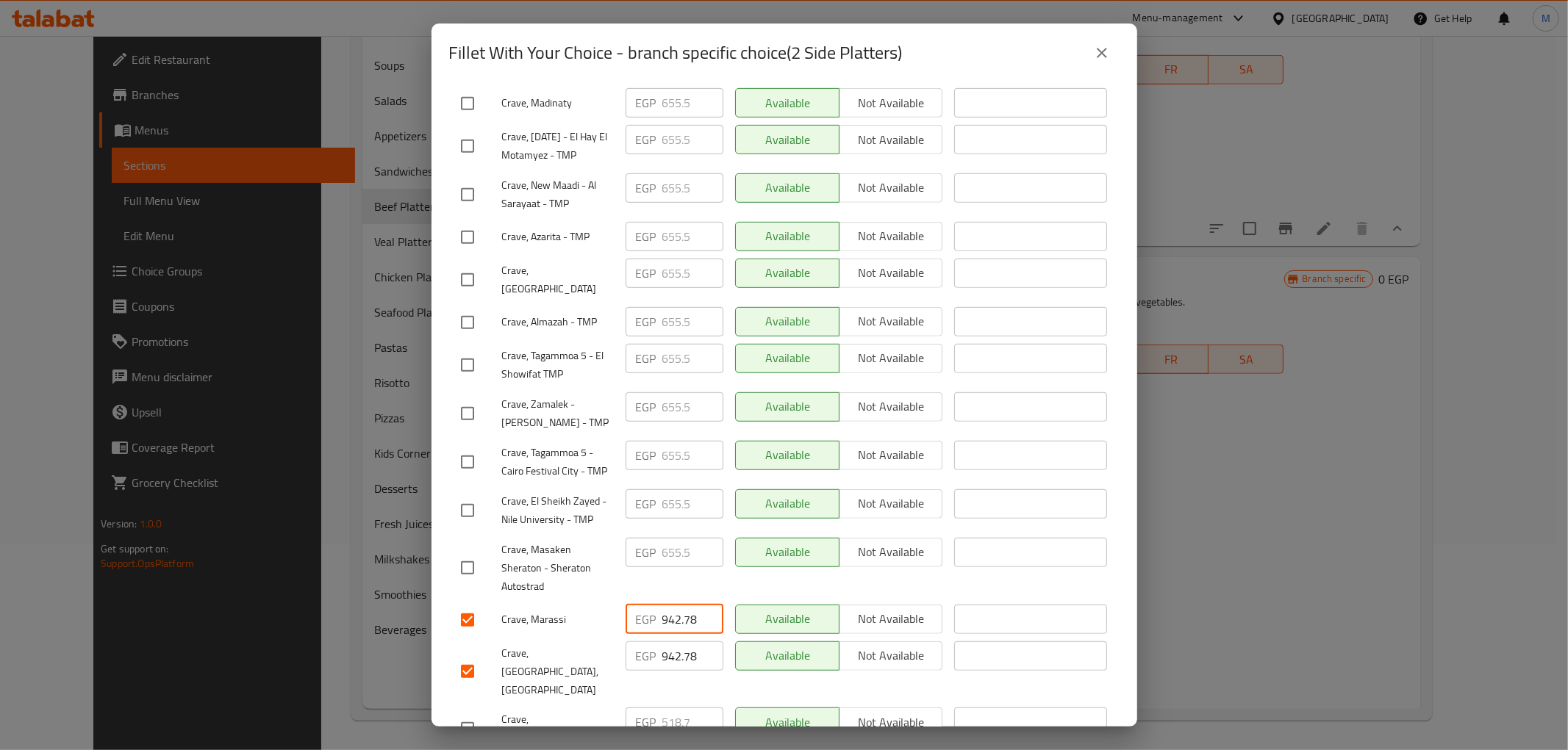
click at [670, 605] on input "942.78" at bounding box center [693, 619] width 61 height 30
paste input "90.66"
type input "990.66"
click at [671, 641] on input "942.78" at bounding box center [693, 656] width 61 height 30
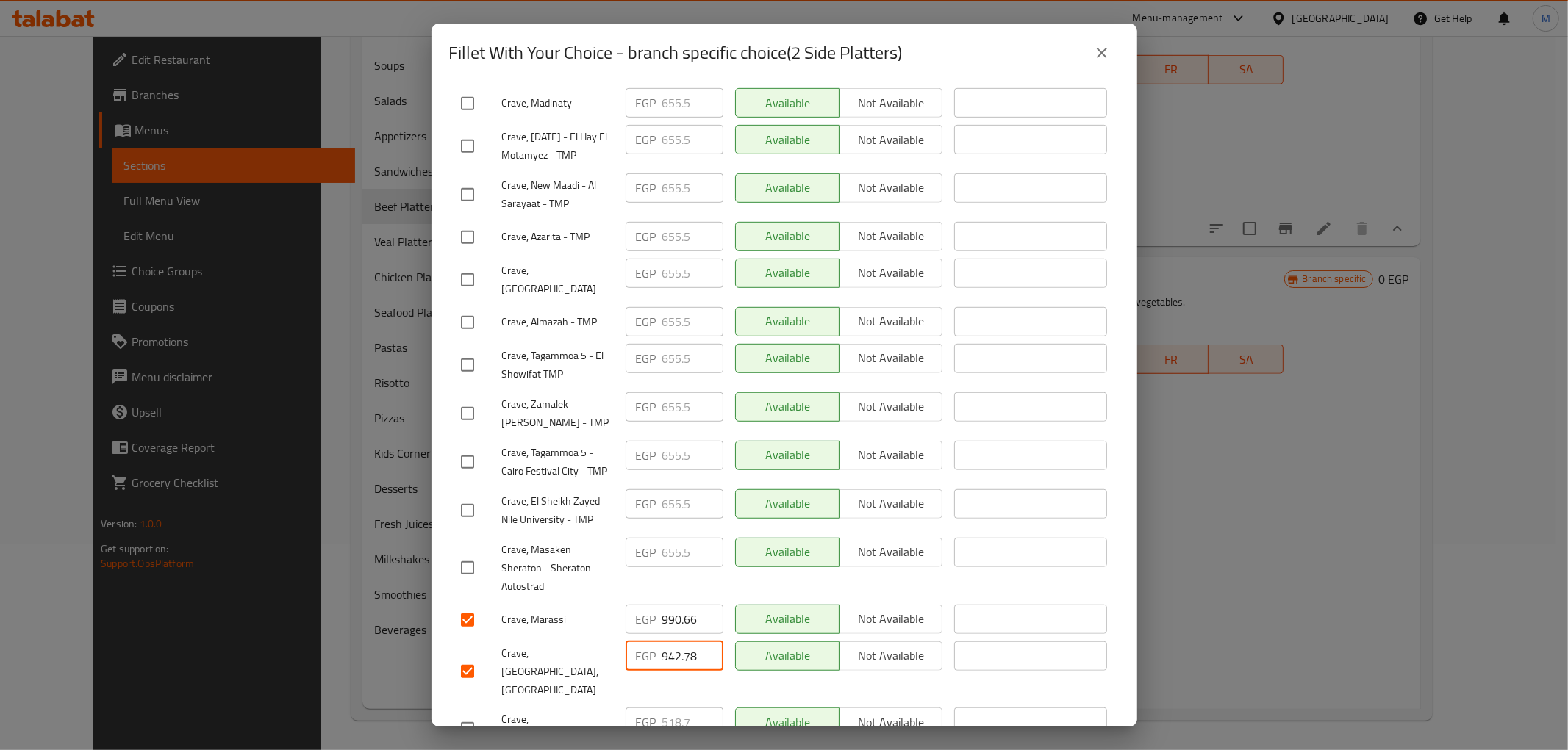
click at [671, 641] on input "942.78" at bounding box center [693, 656] width 61 height 30
paste input "90.66"
type input "990.66"
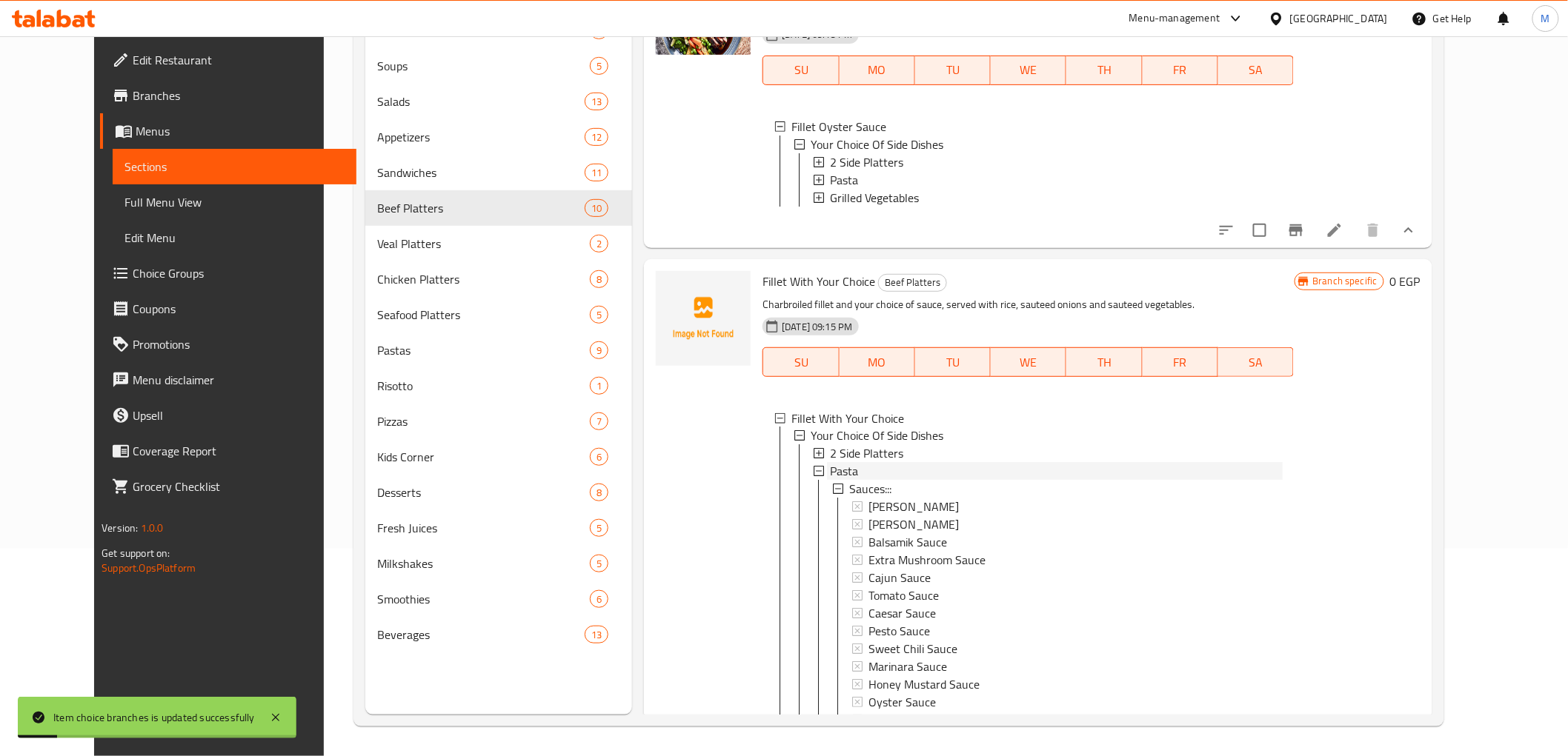
click at [830, 481] on span "Pasta" at bounding box center [844, 472] width 28 height 18
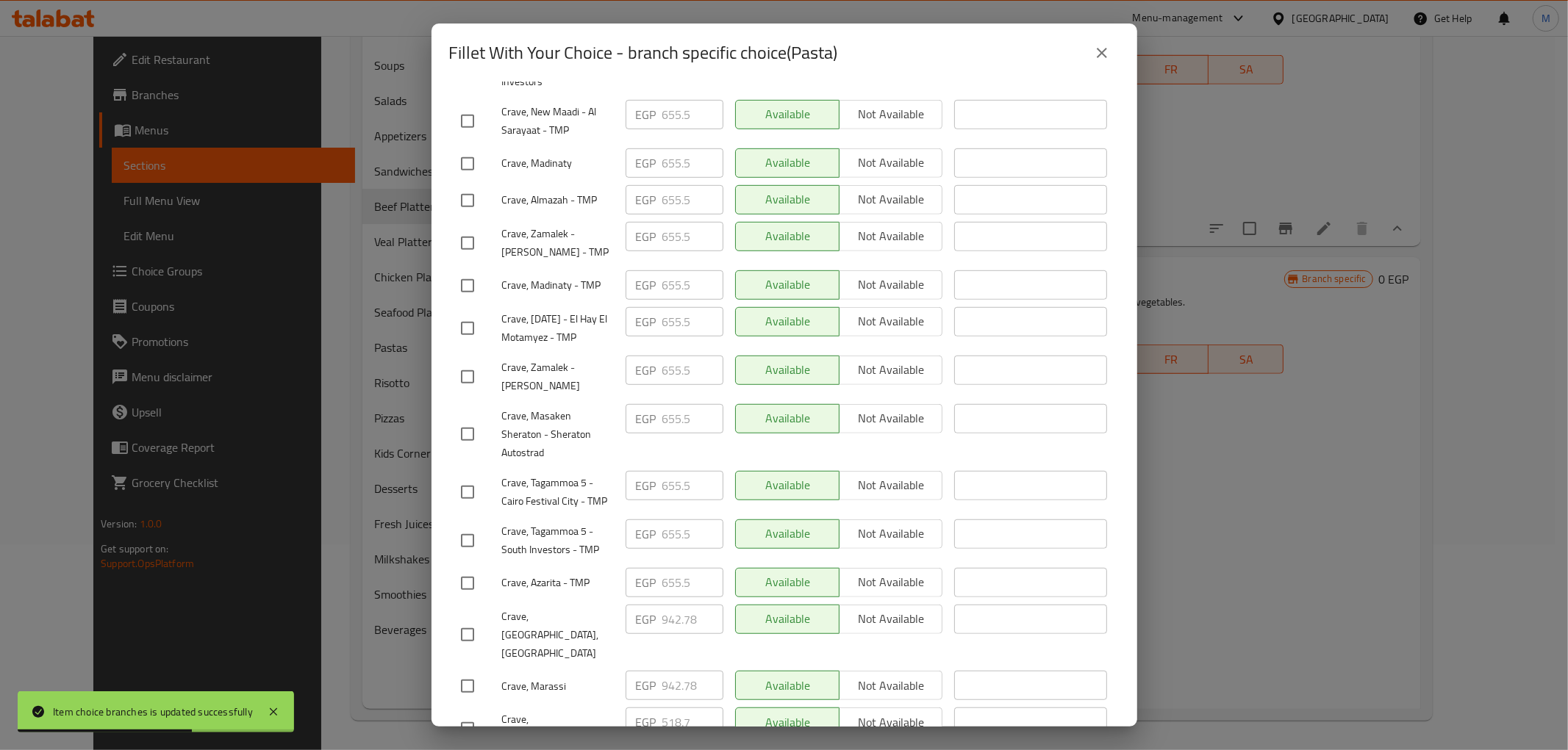
click at [471, 671] on input "checkbox" at bounding box center [467, 686] width 31 height 30
checkbox input "true"
click at [464, 619] on input "checkbox" at bounding box center [467, 635] width 31 height 30
checkbox input "true"
click at [671, 605] on input "942.78" at bounding box center [693, 619] width 61 height 30
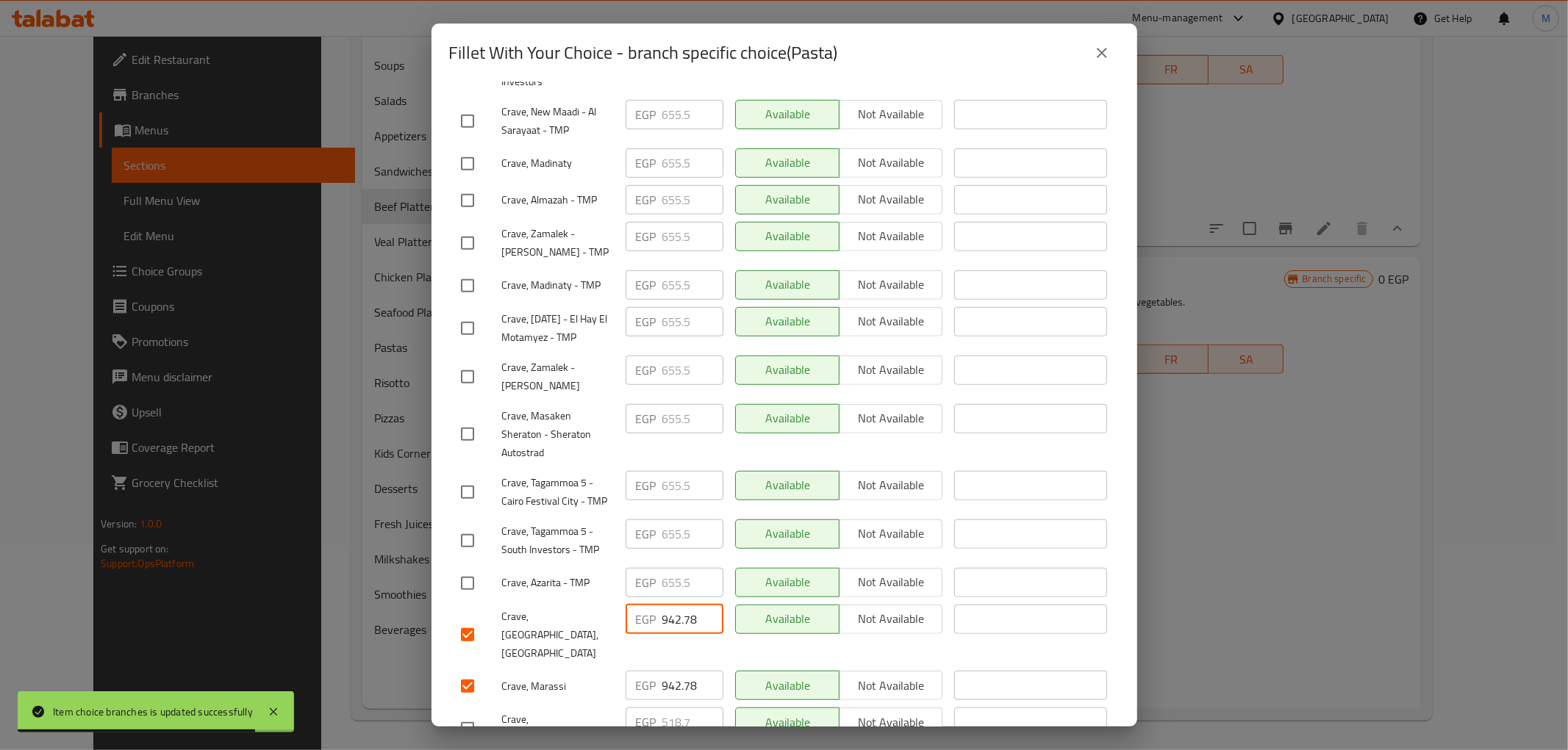
click at [671, 605] on input "942.78" at bounding box center [693, 619] width 61 height 30
paste input "90.66"
type input "990.66"
click at [679, 671] on input "942.78" at bounding box center [693, 685] width 61 height 30
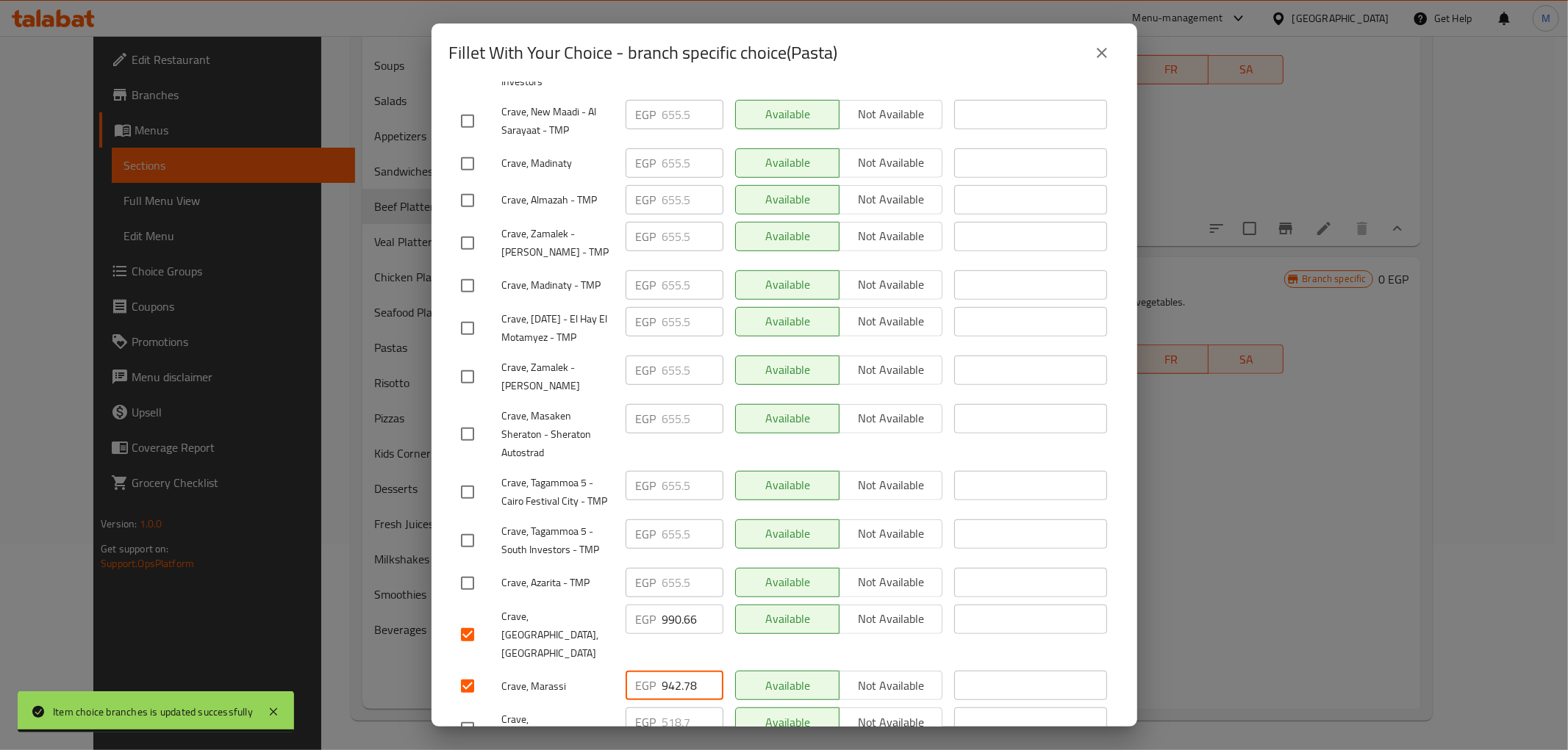
click at [679, 671] on input "942.78" at bounding box center [693, 685] width 61 height 30
paste input "90.66"
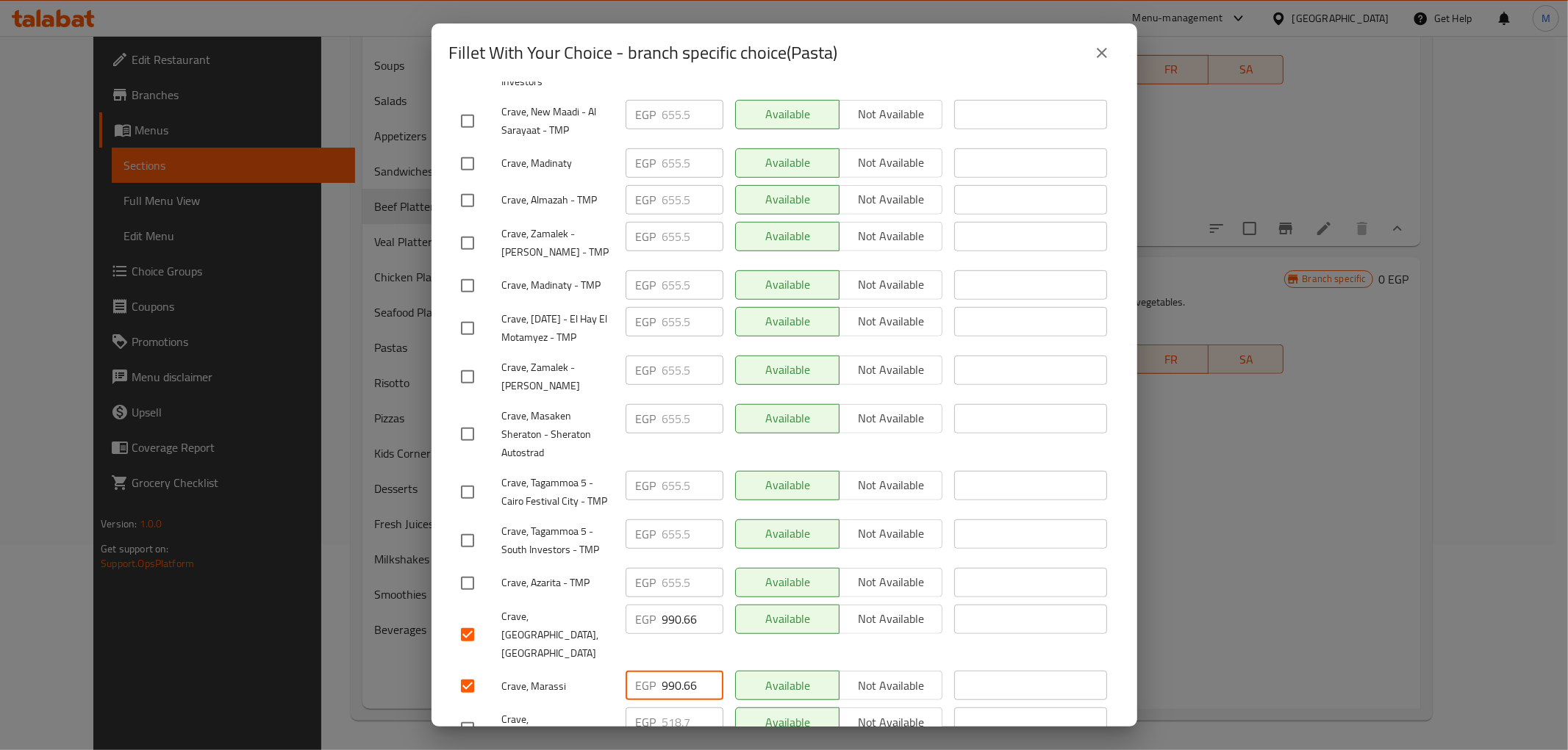
type input "990.66"
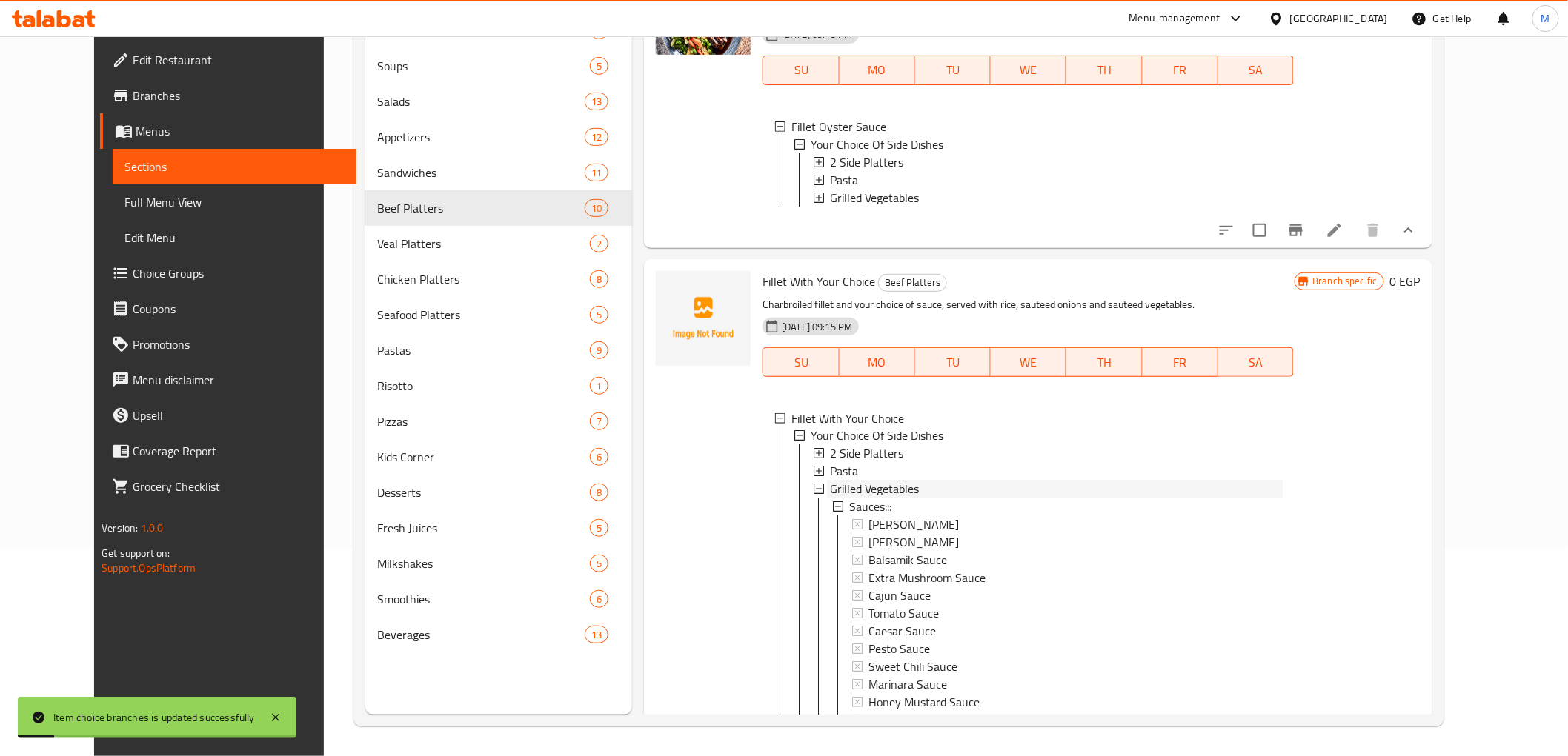
click at [839, 499] on span "Grilled Vegetables" at bounding box center [874, 490] width 89 height 18
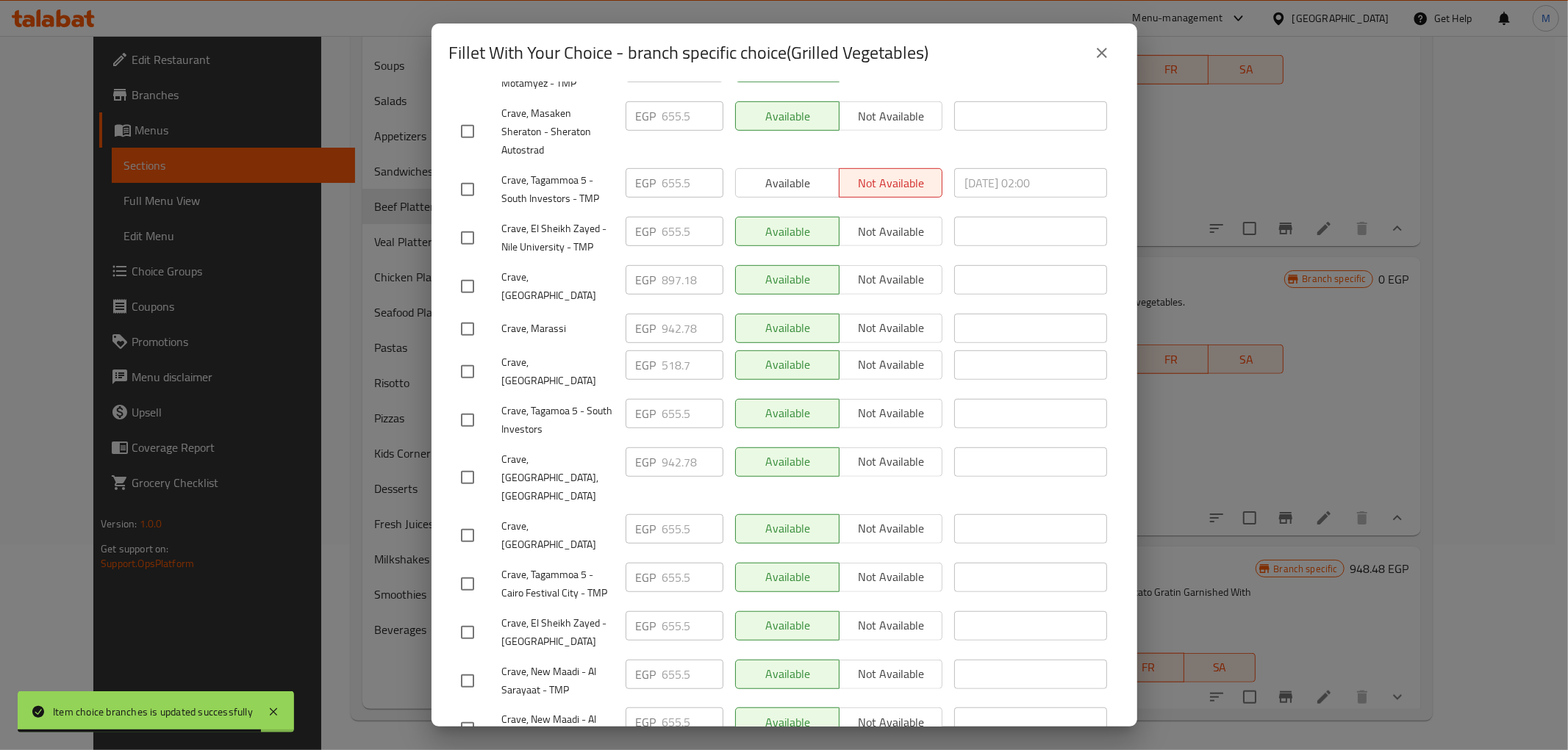
click at [468, 462] on input "checkbox" at bounding box center [467, 477] width 31 height 30
checkbox input "true"
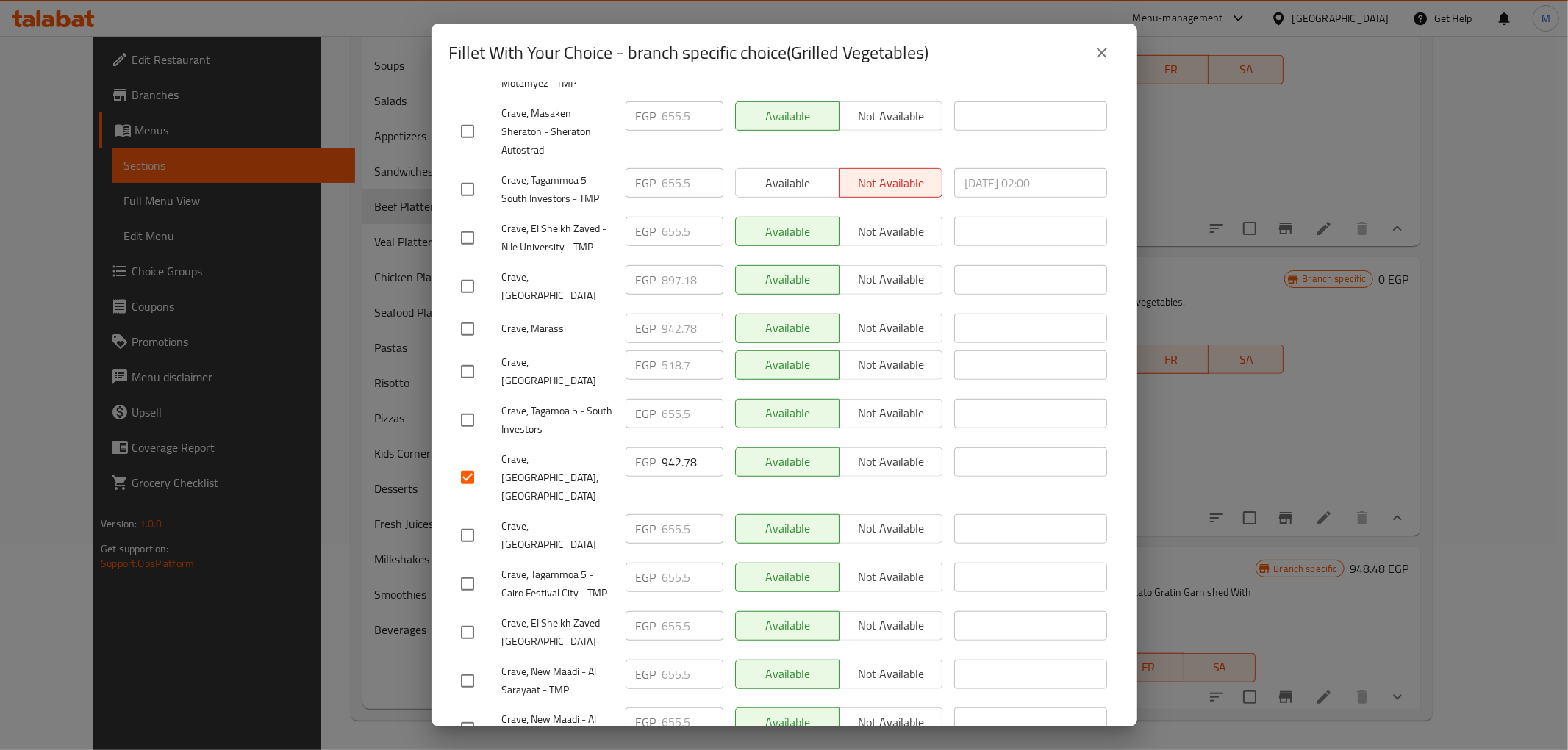
click at [468, 314] on input "checkbox" at bounding box center [467, 329] width 31 height 30
checkbox input "true"
click at [671, 314] on input "942.78" at bounding box center [693, 328] width 61 height 30
paste input "90.66"
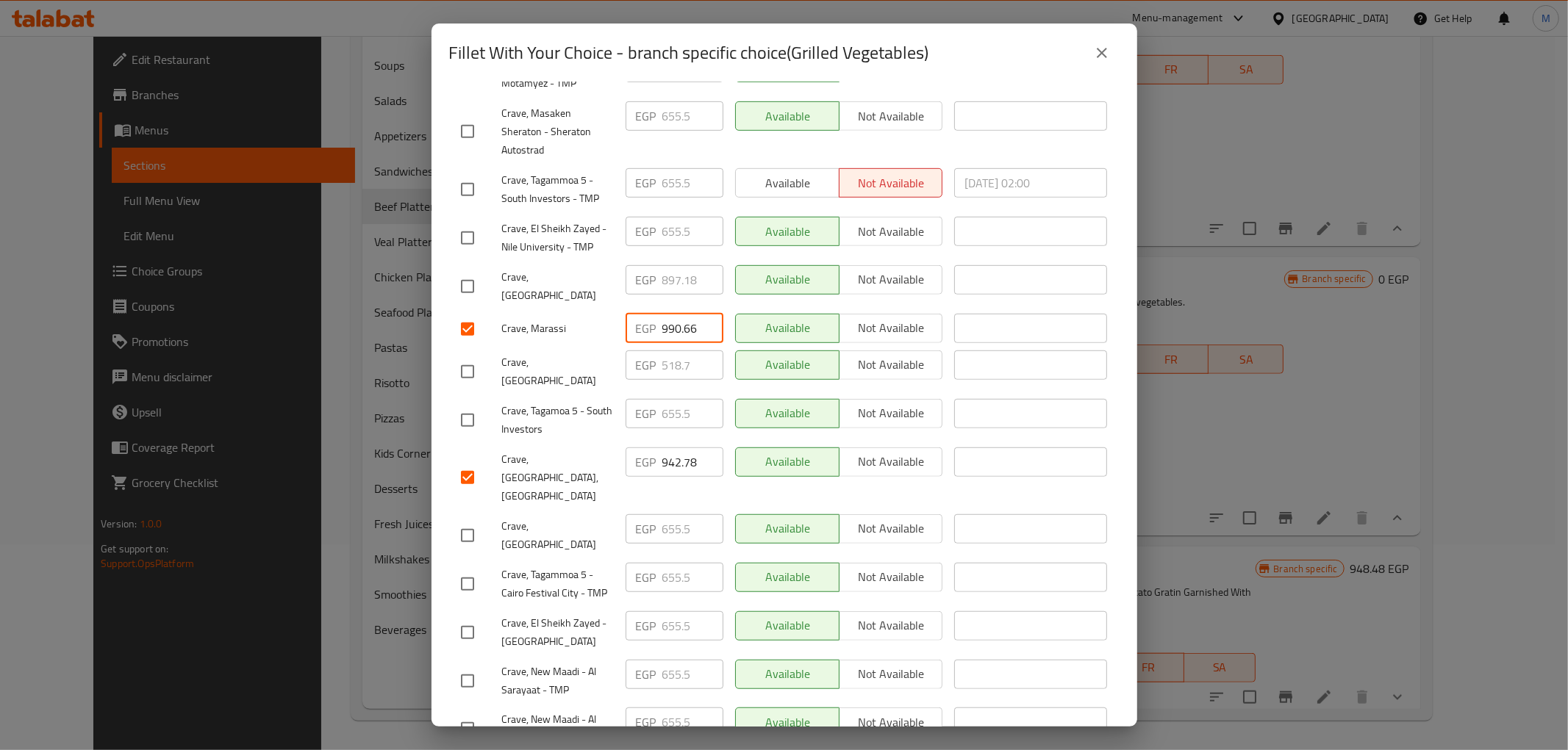
type input "990.66"
click at [670, 448] on input "942.78" at bounding box center [693, 462] width 61 height 30
click at [667, 448] on input "942.78" at bounding box center [693, 462] width 61 height 30
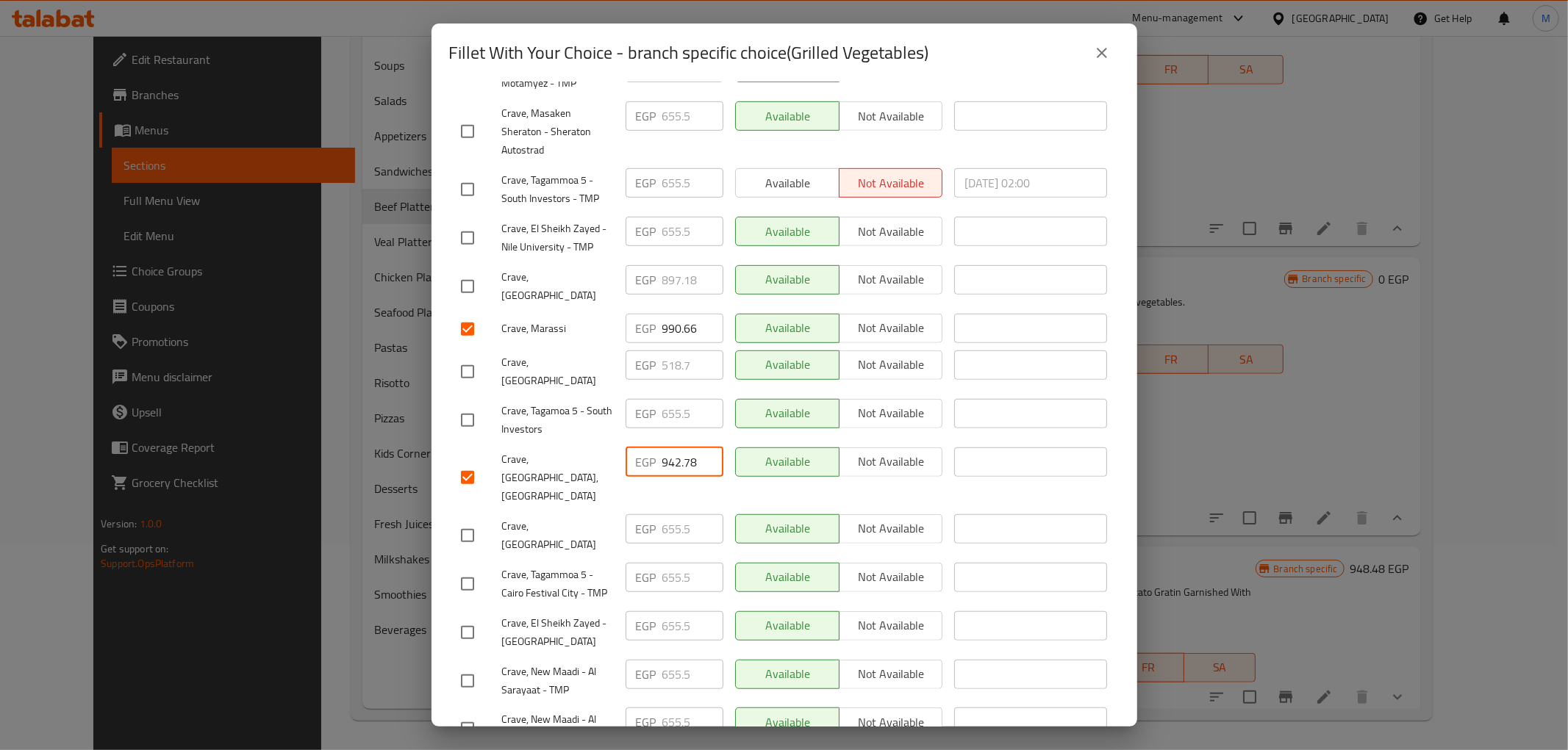
paste input "90.66"
type input "990.66"
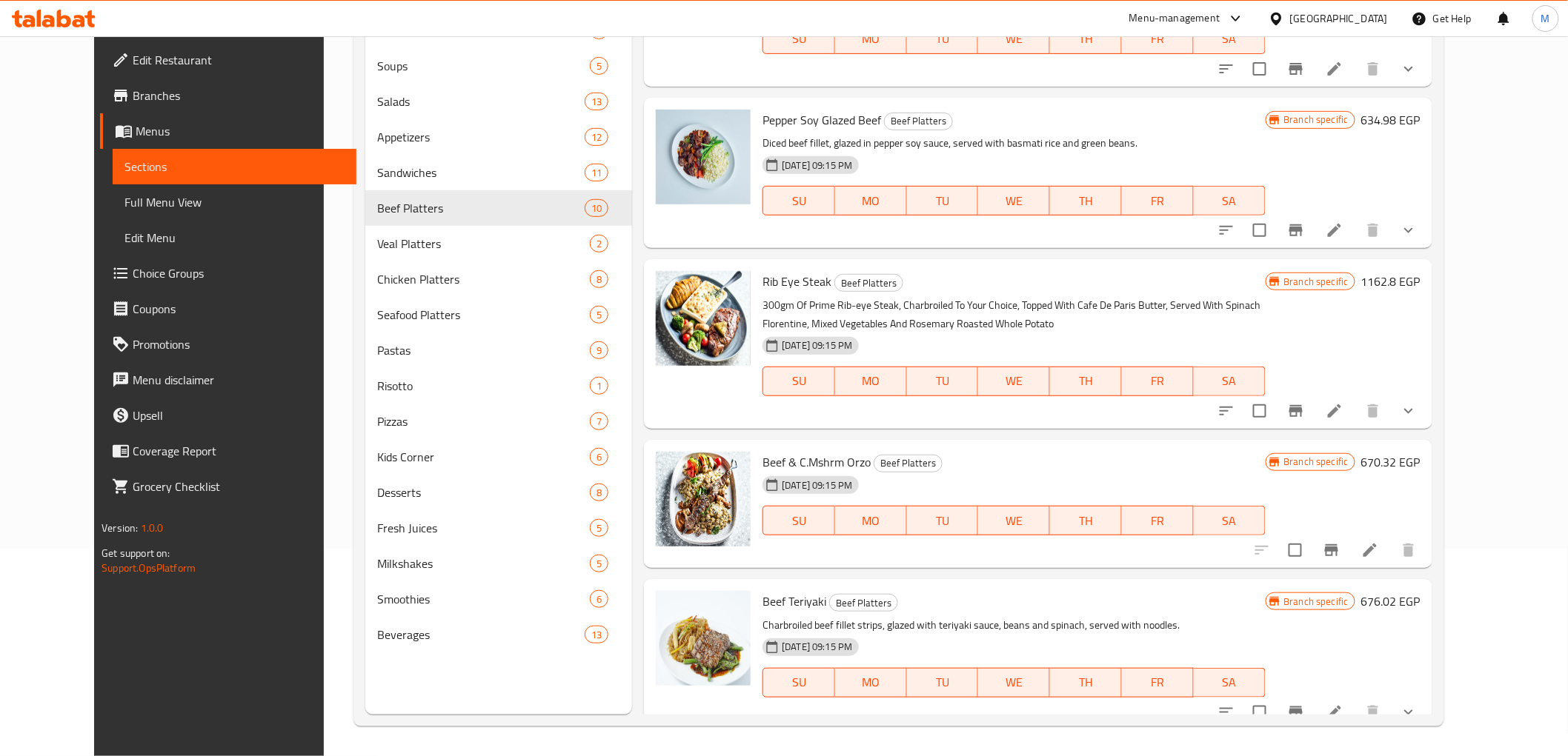
scroll to position [1484, 0]
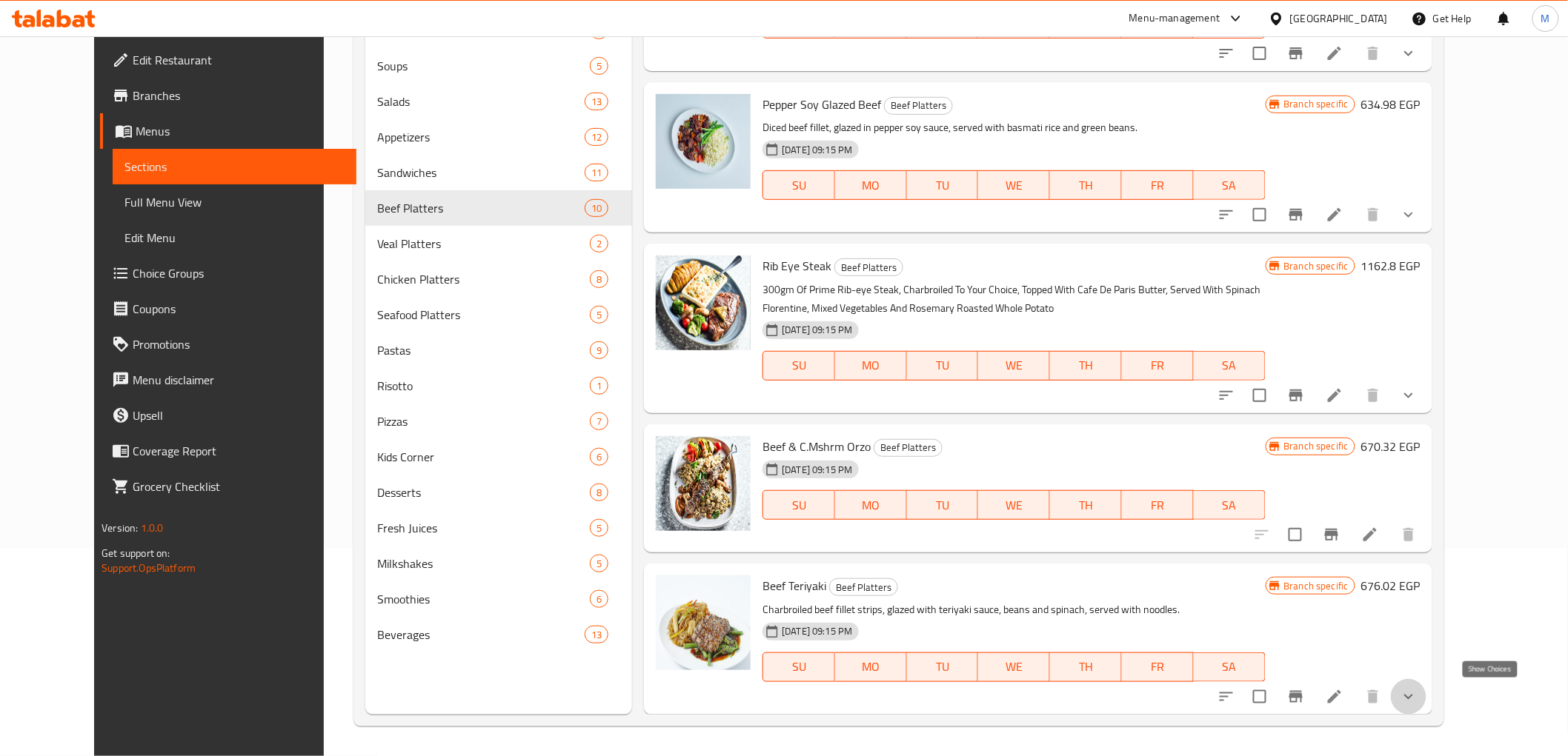
drag, startPoint x: 1486, startPoint y: 695, endPoint x: 1442, endPoint y: 687, distance: 44.7
click at [1417, 696] on icon "show more" at bounding box center [1409, 697] width 18 height 18
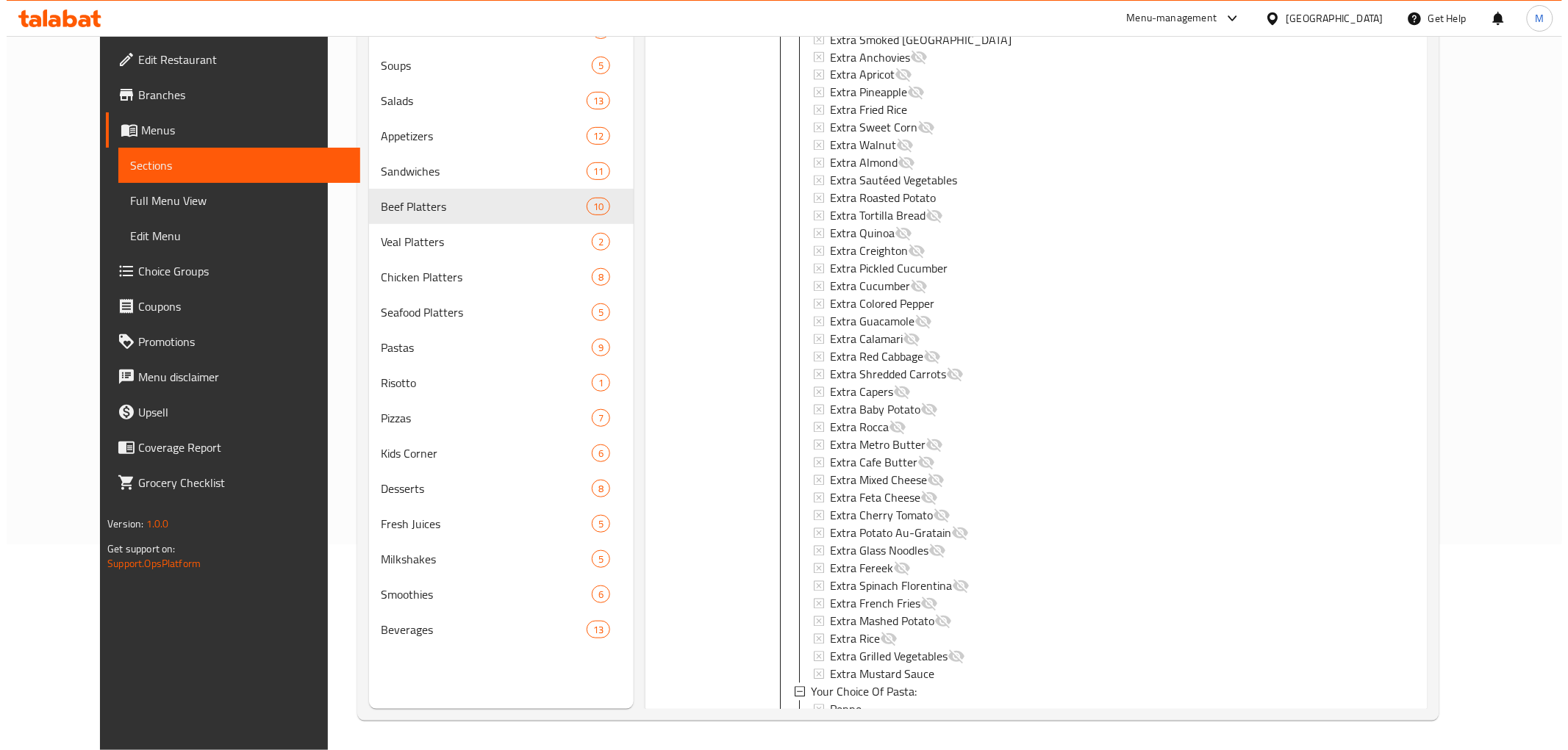
scroll to position [3378, 0]
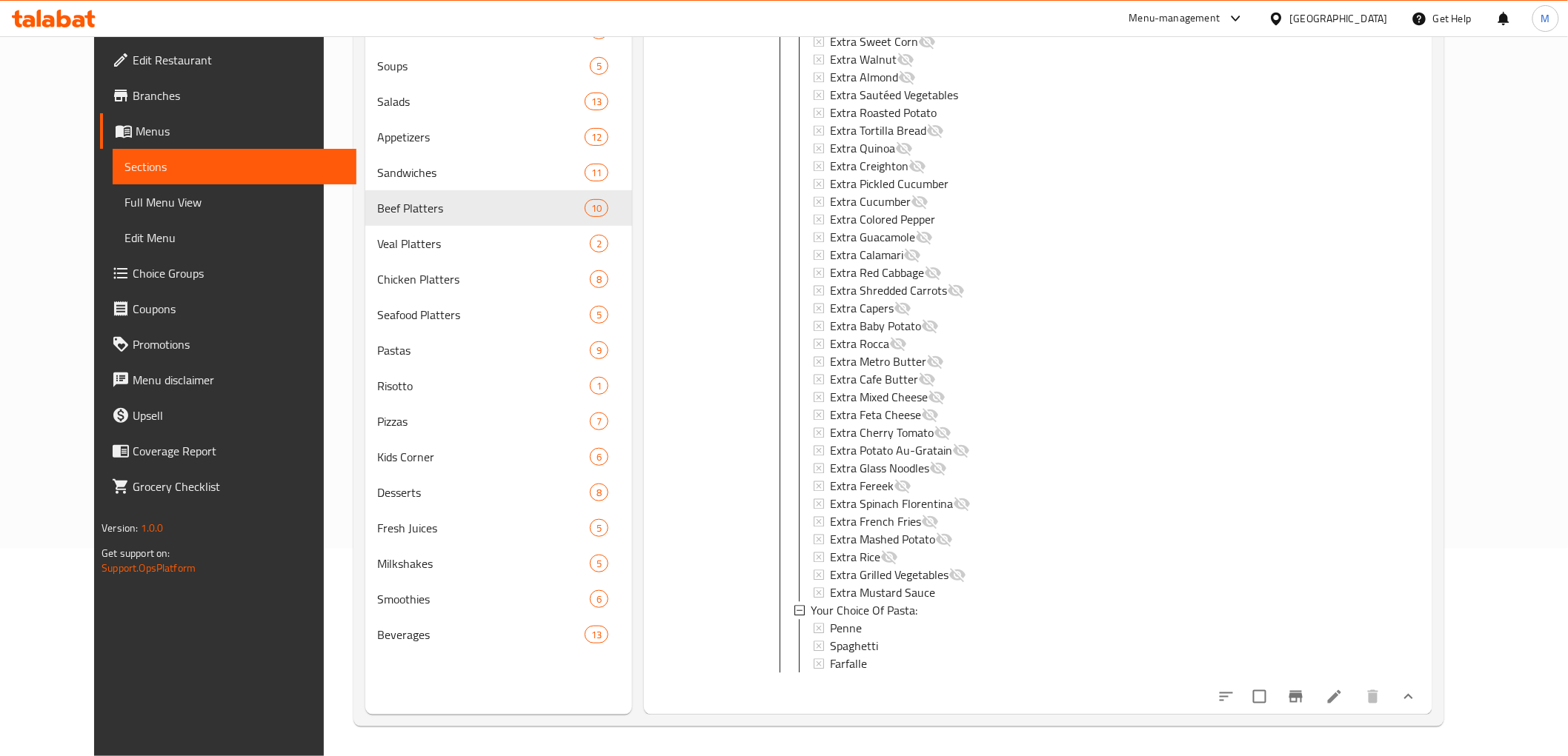
click at [1305, 699] on icon "Branch-specific-item" at bounding box center [1296, 697] width 18 height 18
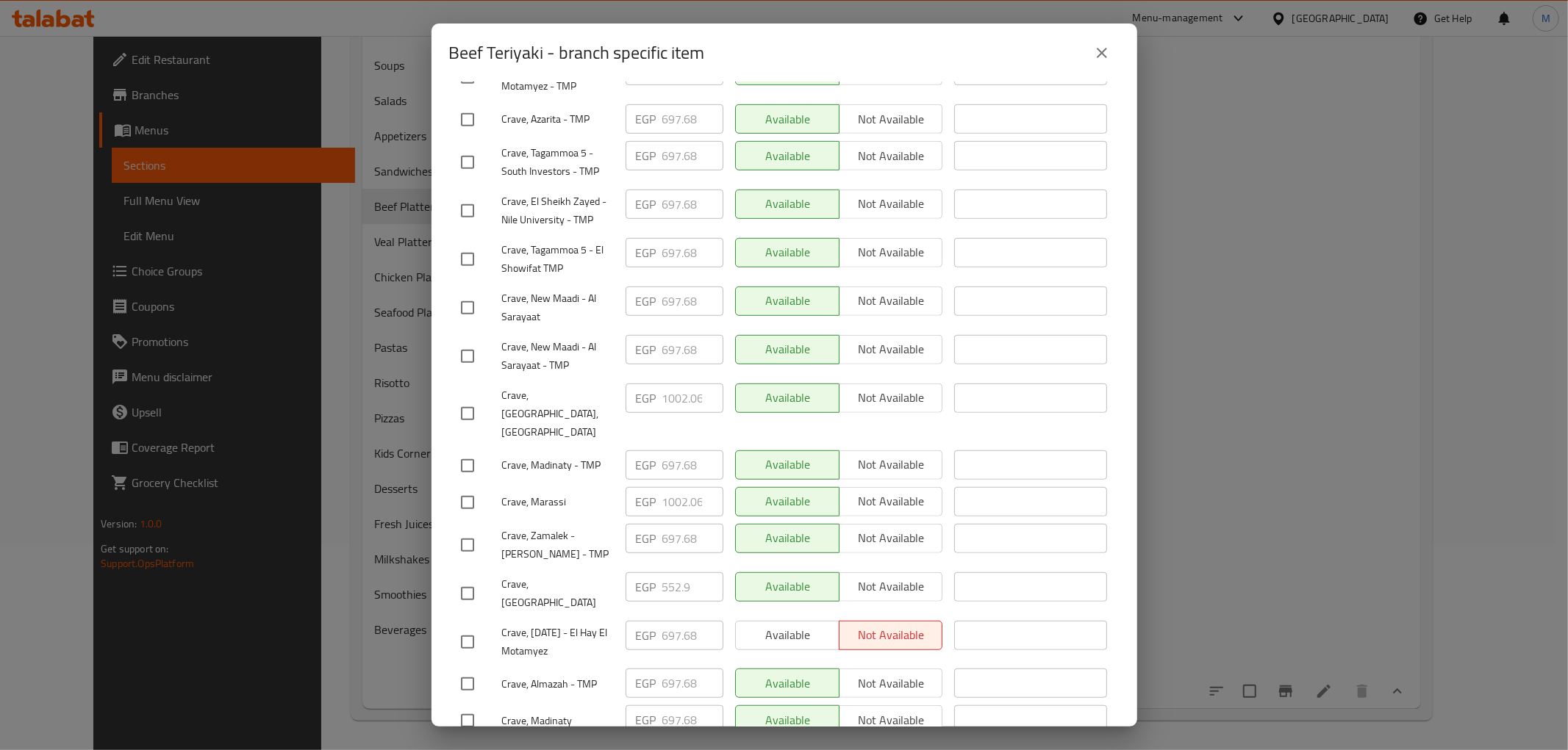
scroll to position [687, 0]
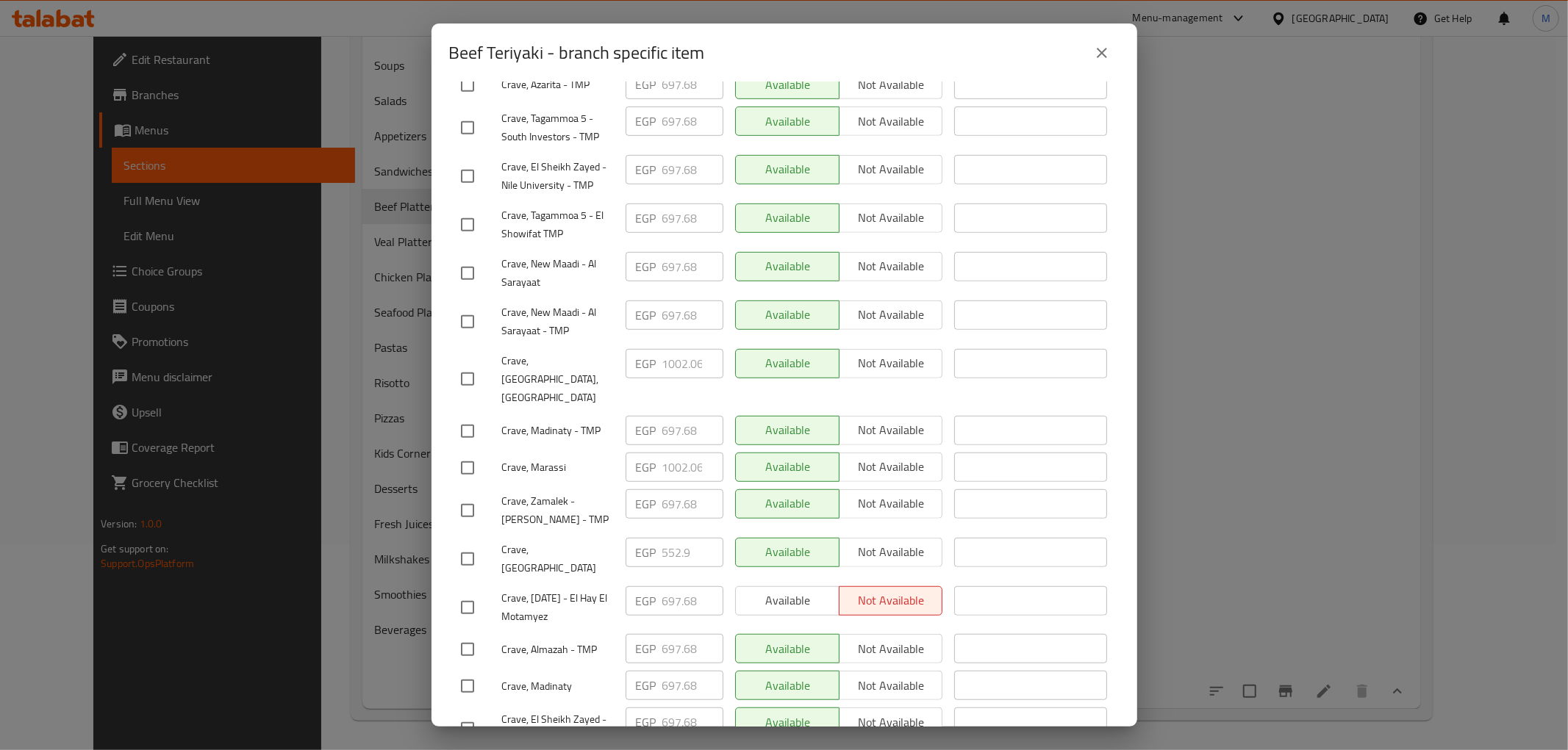
click at [468, 453] on input "checkbox" at bounding box center [467, 468] width 31 height 30
checkbox input "true"
click at [466, 364] on input "checkbox" at bounding box center [467, 379] width 31 height 30
checkbox input "true"
click at [663, 349] on input "1002.06" at bounding box center [693, 363] width 61 height 30
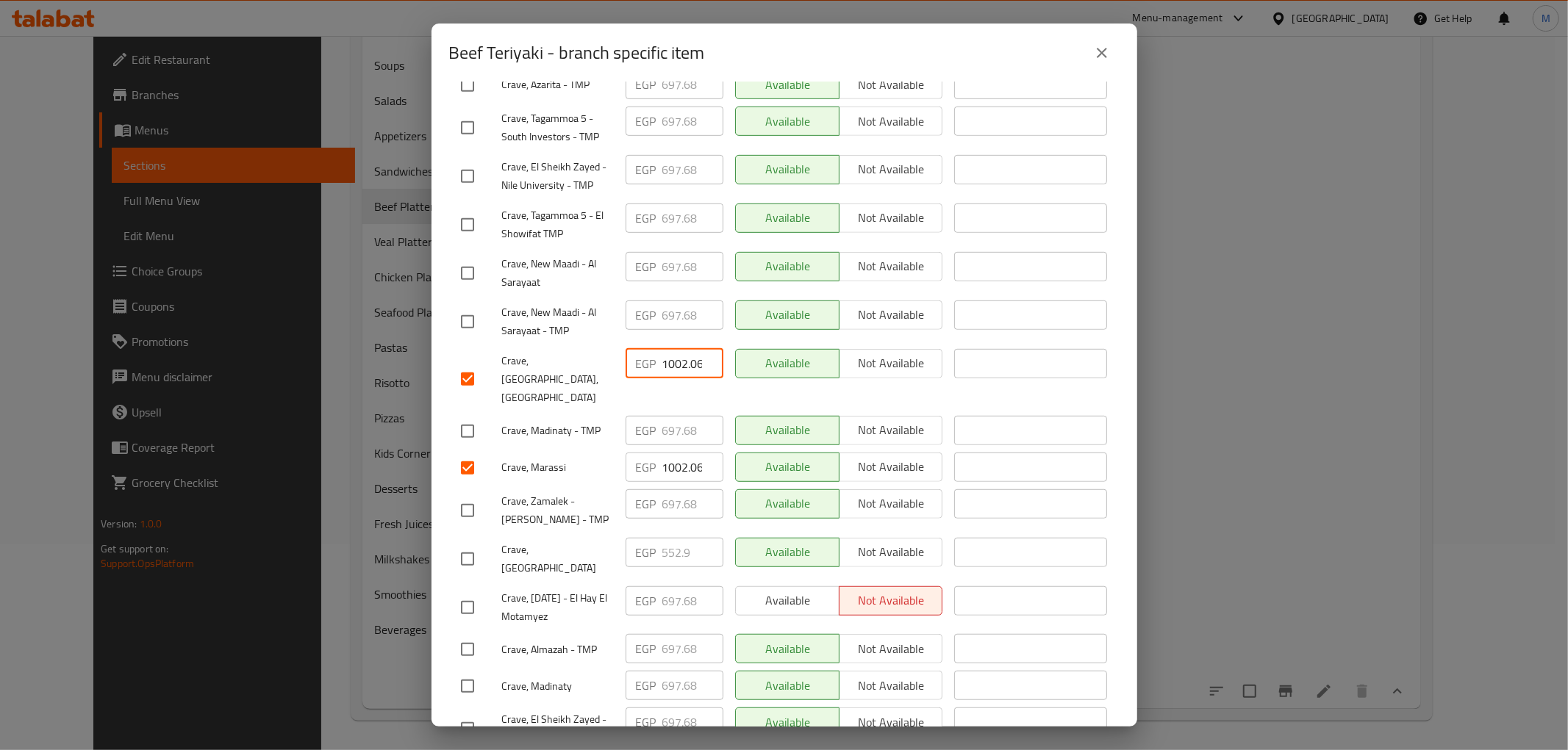
click at [663, 349] on input "1002.06" at bounding box center [693, 363] width 61 height 30
paste input "53.3"
type input "1053.36"
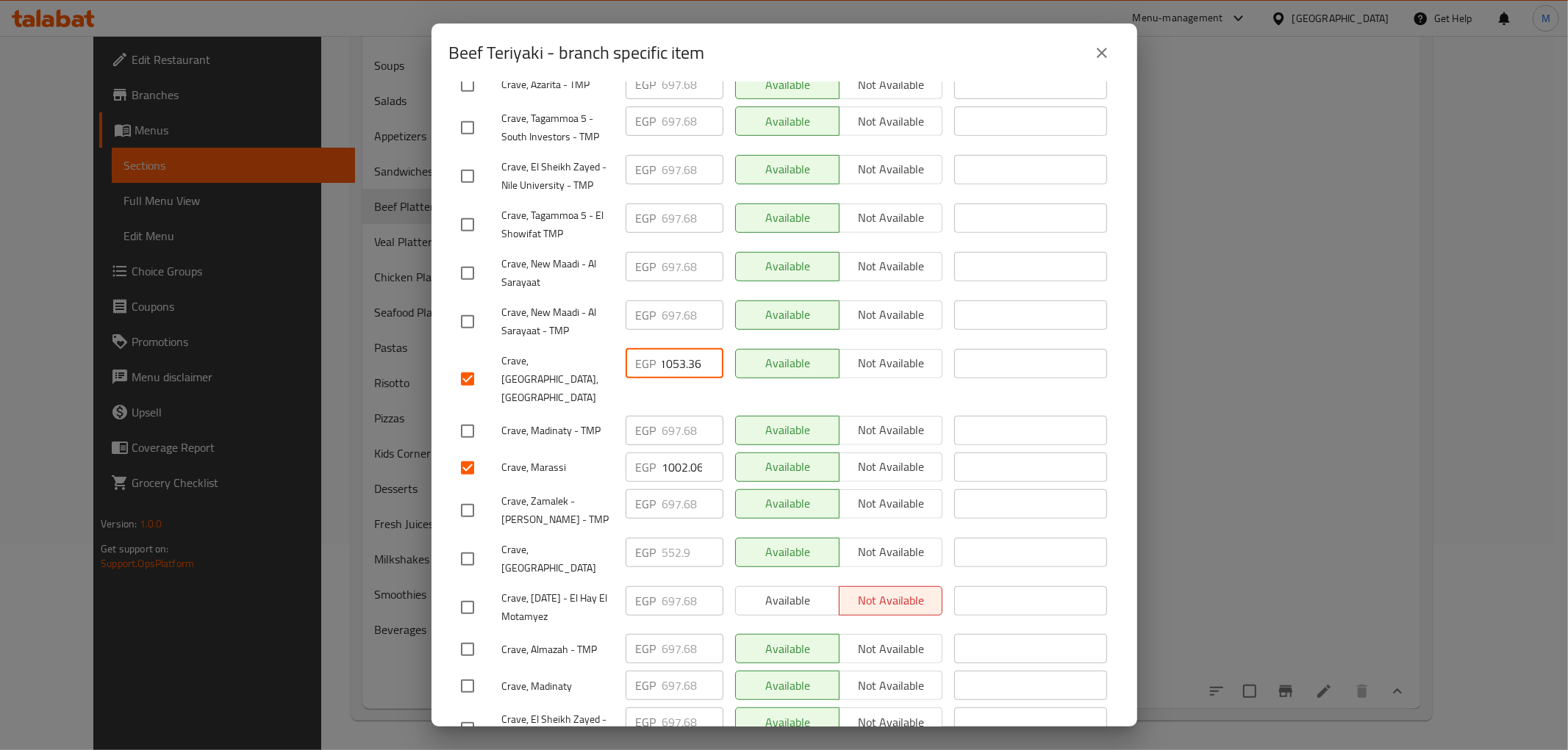
click at [672, 453] on input "1002.06" at bounding box center [693, 467] width 61 height 30
paste input "53.3"
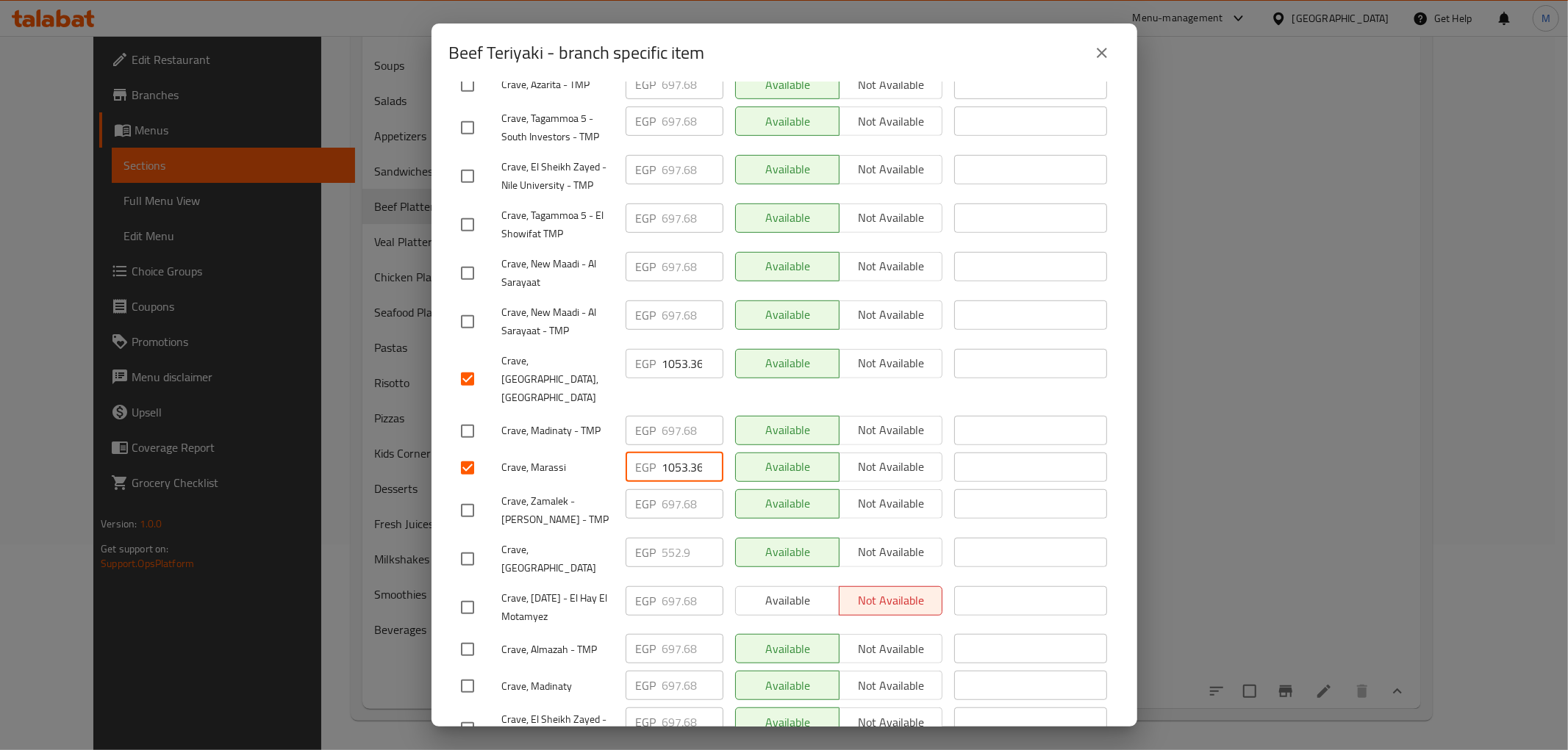
scroll to position [0, 4]
type input "1053.36"
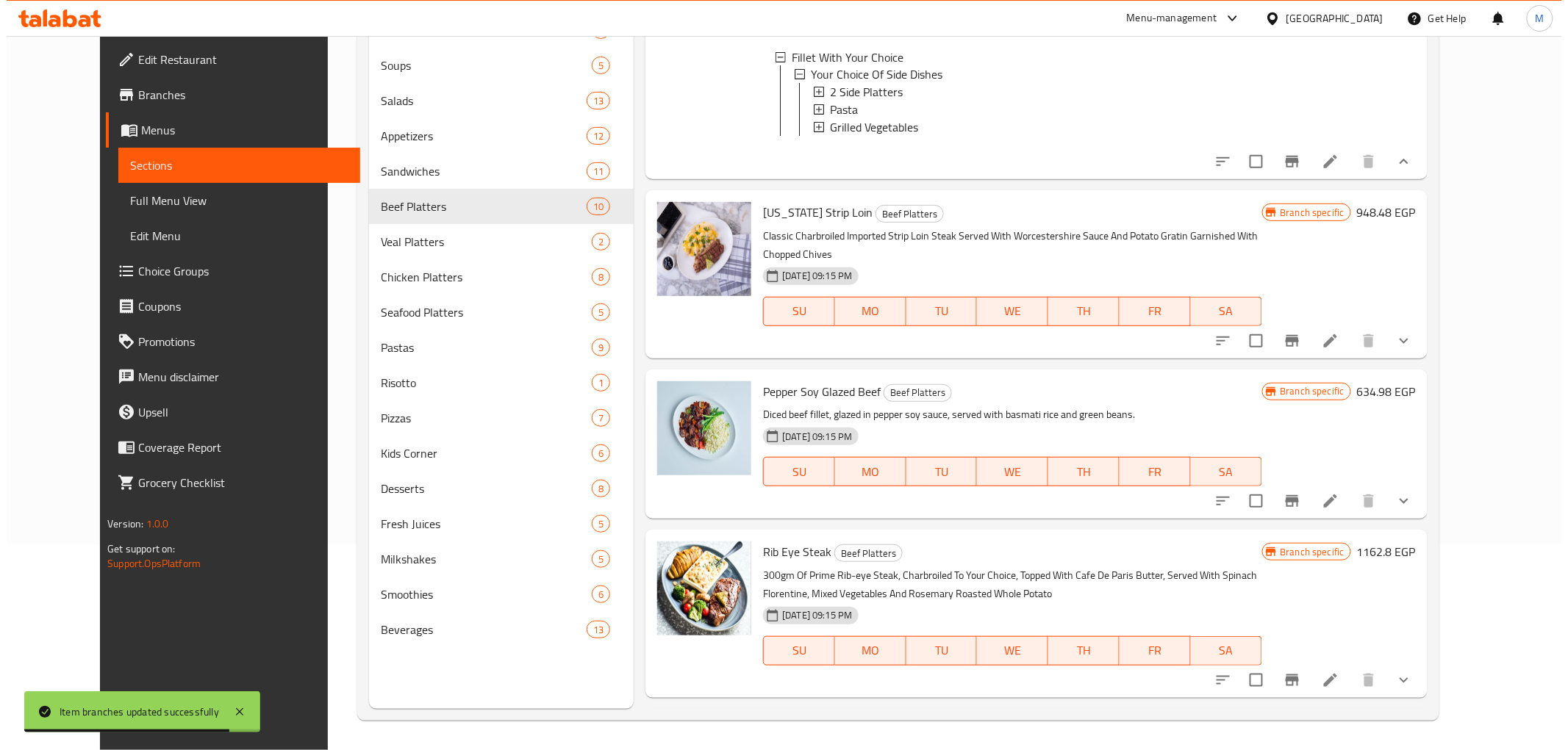
scroll to position [1091, 0]
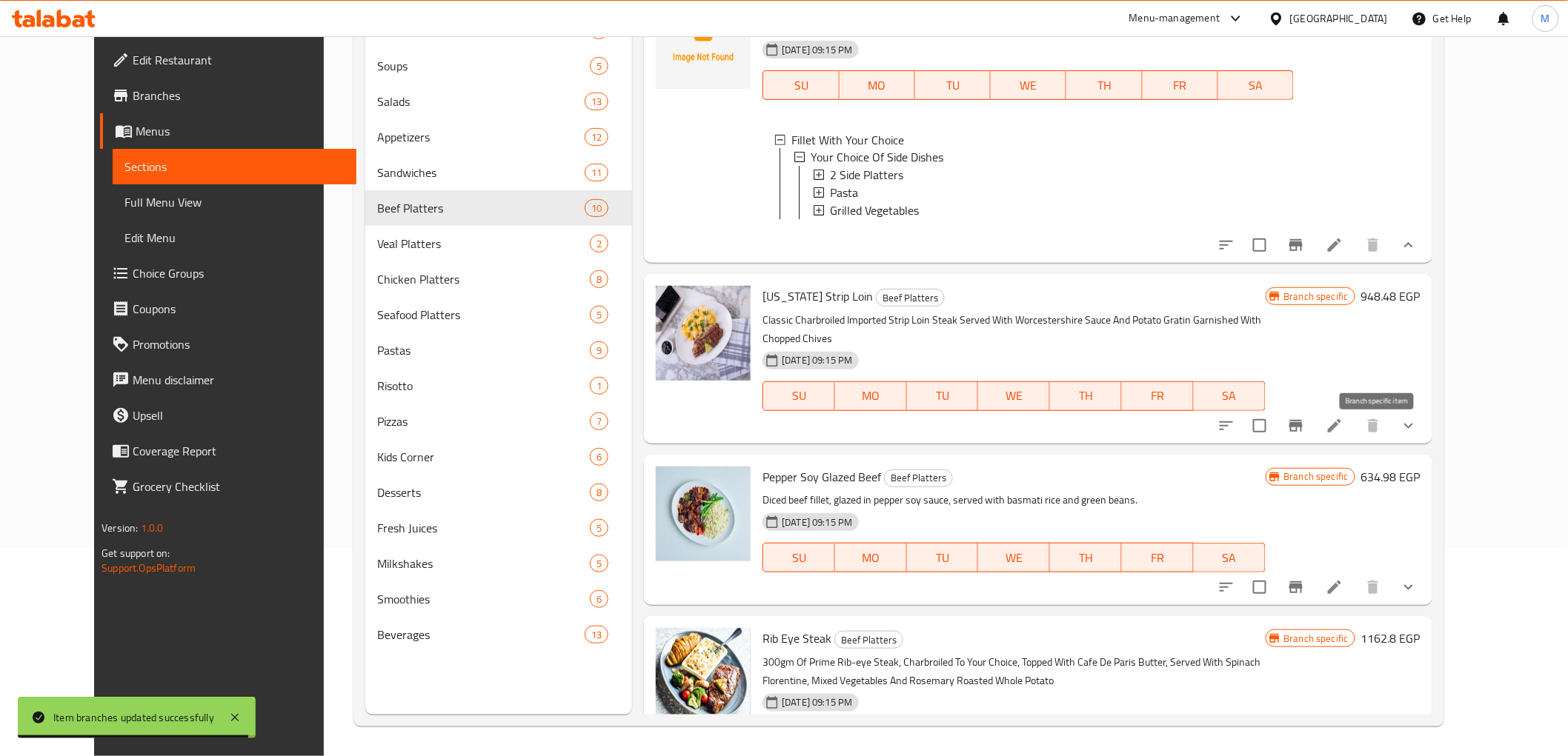
click at [1305, 435] on icon "Branch-specific-item" at bounding box center [1296, 426] width 18 height 18
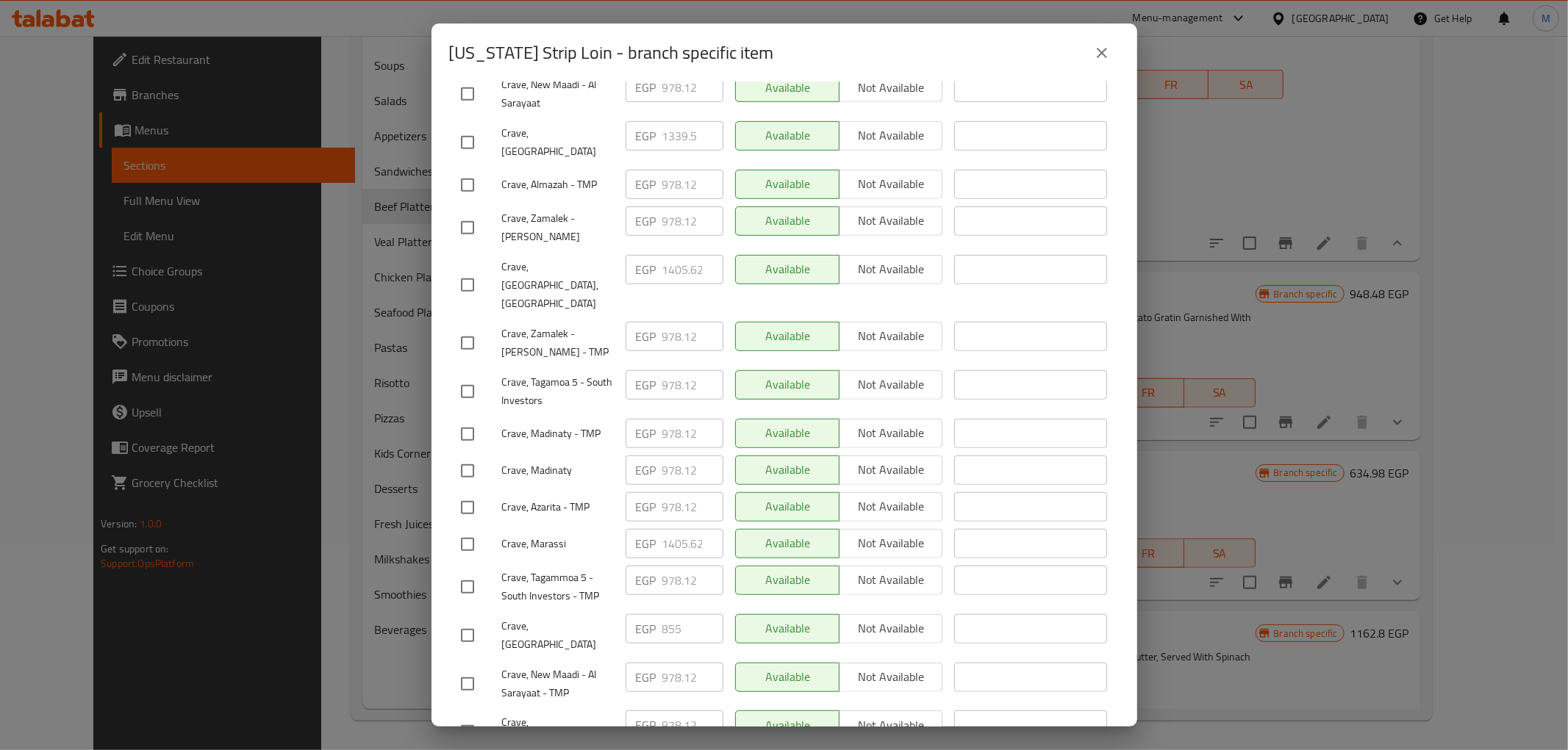
scroll to position [687, 0]
click at [474, 526] on input "checkbox" at bounding box center [467, 541] width 31 height 30
checkbox input "true"
click at [466, 267] on input "checkbox" at bounding box center [467, 282] width 31 height 30
checkbox input "true"
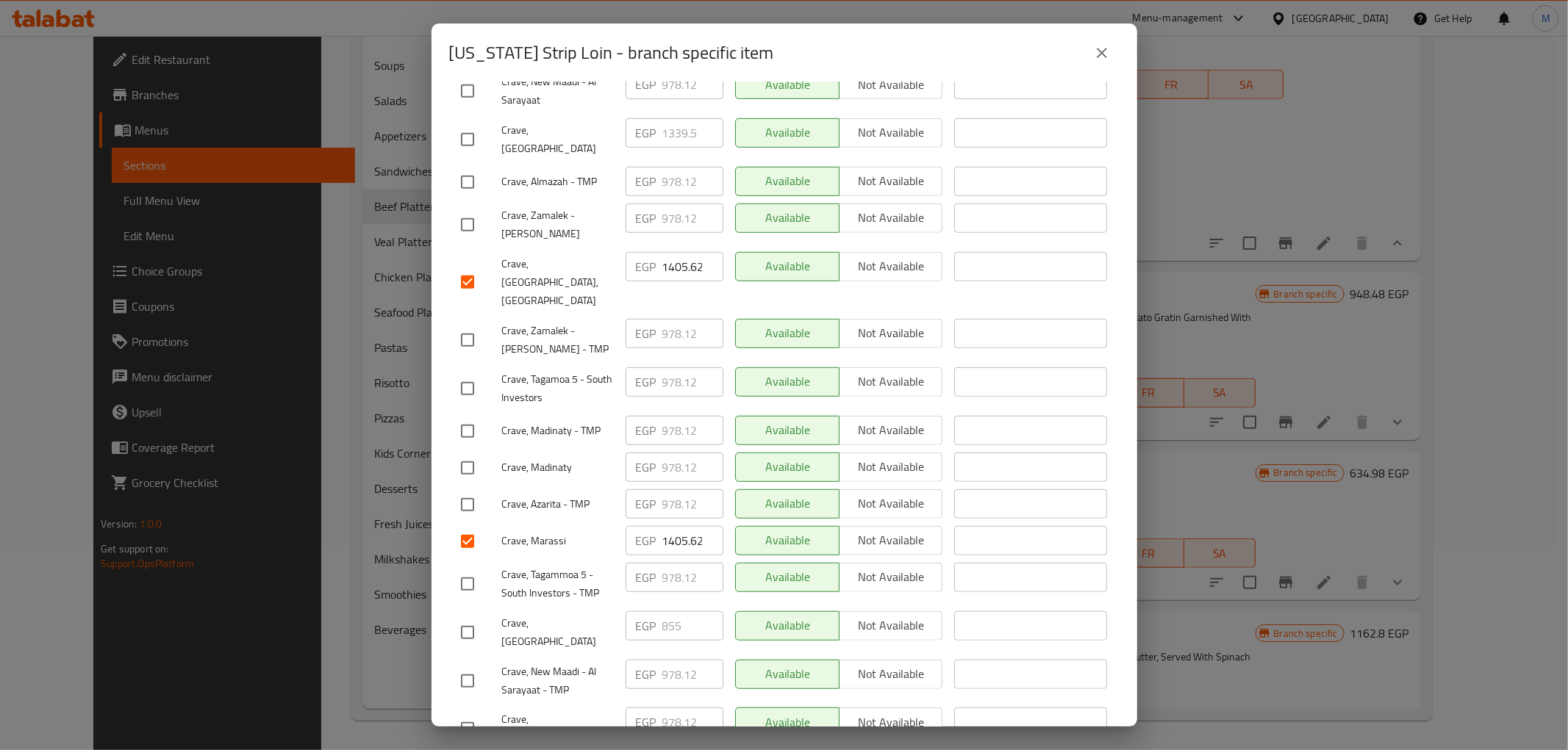
click at [673, 253] on input "1405.62" at bounding box center [693, 267] width 61 height 30
paste input "76.30"
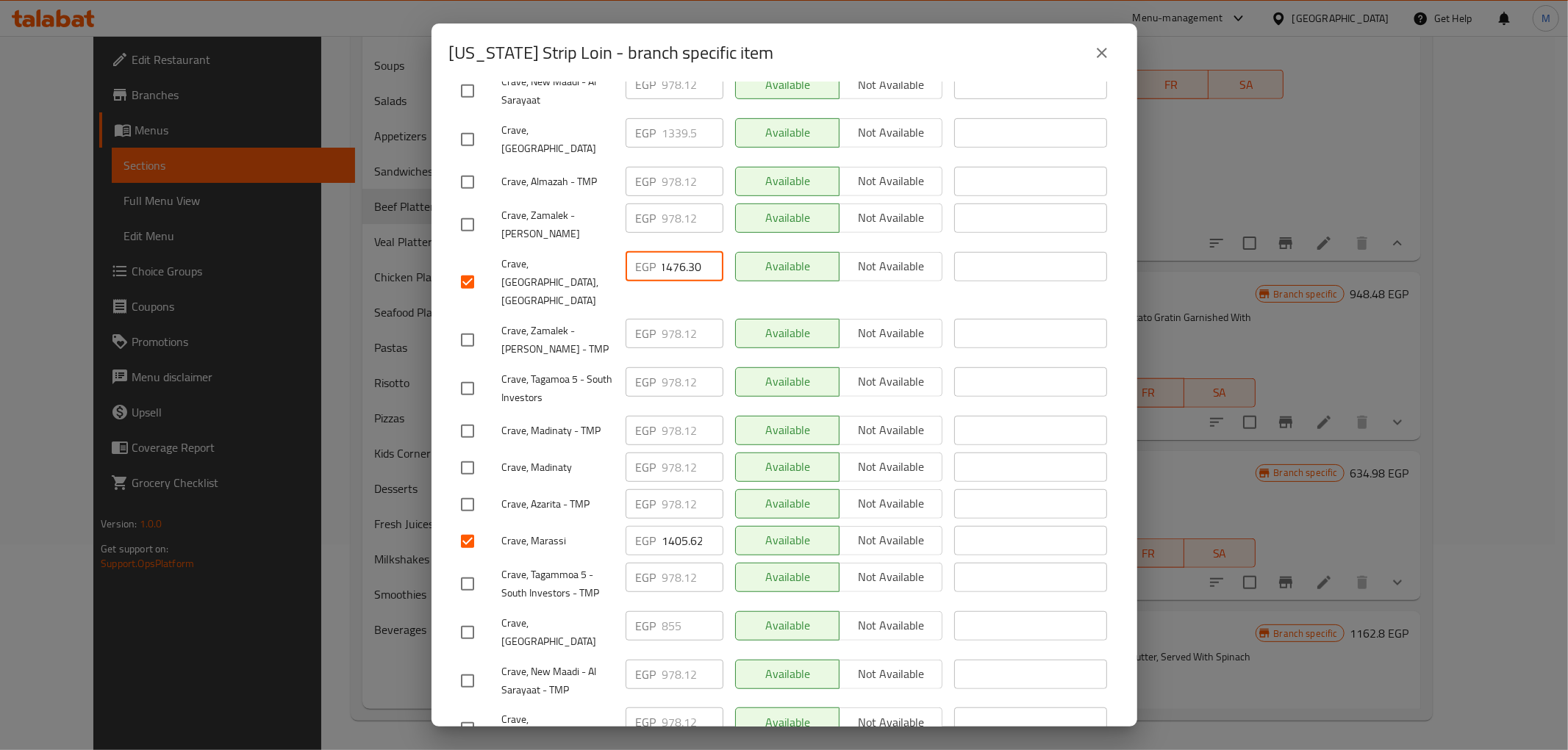
type input "1476.30"
click at [672, 526] on input "1405.62" at bounding box center [693, 540] width 61 height 30
click at [671, 526] on input "1405.62" at bounding box center [693, 540] width 61 height 30
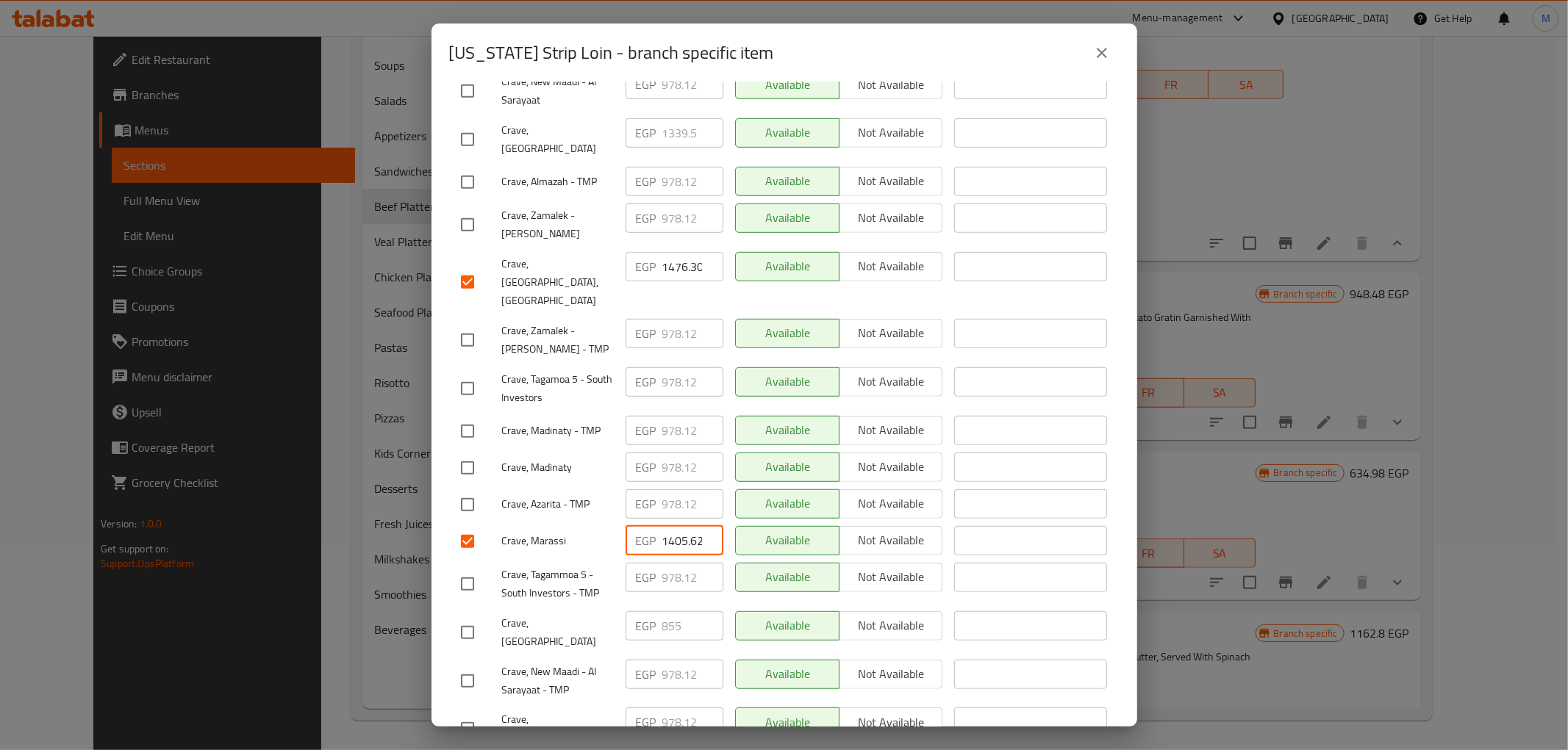
paste input "76.30"
type input "1476.30"
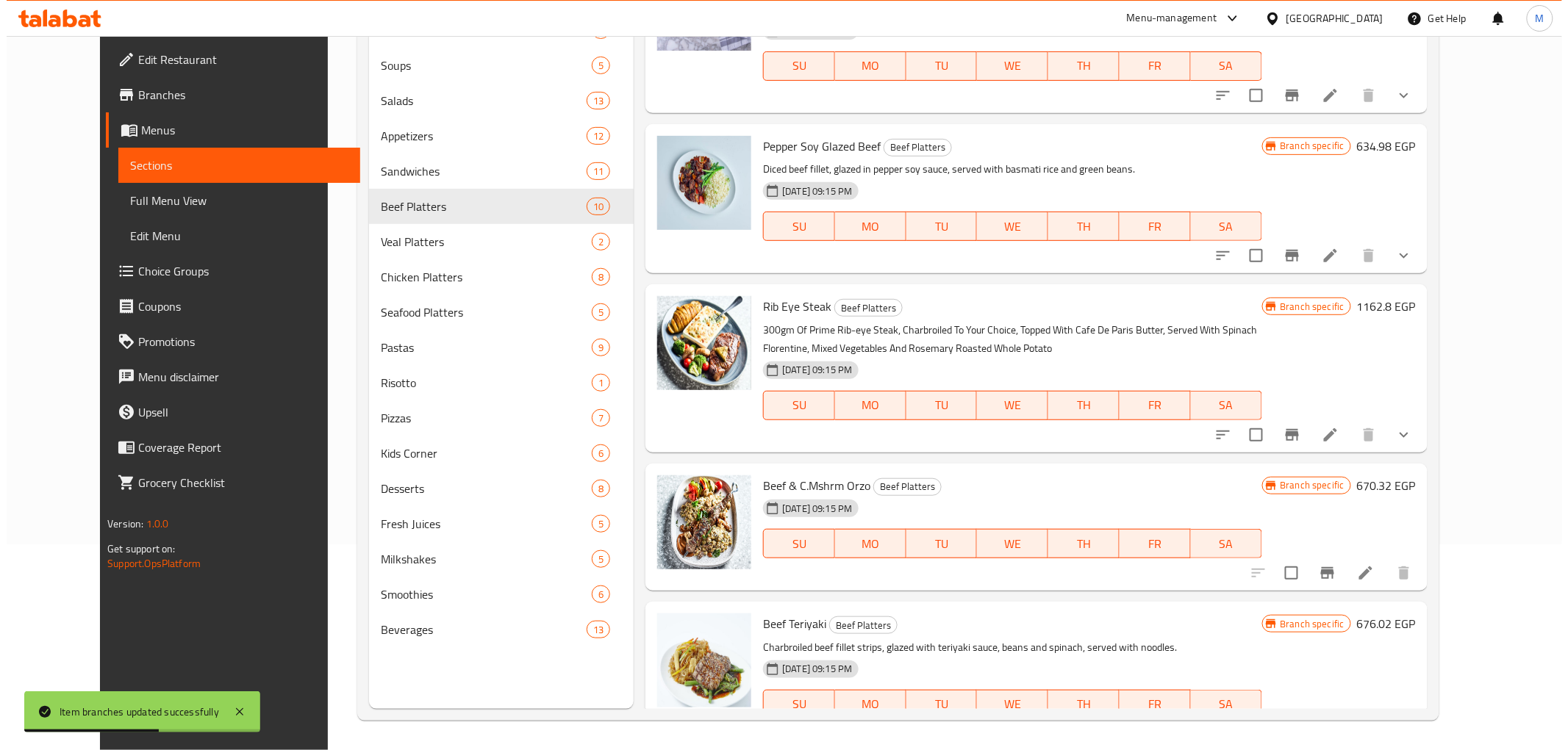
scroll to position [1500, 0]
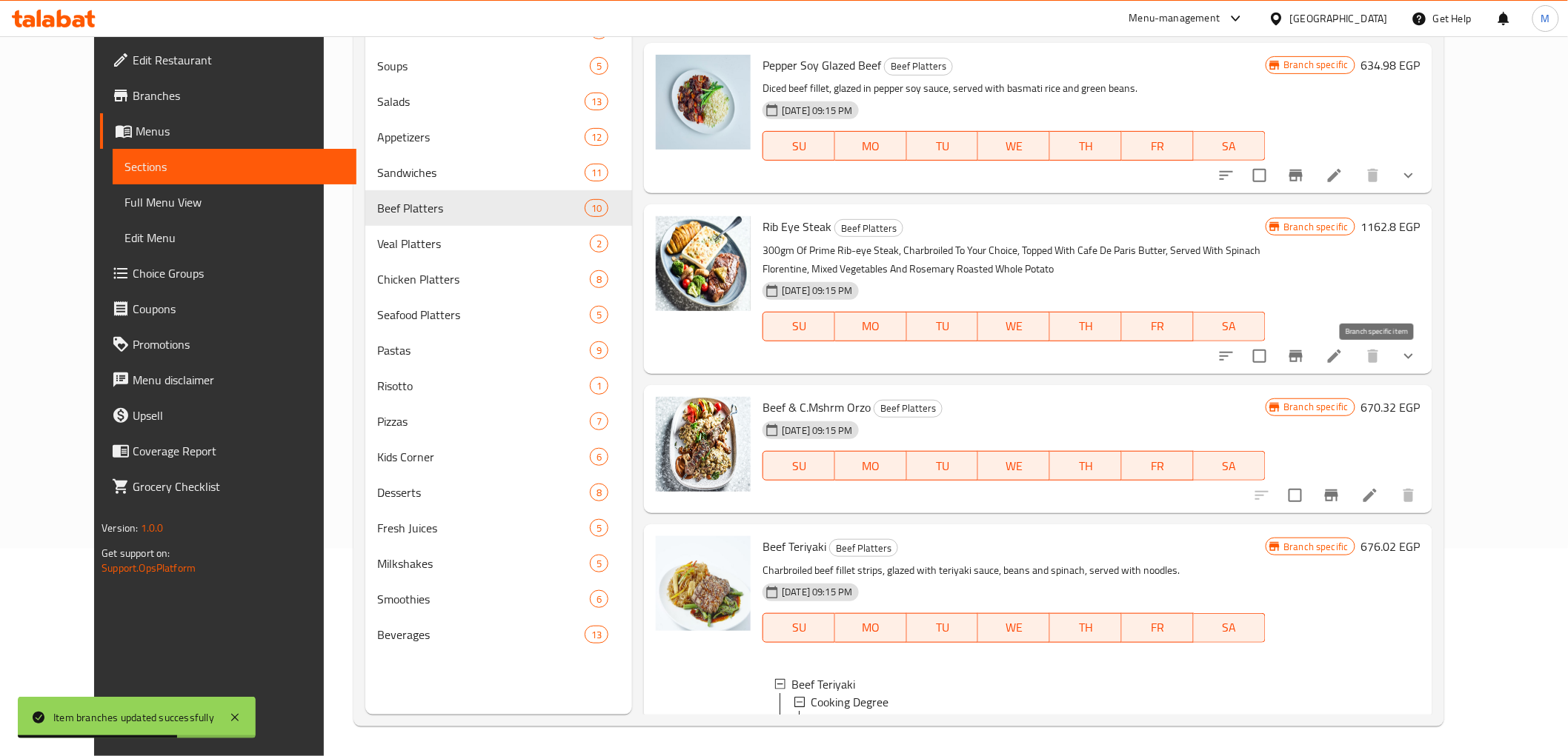
click at [1313, 361] on button "Branch-specific-item" at bounding box center [1295, 355] width 36 height 36
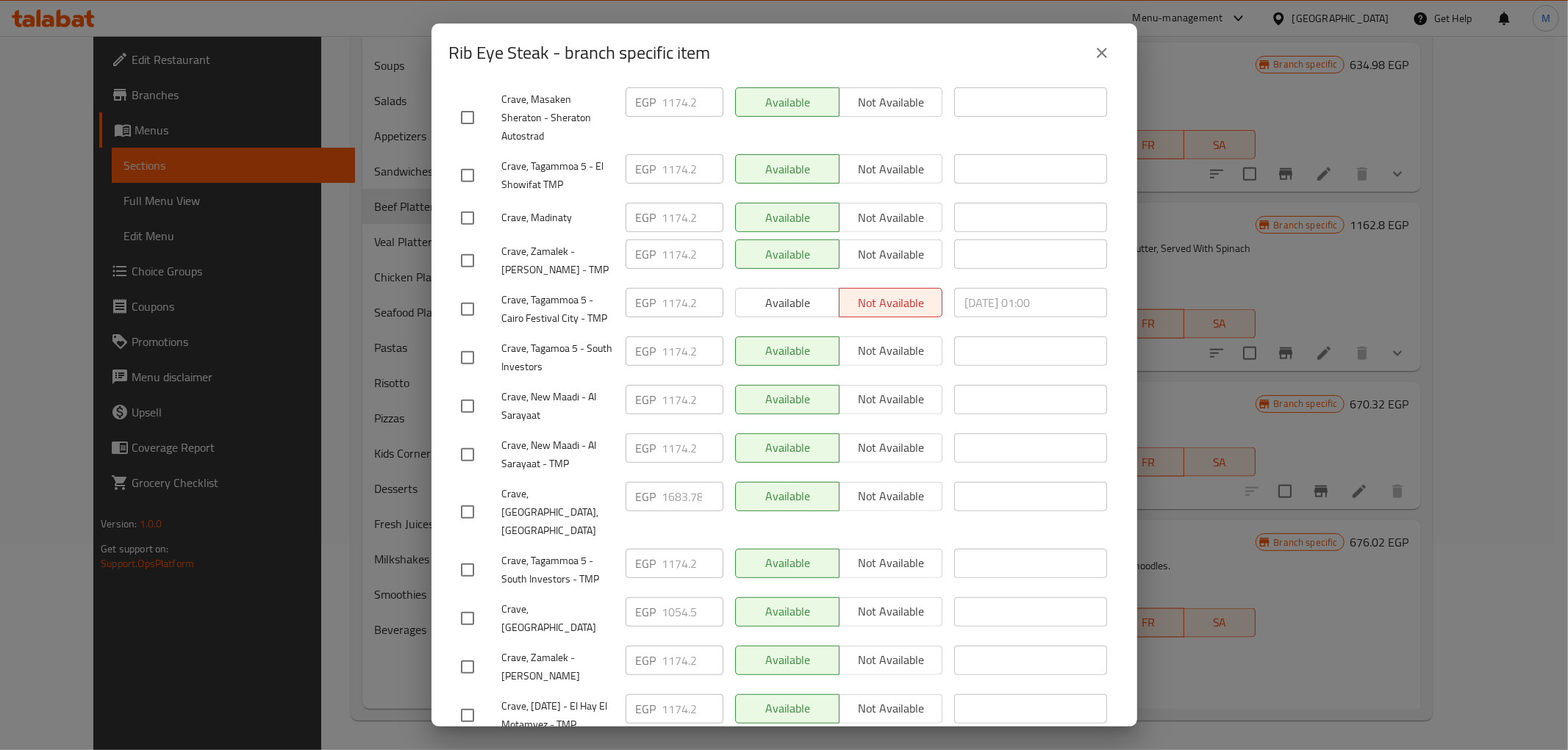
scroll to position [571, 0]
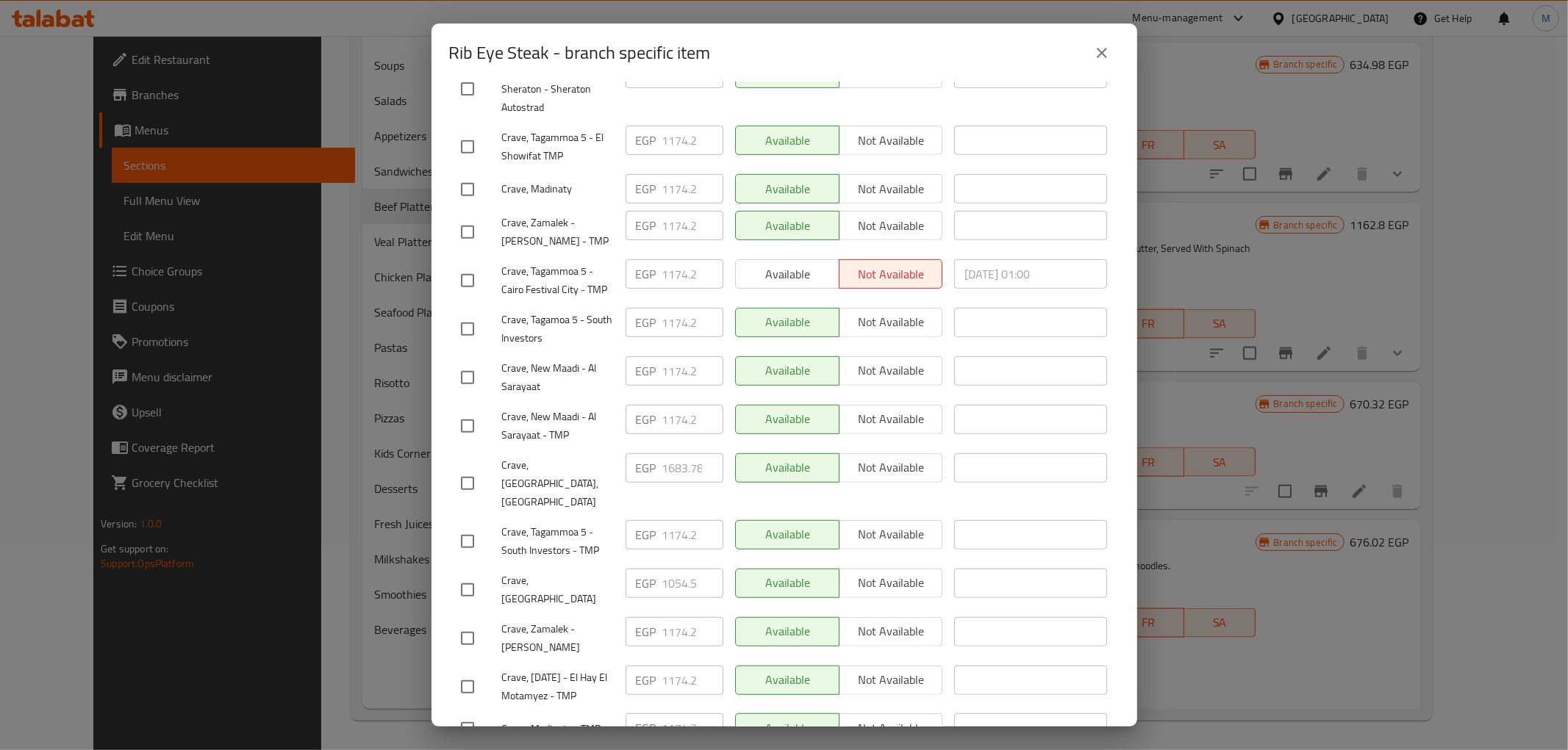
click at [465, 468] on input "checkbox" at bounding box center [467, 483] width 31 height 30
checkbox input "true"
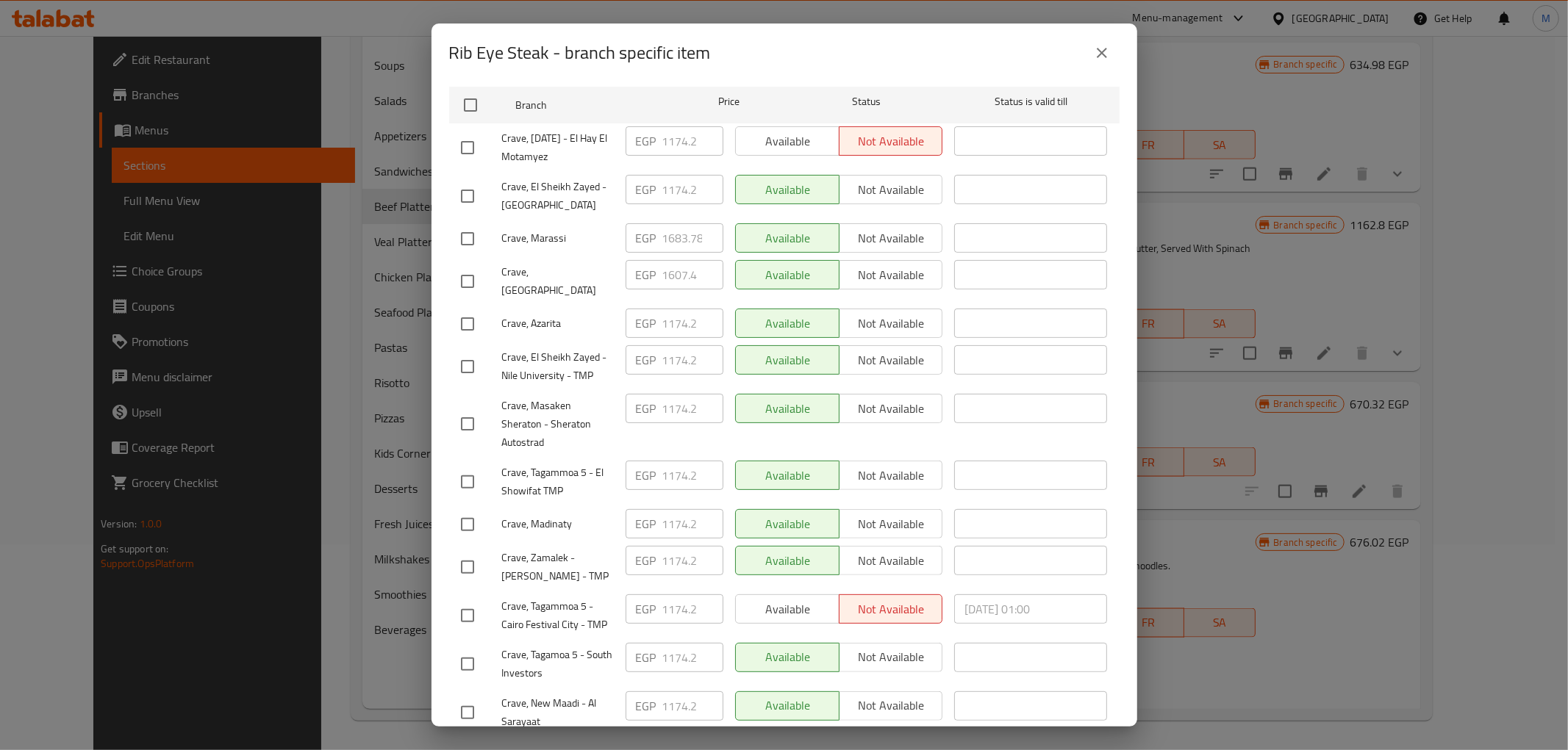
scroll to position [197, 0]
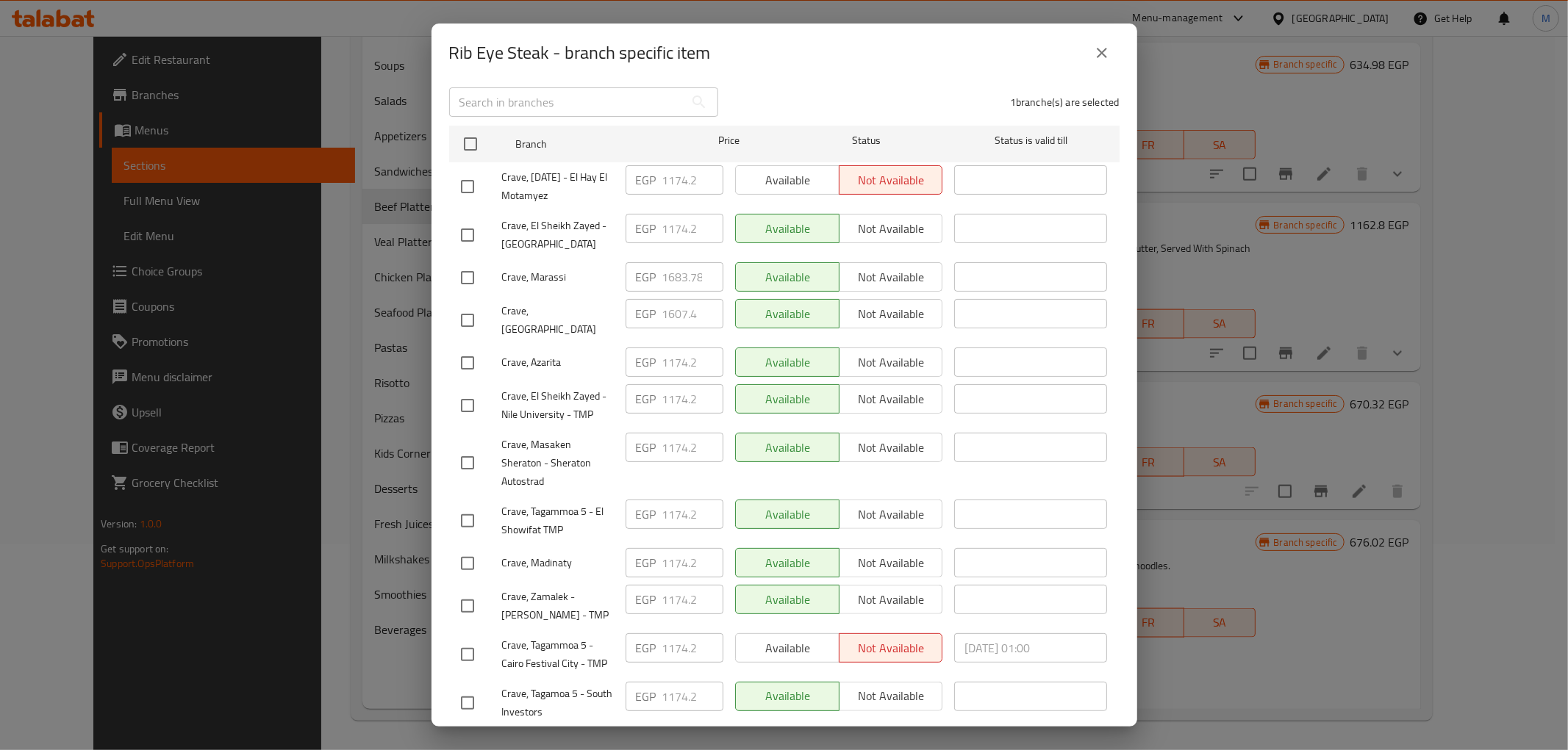
click at [461, 269] on input "checkbox" at bounding box center [467, 277] width 31 height 30
checkbox input "true"
click at [677, 265] on input "1683.78" at bounding box center [693, 276] width 61 height 30
paste input "768.14"
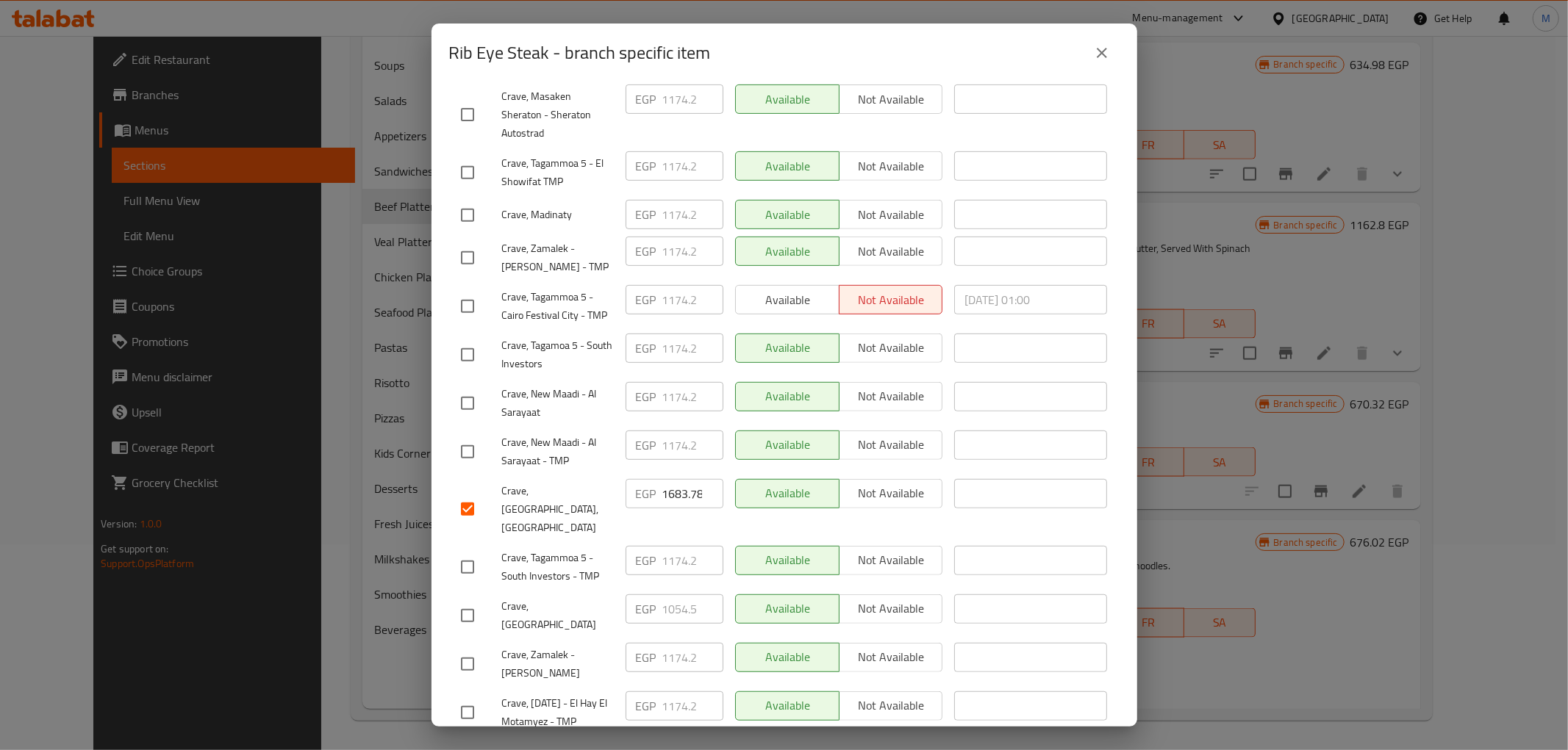
scroll to position [687, 0]
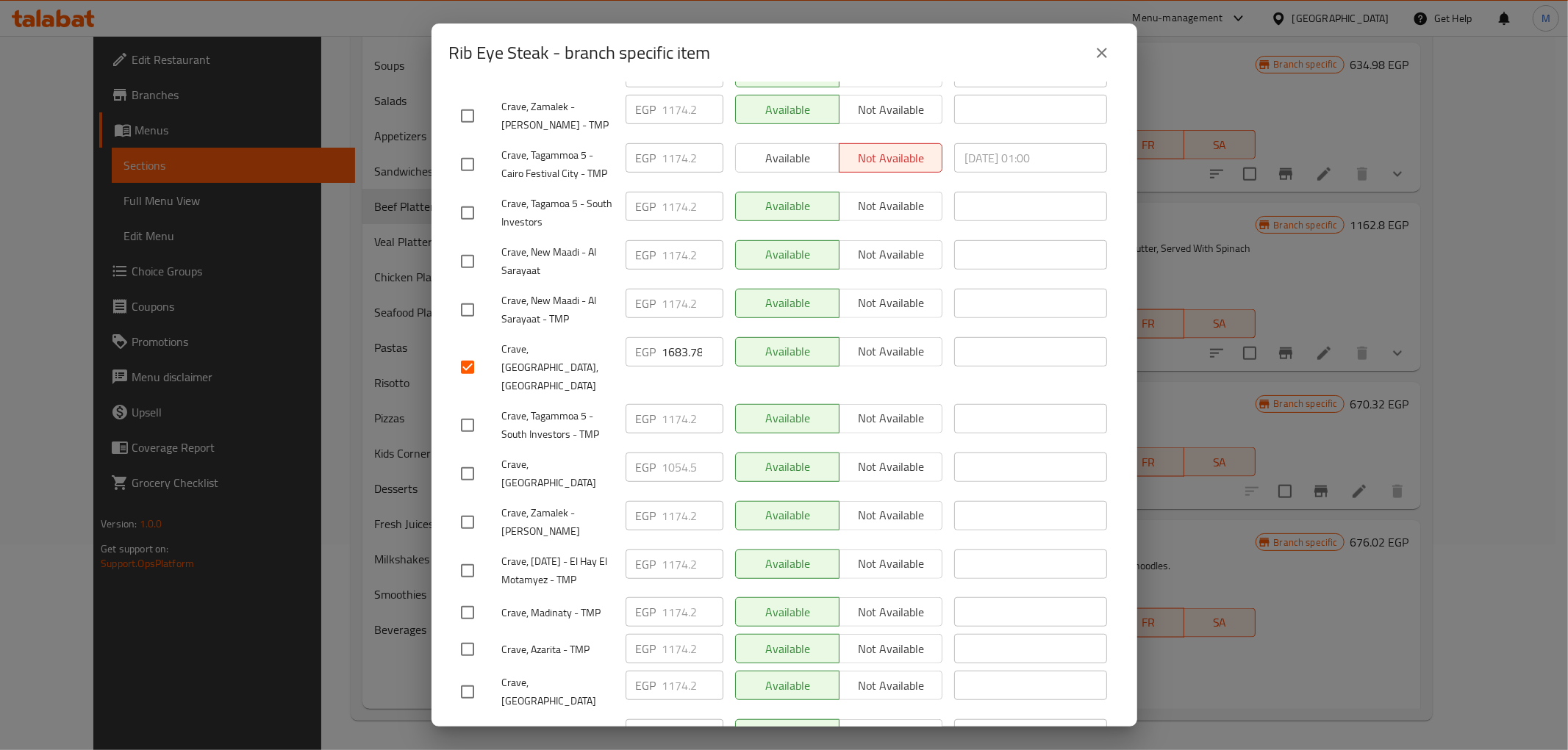
type input "1768.14"
click at [665, 337] on input "1683.78" at bounding box center [693, 352] width 61 height 30
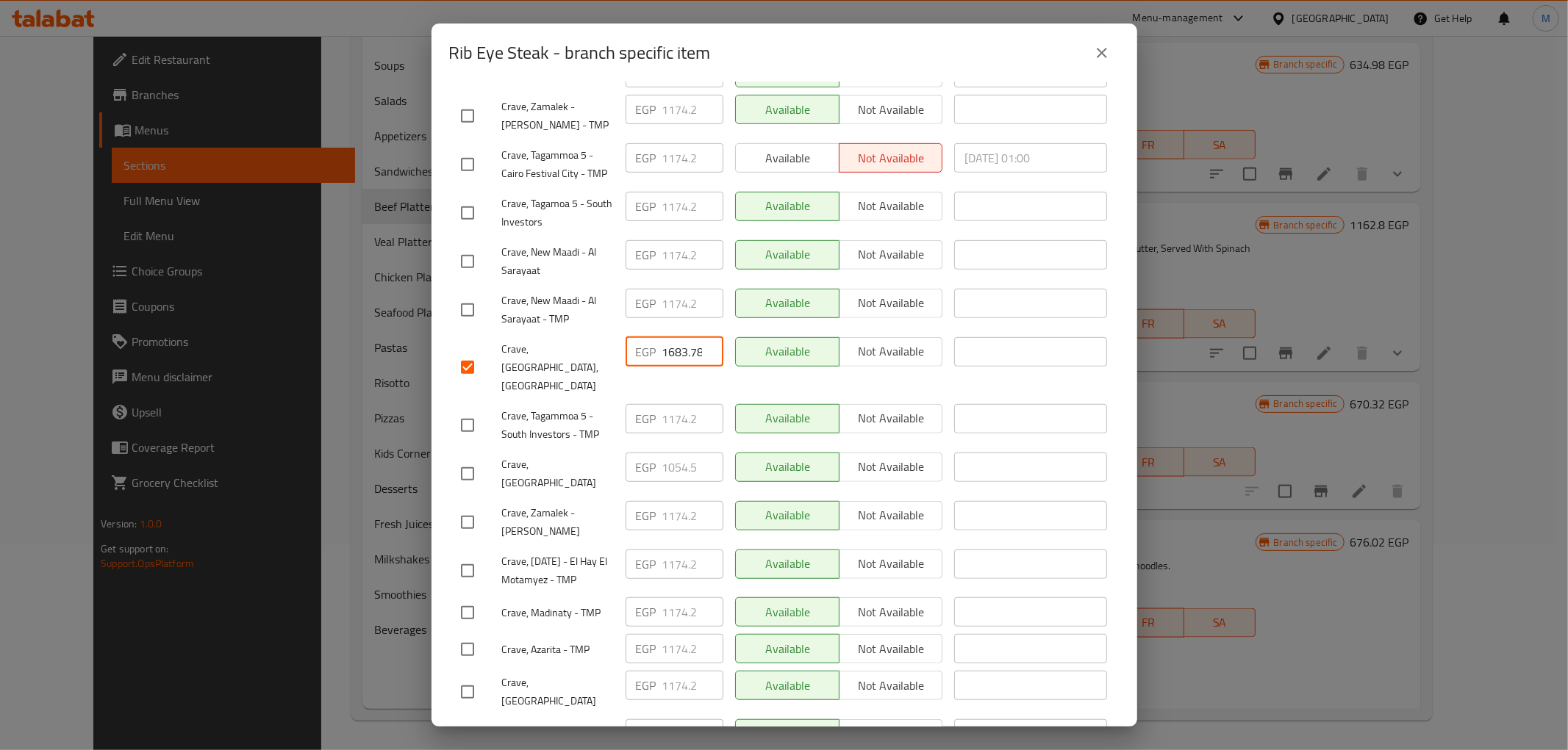
paste input "768.14"
type input "1768.14"
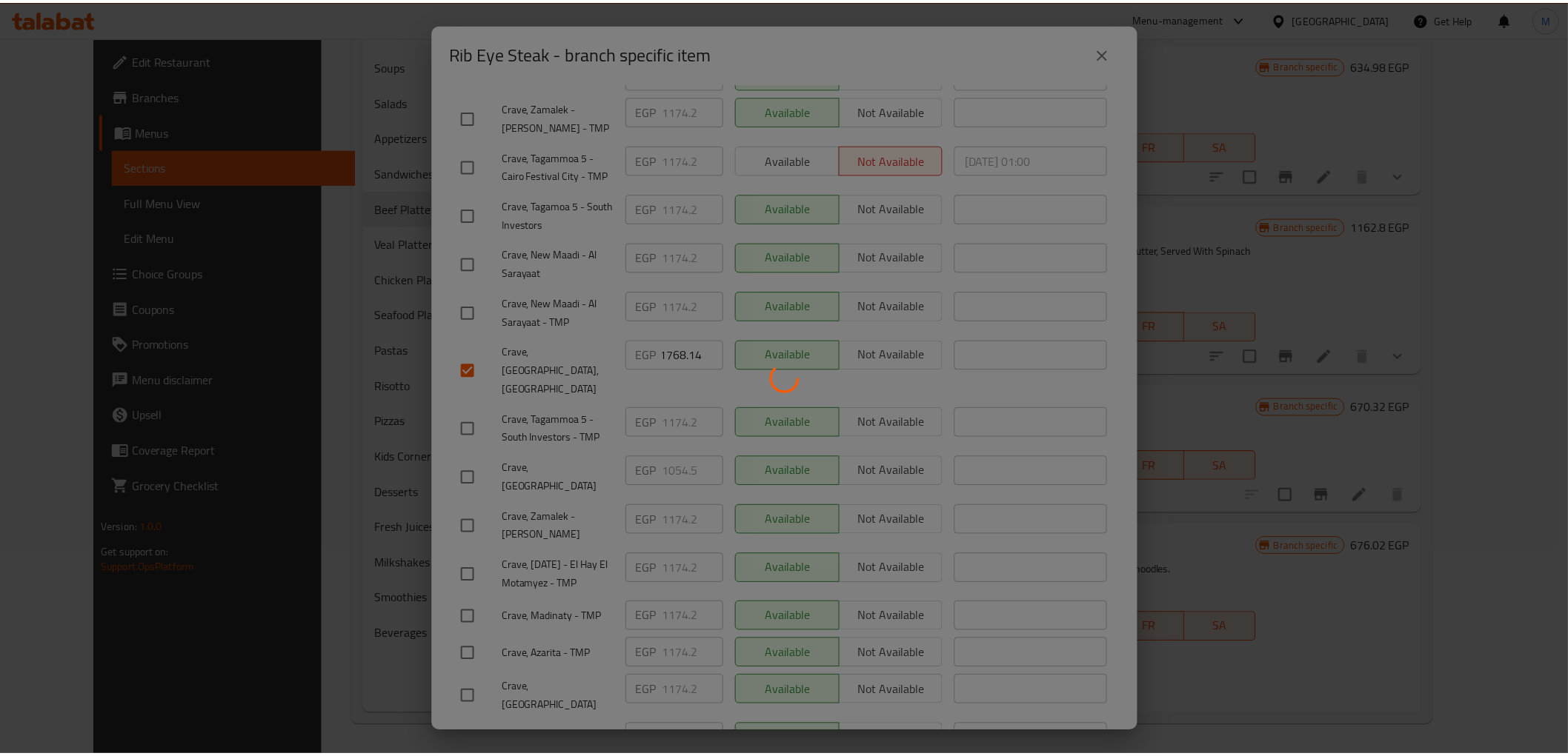
scroll to position [0, 0]
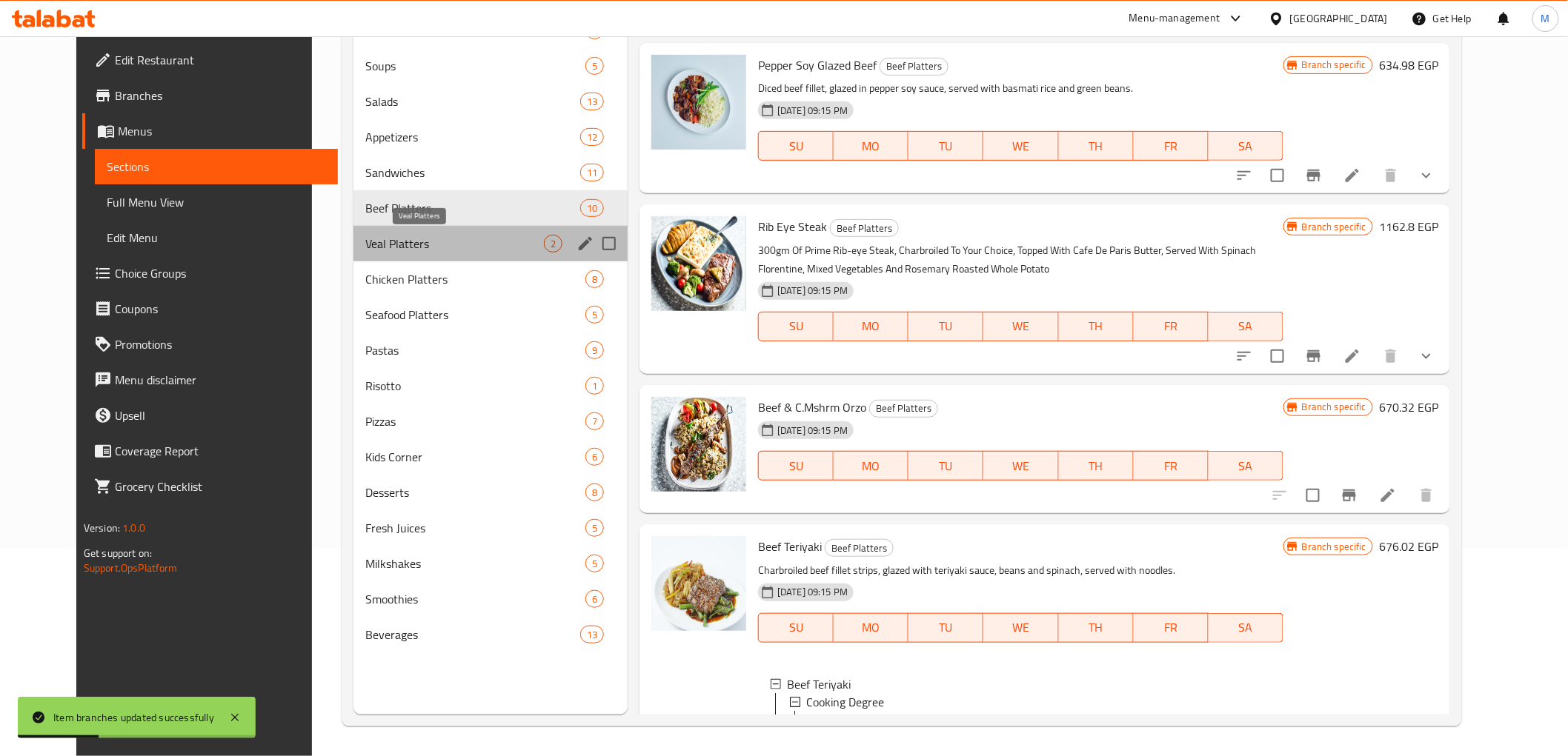
click at [389, 245] on span "Veal Platters" at bounding box center [454, 243] width 179 height 18
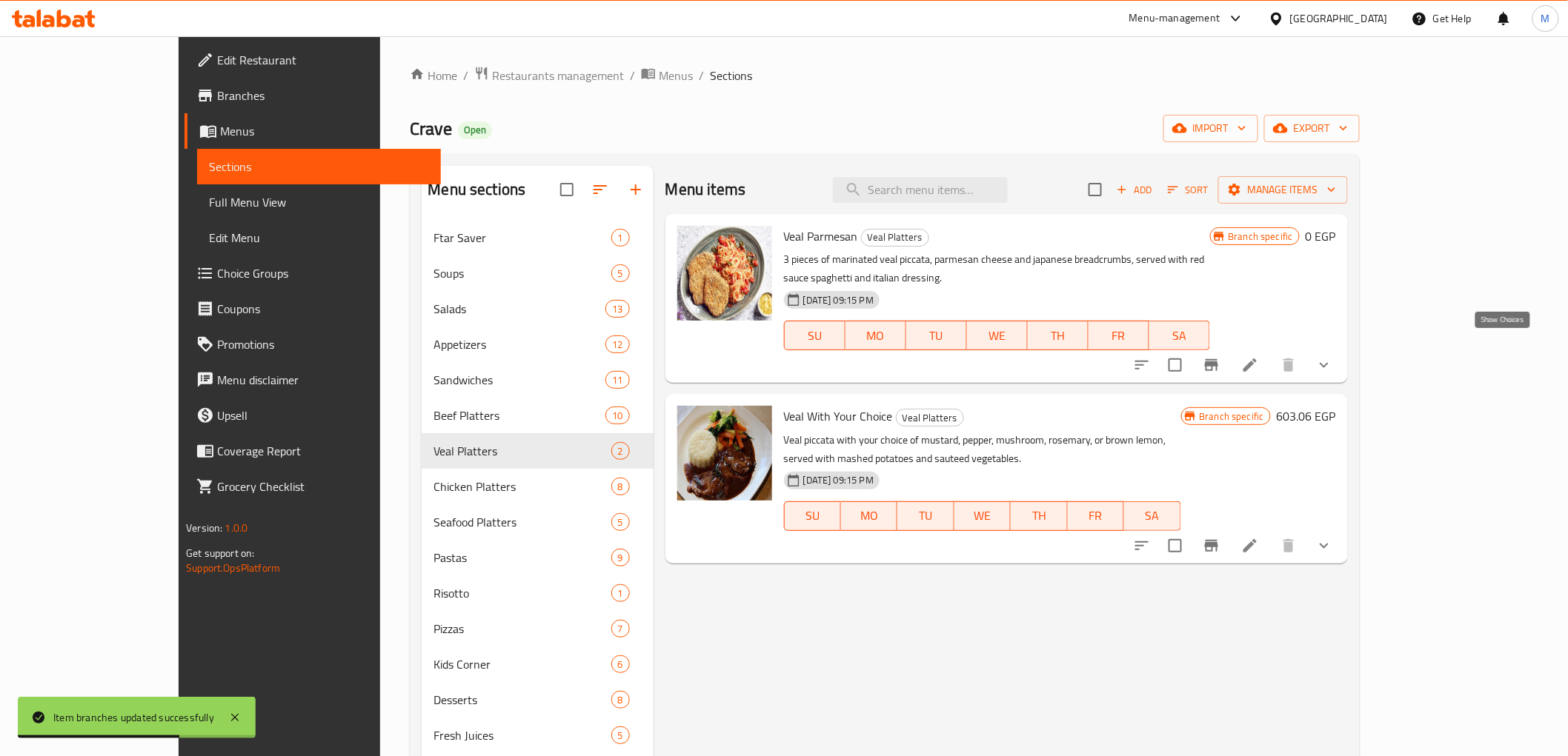
click at [1334, 356] on icon "show more" at bounding box center [1324, 365] width 18 height 18
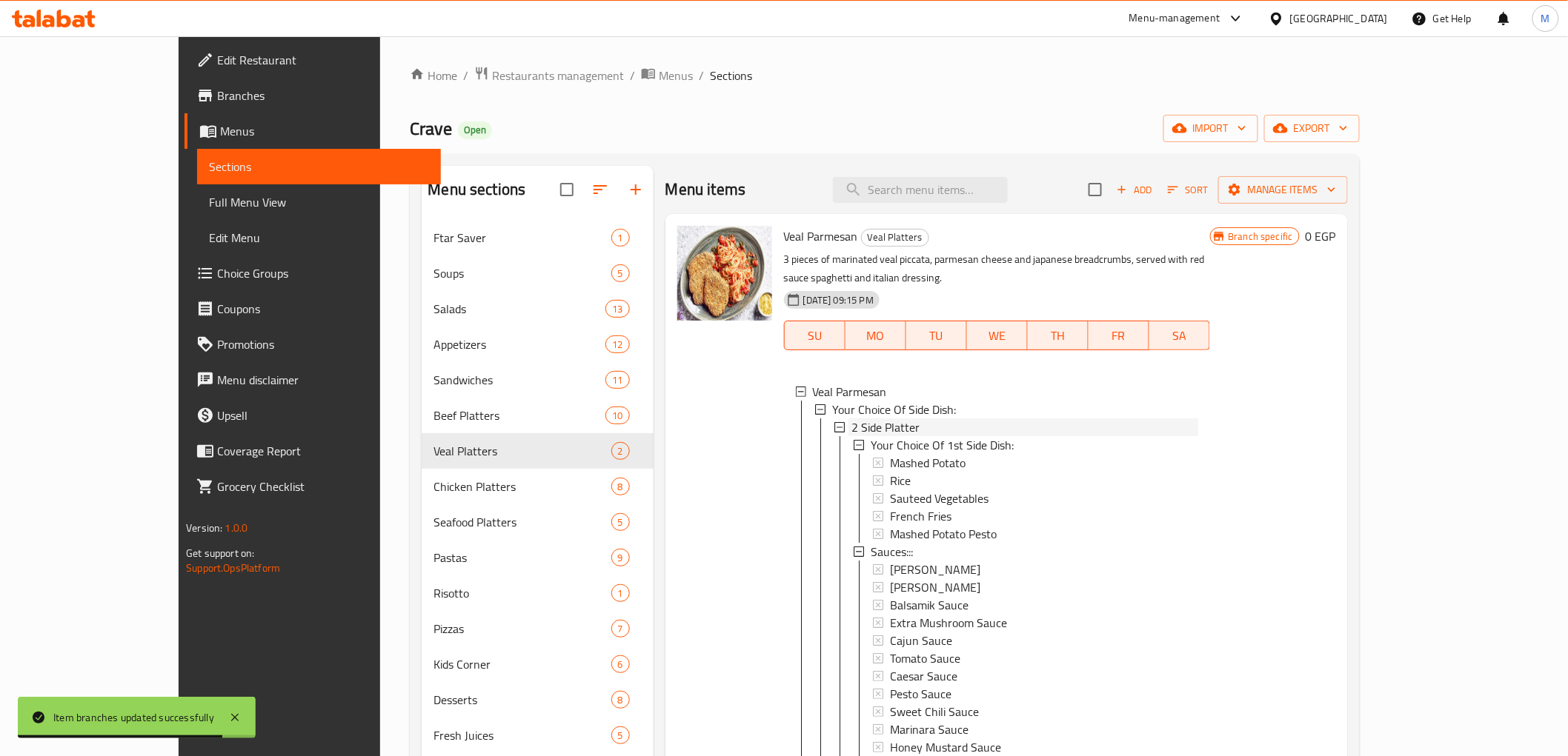
click at [863, 419] on span "2 Side Platter" at bounding box center [885, 427] width 68 height 18
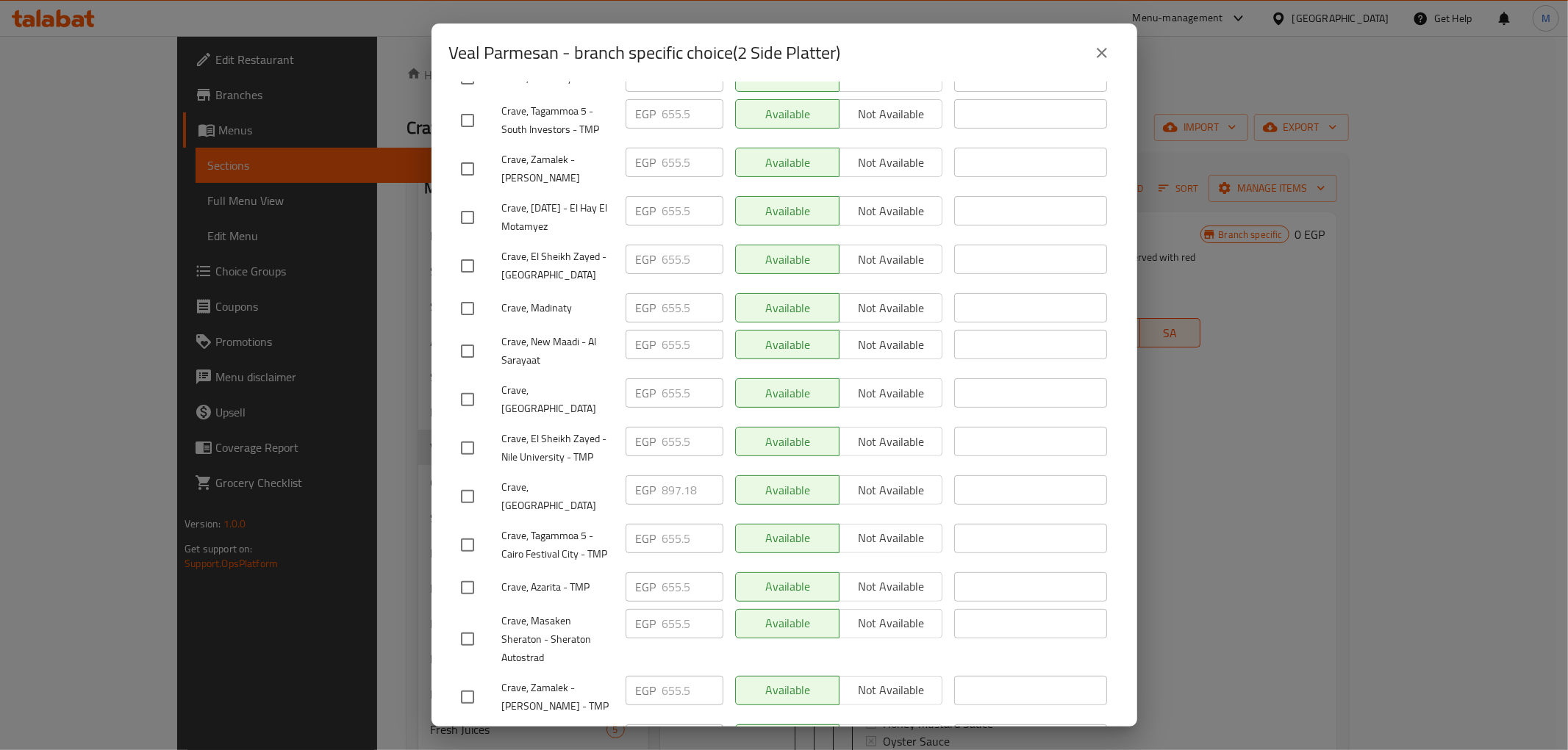
scroll to position [326, 0]
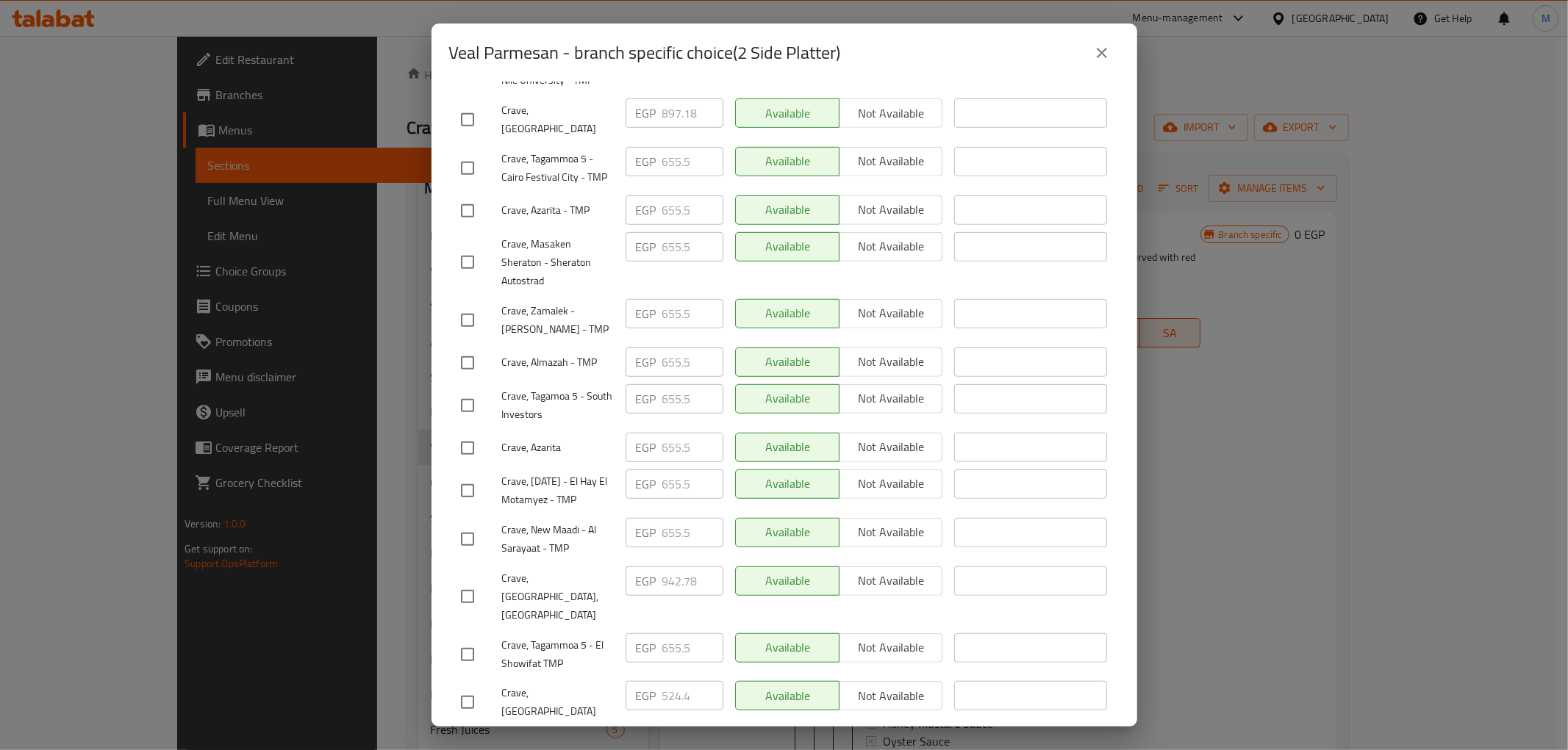
scroll to position [687, 0]
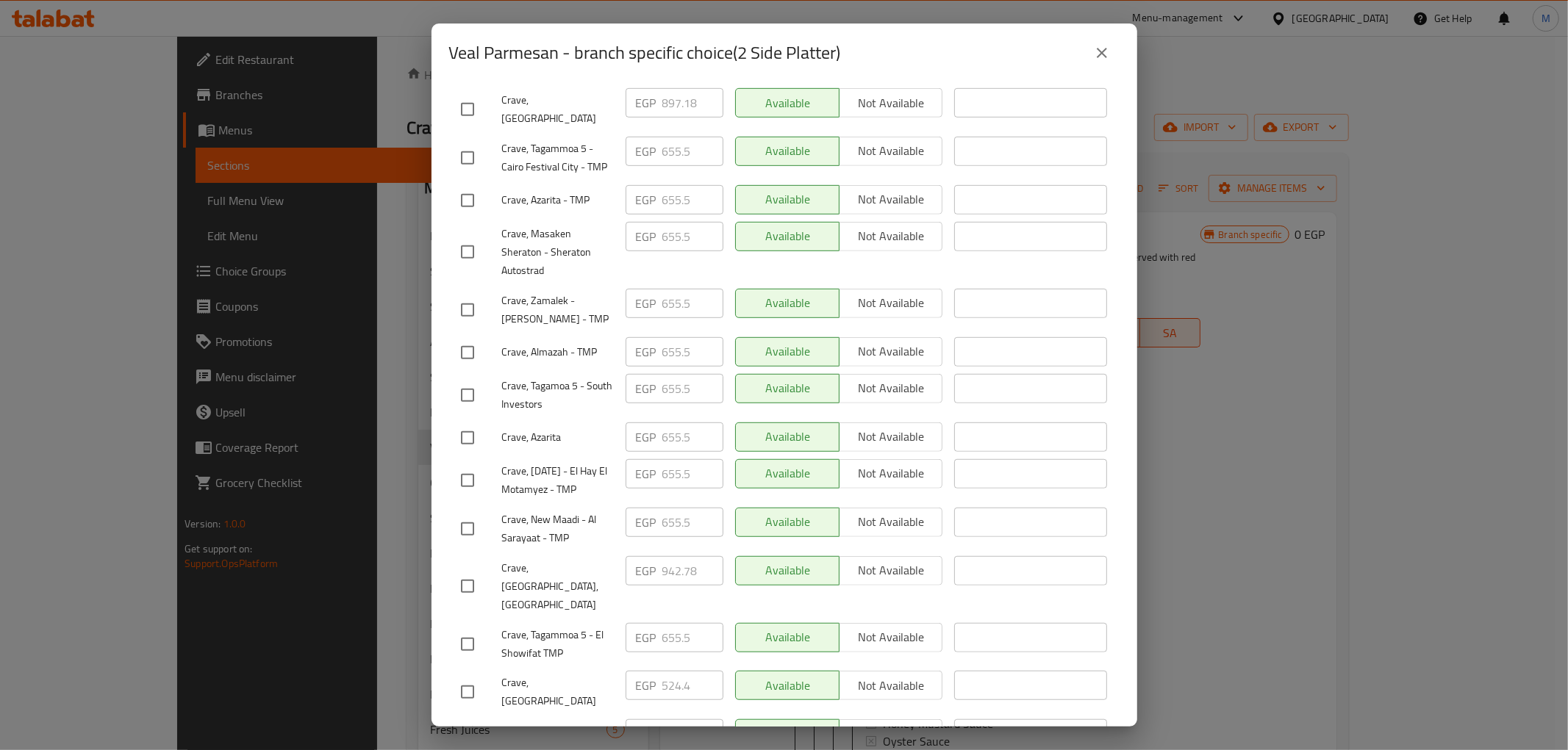
click at [467, 571] on input "checkbox" at bounding box center [467, 586] width 31 height 30
checkbox input "true"
click at [467, 720] on input "checkbox" at bounding box center [467, 735] width 31 height 30
checkbox input "true"
click at [681, 720] on input "942.78" at bounding box center [693, 734] width 61 height 30
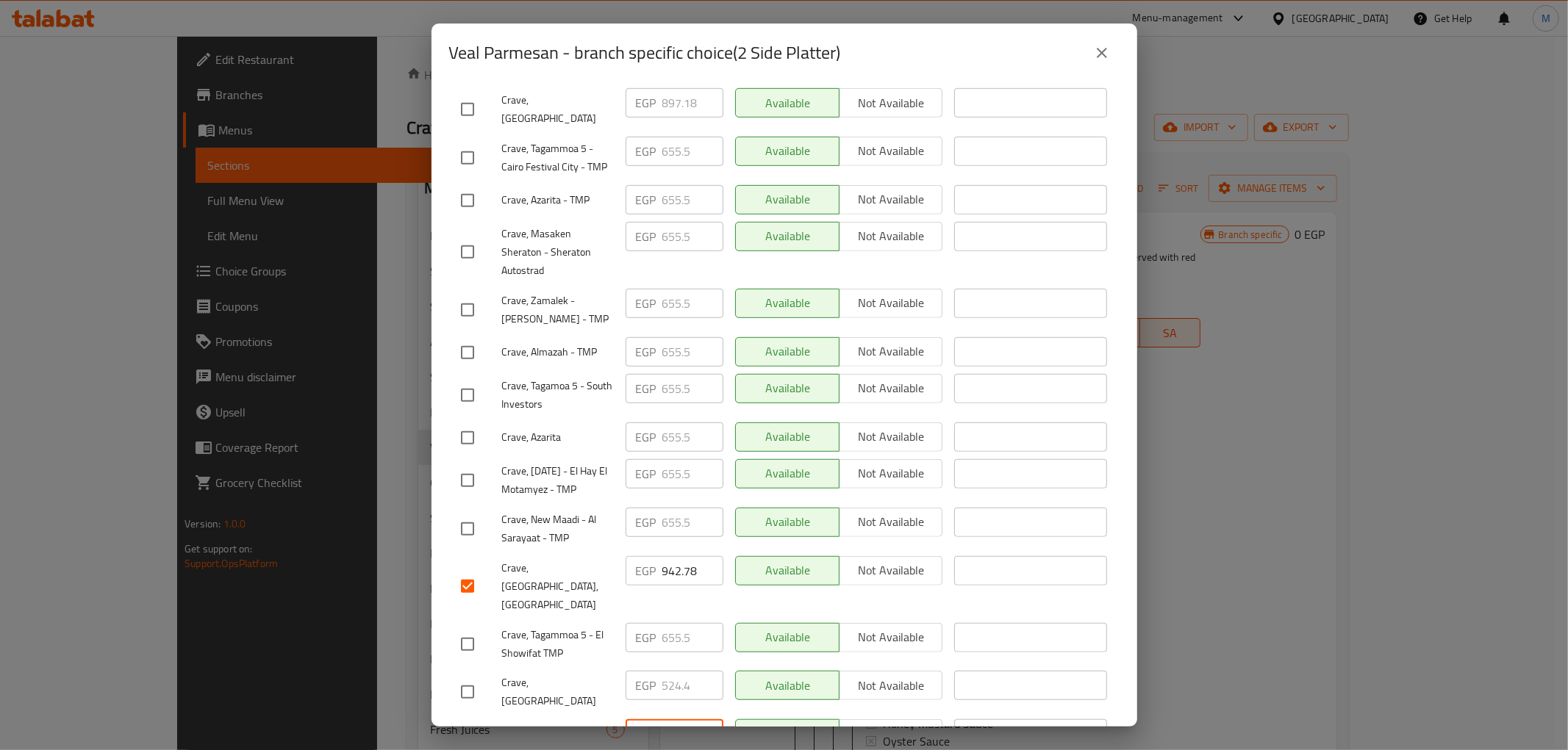
click at [681, 720] on input "942.78" at bounding box center [693, 734] width 61 height 30
paste input "90.66"
type input "990.66"
click at [678, 557] on input "942.78" at bounding box center [693, 571] width 61 height 30
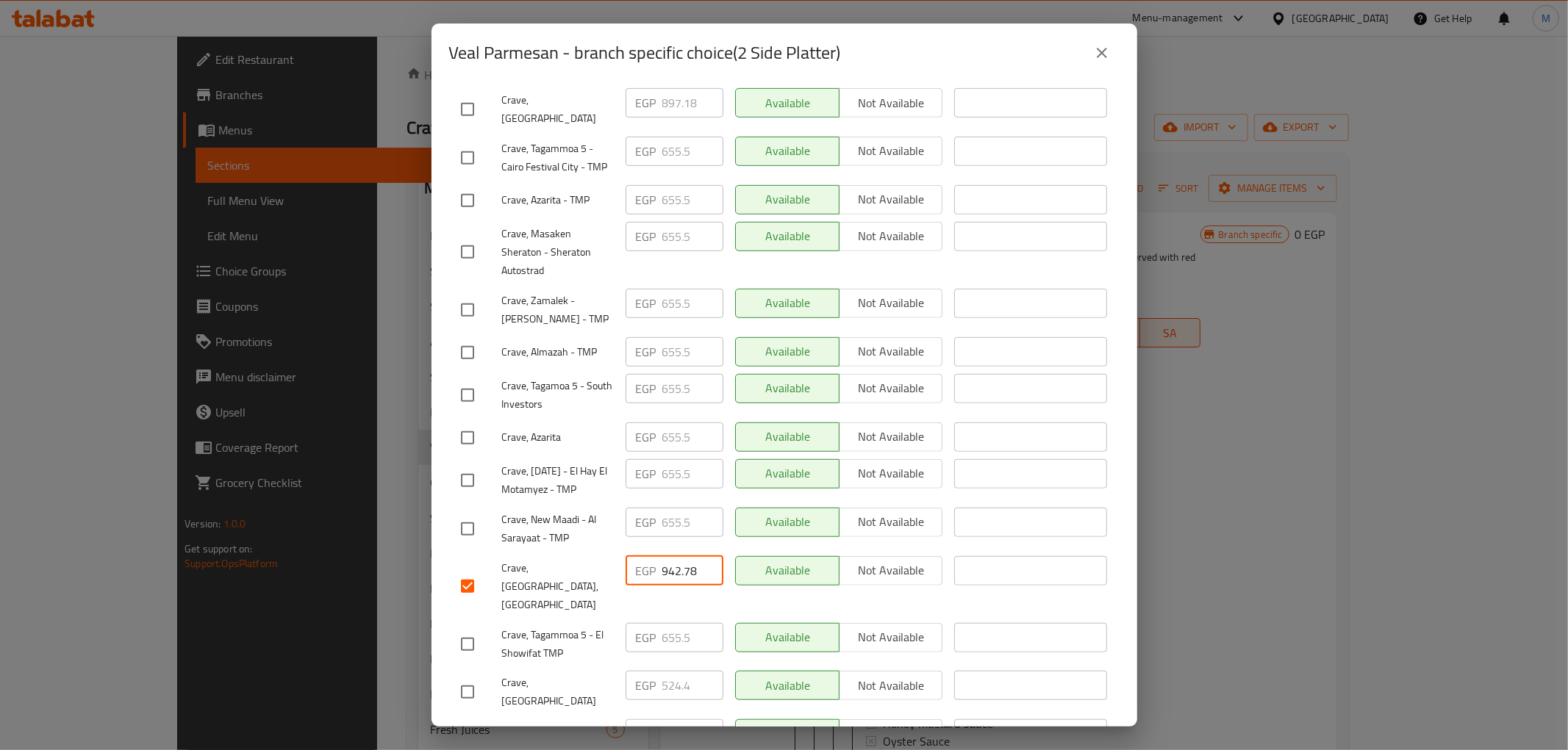
click at [678, 557] on input "942.78" at bounding box center [693, 571] width 61 height 30
paste input "90.66"
type input "990.66"
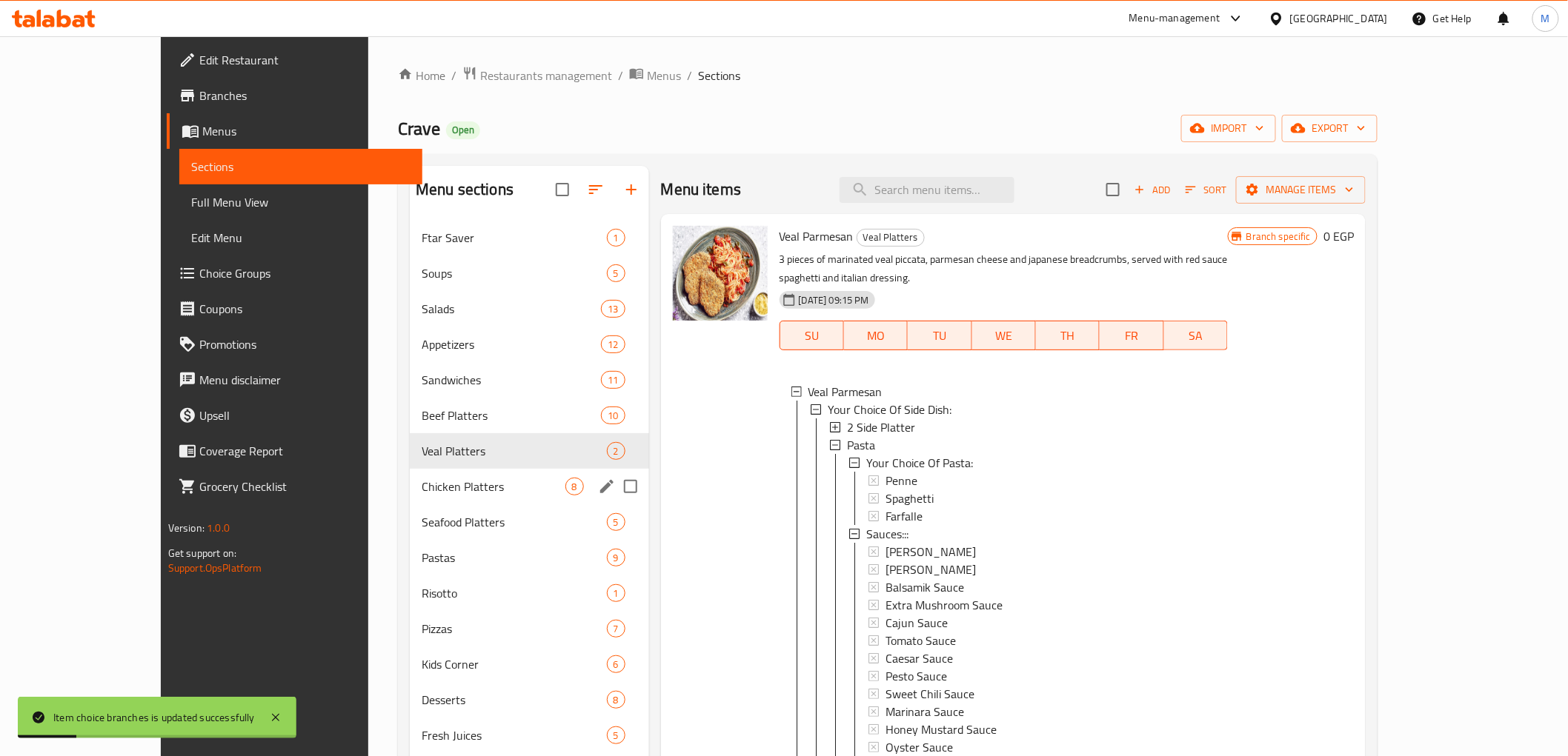
click at [422, 487] on span "Chicken Platters" at bounding box center [493, 486] width 143 height 18
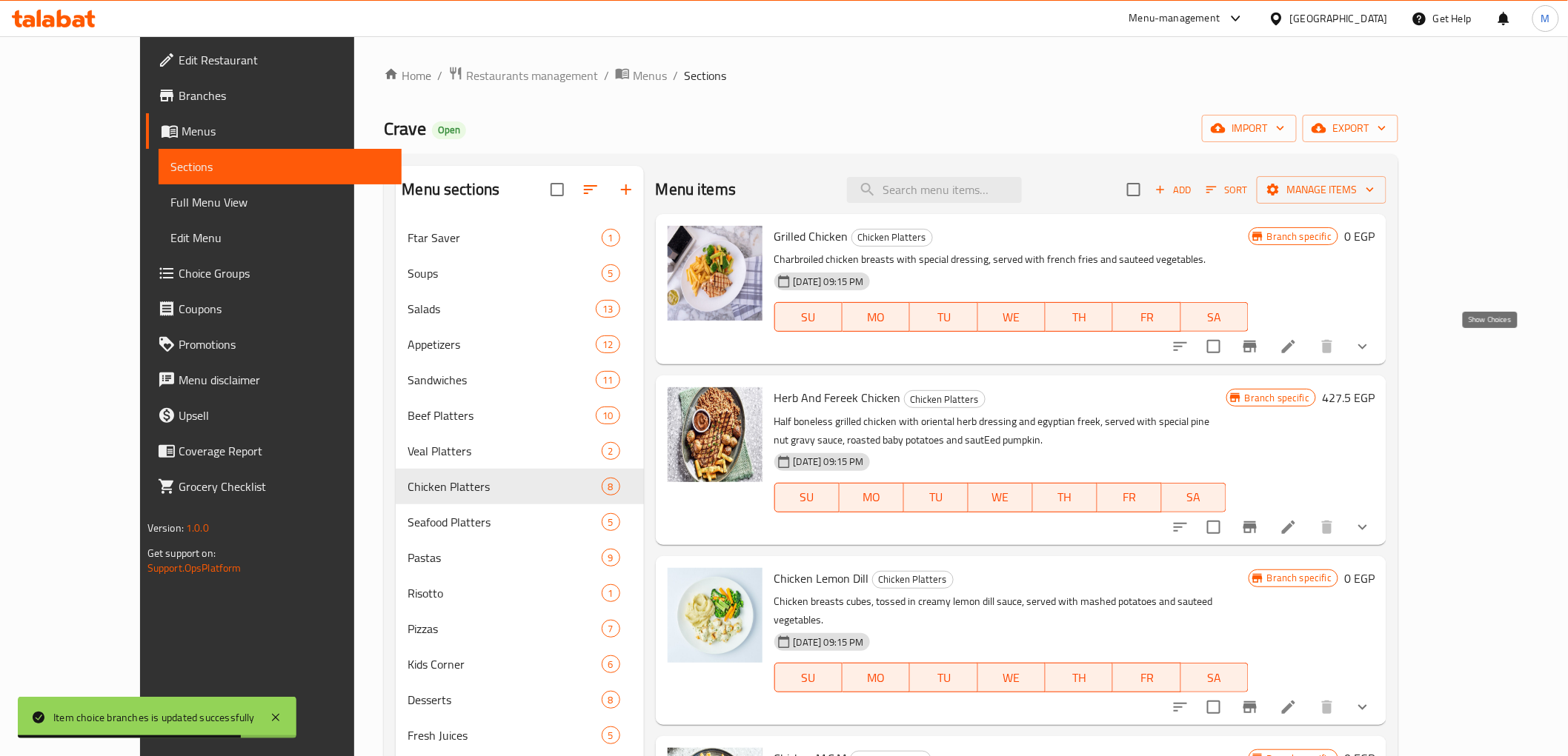
click at [1367, 348] on icon "show more" at bounding box center [1362, 347] width 9 height 5
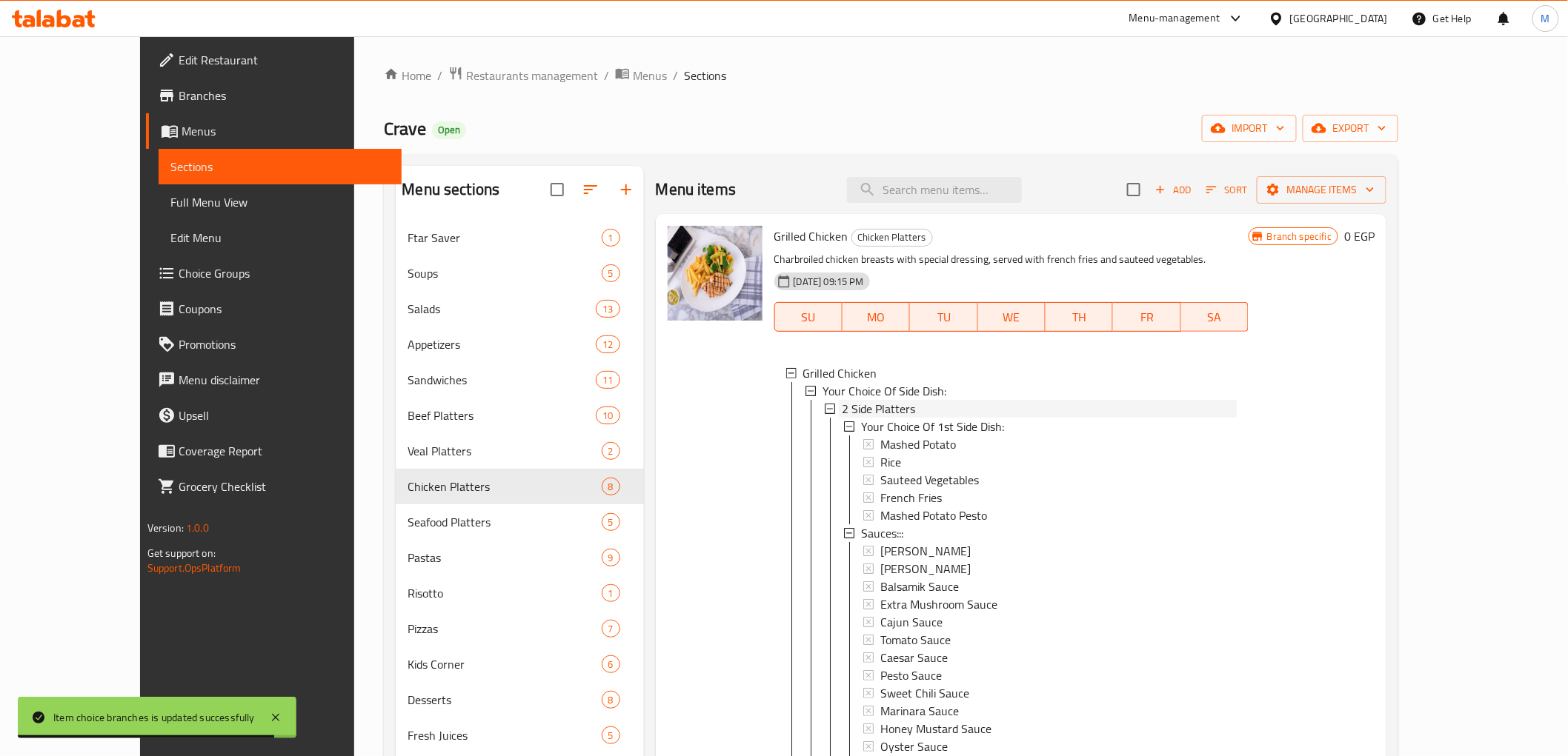
click at [858, 407] on span "2 Side Platters" at bounding box center [878, 408] width 73 height 18
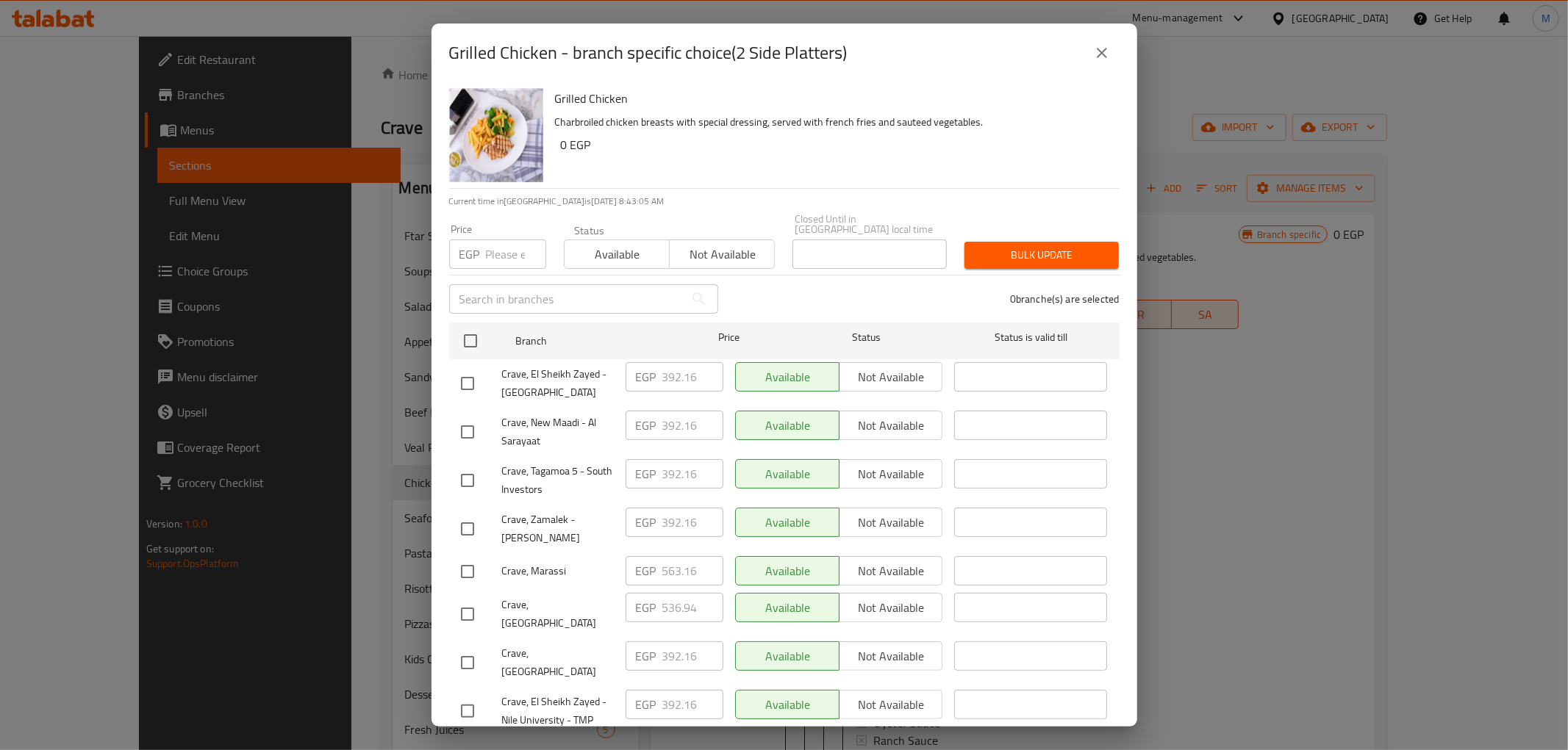
click at [467, 567] on input "checkbox" at bounding box center [467, 572] width 31 height 30
checkbox input "true"
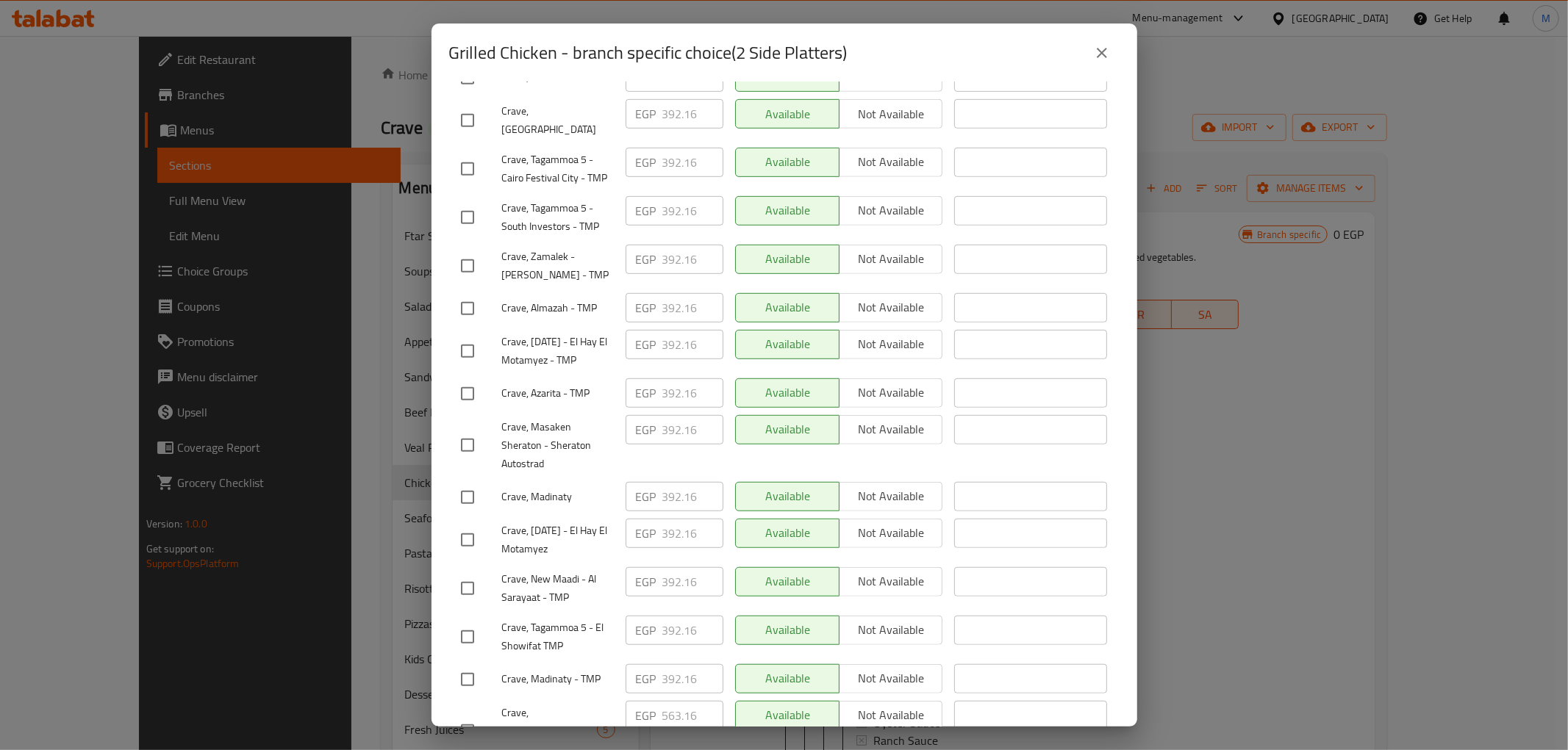
scroll to position [687, 0]
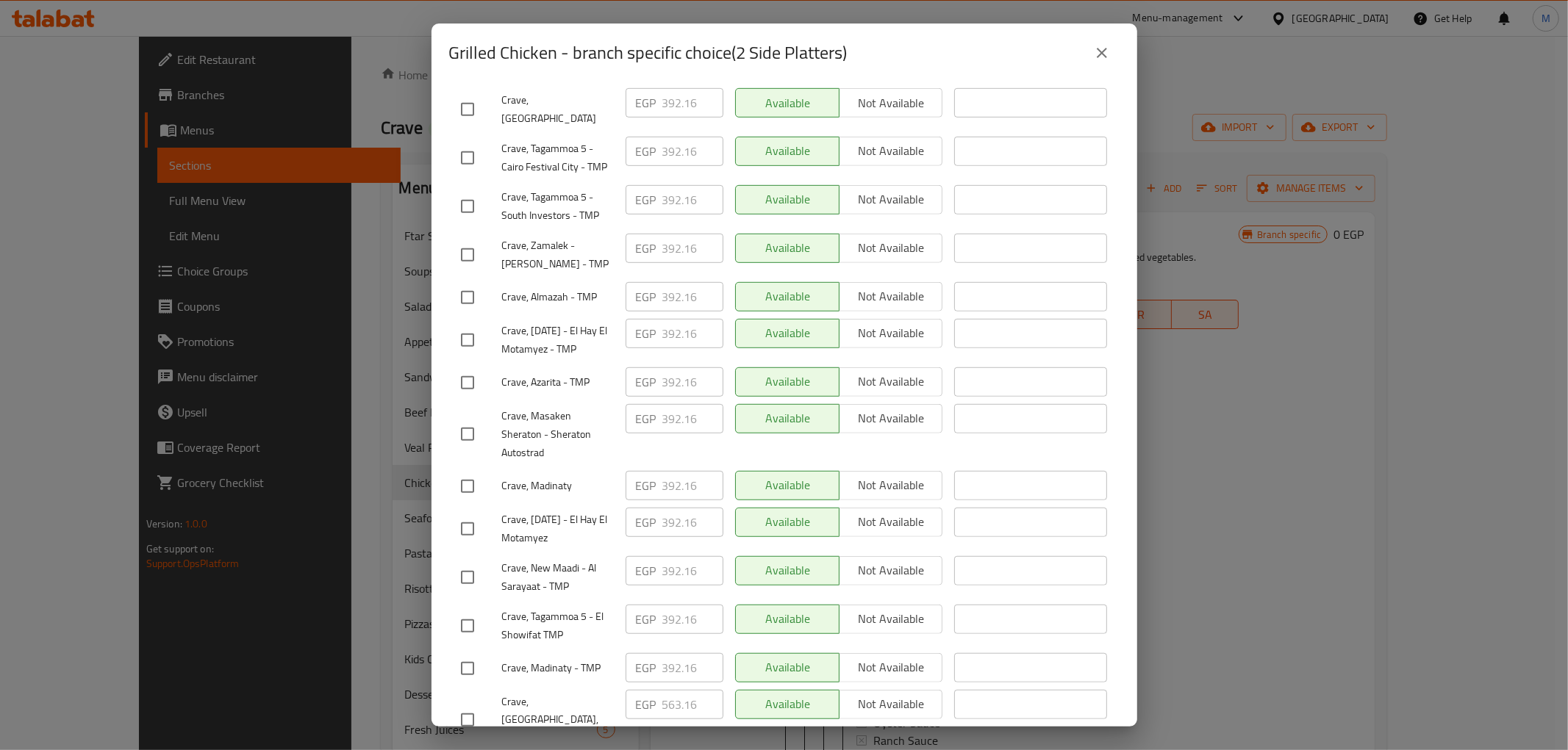
click at [475, 705] on input "checkbox" at bounding box center [467, 720] width 31 height 30
checkbox input "true"
click at [684, 690] on input "563.16" at bounding box center [693, 704] width 61 height 30
click at [683, 690] on input "563.16" at bounding box center [693, 704] width 61 height 30
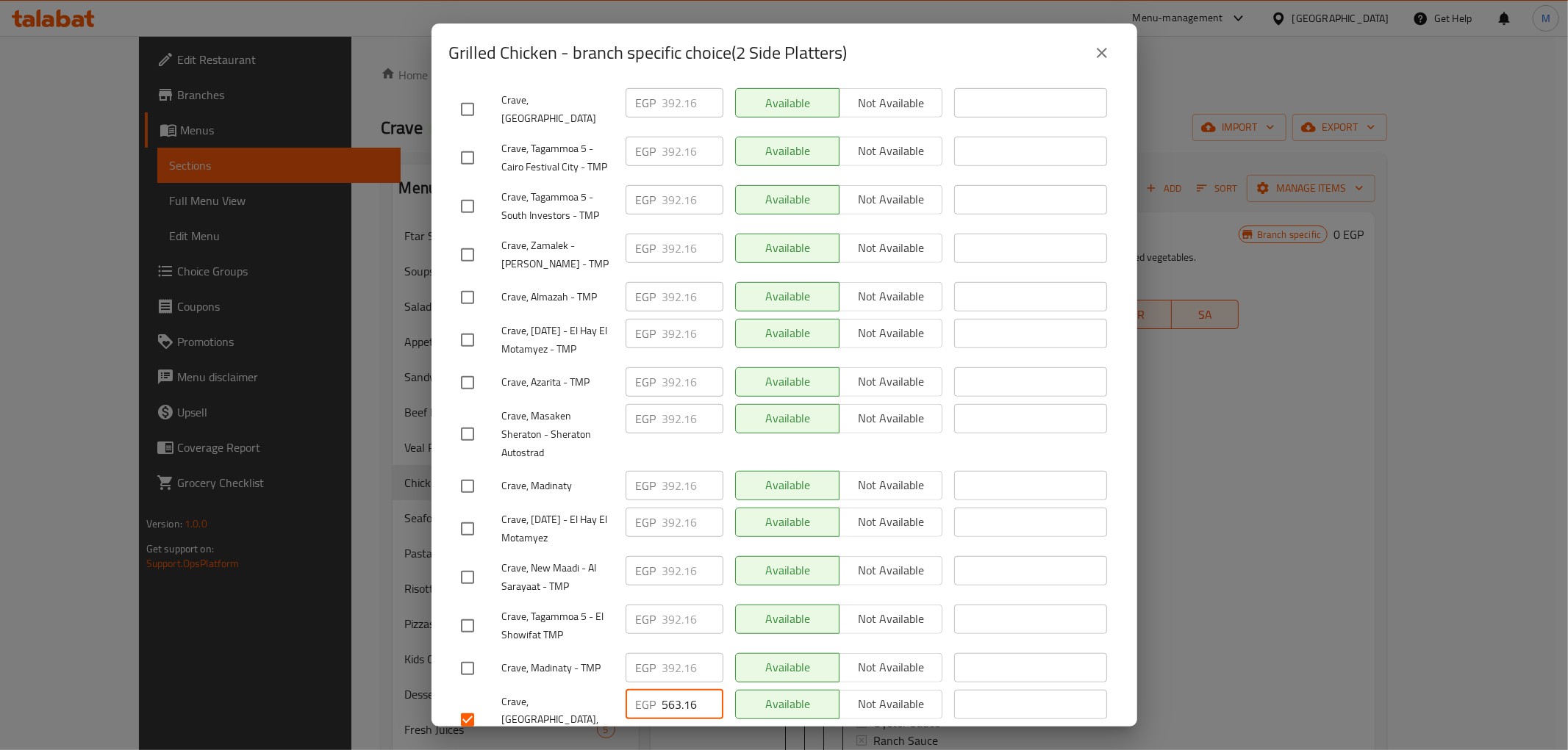
paste input "91.6"
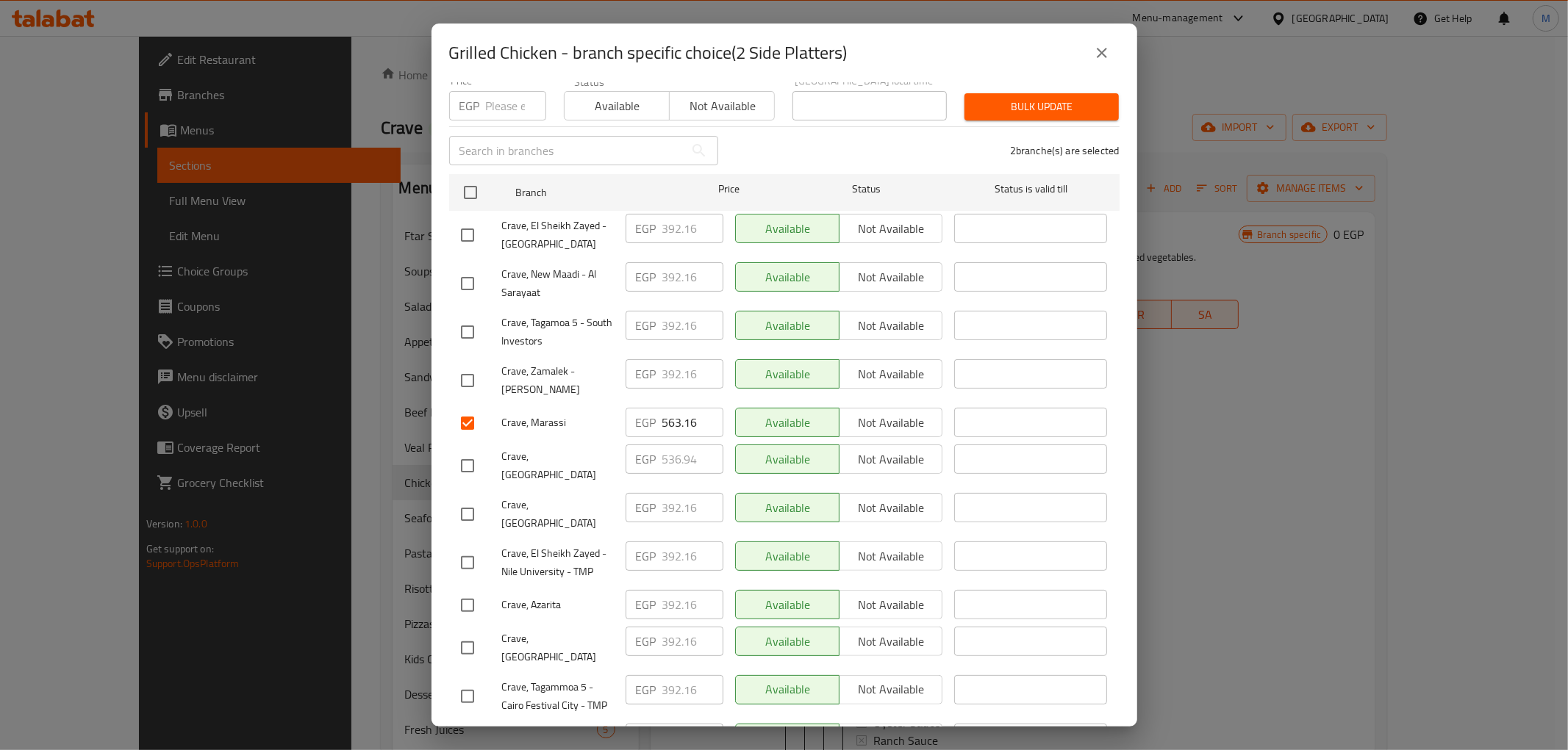
scroll to position [33, 0]
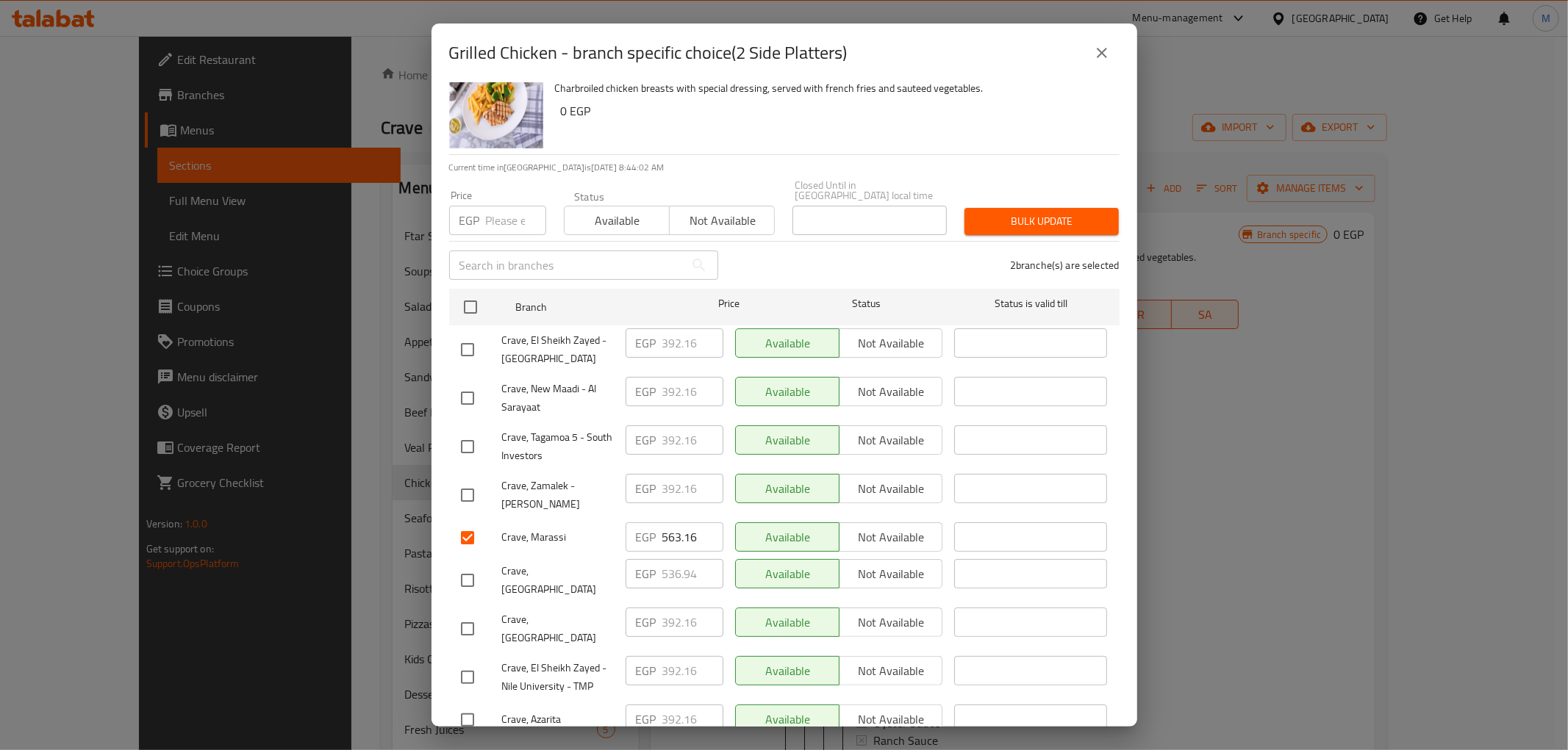
type input "591.66"
click at [671, 527] on input "563.16" at bounding box center [693, 537] width 61 height 30
click at [672, 527] on input "563.16" at bounding box center [693, 537] width 61 height 30
paste input "91.6"
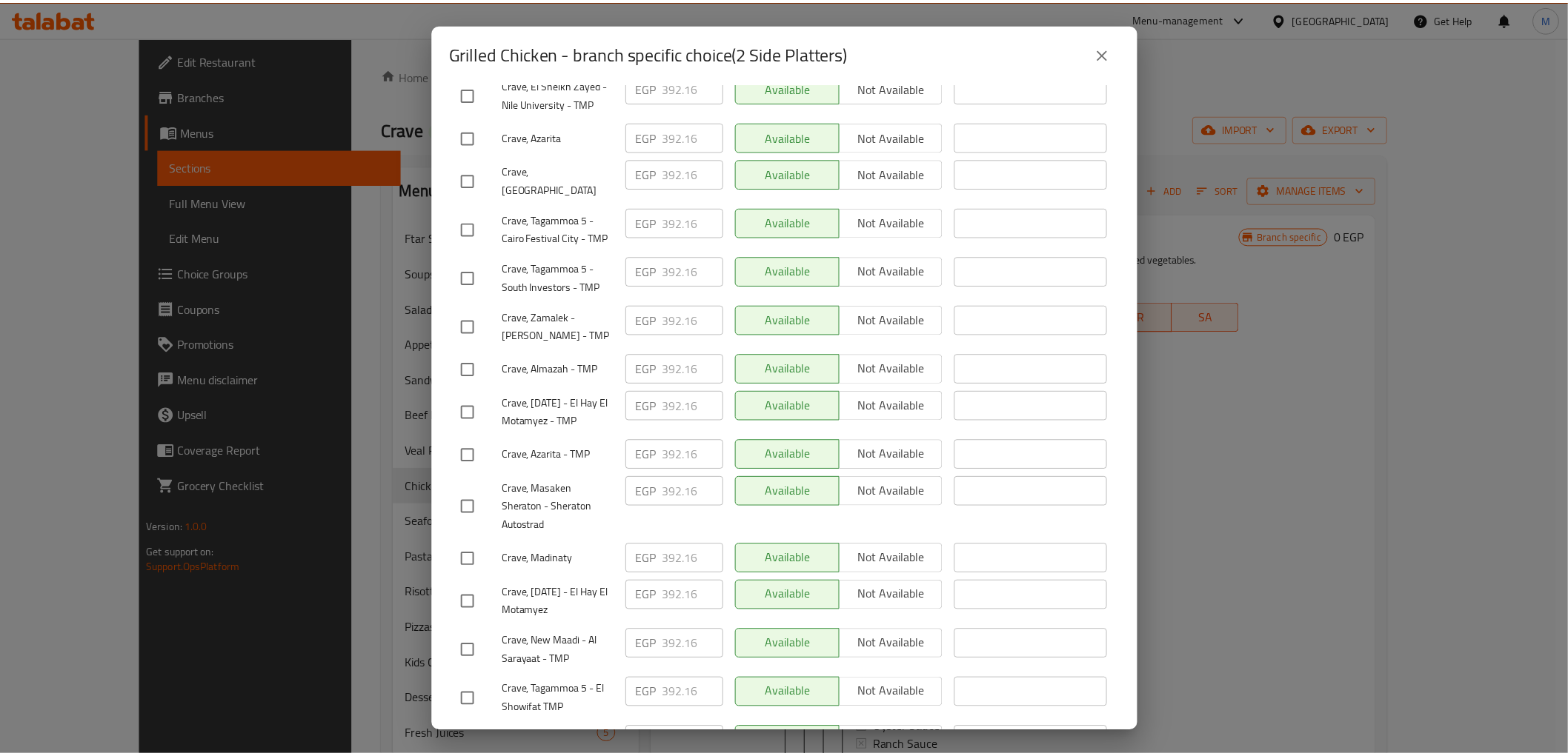
scroll to position [693, 0]
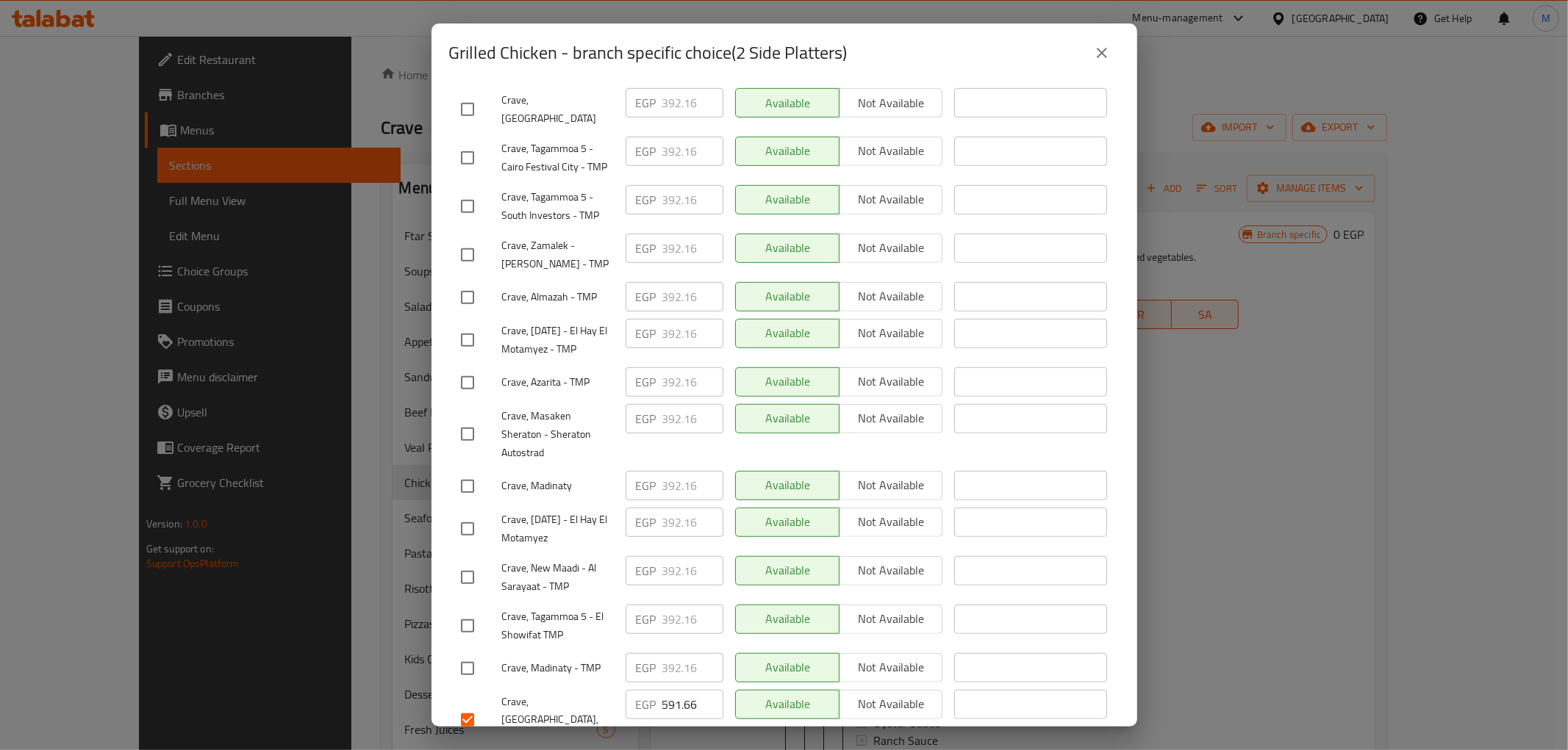
type input "591.66"
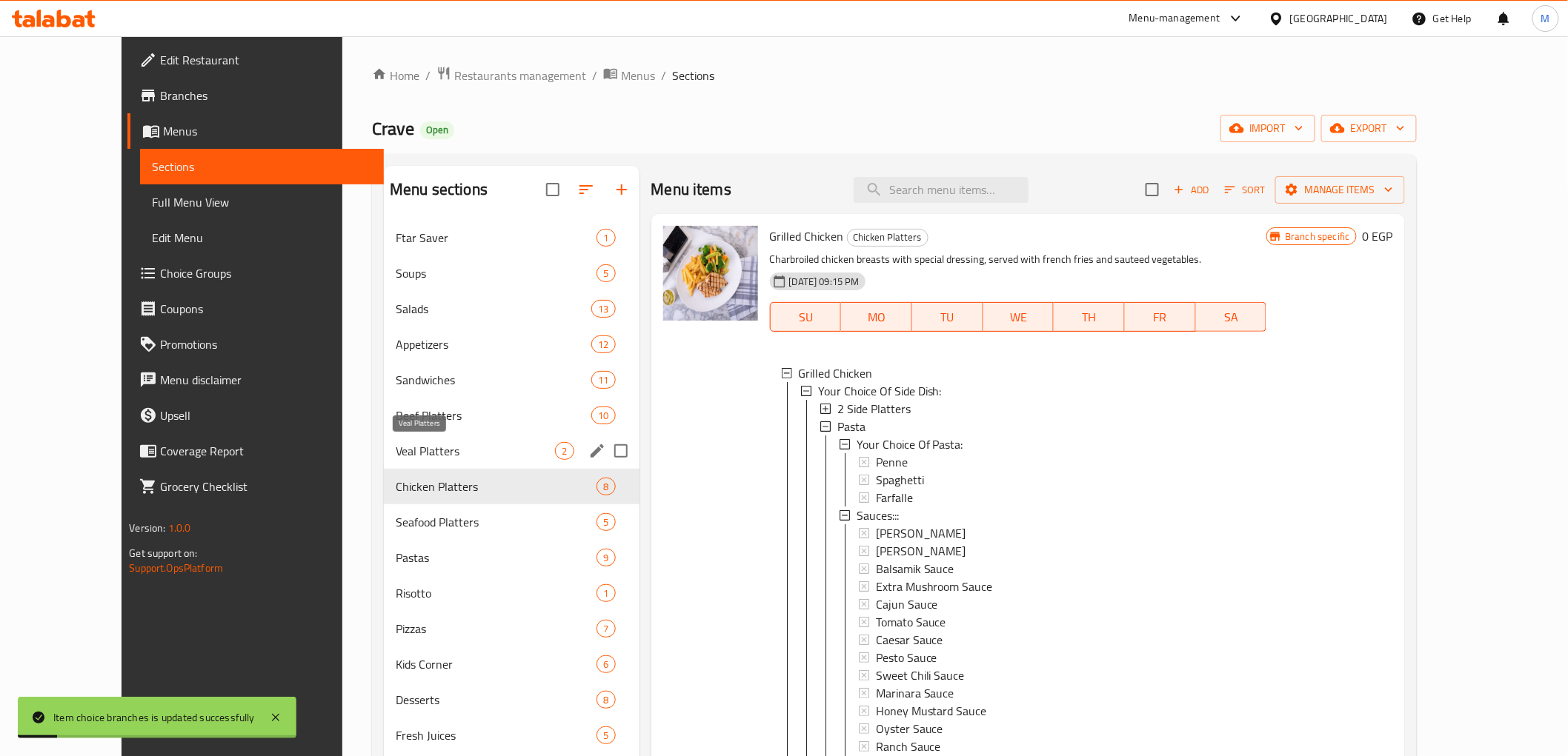
click at [396, 452] on span "Veal Platters" at bounding box center [476, 451] width 159 height 18
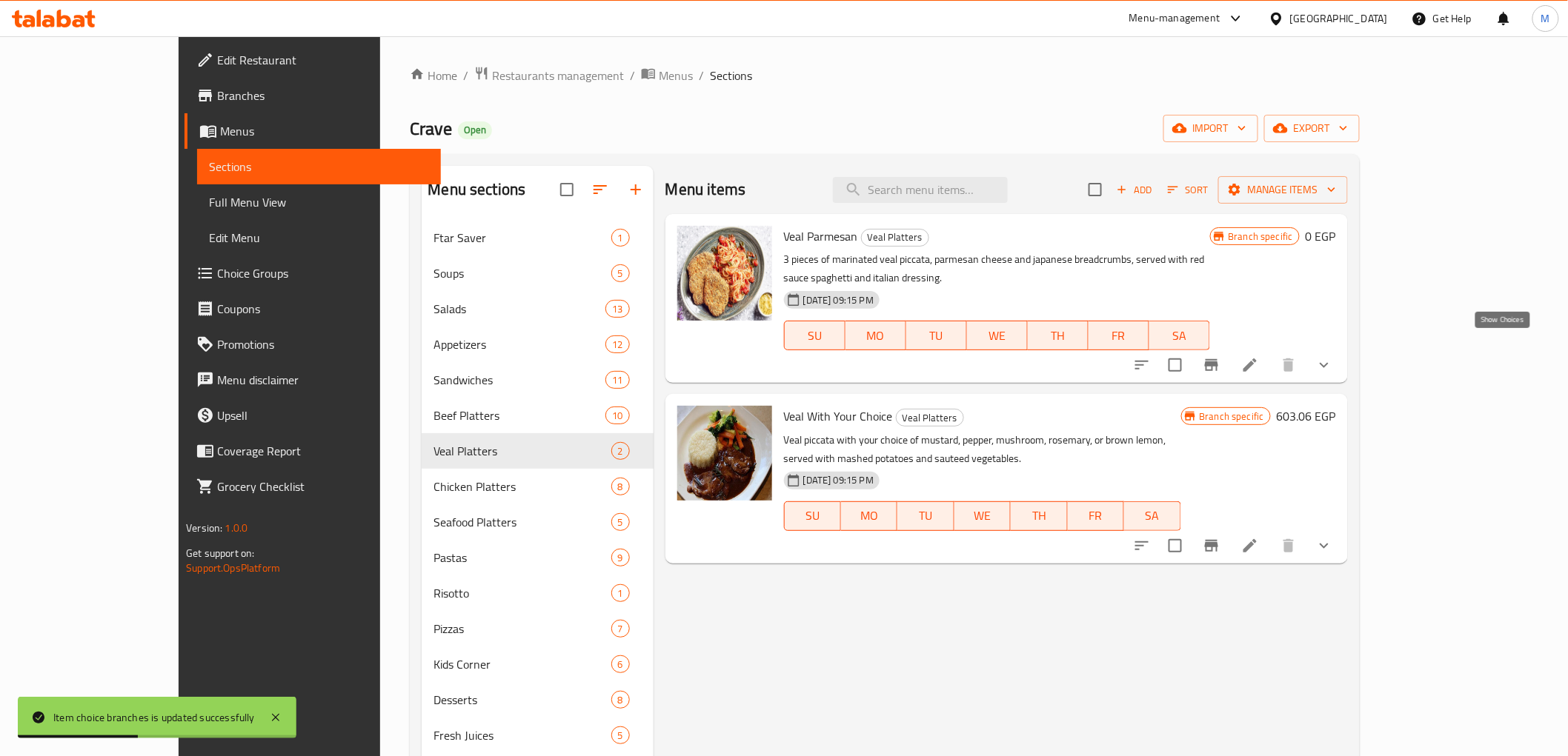
click at [1334, 356] on icon "show more" at bounding box center [1324, 365] width 18 height 18
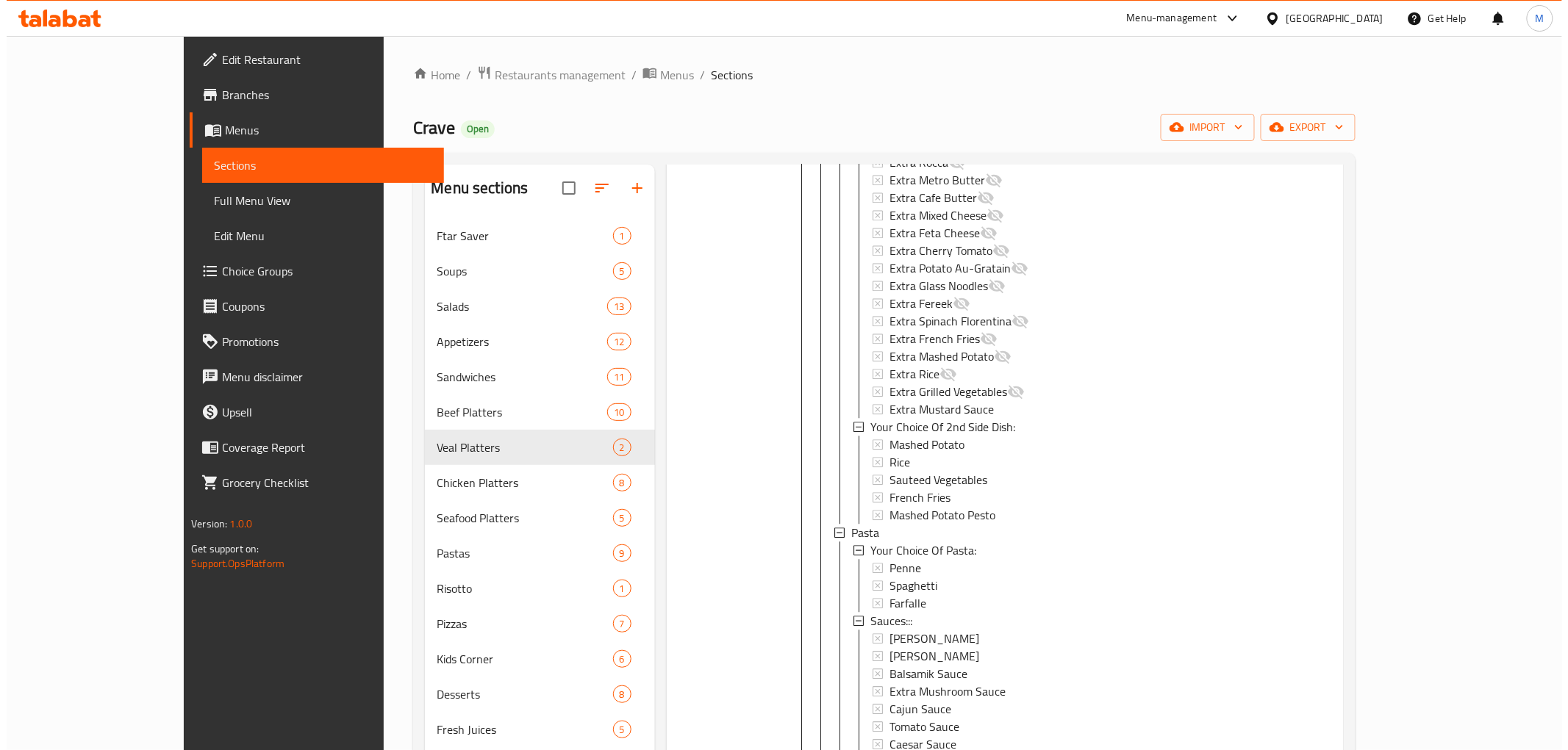
scroll to position [1796, 0]
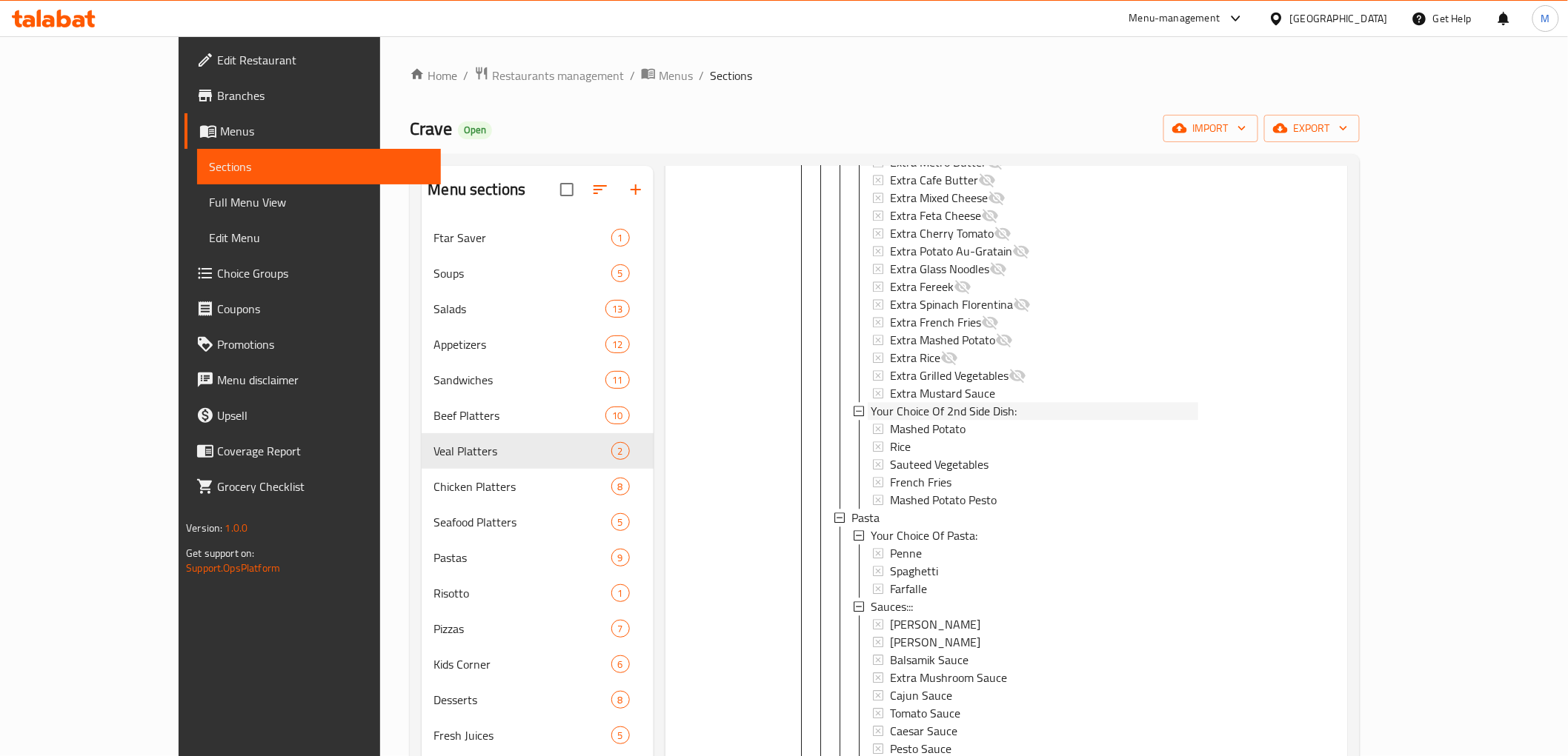
click at [926, 402] on span "Your Choice Of 2nd Side Dish:" at bounding box center [943, 411] width 146 height 18
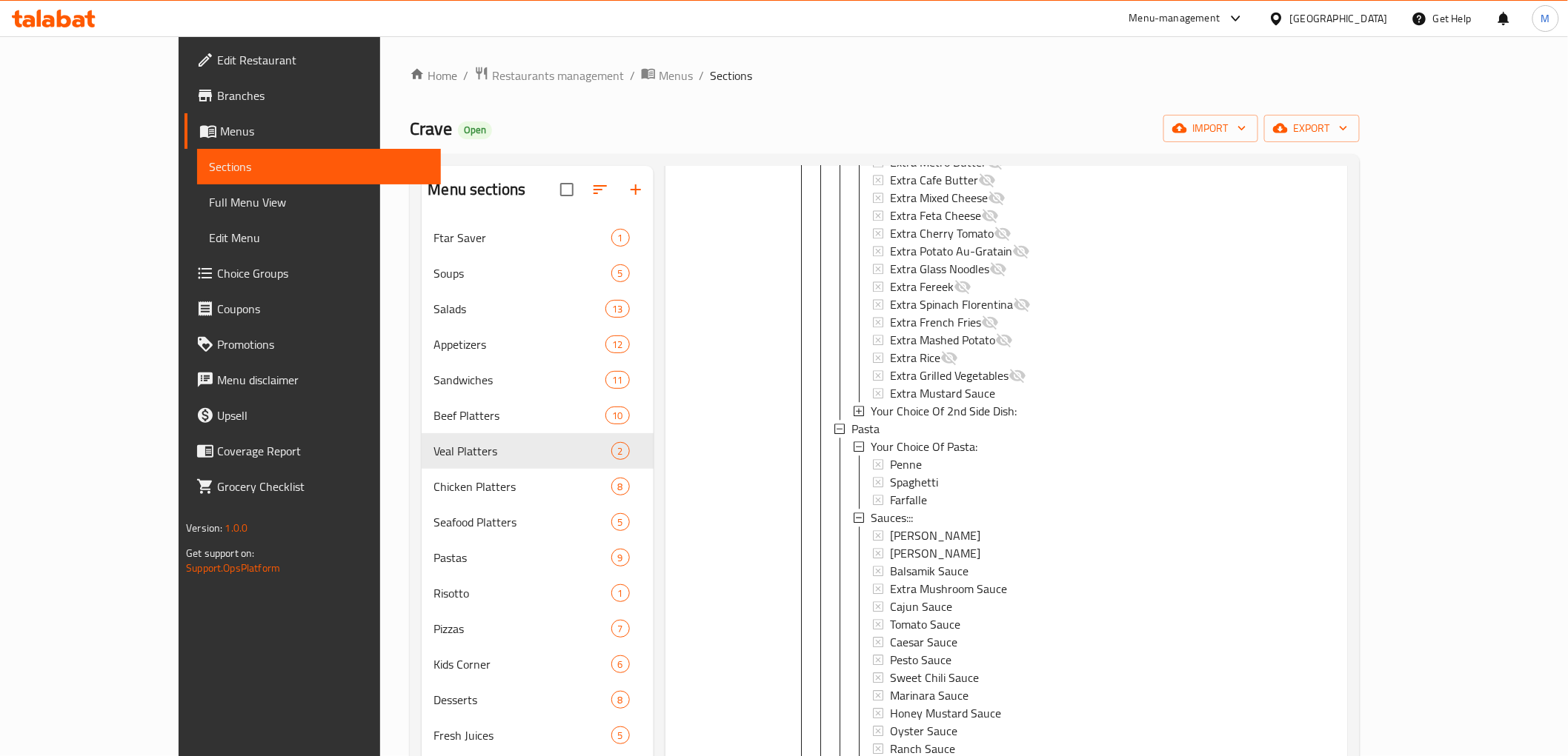
click at [921, 402] on span "Your Choice Of 2nd Side Dish:" at bounding box center [943, 411] width 146 height 18
click at [851, 509] on span "Pasta" at bounding box center [865, 518] width 28 height 18
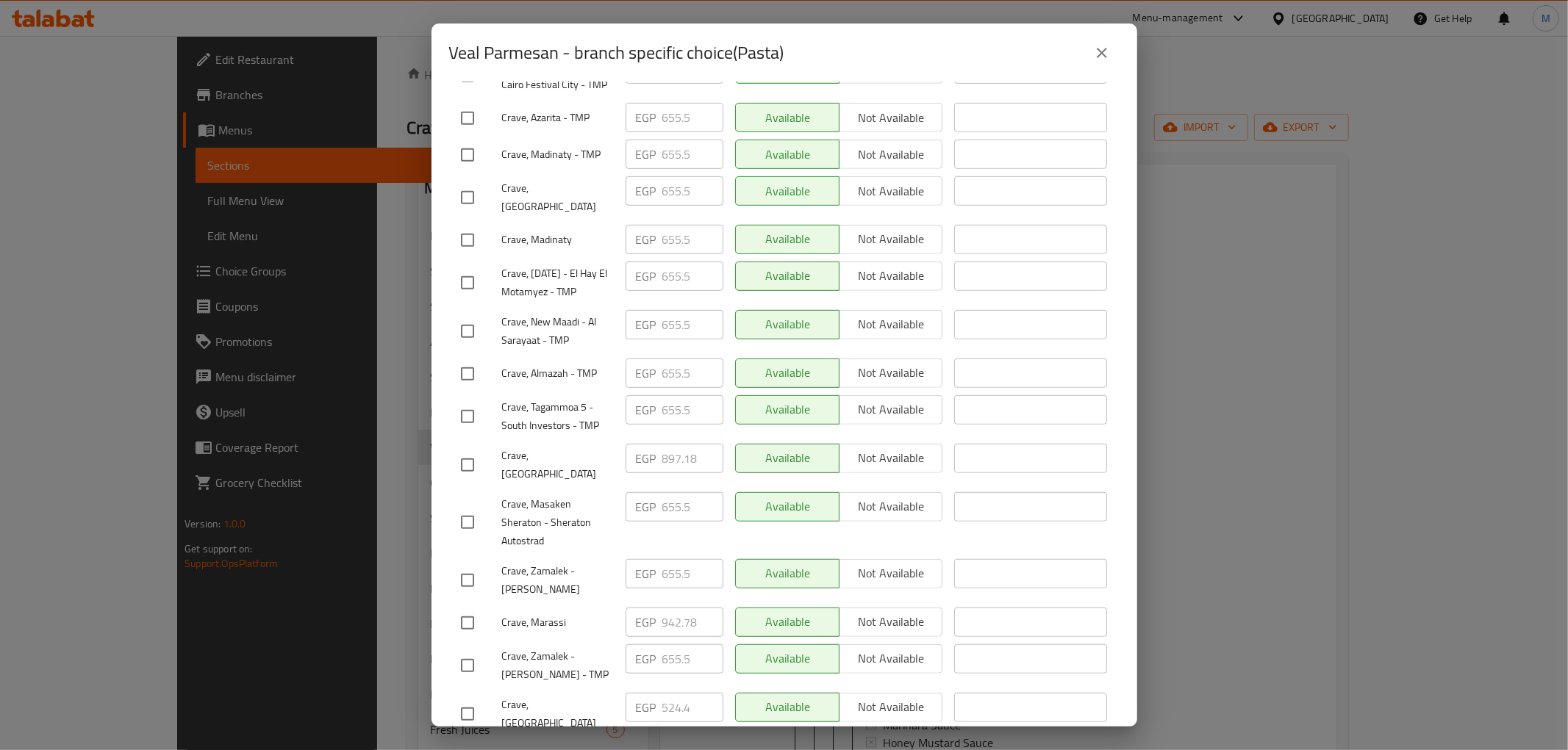
scroll to position [687, 0]
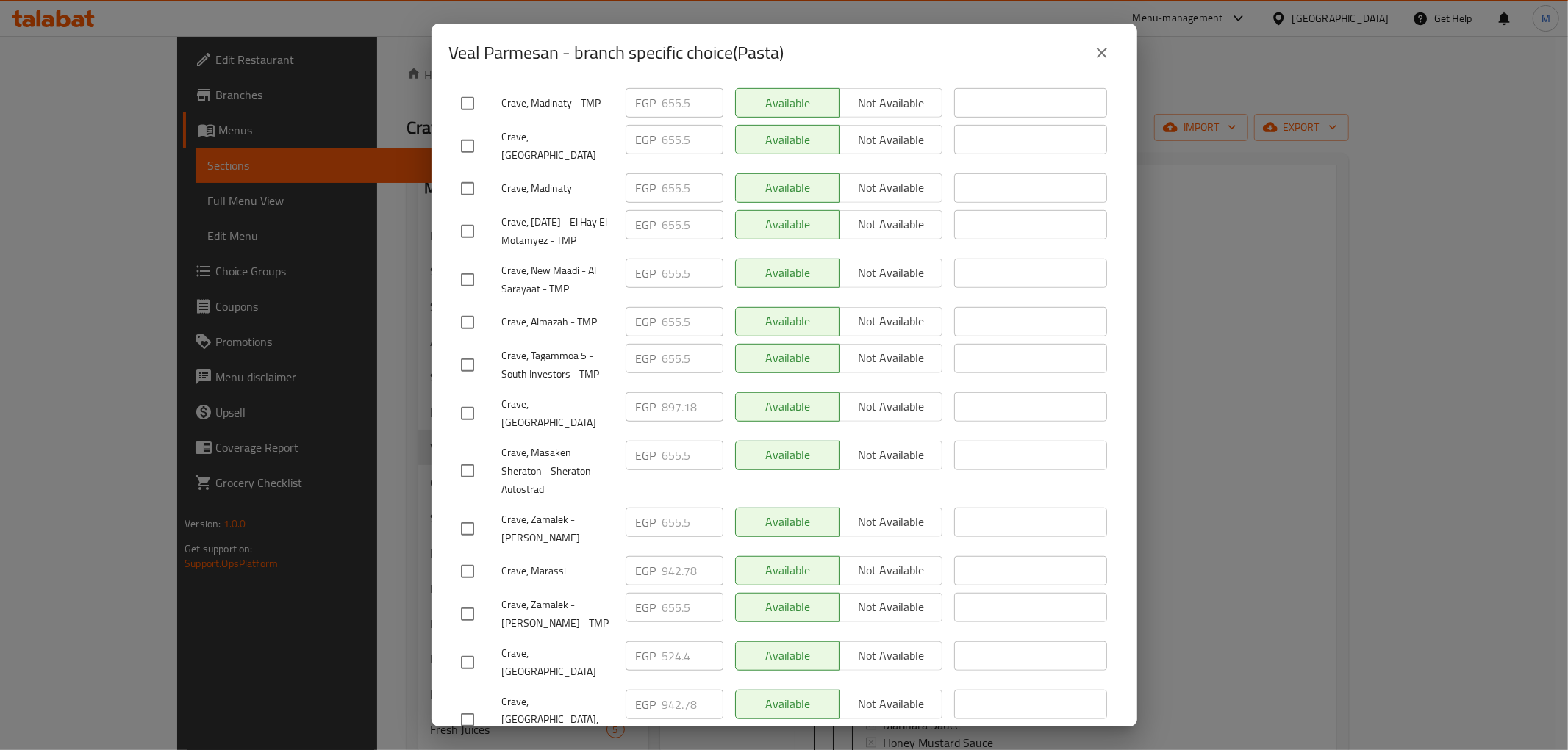
click at [458, 705] on input "checkbox" at bounding box center [467, 720] width 31 height 30
checkbox input "true"
click at [473, 557] on input "checkbox" at bounding box center [467, 572] width 31 height 30
checkbox input "true"
click at [680, 557] on input "942.78" at bounding box center [693, 571] width 61 height 30
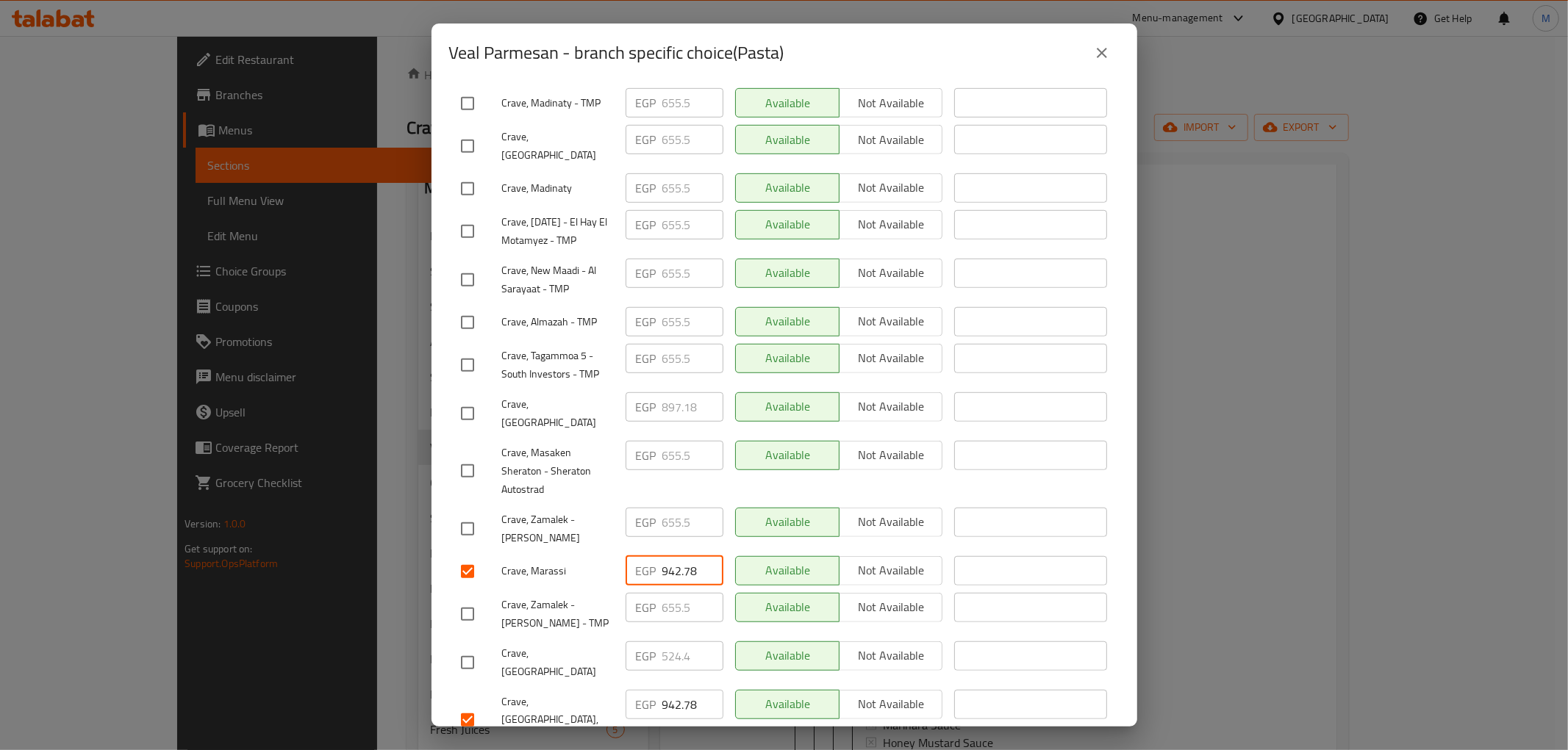
click at [680, 557] on input "942.78" at bounding box center [693, 571] width 61 height 30
paste input "90.66"
type input "990.66"
click at [669, 690] on input "942.78" at bounding box center [693, 704] width 61 height 30
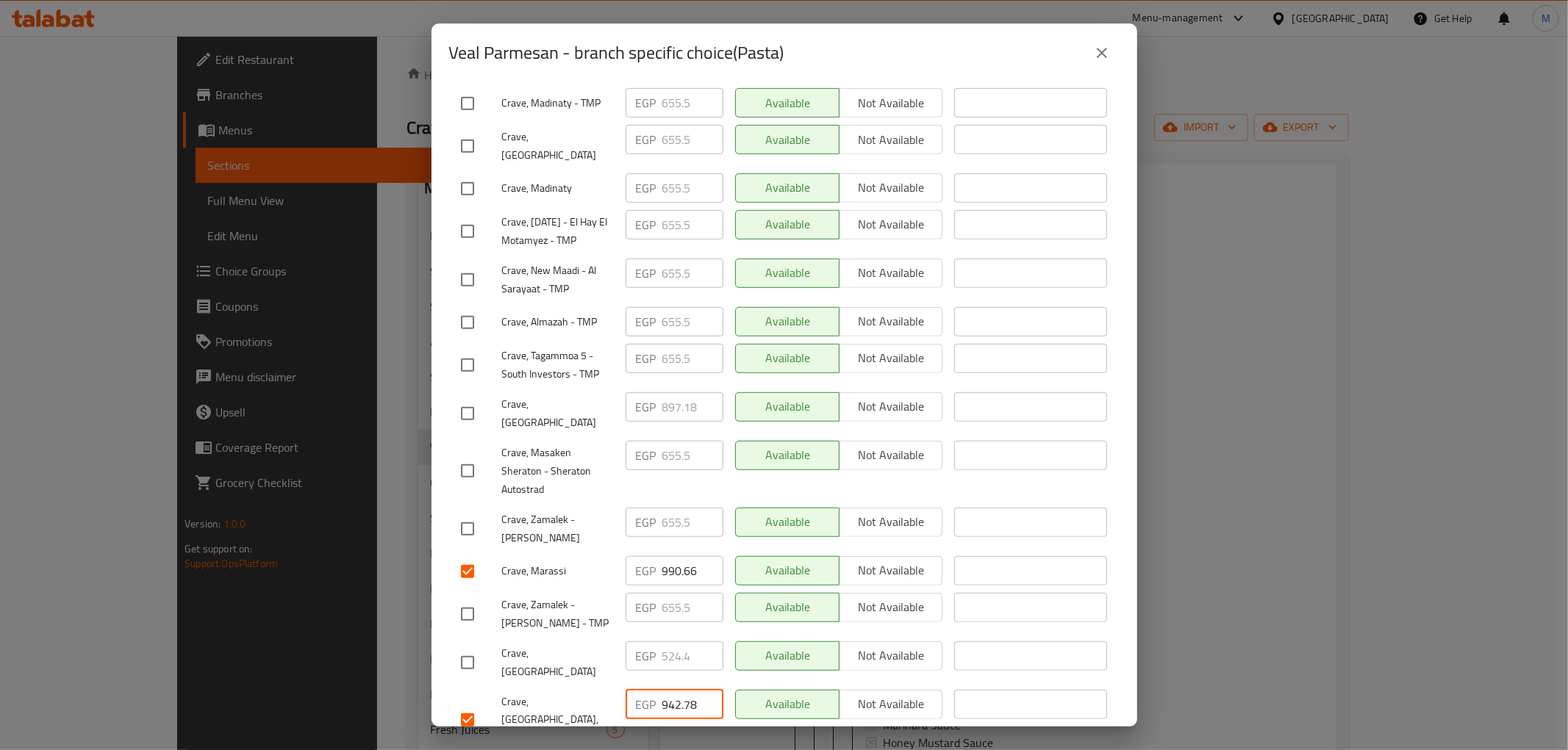
click at [669, 690] on input "942.78" at bounding box center [693, 704] width 61 height 30
click at [670, 690] on input "942.78" at bounding box center [693, 704] width 61 height 30
paste input "90.66"
type input "990.66"
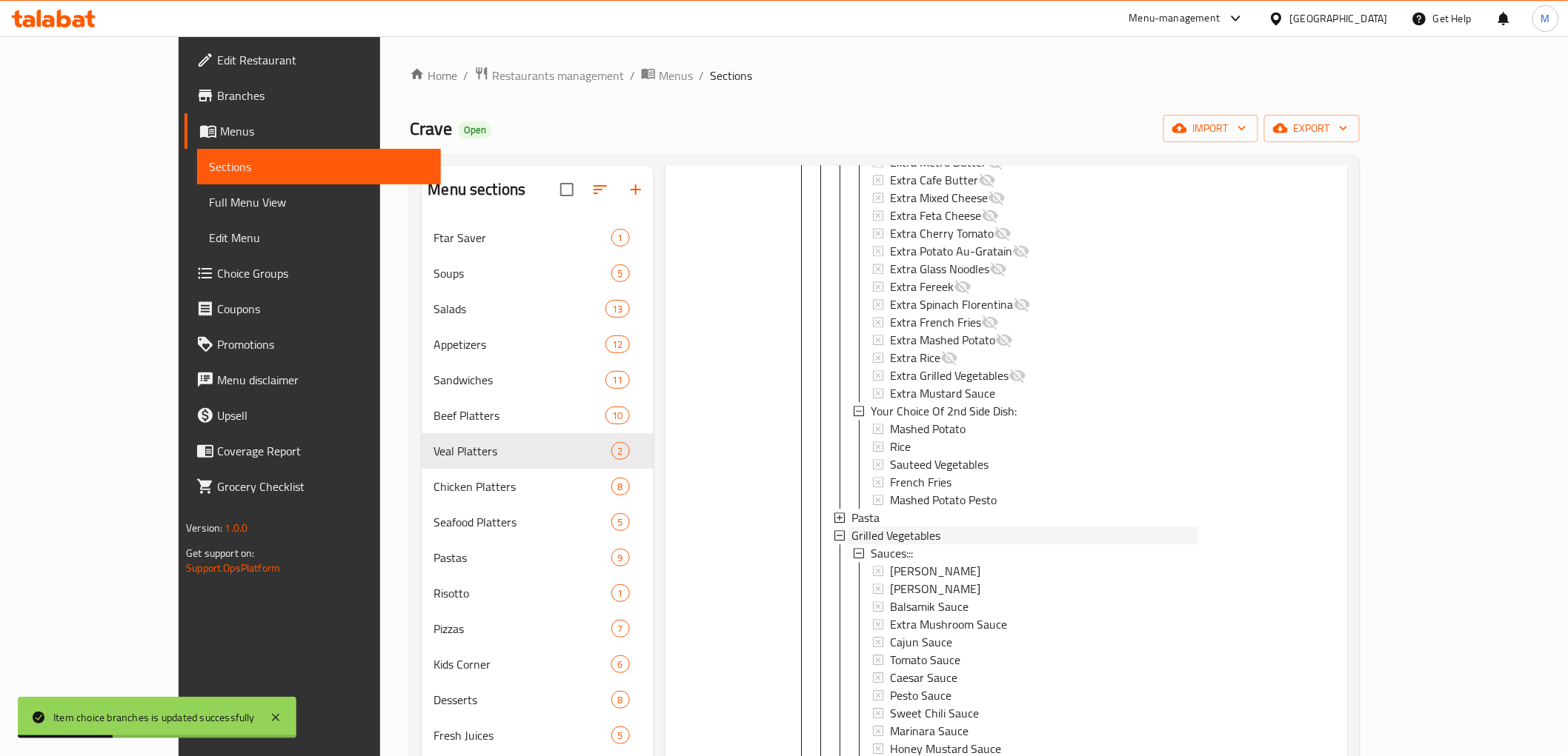
click at [867, 526] on span "Grilled Vegetables" at bounding box center [895, 535] width 89 height 18
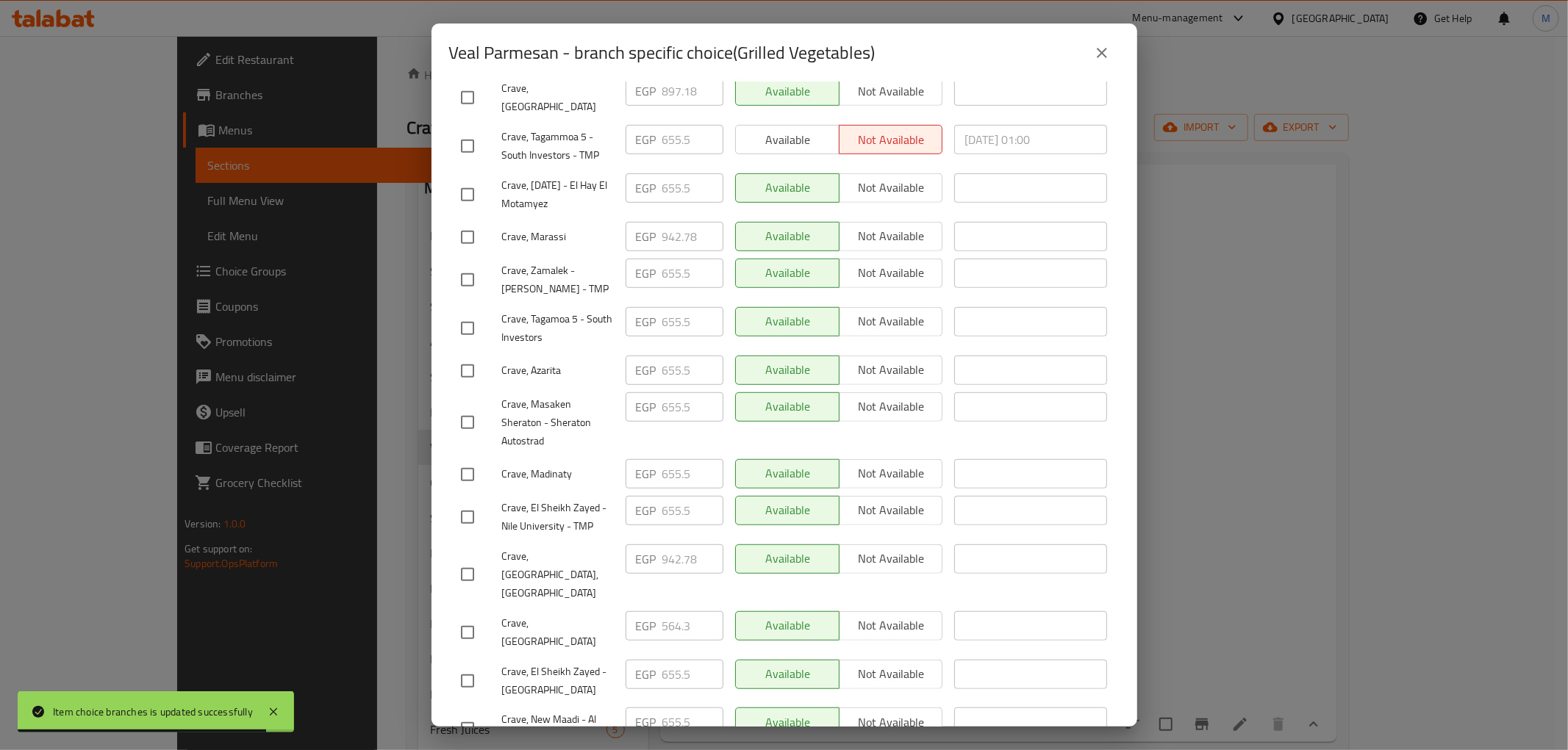
click at [464, 559] on input "checkbox" at bounding box center [467, 575] width 31 height 30
checkbox input "true"
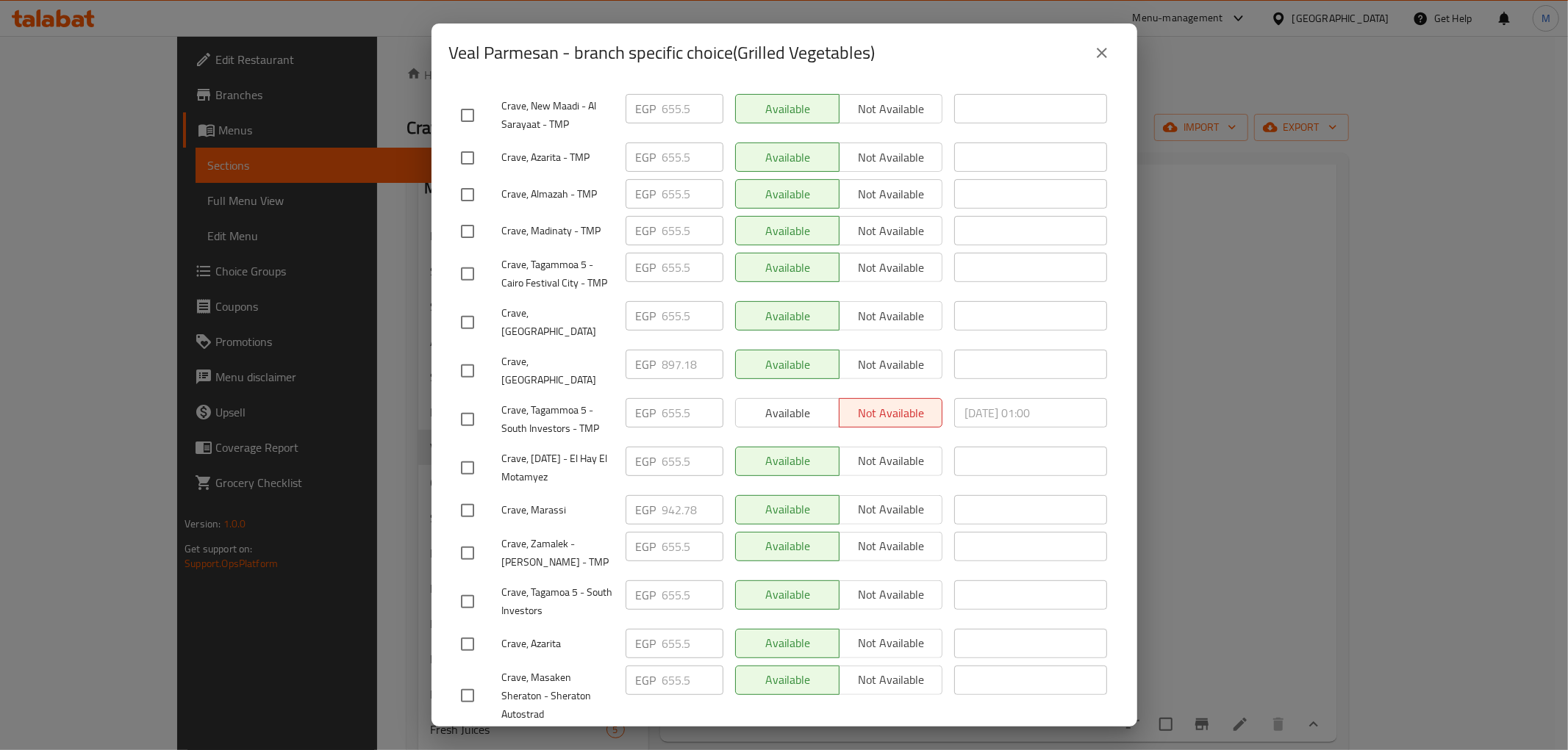
scroll to position [442, 0]
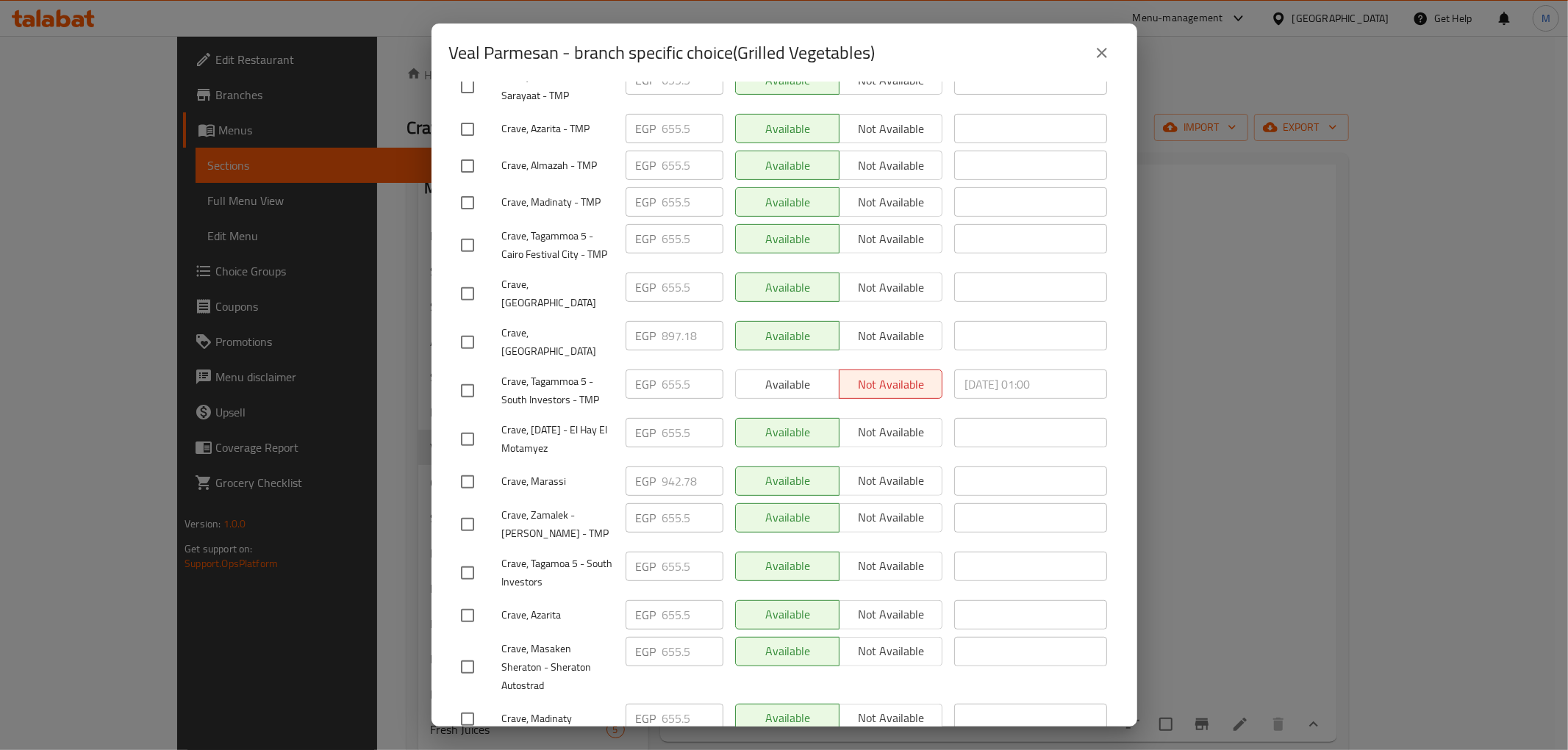
click at [464, 467] on input "checkbox" at bounding box center [467, 482] width 31 height 30
checkbox input "true"
click at [677, 467] on input "942.78" at bounding box center [693, 481] width 61 height 30
paste input "90.66"
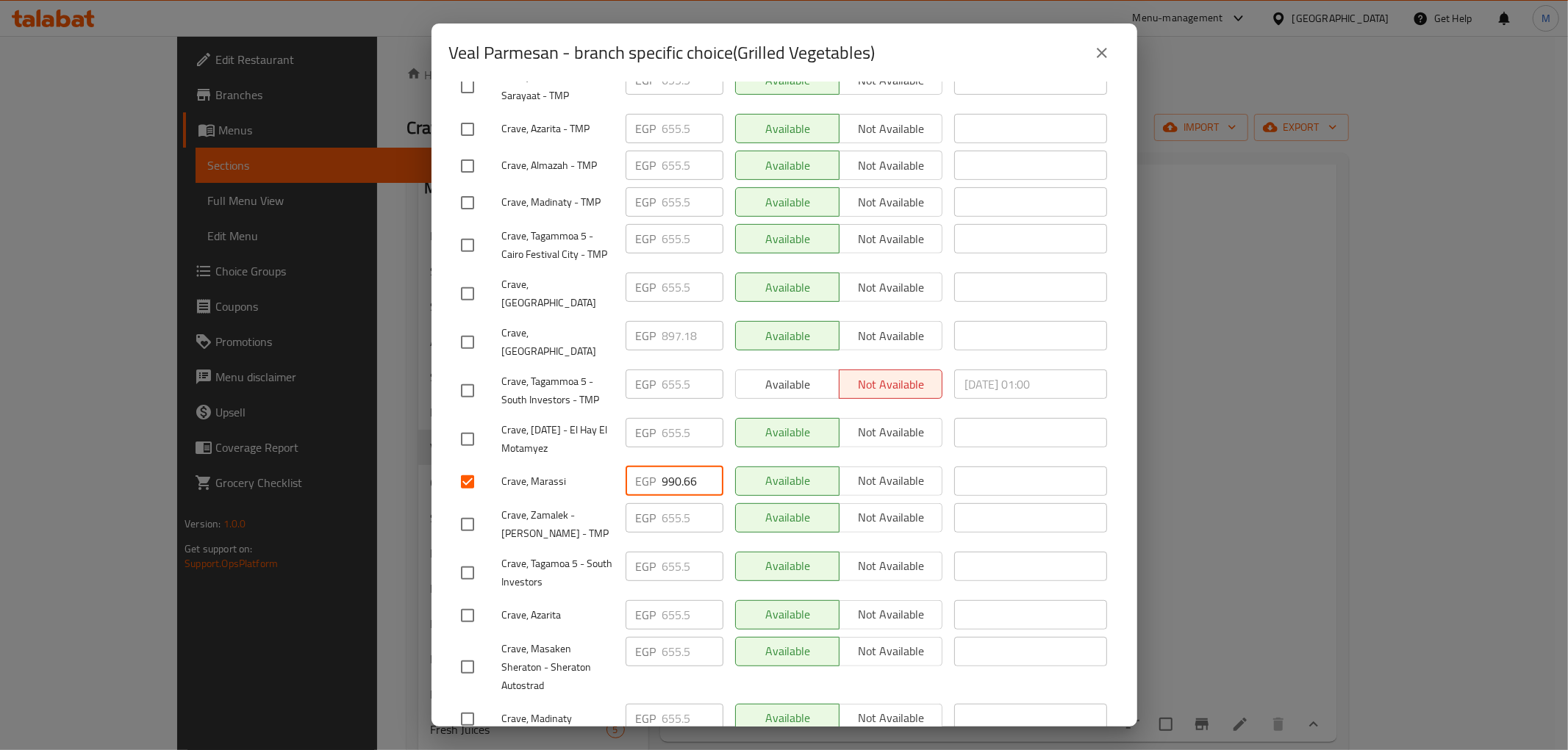
type input "990.66"
click at [600, 506] on span "Crave, Zamalek - [PERSON_NAME] - TMP" at bounding box center [558, 524] width 112 height 37
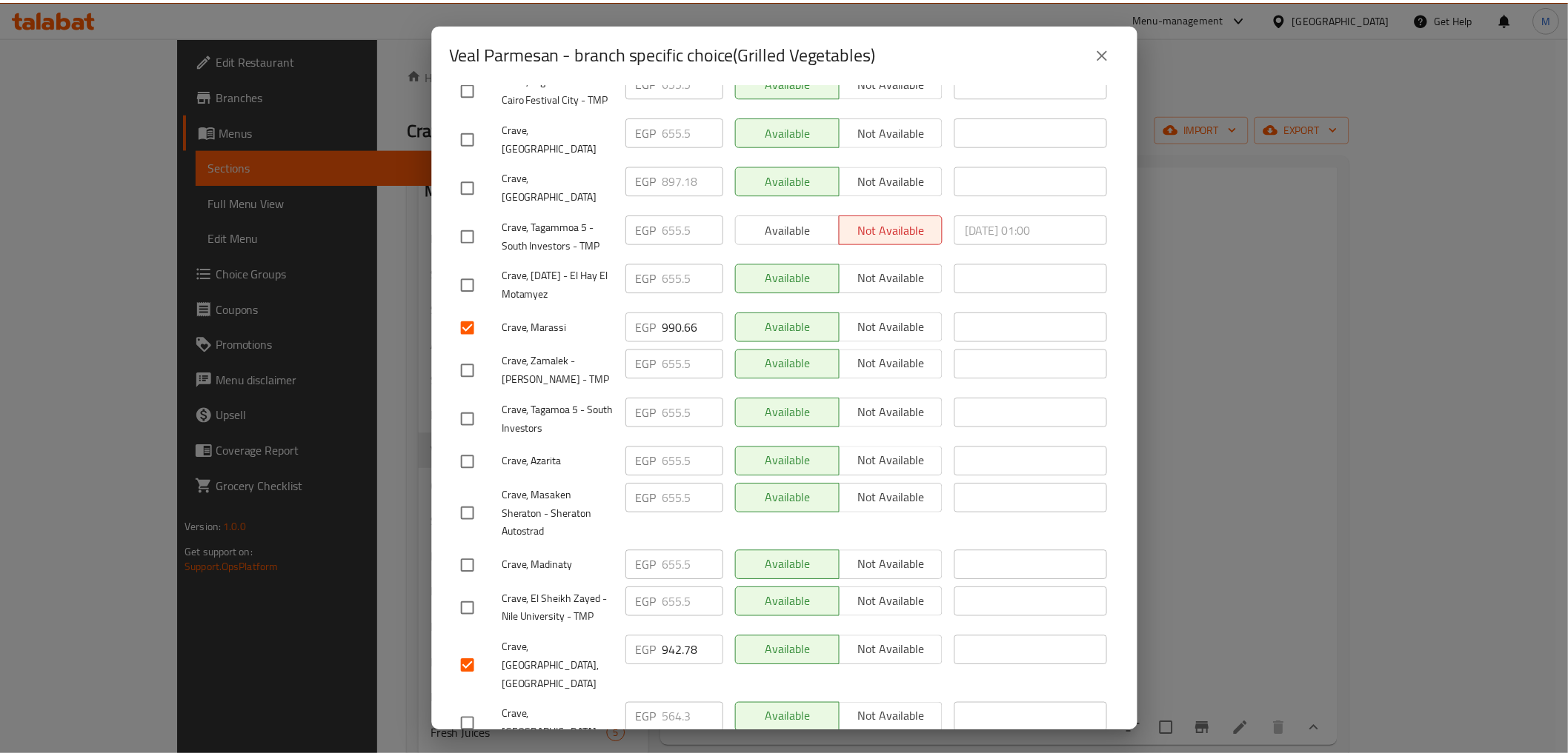
scroll to position [693, 0]
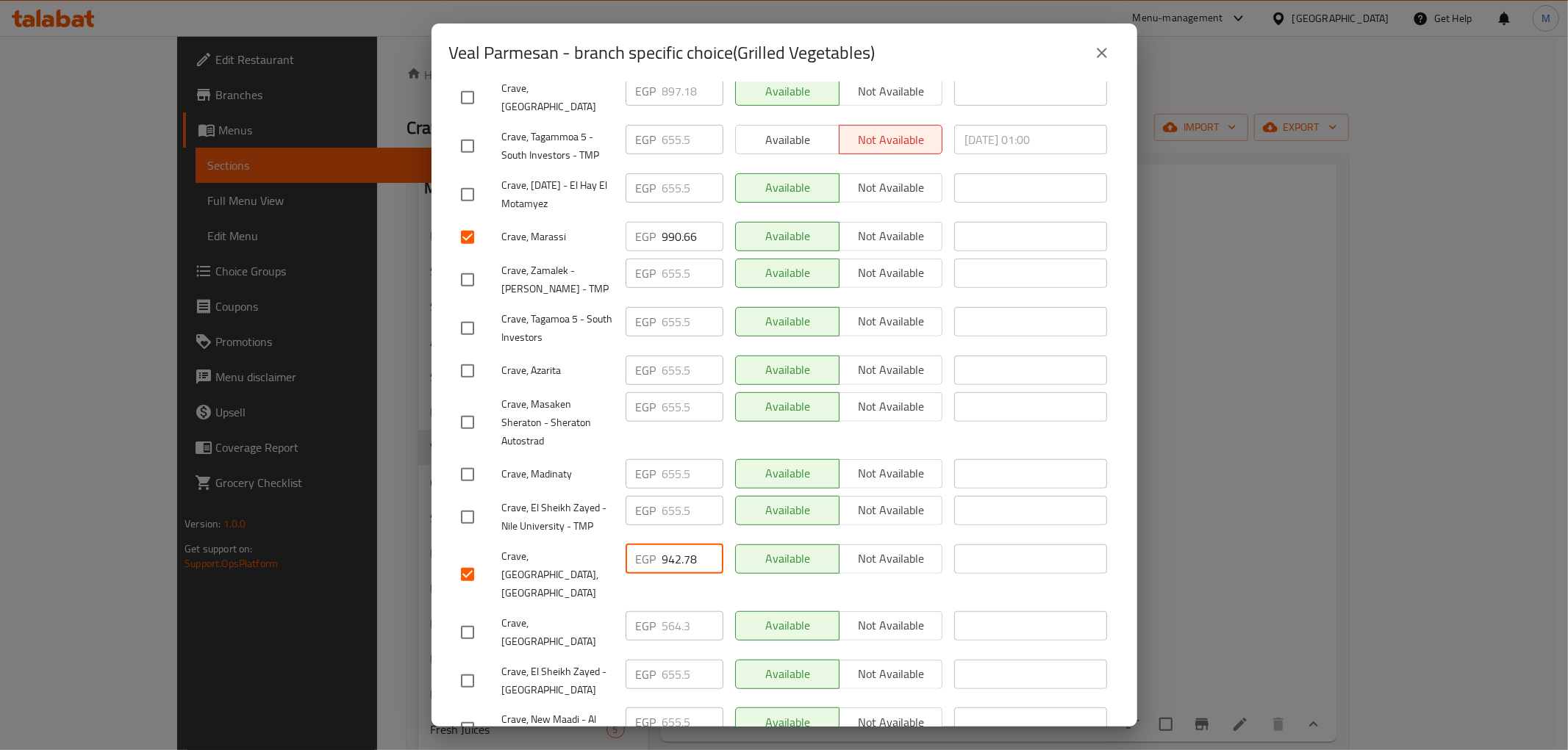
click at [687, 545] on input "942.78" at bounding box center [693, 559] width 61 height 30
paste input "90.66"
type input "990.66"
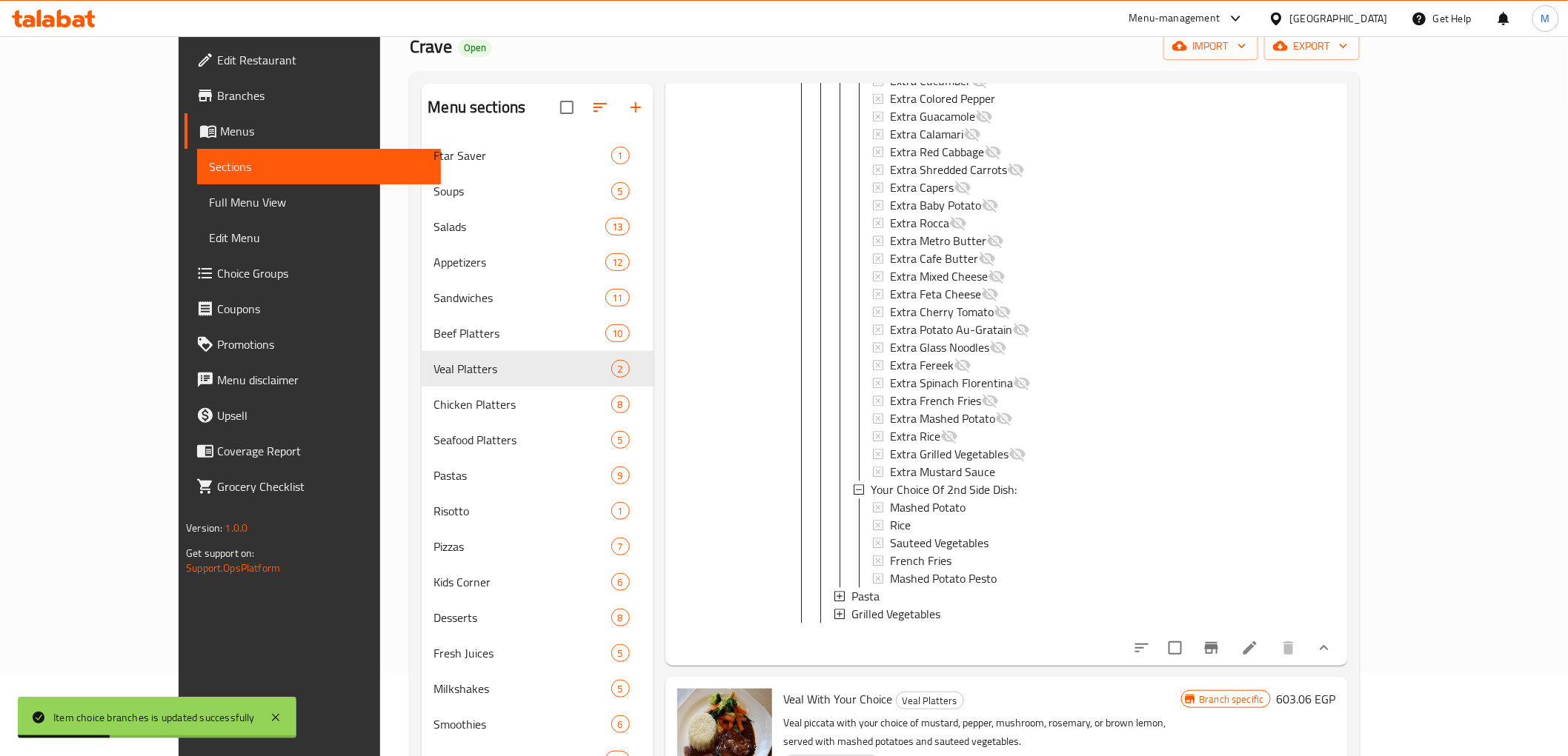
scroll to position [207, 0]
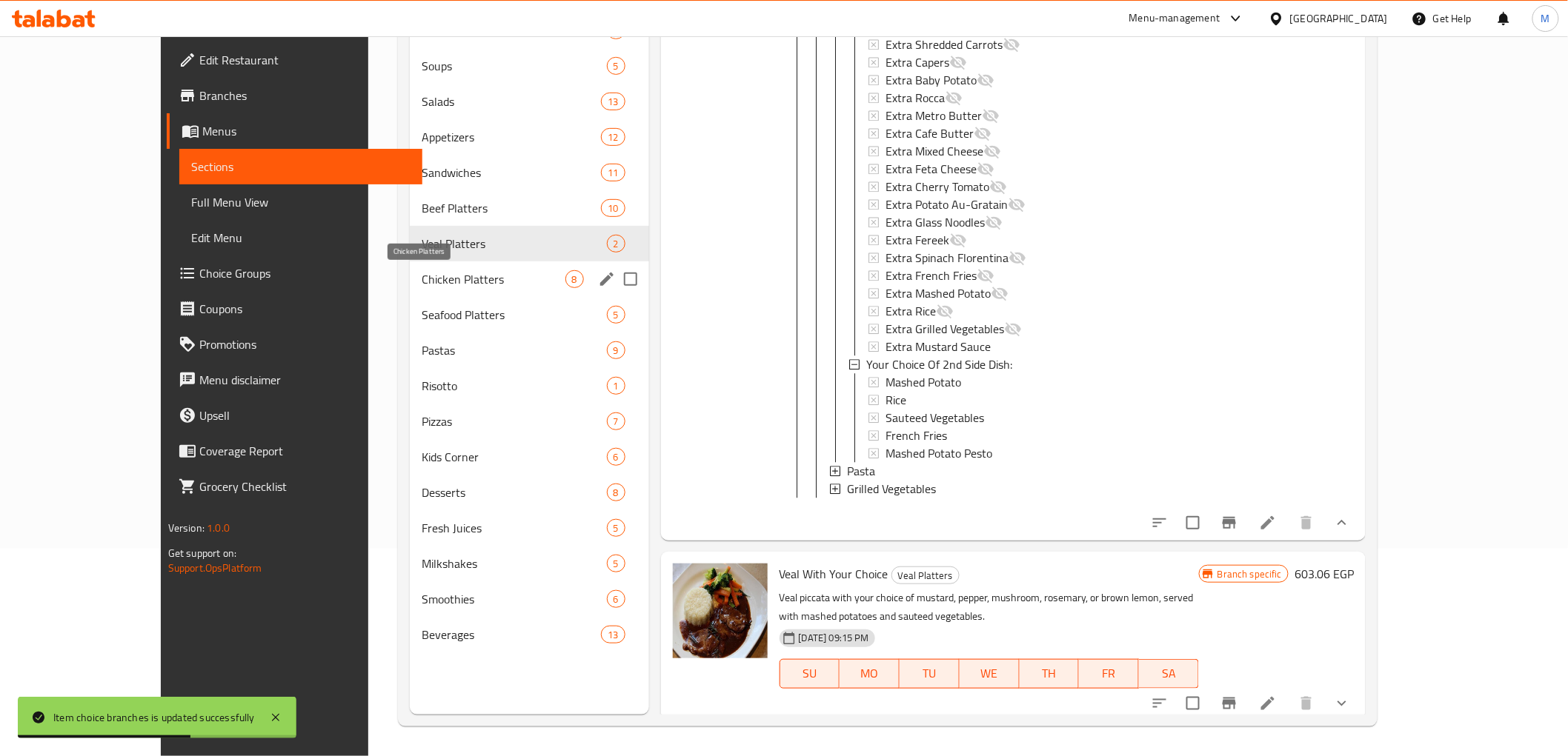
click at [422, 284] on span "Chicken Platters" at bounding box center [493, 280] width 143 height 18
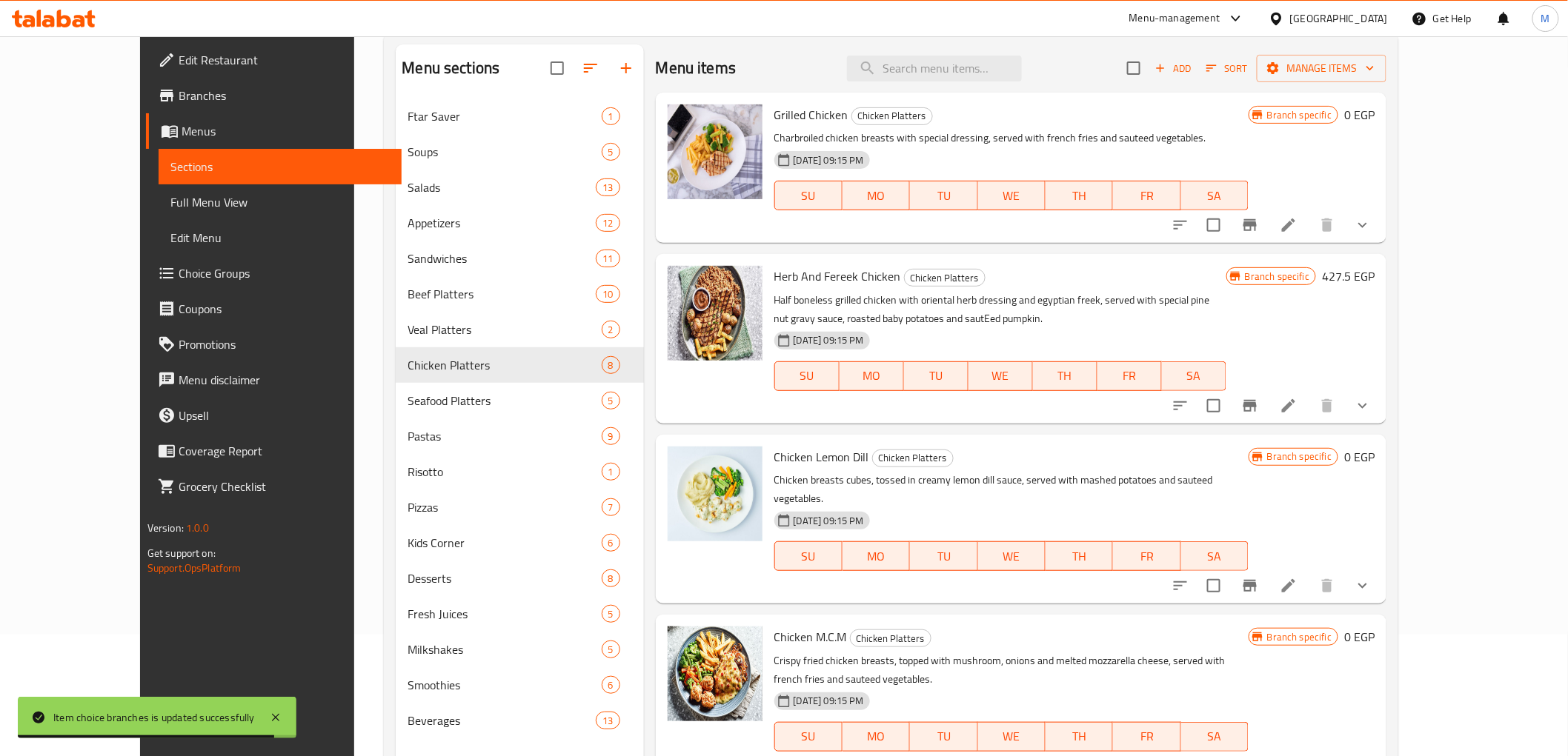
scroll to position [42, 0]
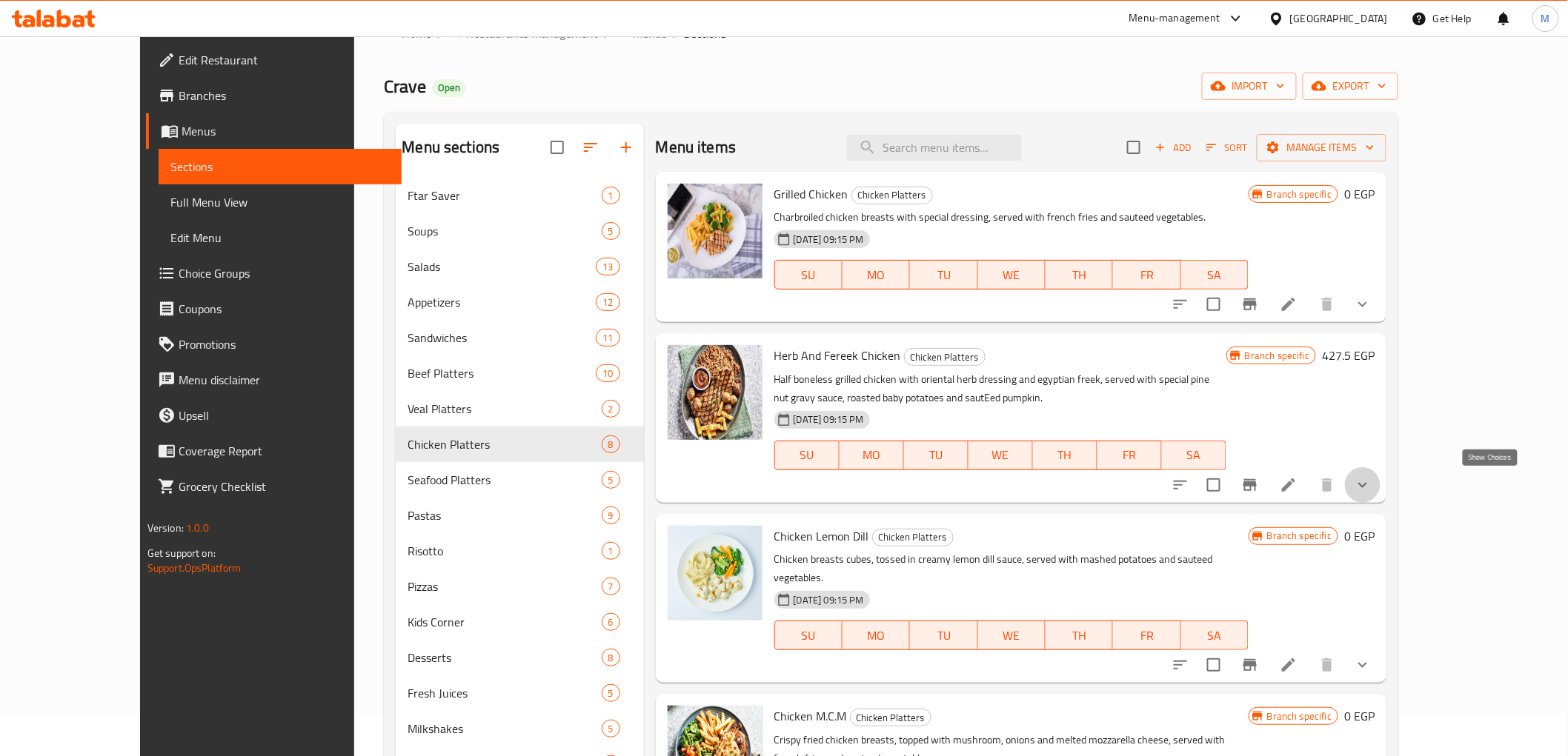
click at [1372, 485] on icon "show more" at bounding box center [1362, 485] width 18 height 18
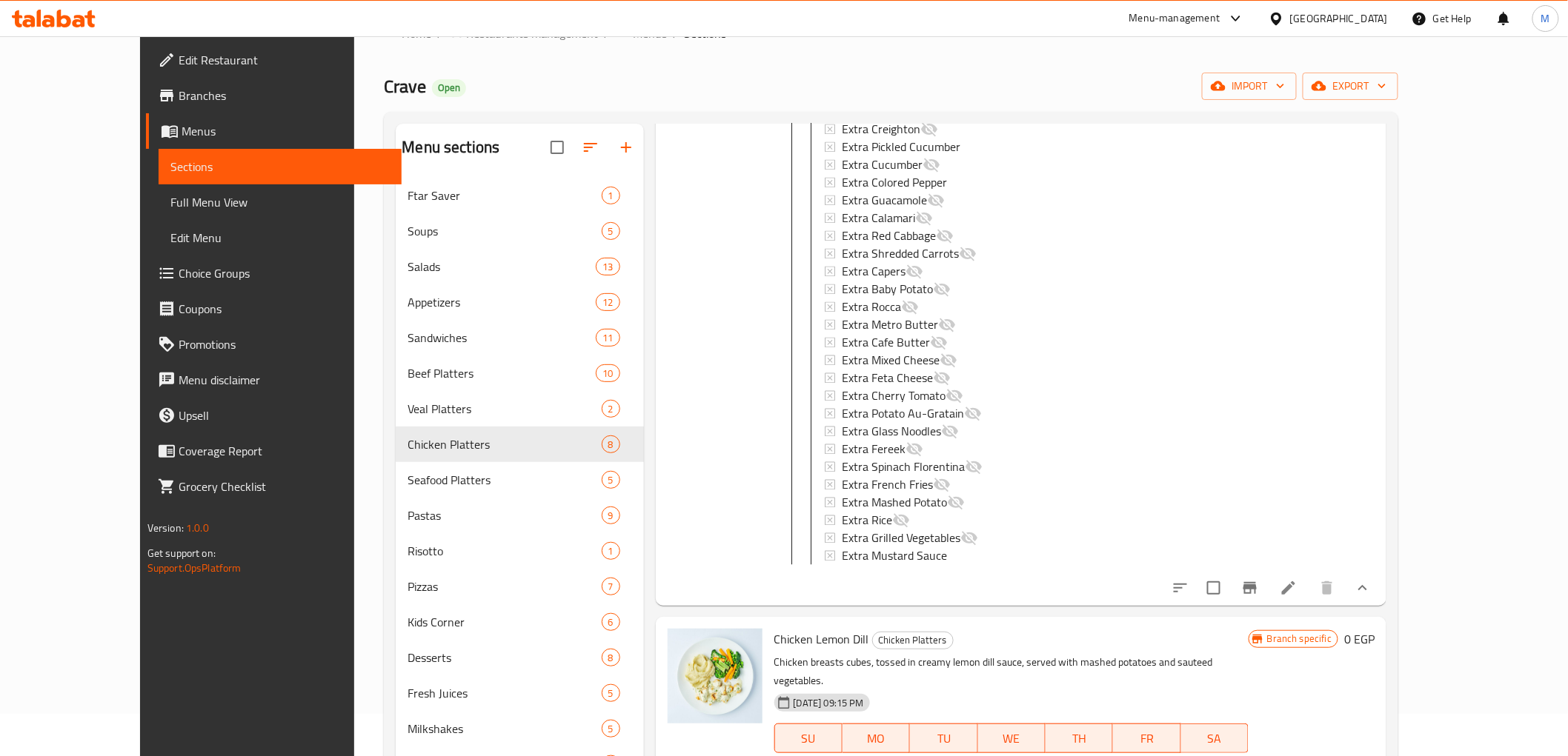
scroll to position [1893, 0]
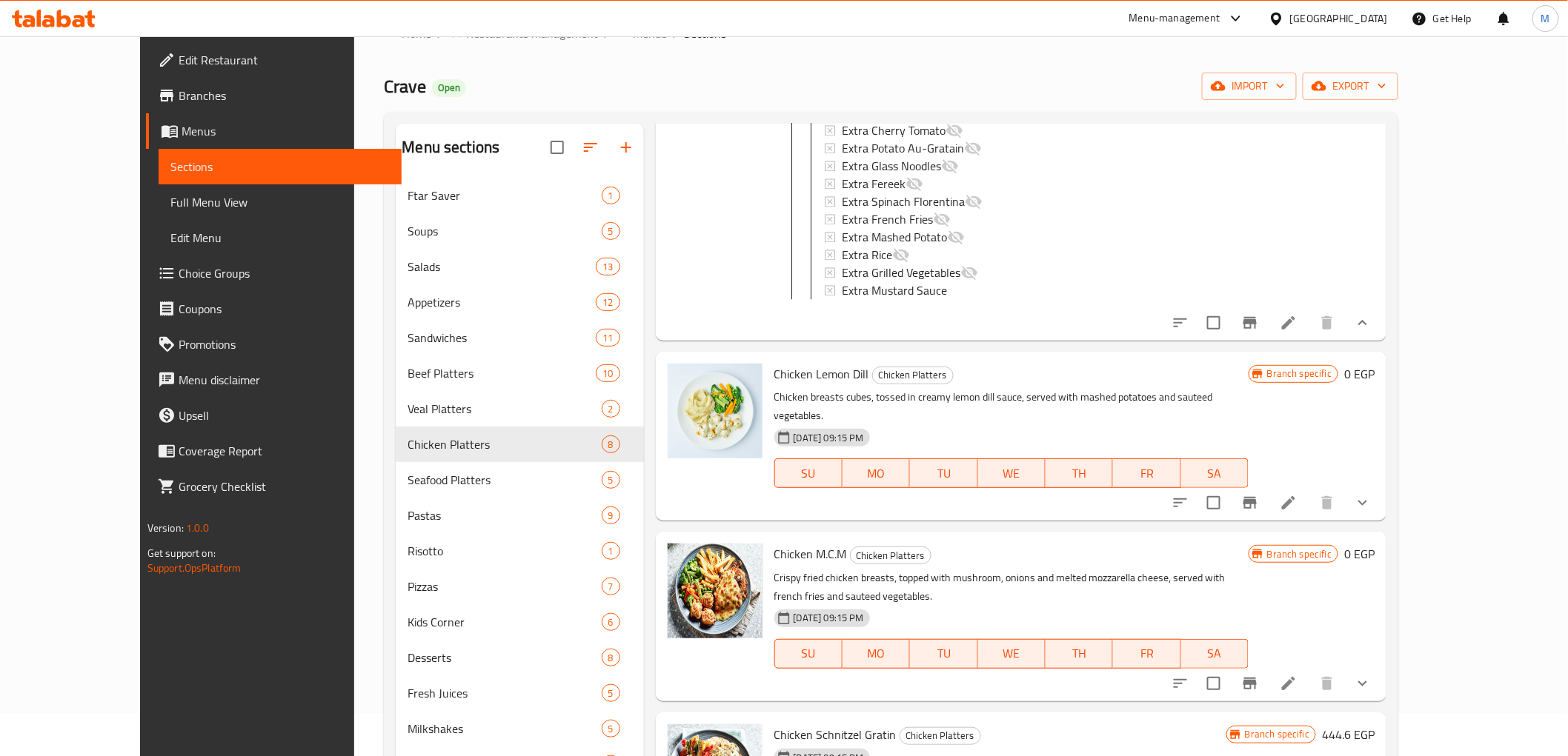
drag, startPoint x: 1488, startPoint y: 335, endPoint x: 1481, endPoint y: 345, distance: 12.2
click at [1372, 332] on icon "show more" at bounding box center [1362, 323] width 18 height 18
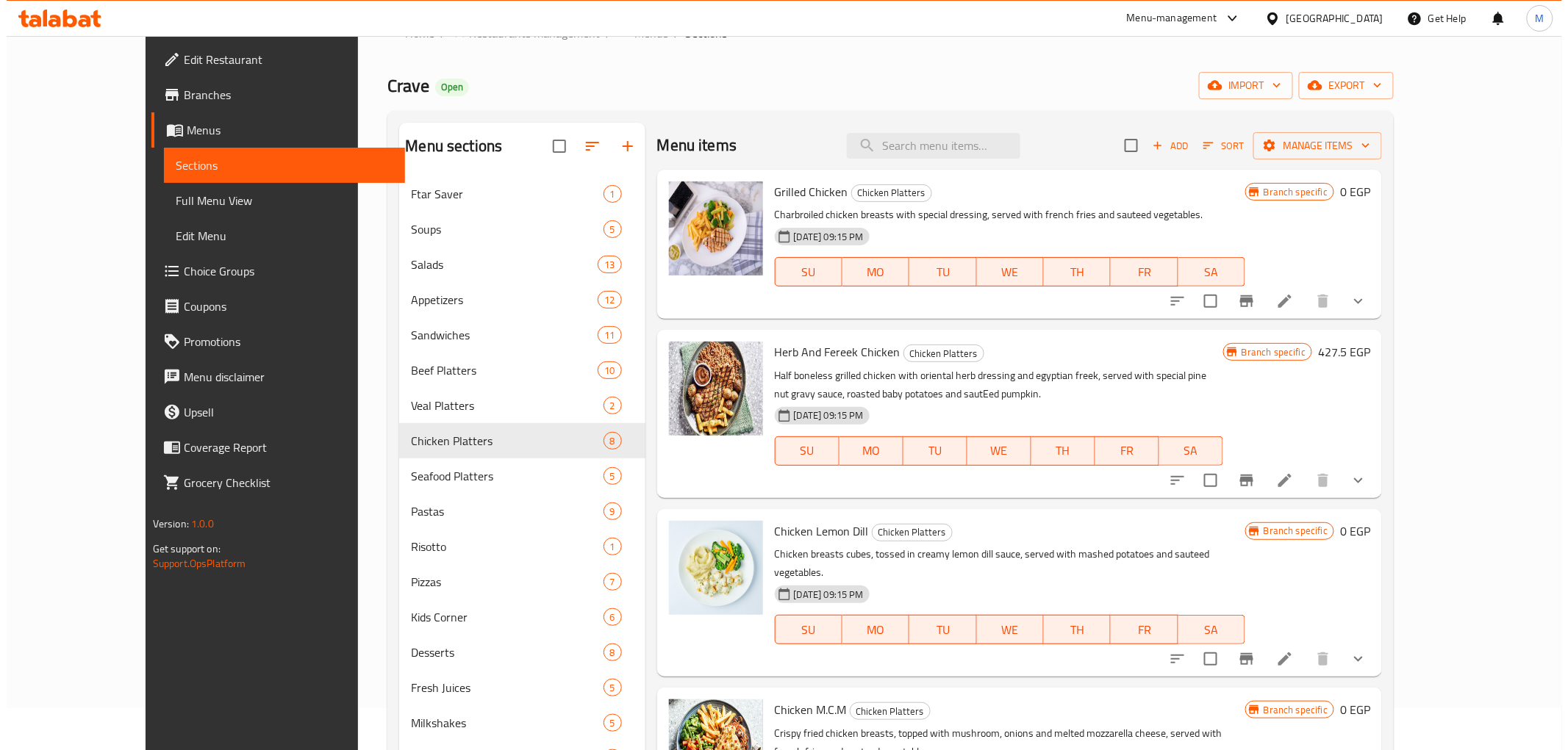
scroll to position [0, 0]
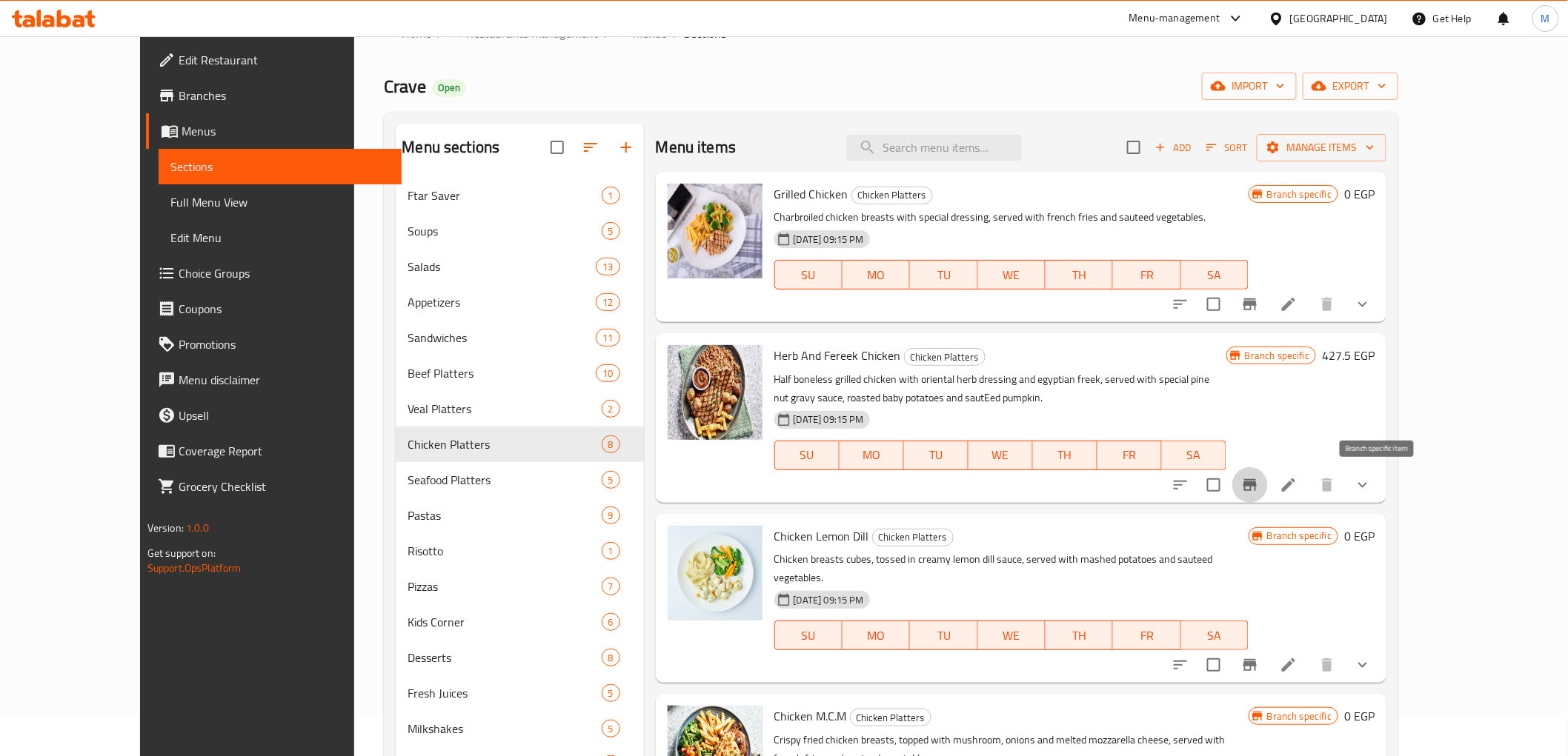
click at [1257, 485] on icon "Branch-specific-item" at bounding box center [1250, 485] width 13 height 12
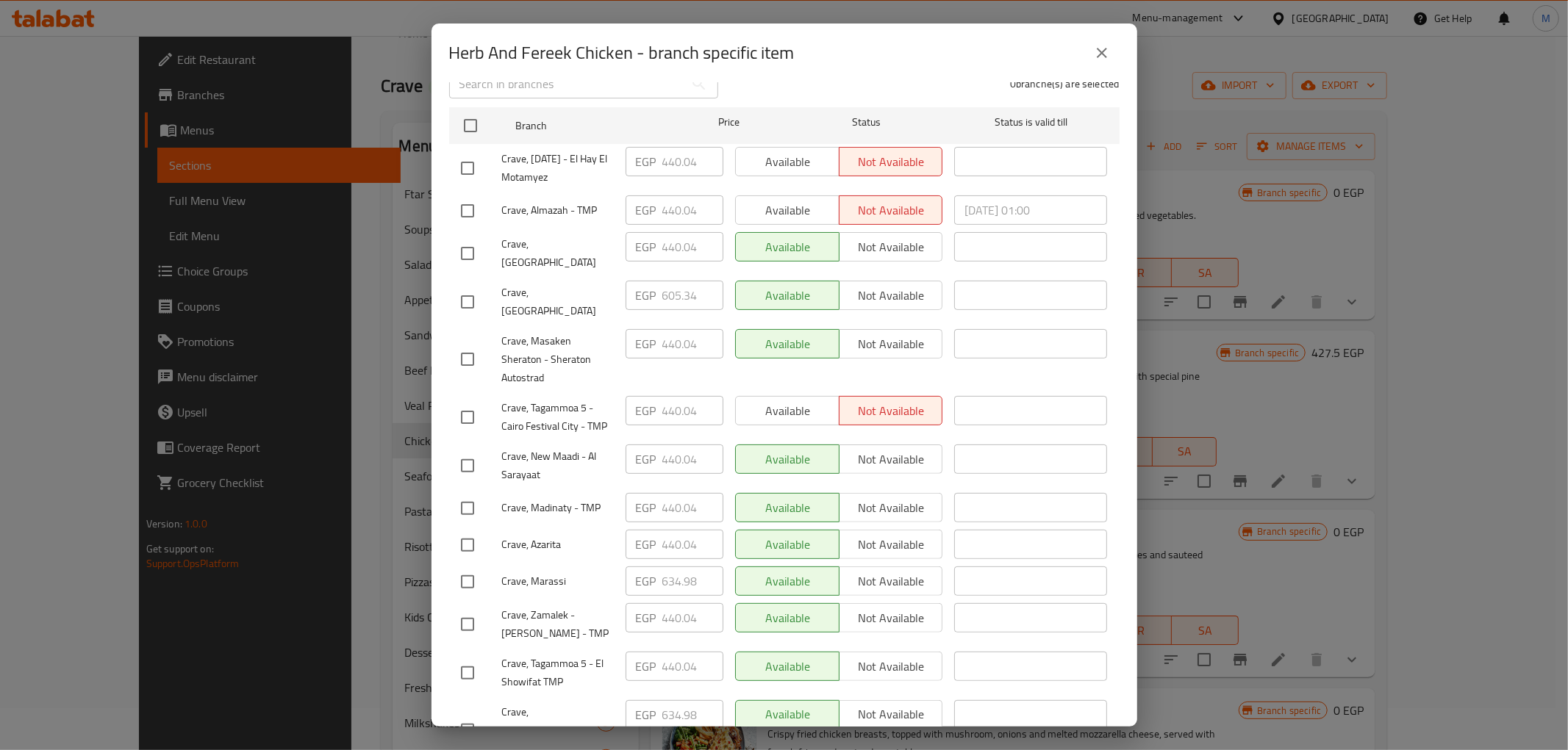
scroll to position [245, 0]
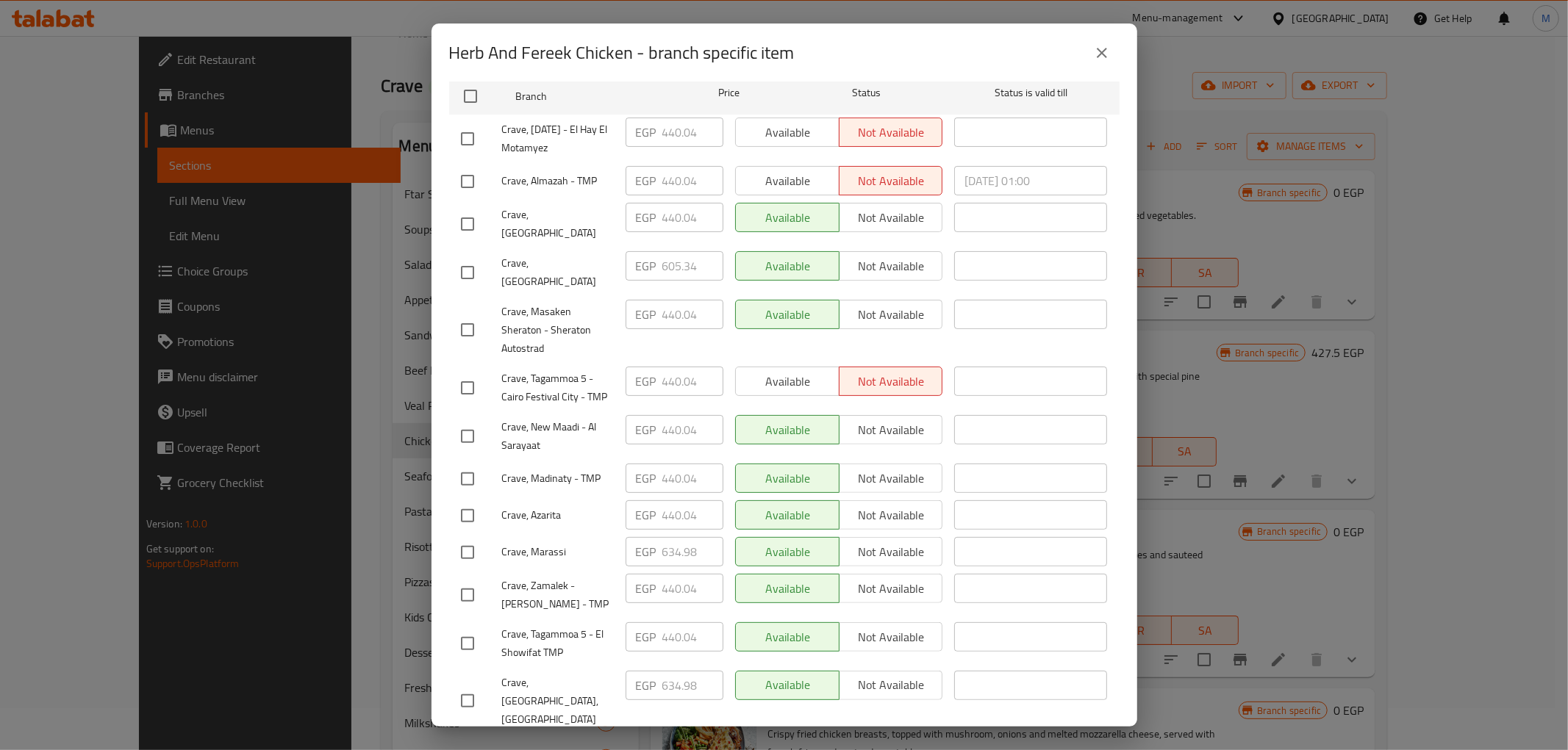
click at [469, 537] on input "checkbox" at bounding box center [467, 553] width 31 height 30
checkbox input "true"
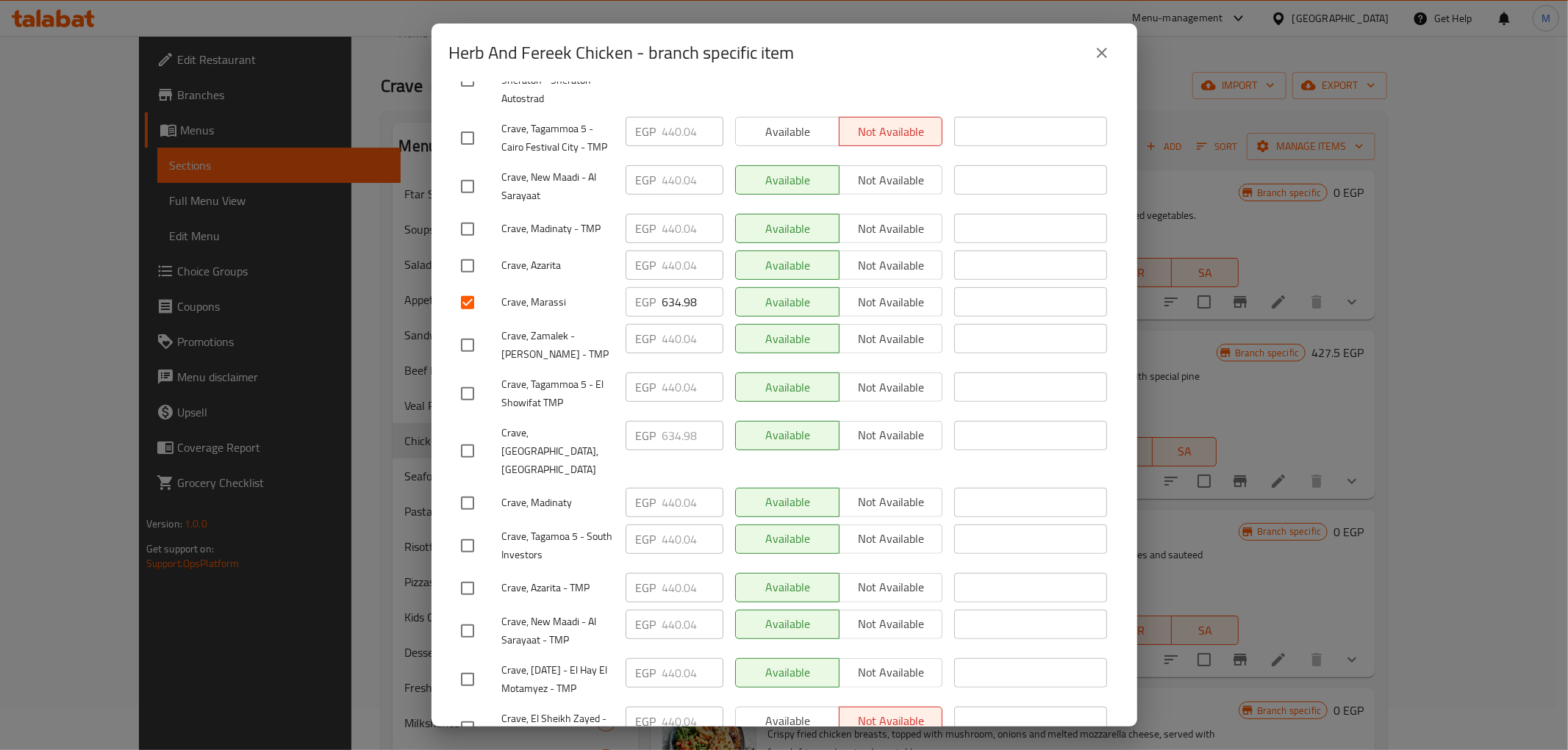
scroll to position [571, 0]
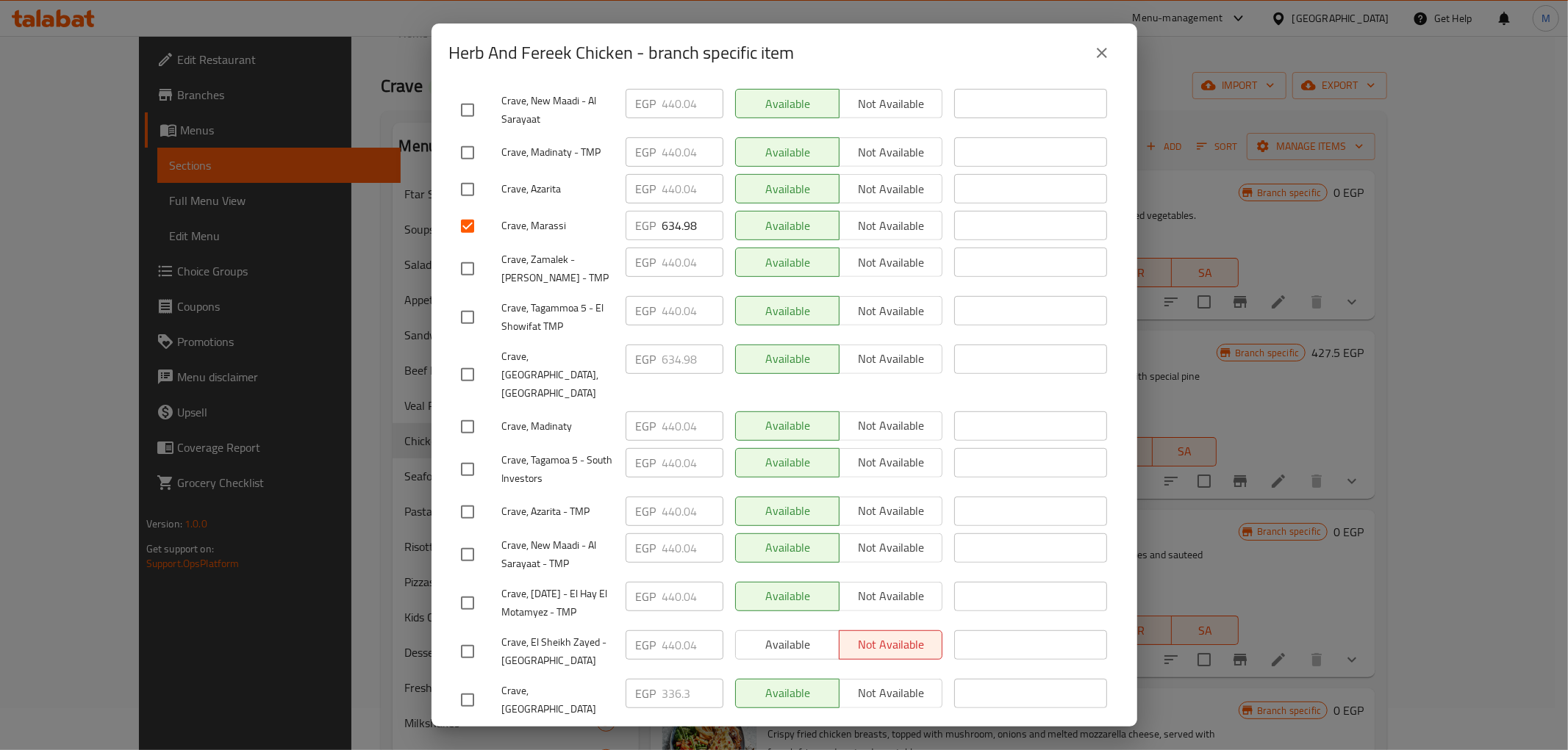
click at [465, 359] on input "checkbox" at bounding box center [467, 375] width 31 height 30
checkbox input "true"
click at [663, 345] on input "634.98" at bounding box center [693, 359] width 61 height 30
paste input "66.90"
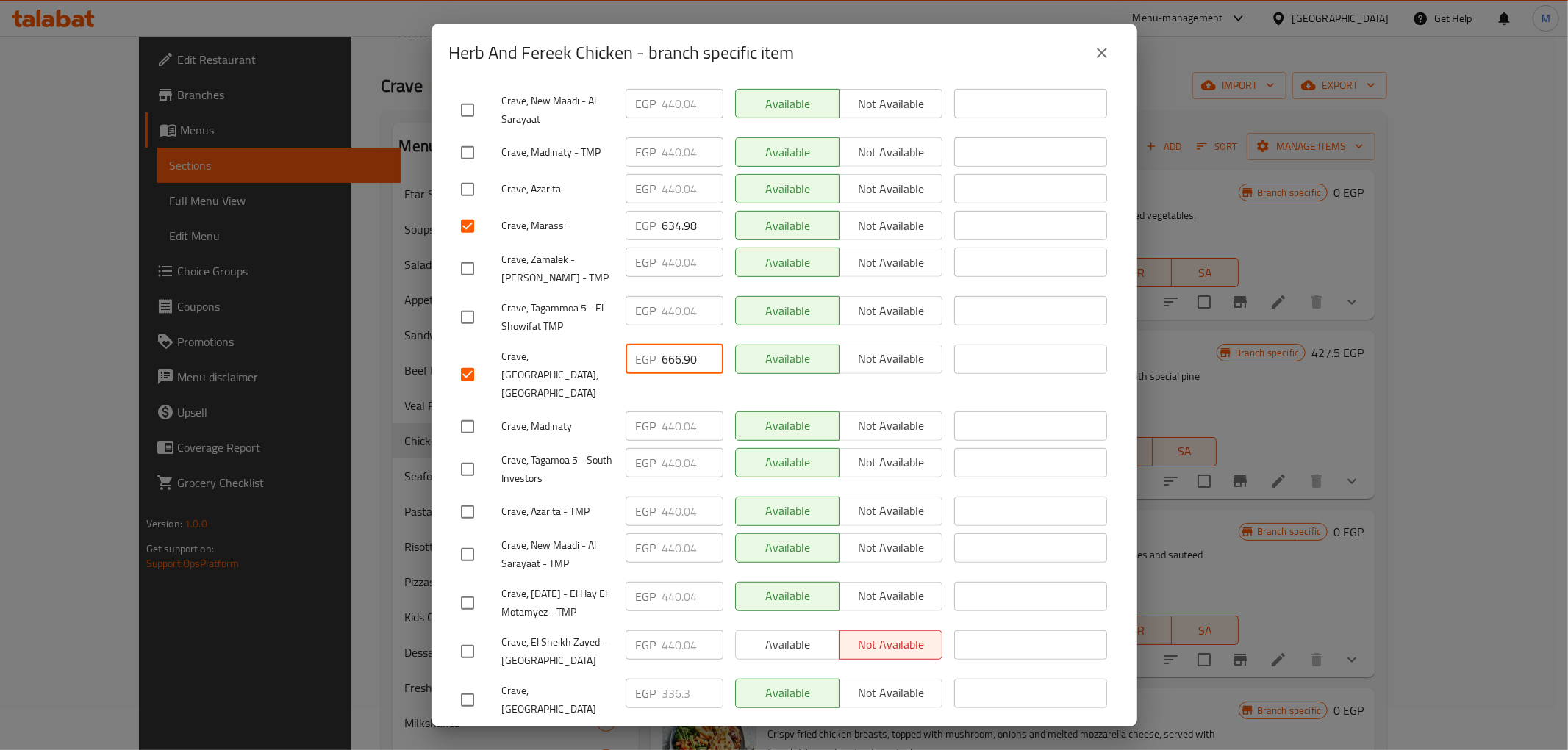
type input "666.90"
click at [664, 211] on input "634.98" at bounding box center [693, 225] width 61 height 30
paste input "66.90"
type input "666.90"
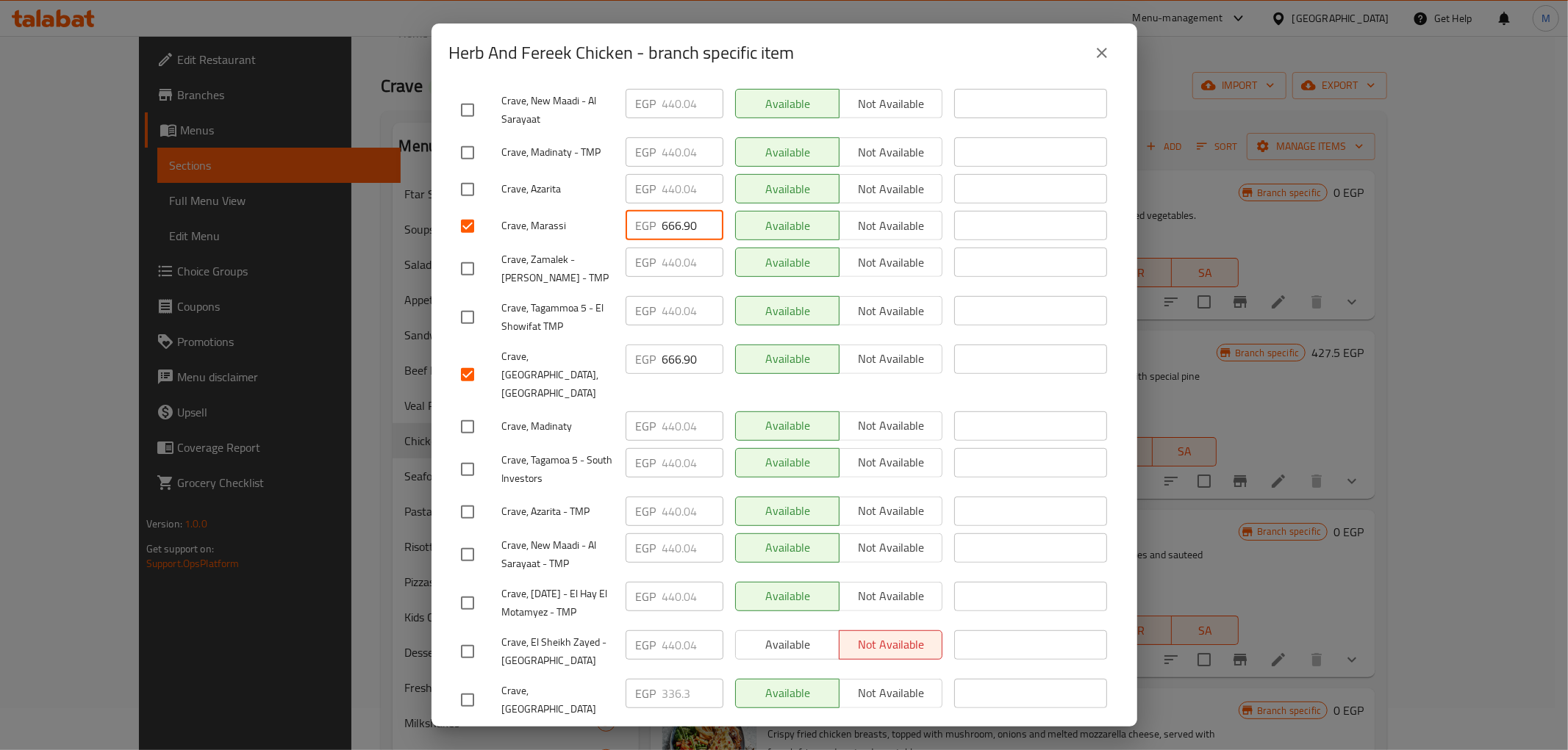
click at [601, 205] on div "Crave, Marassi" at bounding box center [537, 226] width 165 height 43
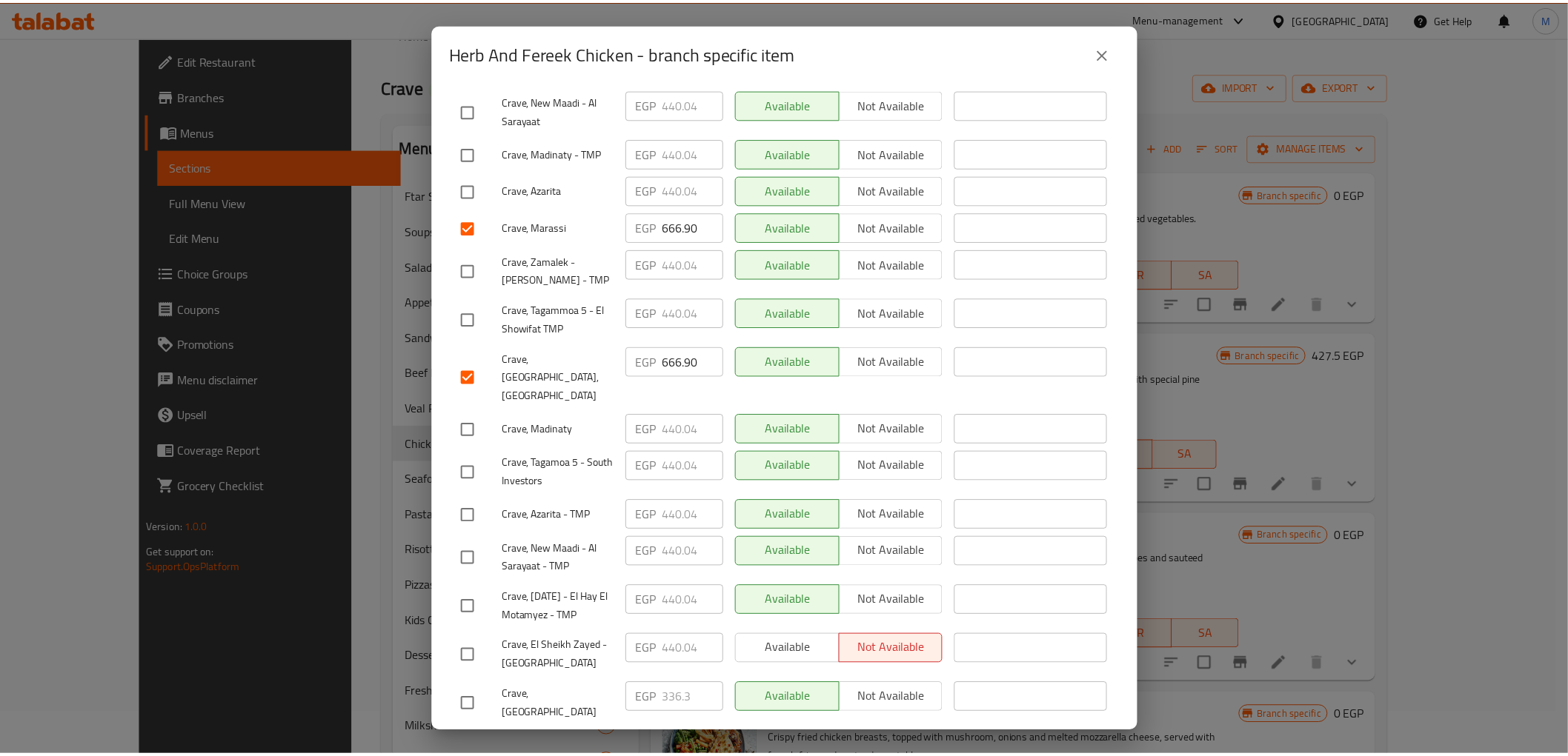
scroll to position [693, 0]
